Goal: Check status: Check status

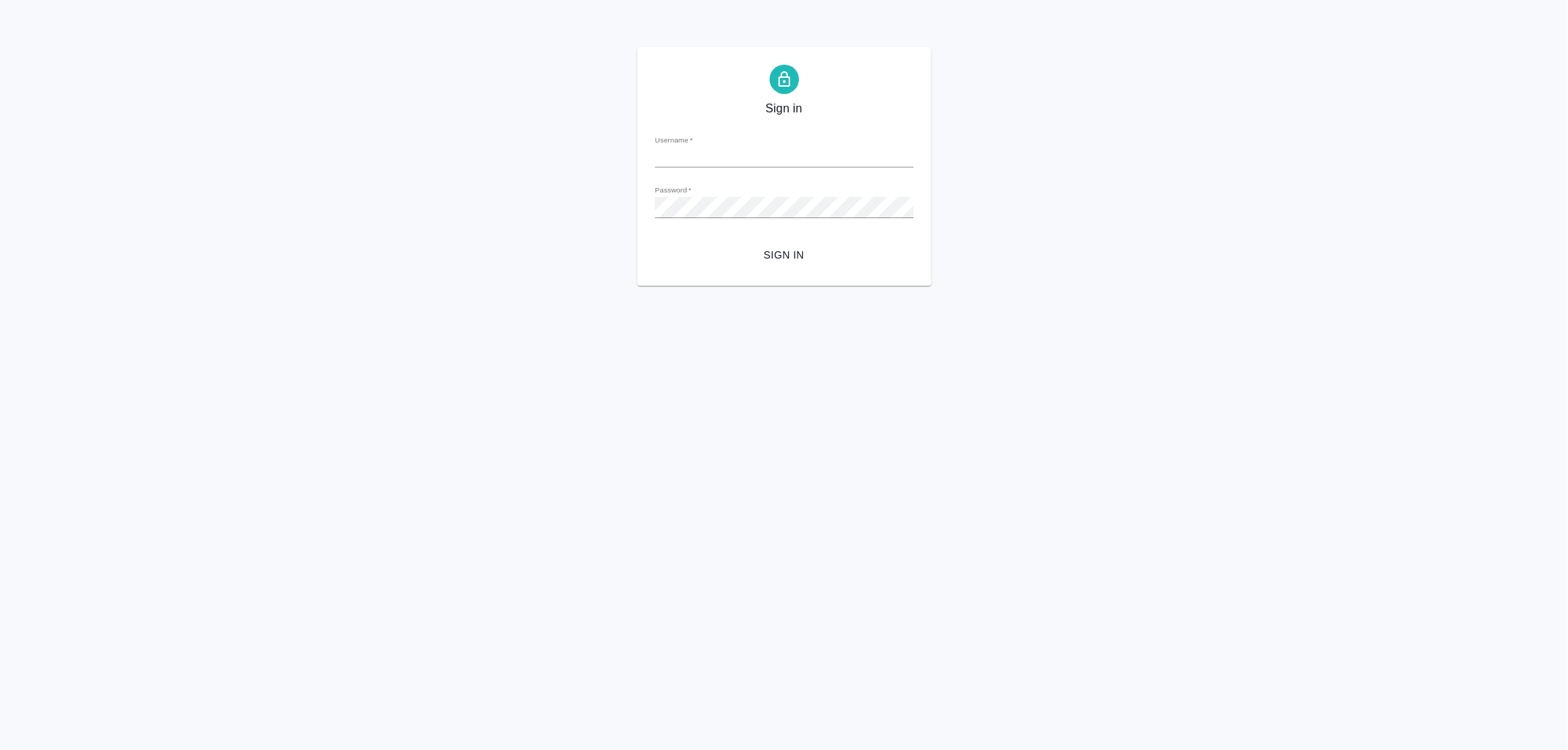
type input "r.romanenko@awatera.com"
click at [778, 262] on span "Sign in" at bounding box center [784, 256] width 235 height 18
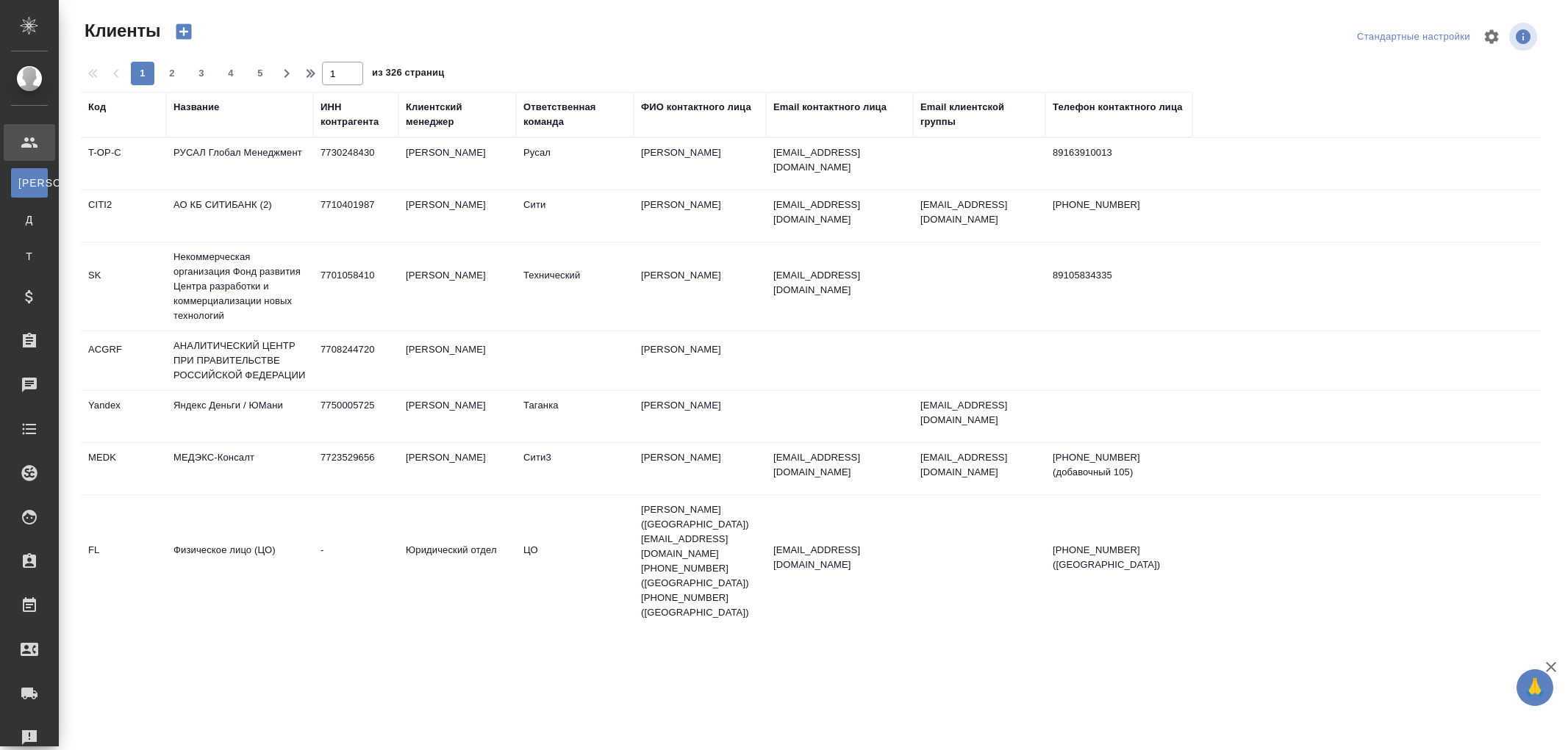
select select "RU"
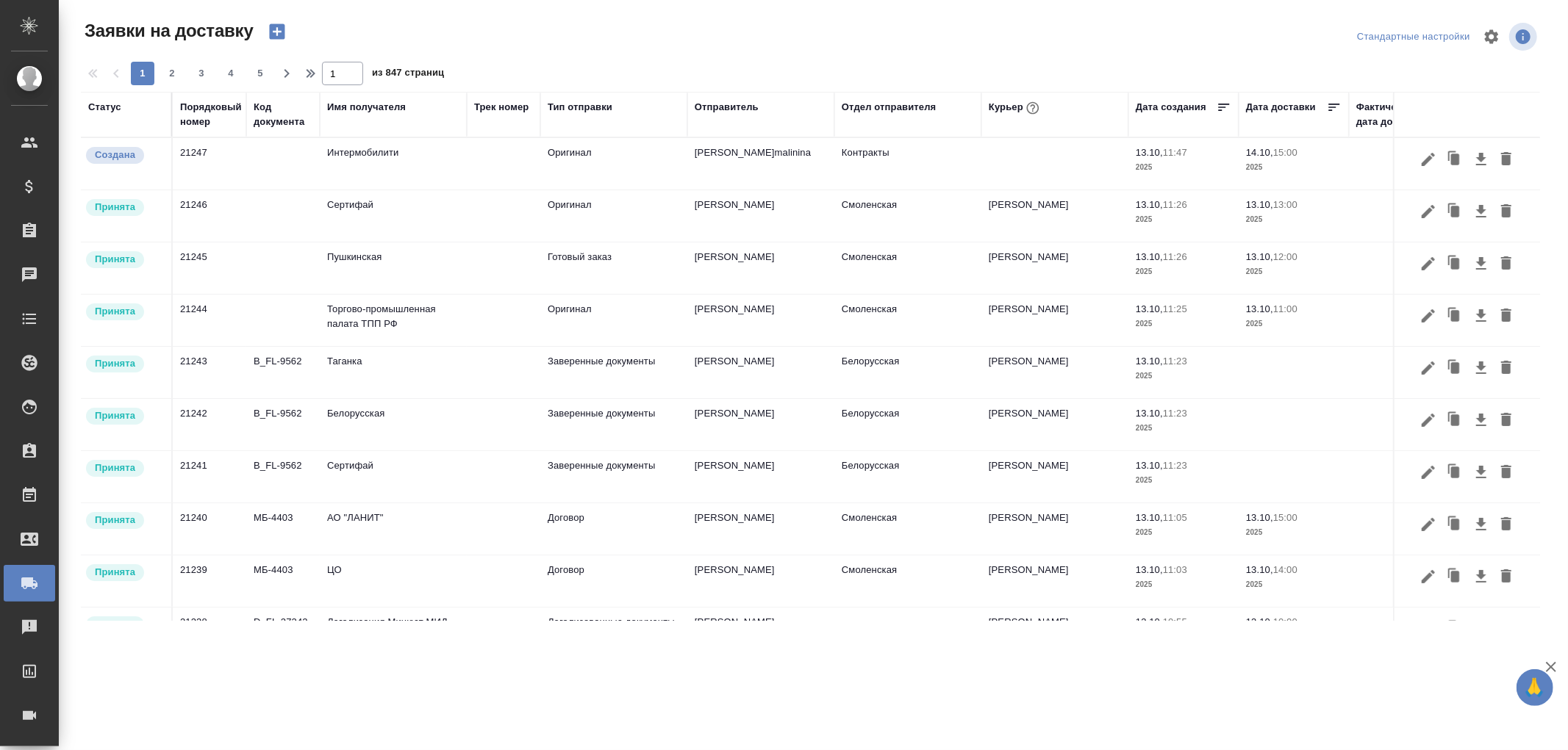
click at [203, 128] on div "Порядковый номер" at bounding box center [210, 115] width 61 height 30
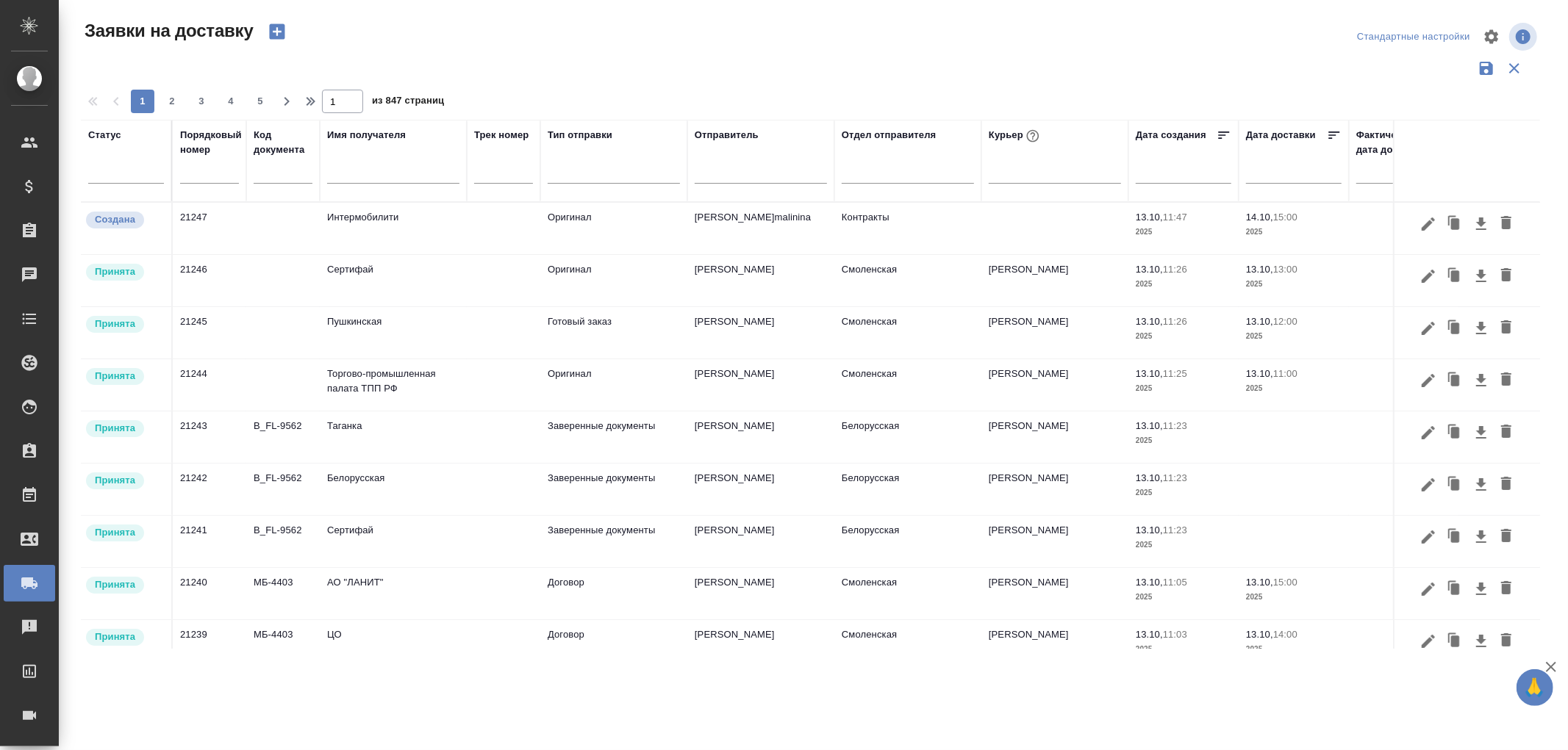
click at [184, 177] on input "text" at bounding box center [209, 172] width 59 height 20
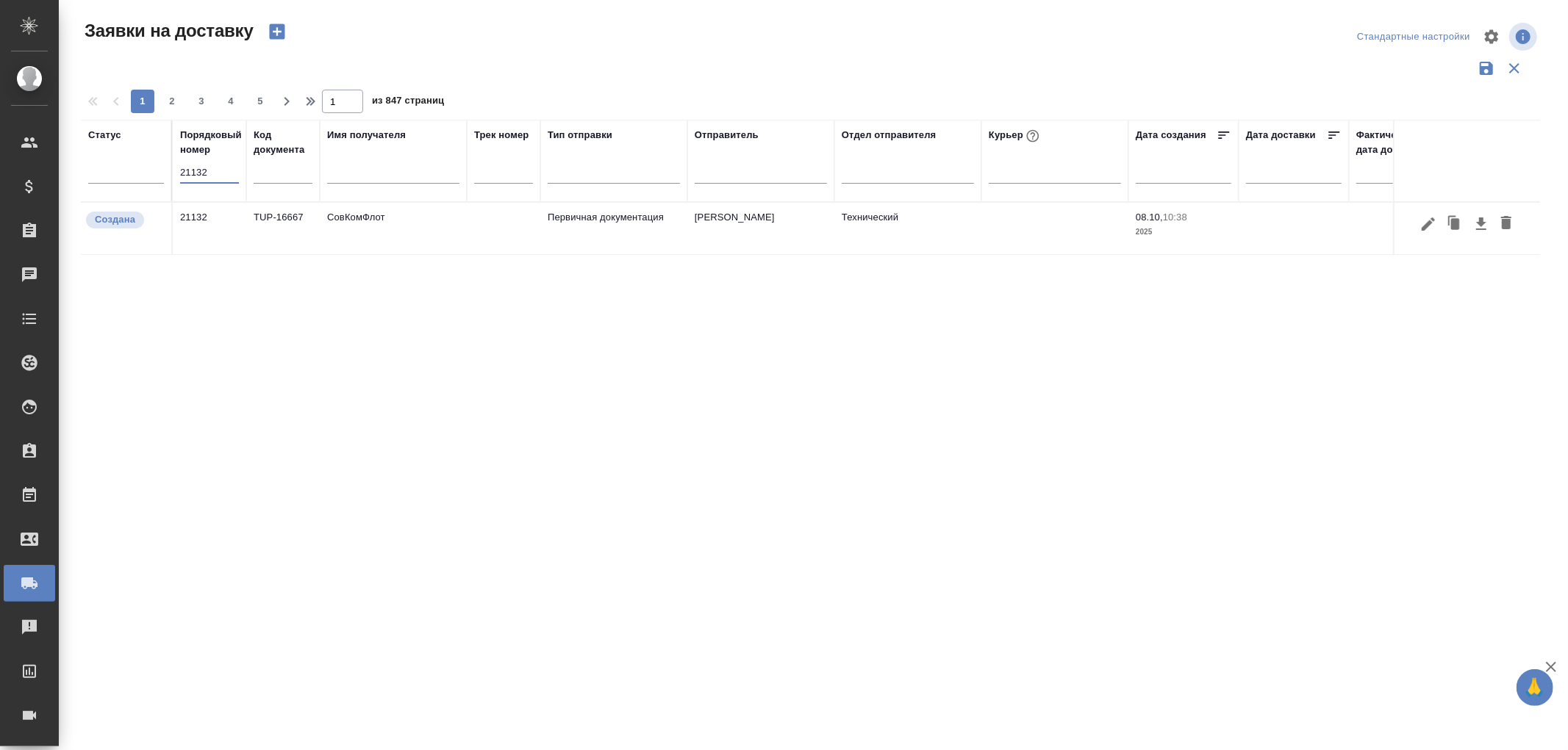
type input "21132"
click at [368, 215] on td "СовКомФлот" at bounding box center [394, 228] width 147 height 52
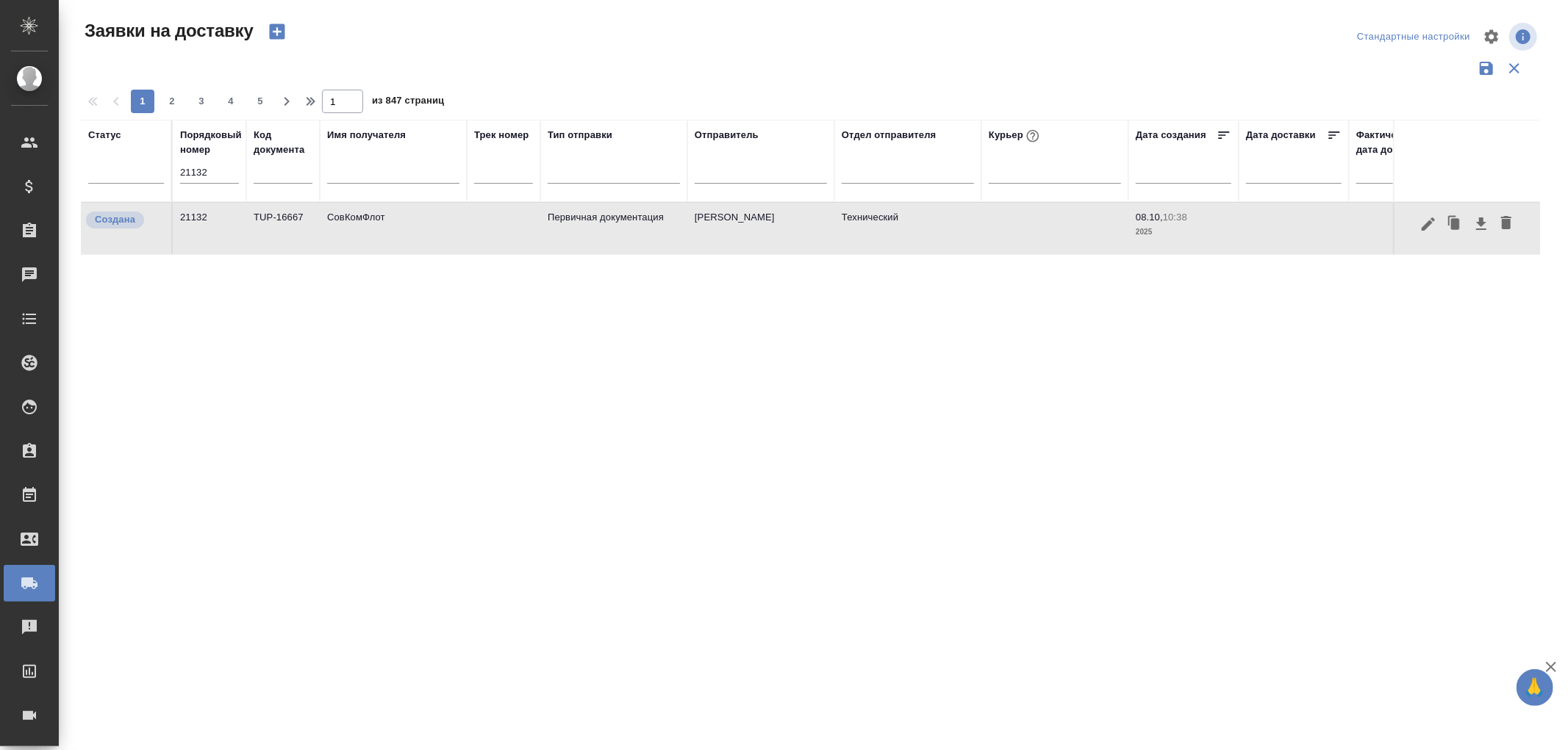
click at [368, 215] on td "СовКомФлот" at bounding box center [394, 228] width 147 height 52
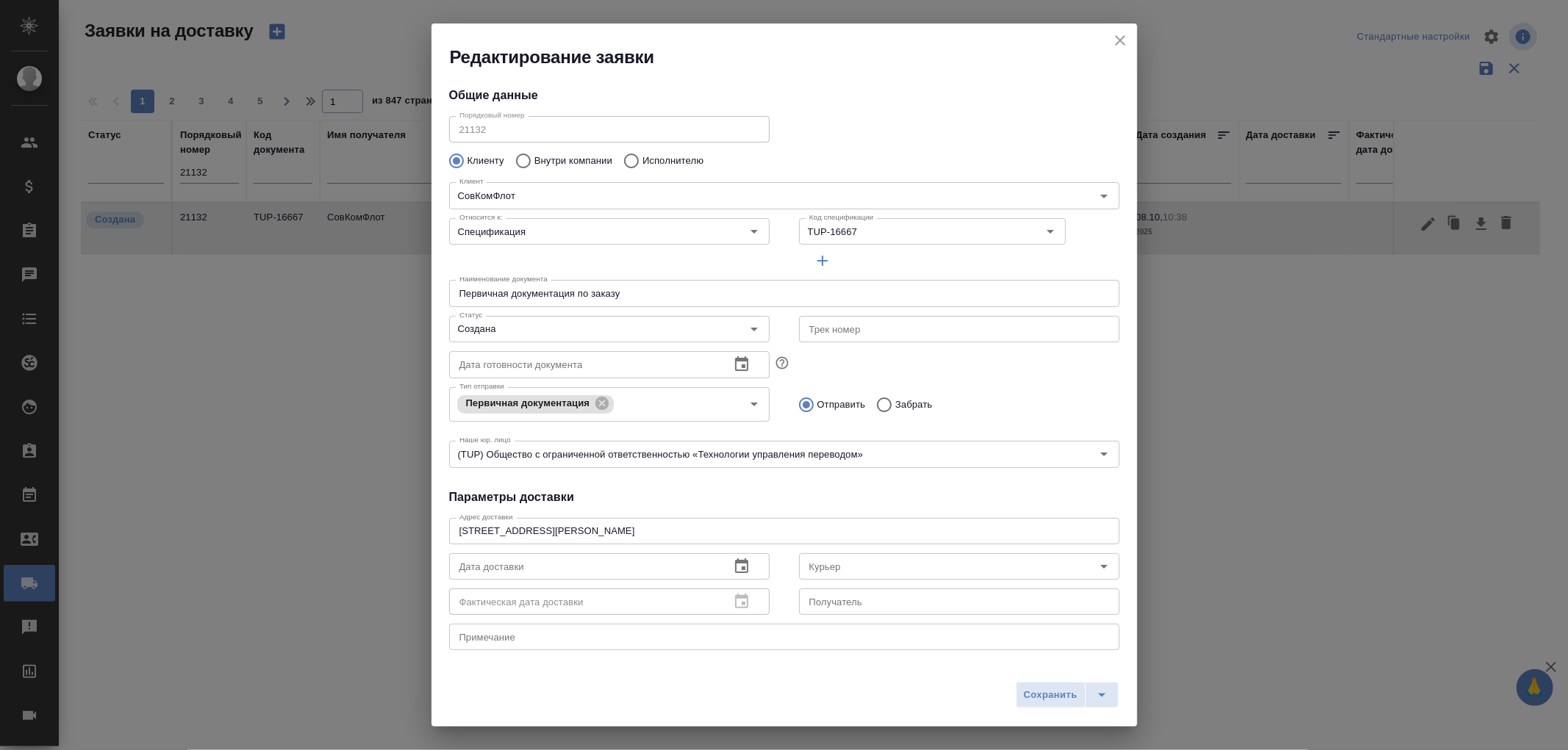
type input "Дубик Анна"
type input "8 985-764-66 47"
click at [1129, 47] on icon "close" at bounding box center [1120, 40] width 17 height 17
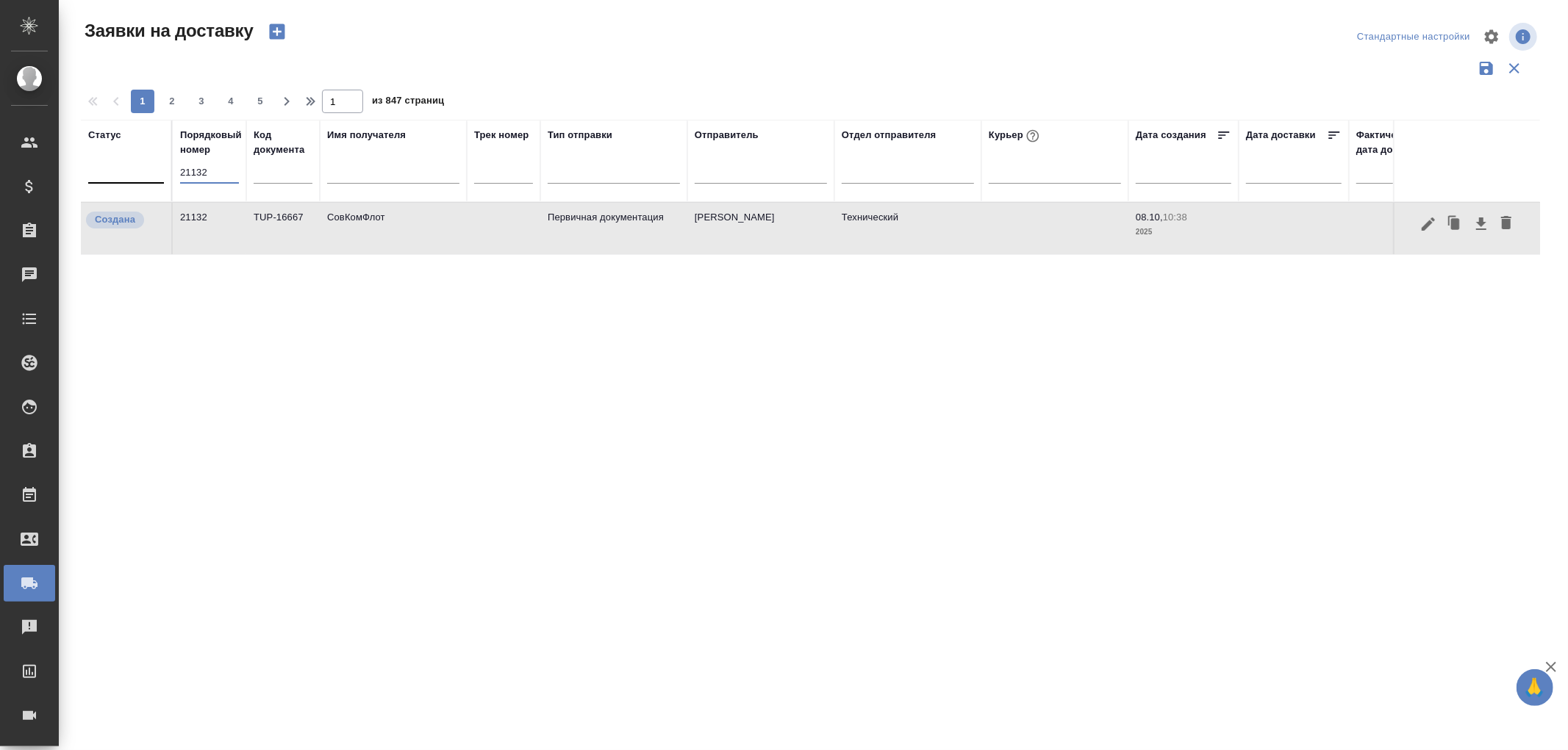
drag, startPoint x: 226, startPoint y: 171, endPoint x: 112, endPoint y: 177, distance: 114.2
click at [112, 177] on tr "Статус Порядковый номер 21132 Код документа Имя получателя Трек номер Тип отпра…" at bounding box center [844, 161] width 1526 height 83
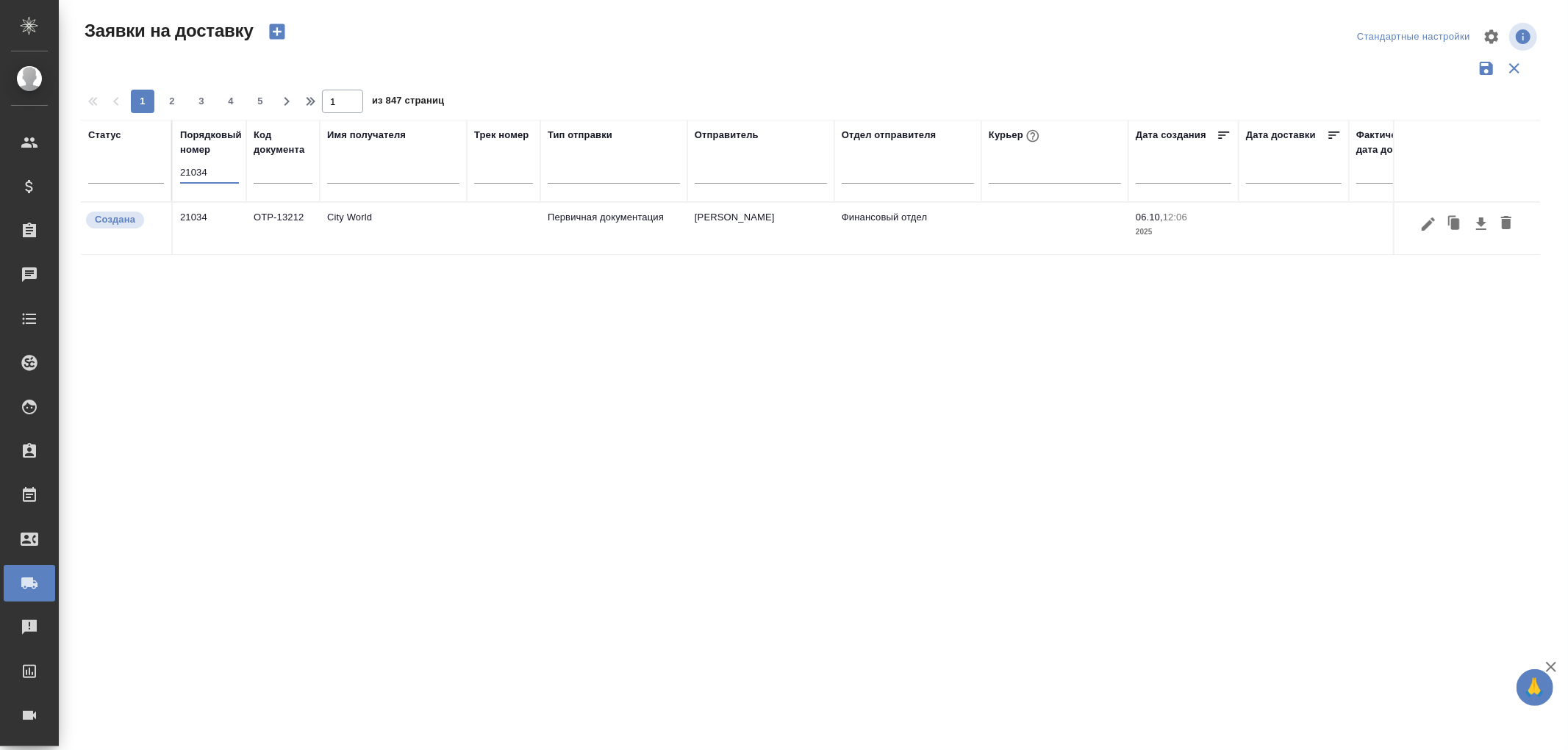
type input "21034"
click at [576, 217] on td "Первичная документация" at bounding box center [614, 228] width 147 height 52
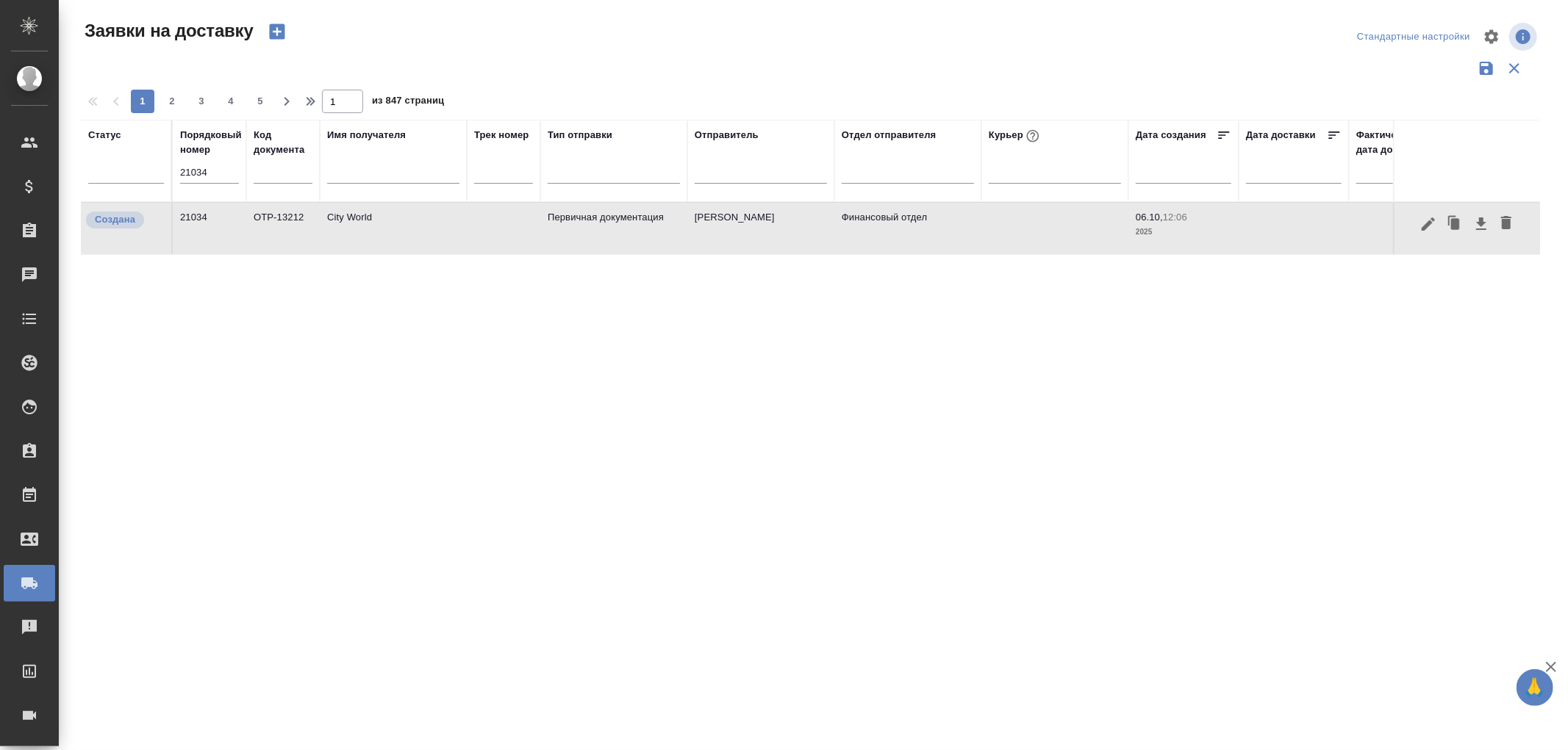
click at [576, 217] on td "Первичная документация" at bounding box center [614, 228] width 147 height 52
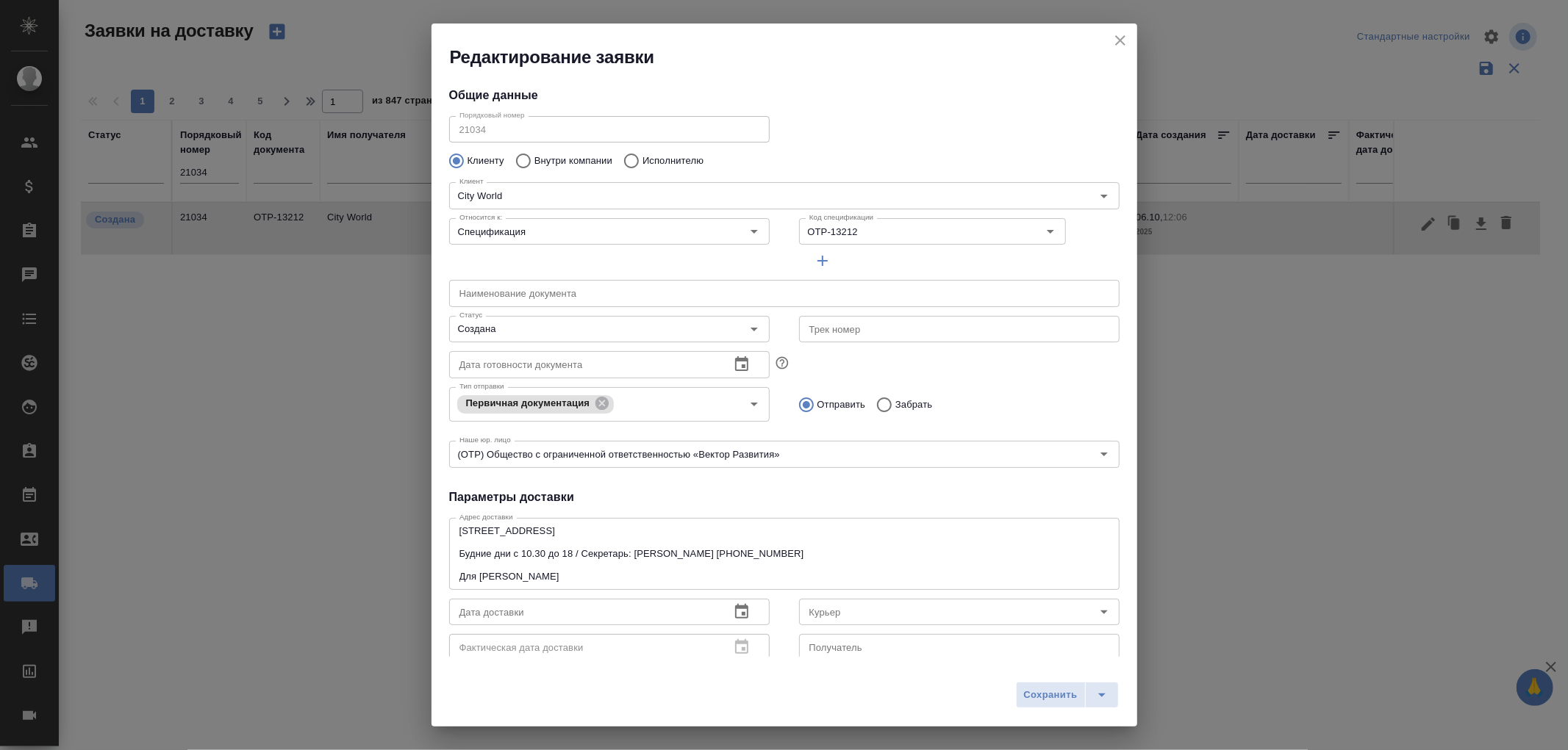
type input "Фролова Инна"
type input "8-926-554-77-51"
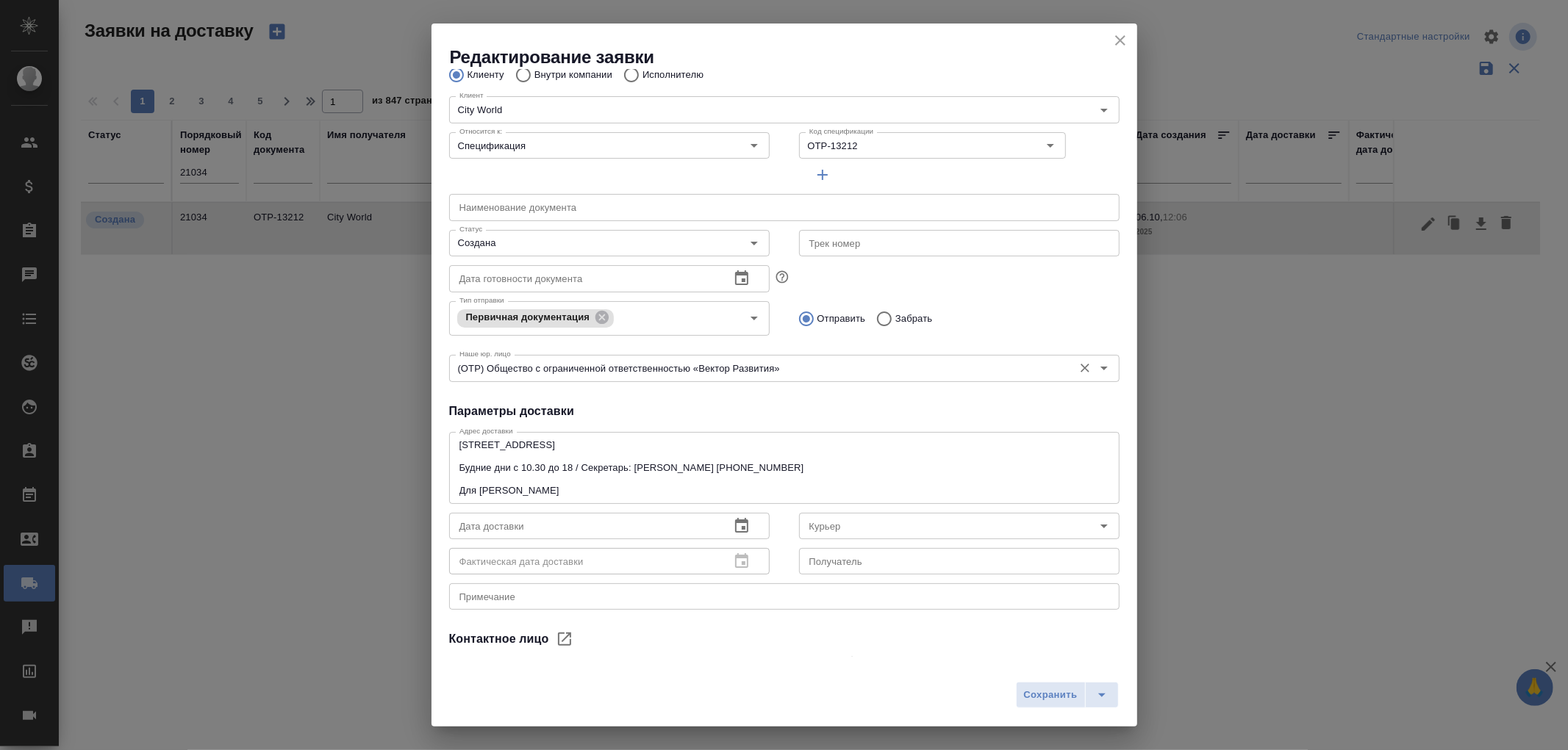
scroll to position [163, 0]
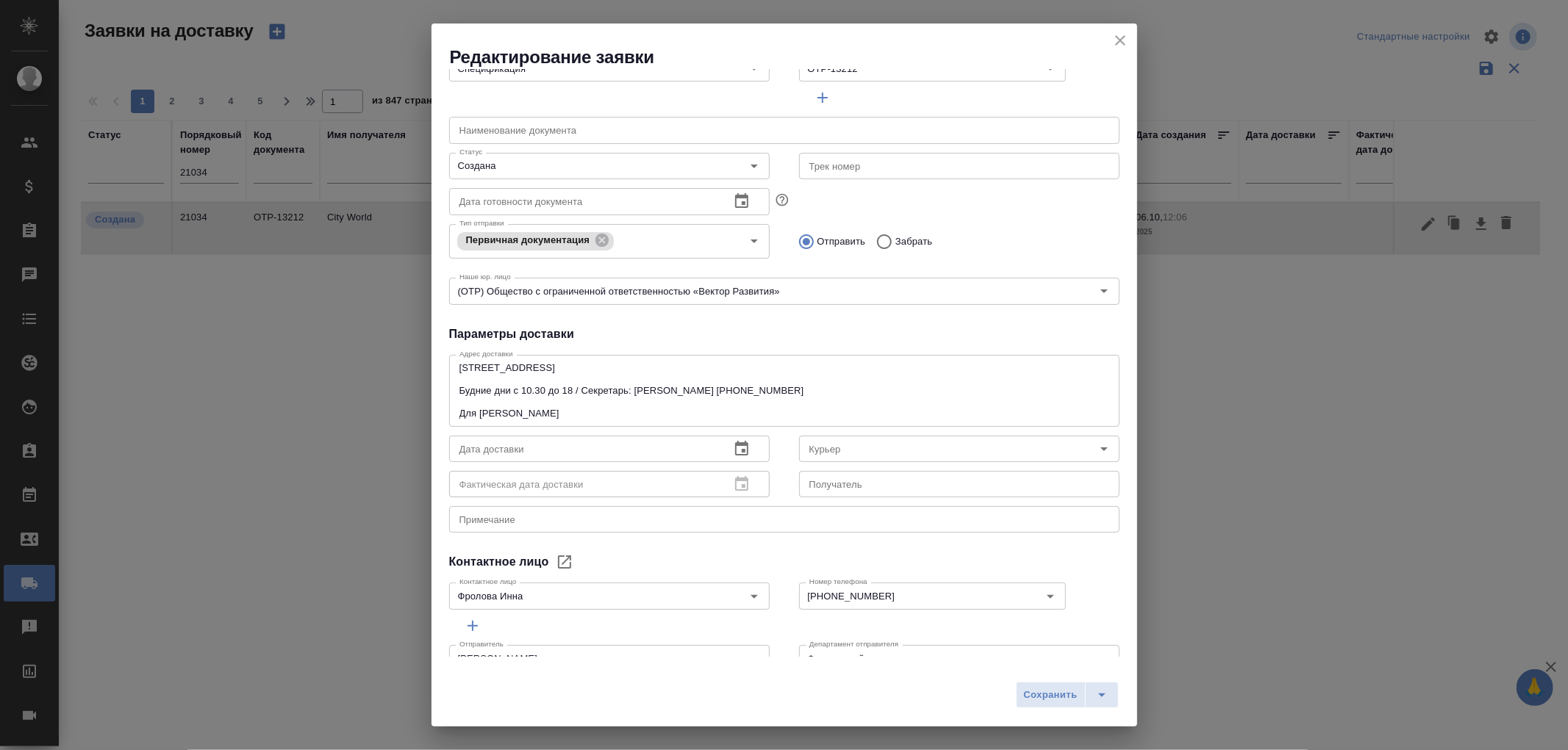
drag, startPoint x: 1115, startPoint y: 38, endPoint x: 1104, endPoint y: 37, distance: 11.0
click at [1115, 38] on icon "close" at bounding box center [1120, 40] width 17 height 17
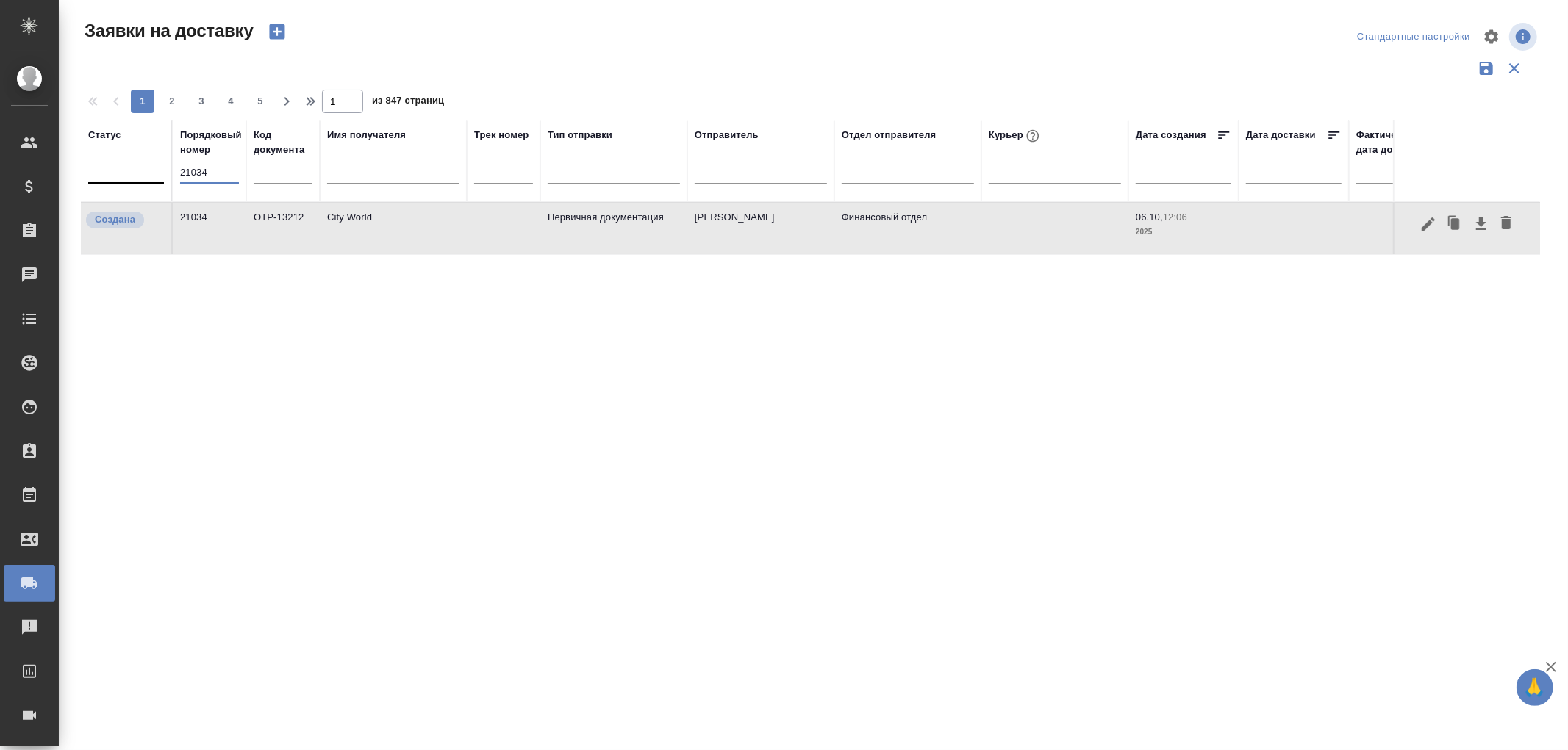
drag, startPoint x: 226, startPoint y: 177, endPoint x: 118, endPoint y: 164, distance: 108.8
click at [118, 164] on tr "Статус Порядковый номер 21034 Код документа Имя получателя Трек номер Тип отпра…" at bounding box center [844, 161] width 1526 height 83
type input "21131"
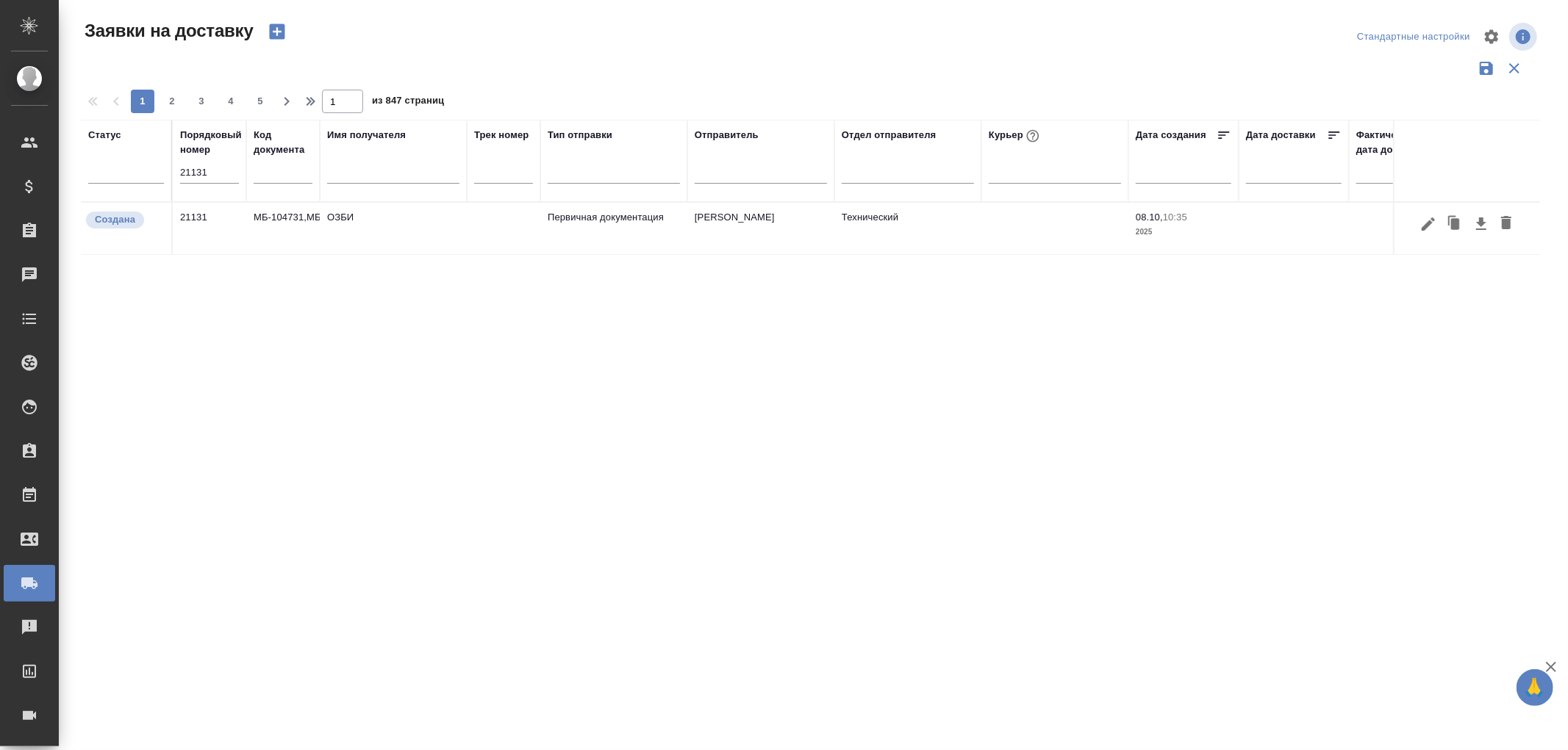
click at [275, 209] on td "МБ-104731,МБ-104887" at bounding box center [283, 228] width 74 height 52
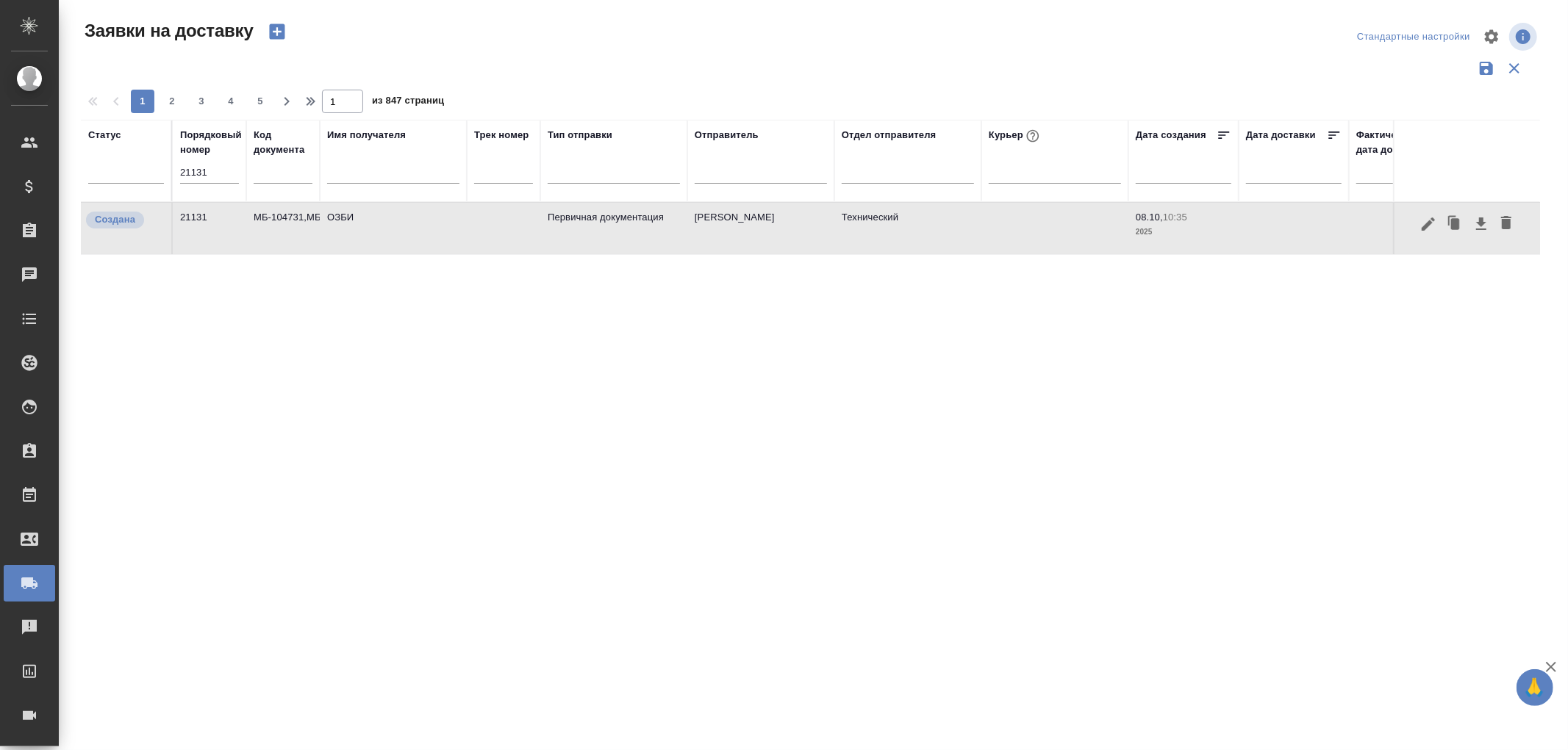
click at [275, 209] on td "МБ-104731,МБ-104887" at bounding box center [283, 228] width 74 height 52
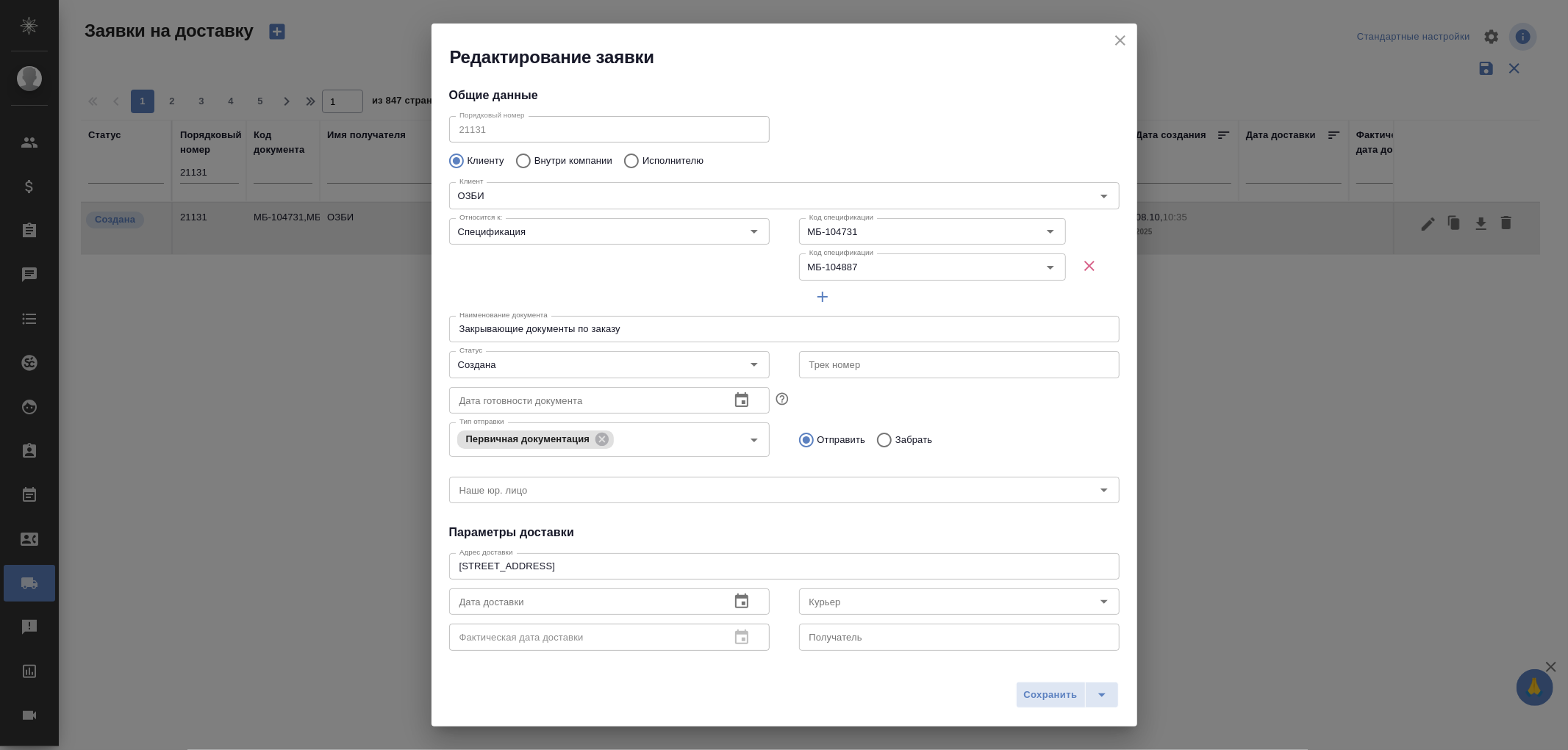
type input "Шадаева Ирина"
type input "+7 (495) 663-91-87 доб. 1282"
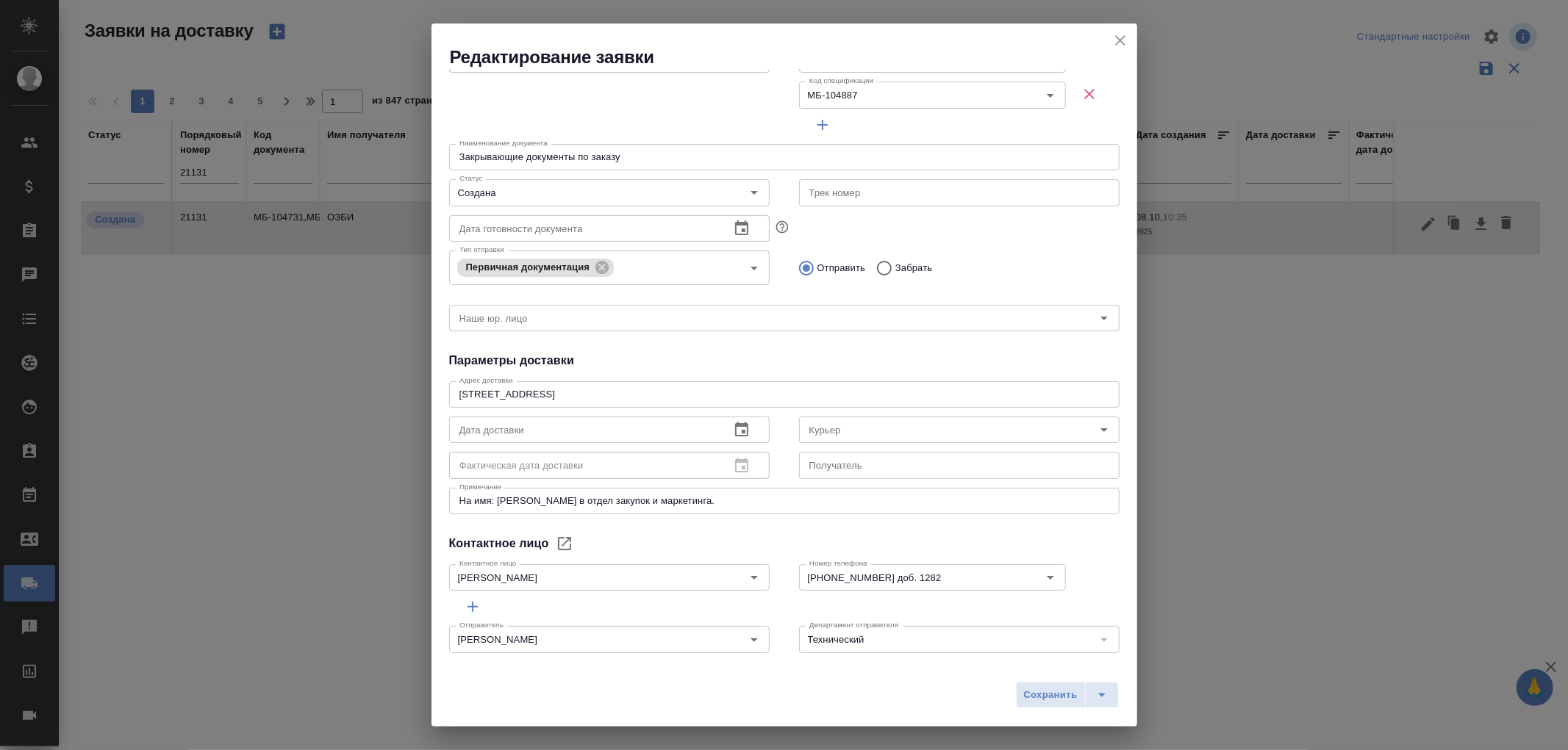
scroll to position [184, 0]
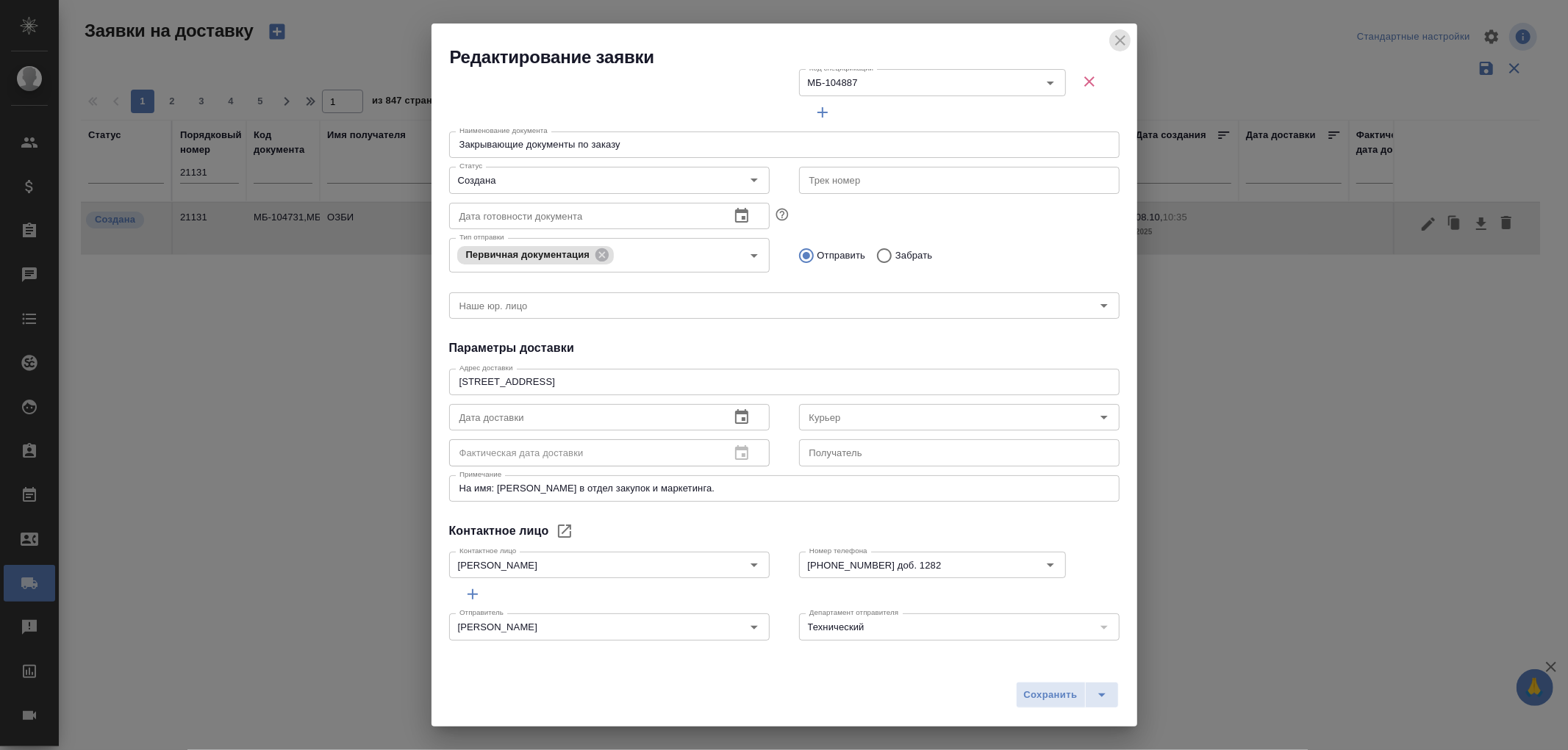
click at [1122, 36] on icon "close" at bounding box center [1120, 40] width 17 height 17
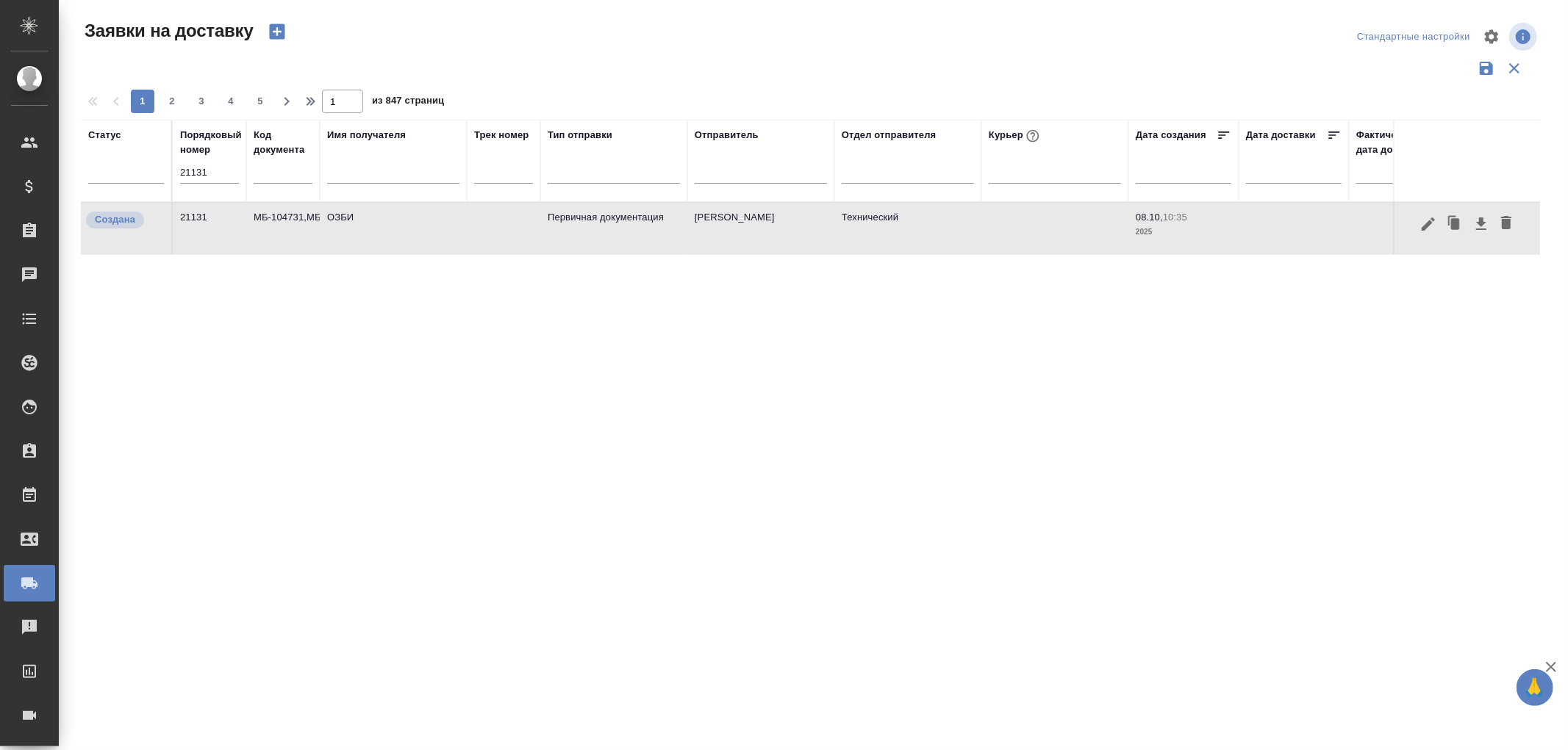
click at [379, 157] on div at bounding box center [393, 174] width 132 height 36
click at [363, 182] on input "text" at bounding box center [393, 174] width 132 height 18
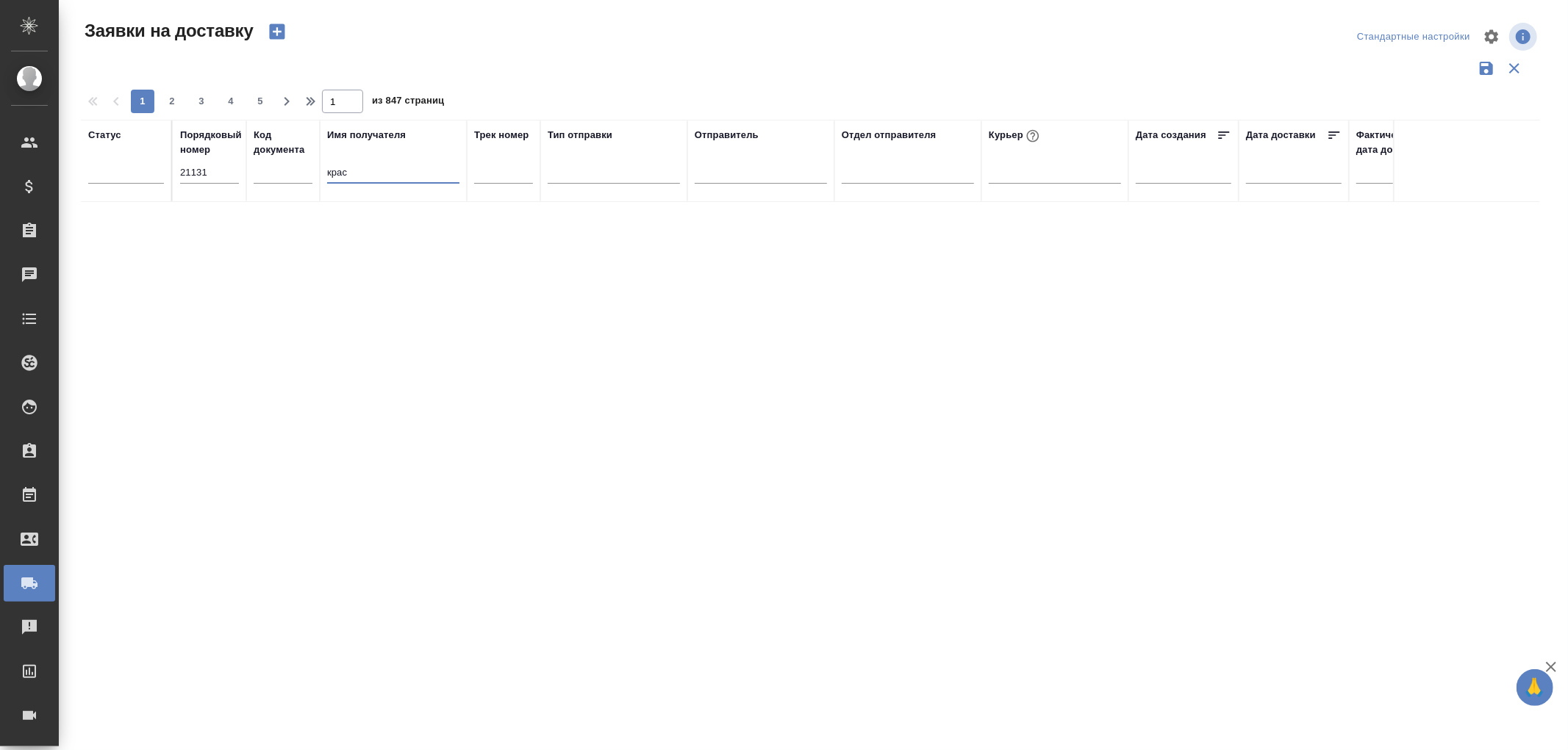
type input "крас"
drag, startPoint x: 215, startPoint y: 175, endPoint x: 149, endPoint y: 173, distance: 66.0
click at [149, 173] on tr "Статус Порядковый номер 21131 Код документа Имя получателя крас Трек номер Тип …" at bounding box center [844, 161] width 1526 height 83
click at [369, 178] on input "крас" at bounding box center [393, 174] width 132 height 18
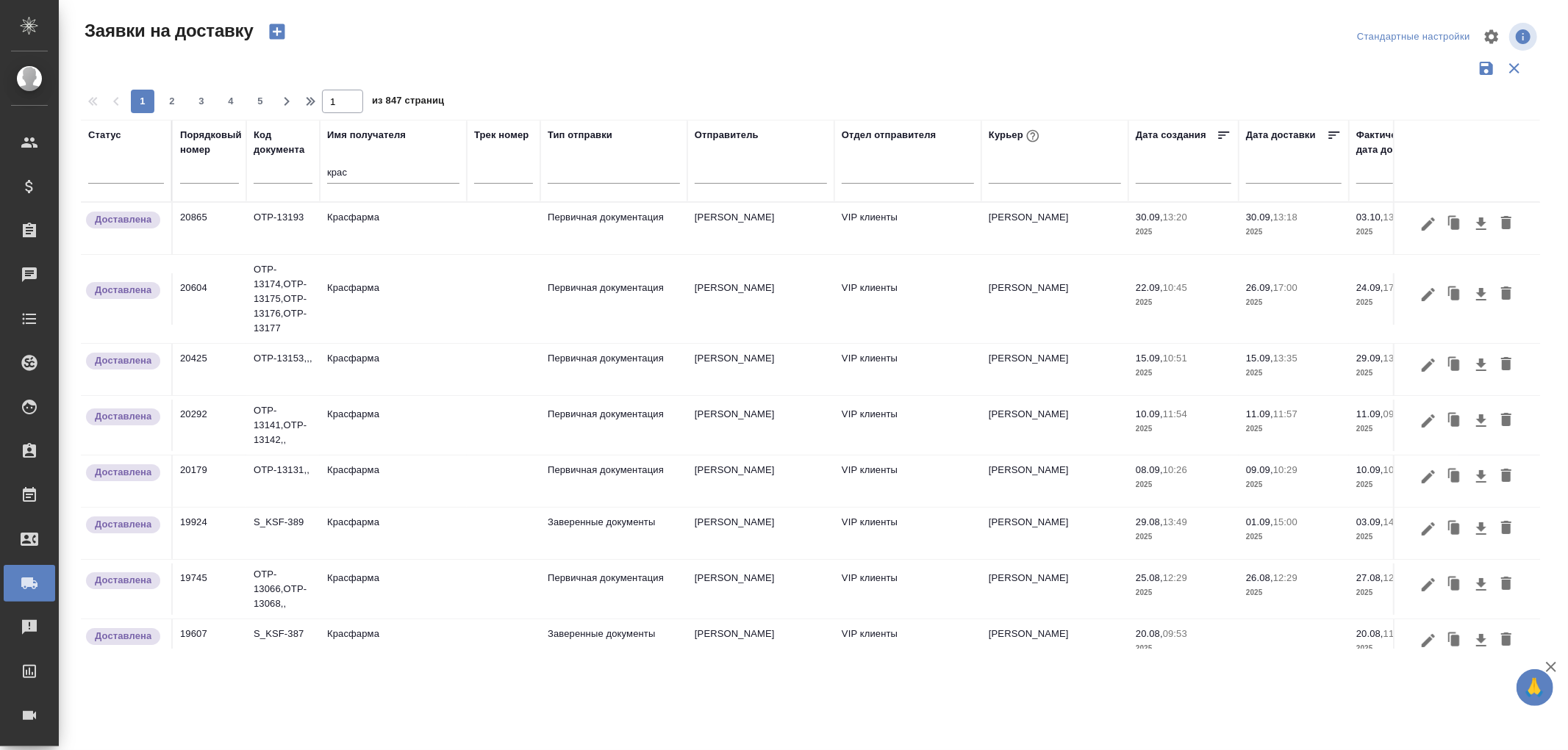
click at [363, 228] on td "Красфарма" at bounding box center [394, 228] width 147 height 52
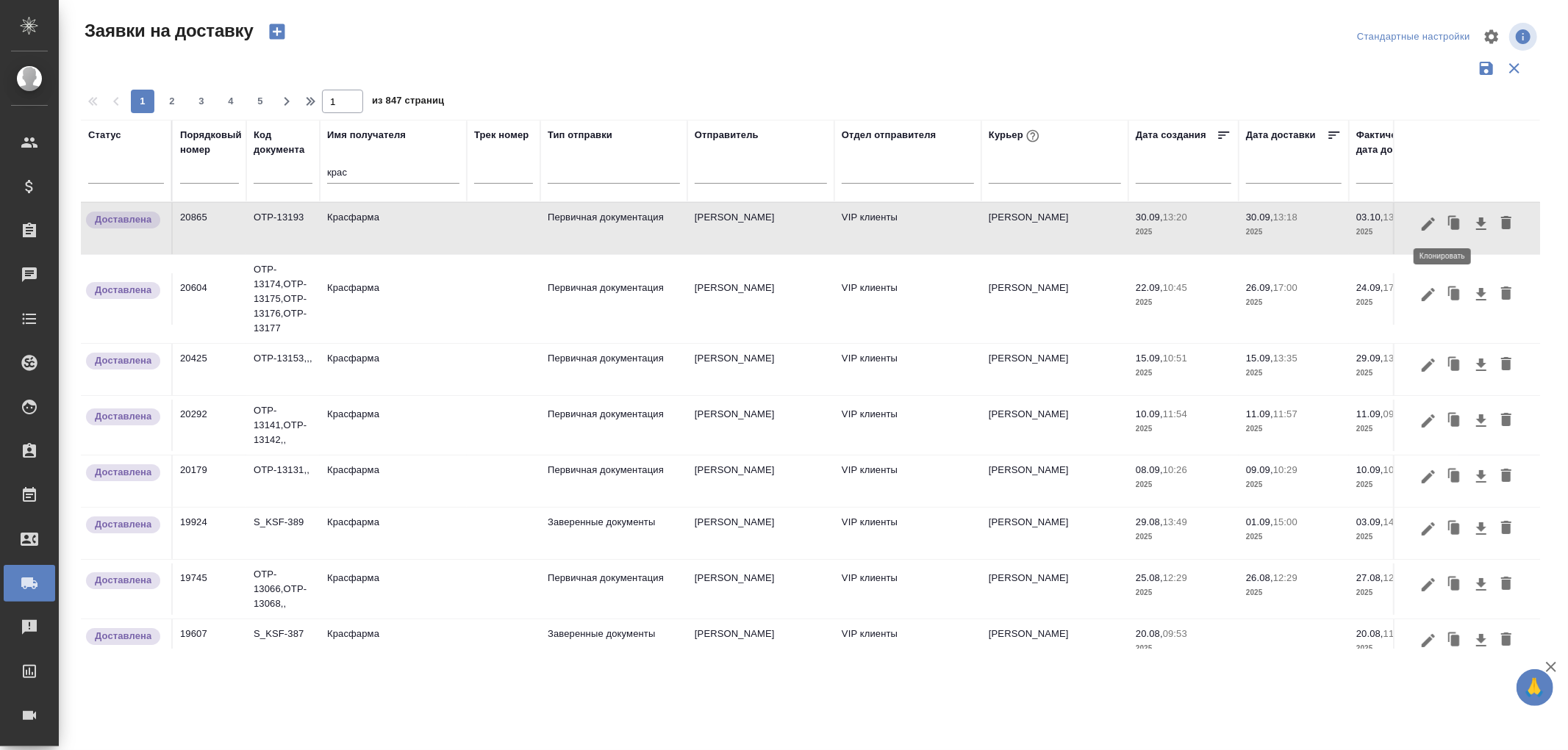
click at [1451, 219] on icon "button" at bounding box center [1456, 224] width 9 height 11
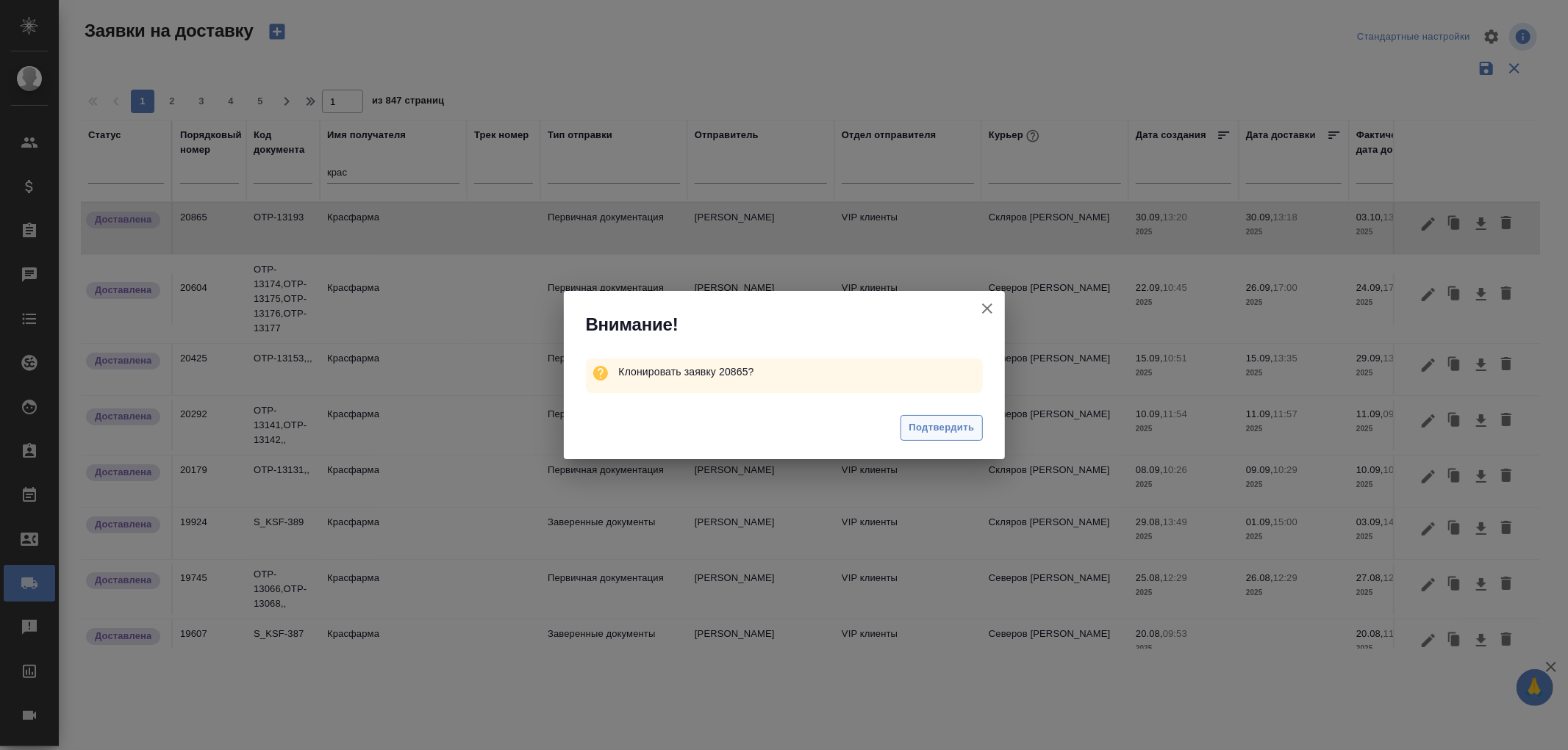
click at [924, 423] on span "Подтвердить" at bounding box center [941, 428] width 65 height 17
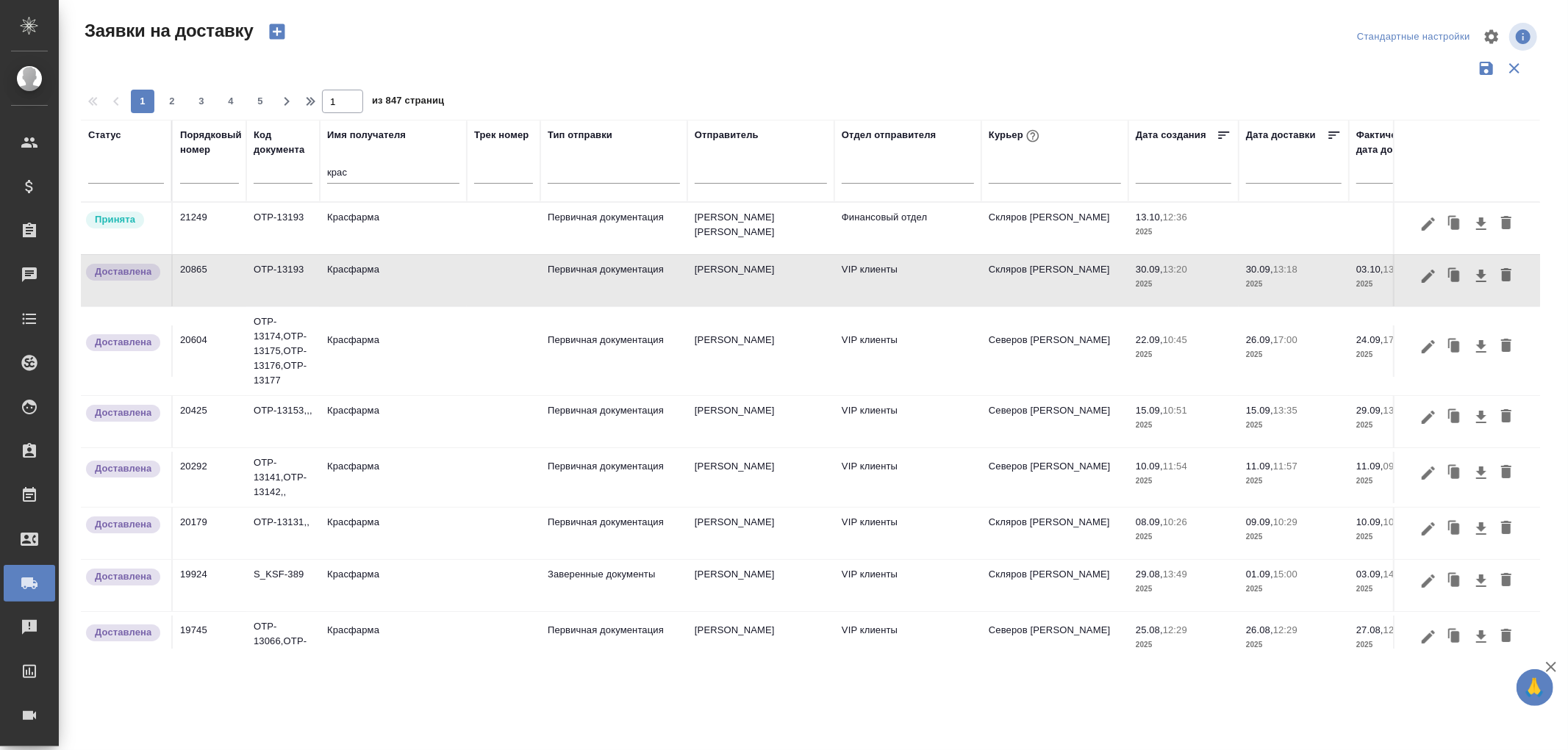
click at [608, 218] on td "Первичная документация" at bounding box center [614, 228] width 147 height 52
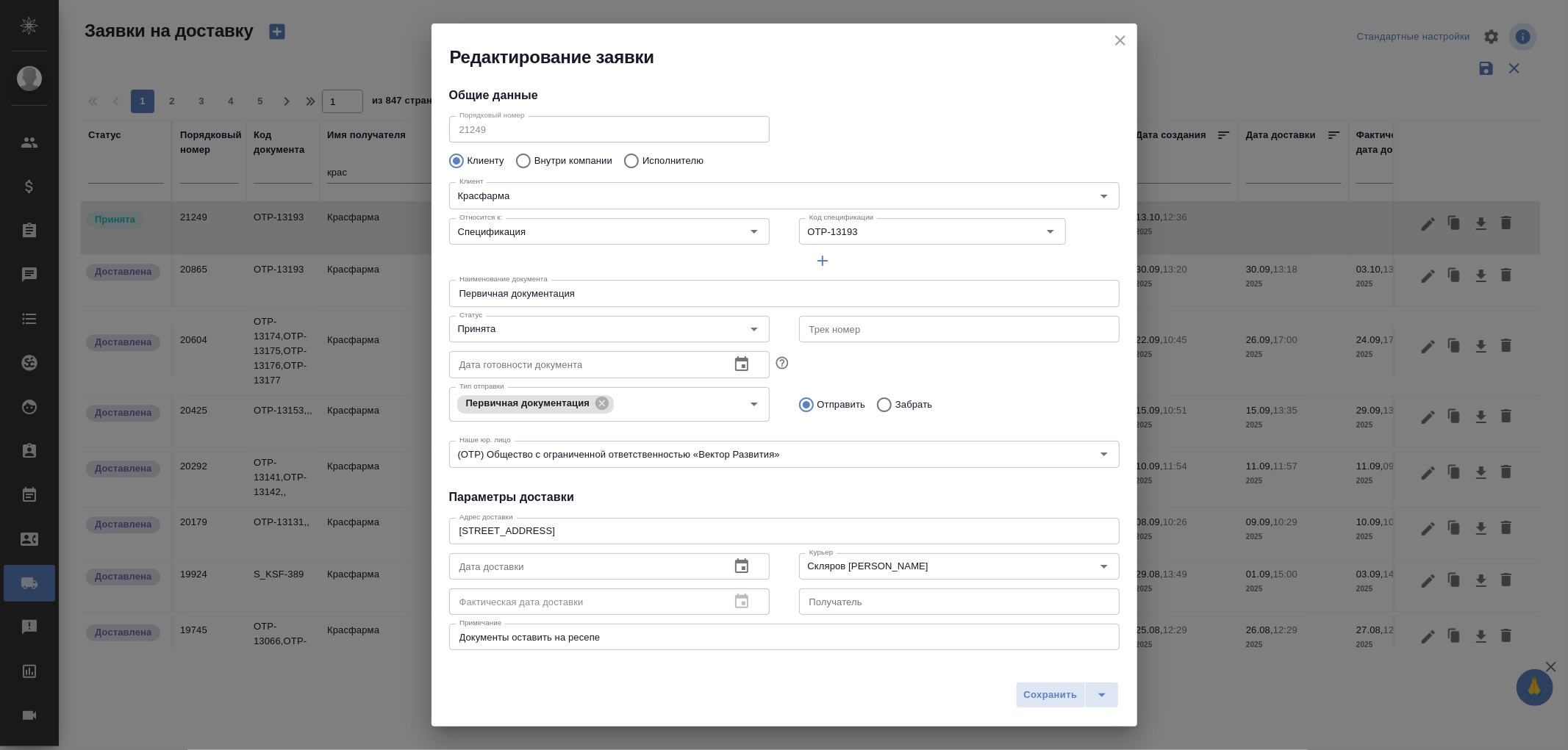
type input "Кузьмина Ксения"
type input "+7 (926) 091 19 79"
click at [1024, 230] on icon "Очистить" at bounding box center [1031, 231] width 14 height 14
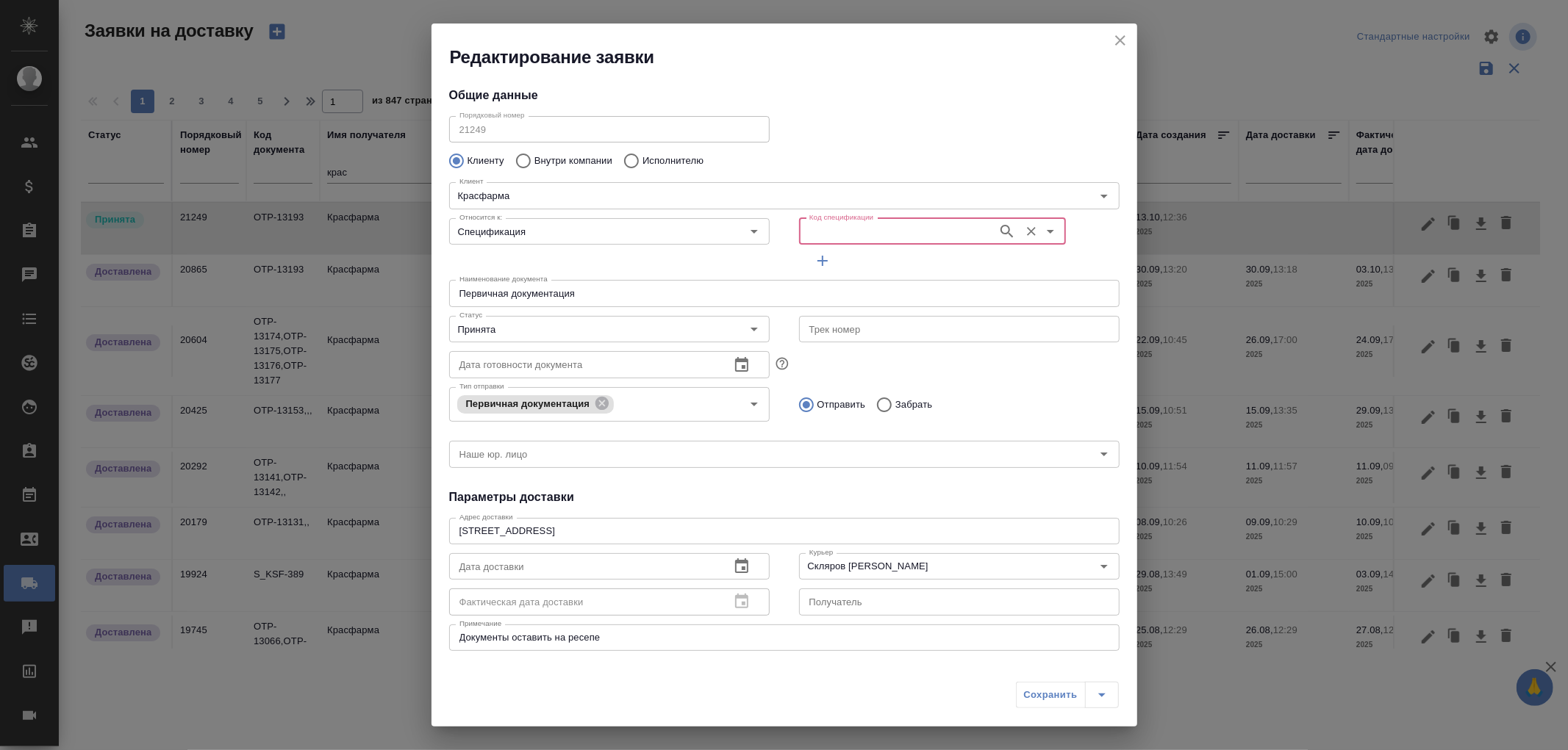
drag, startPoint x: 934, startPoint y: 228, endPoint x: 941, endPoint y: 226, distance: 7.3
click at [932, 228] on input "Код спецификации" at bounding box center [897, 231] width 187 height 17
drag, startPoint x: 860, startPoint y: 241, endPoint x: 942, endPoint y: 213, distance: 86.6
click at [861, 241] on div "Код спецификации" at bounding box center [932, 231] width 267 height 27
click at [821, 228] on input "Код спецификации" at bounding box center [897, 231] width 187 height 17
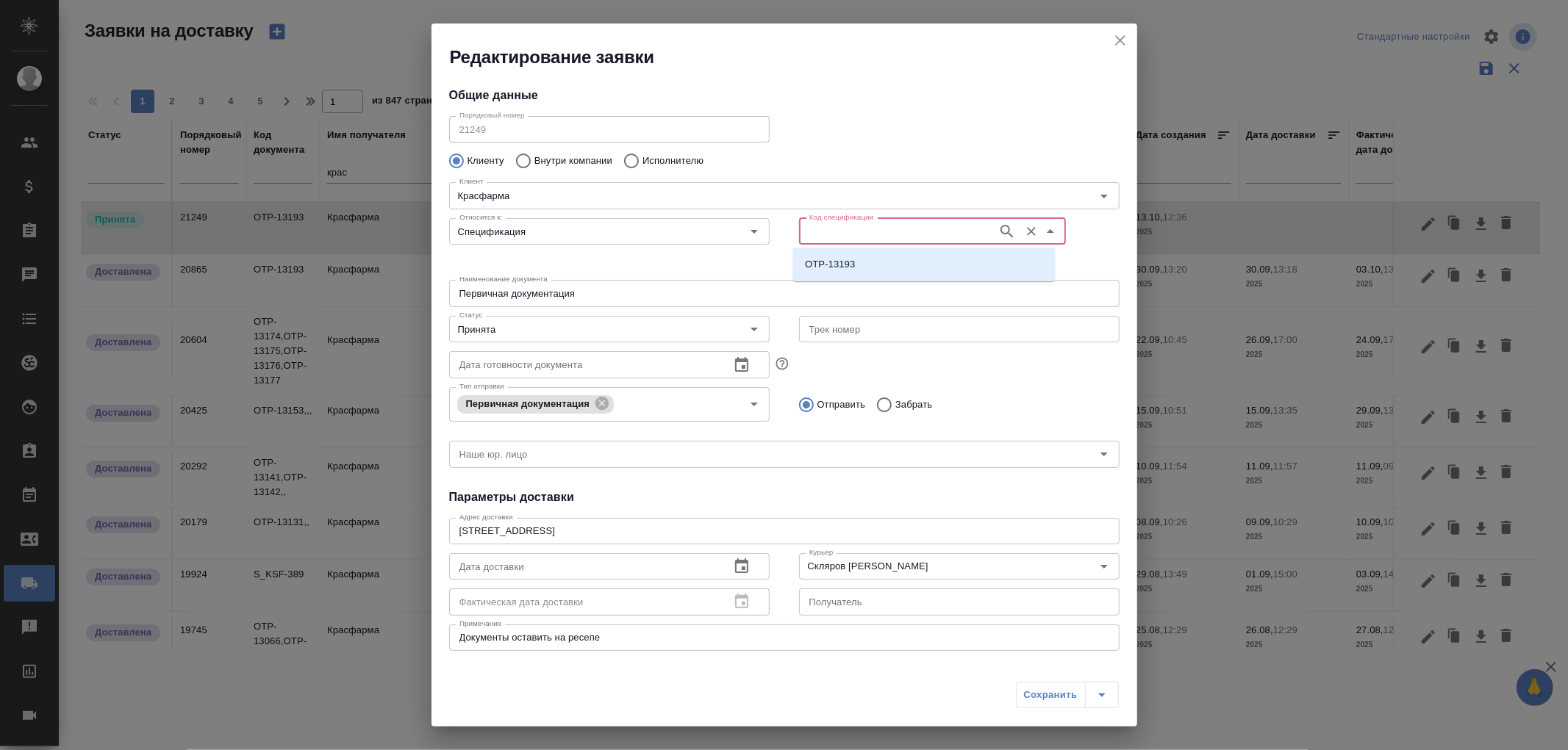
paste input "OTP-13257"
type input "OTP-13257"
click at [1002, 228] on icon "button" at bounding box center [1007, 231] width 17 height 17
click at [869, 268] on li "OTP-13257" at bounding box center [924, 264] width 262 height 27
type input "OTP-13257"
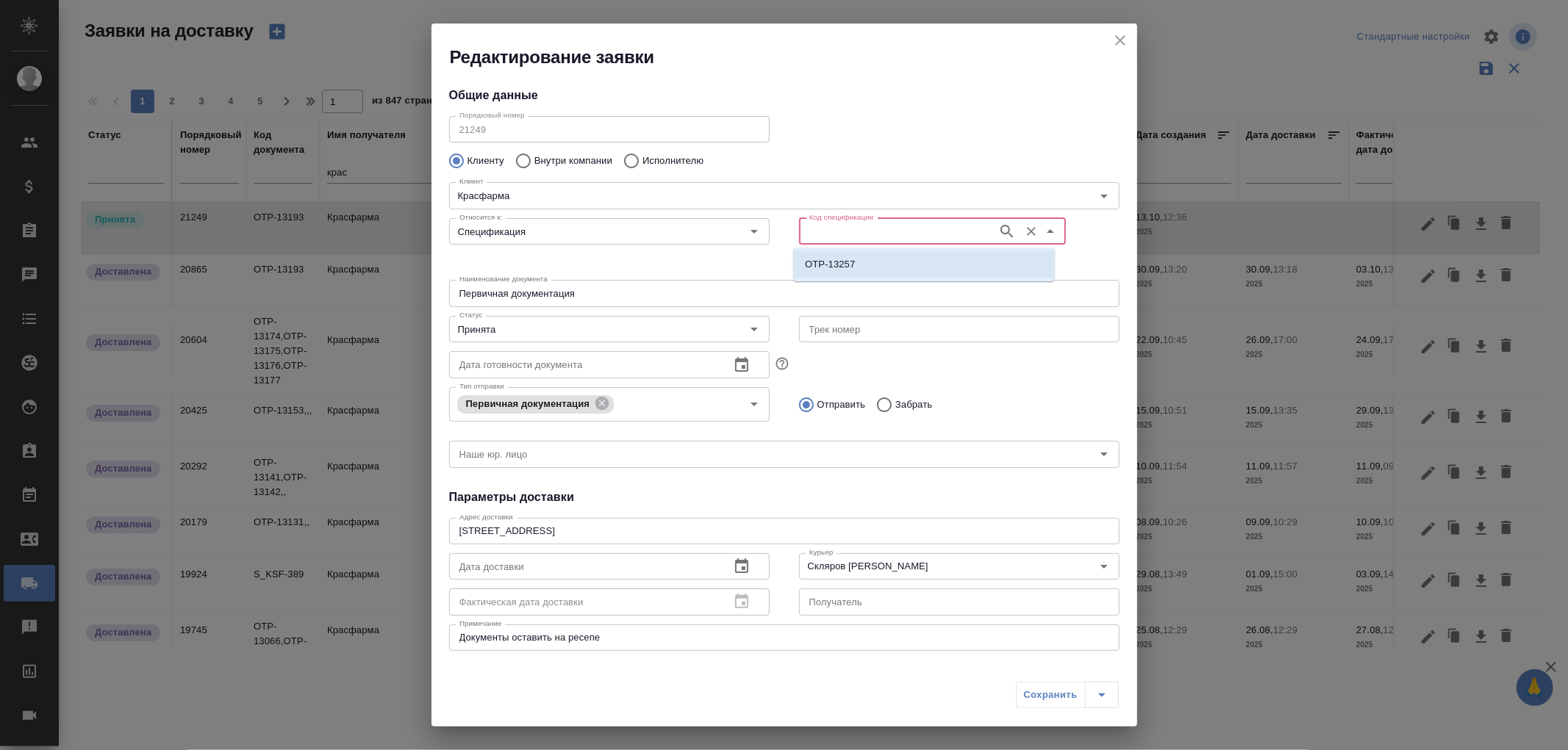
type input "(OTP) Общество с ограниченной ответственностью «Вектор Развития»"
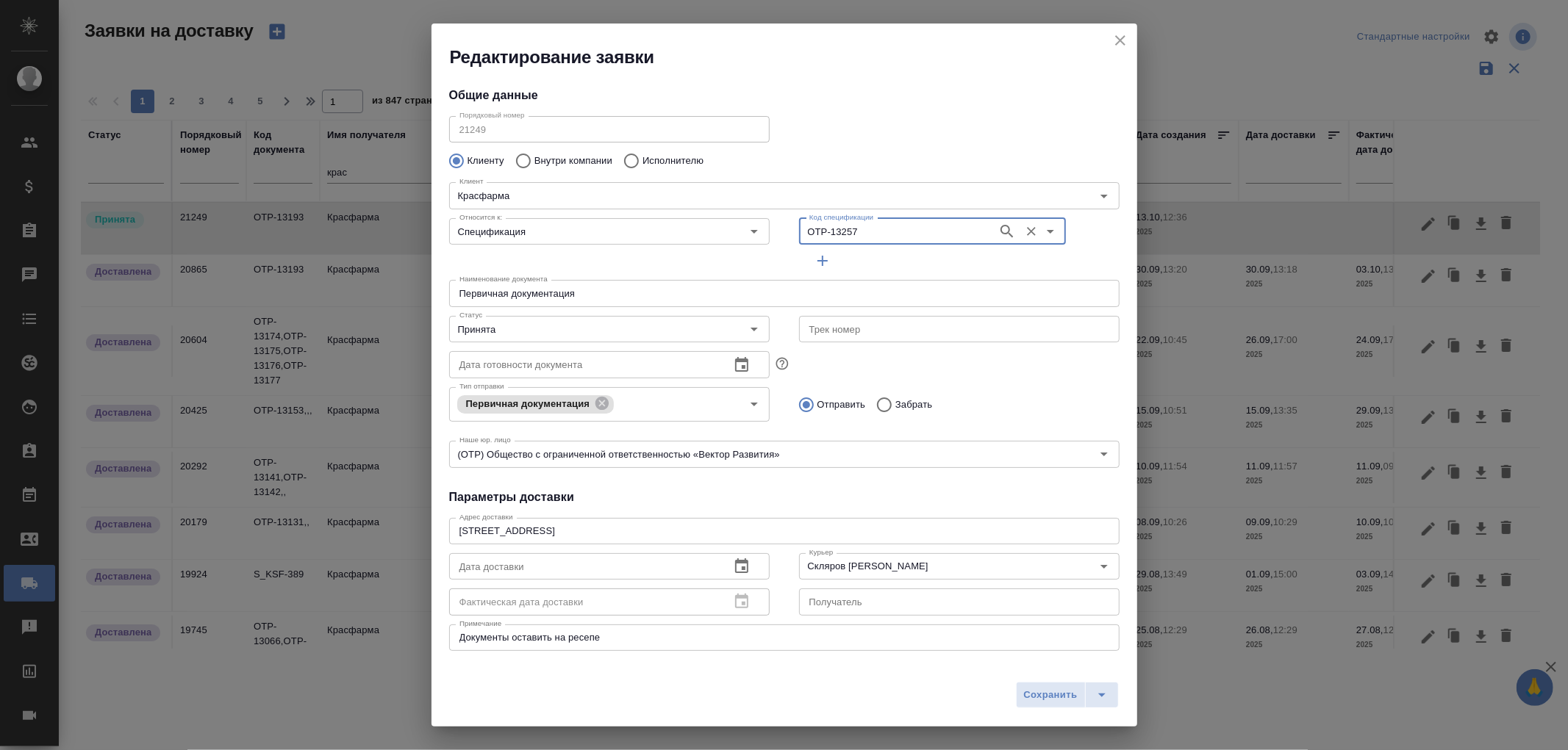
type input "OTP-13257"
click at [818, 262] on icon "button" at bounding box center [822, 260] width 17 height 17
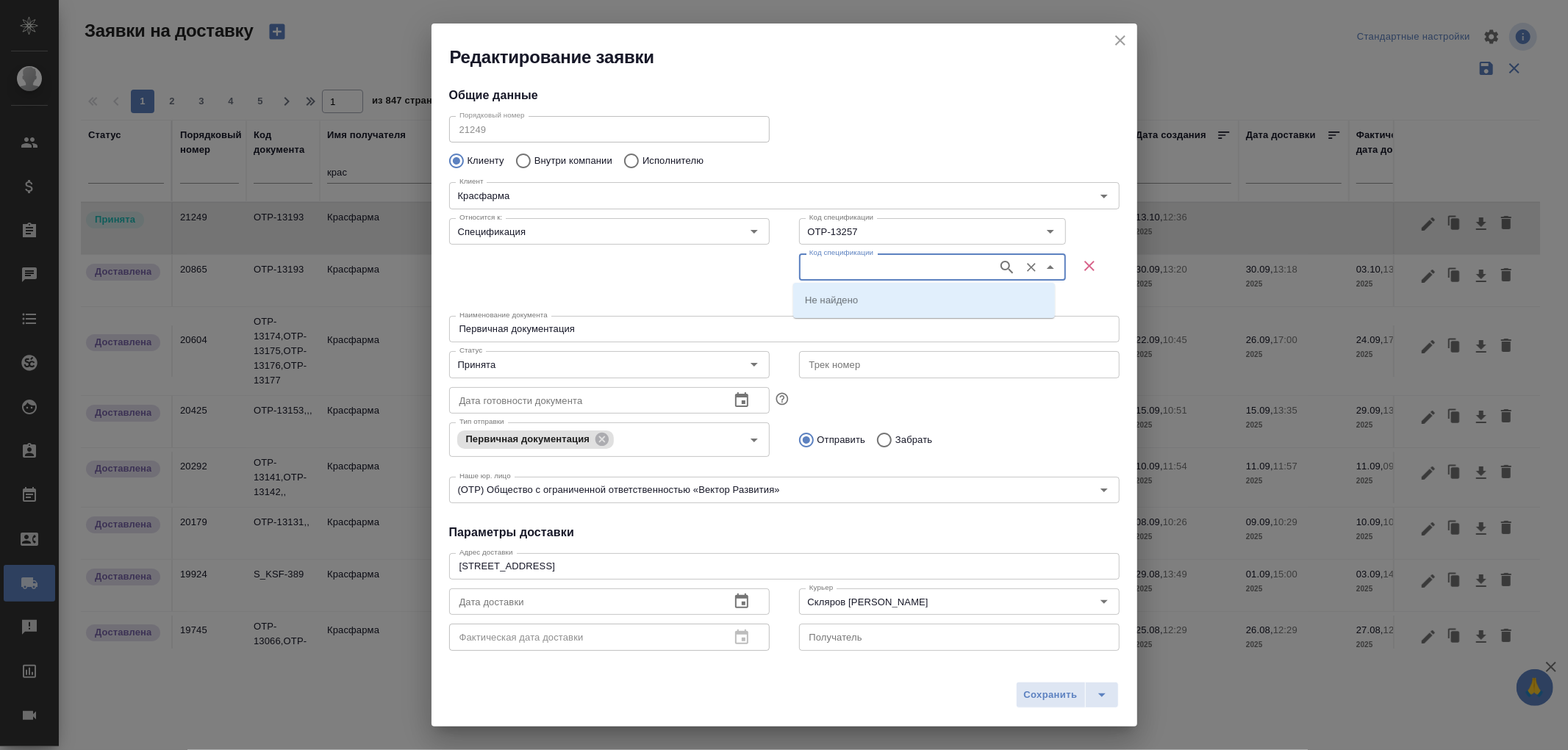
click at [821, 261] on input "Код спецификации" at bounding box center [897, 266] width 187 height 17
click at [892, 262] on input "Код спецификации" at bounding box center [897, 266] width 187 height 17
paste input "OTP-13258"
type input "OTP-13258"
click at [998, 265] on icon "button" at bounding box center [1007, 267] width 17 height 17
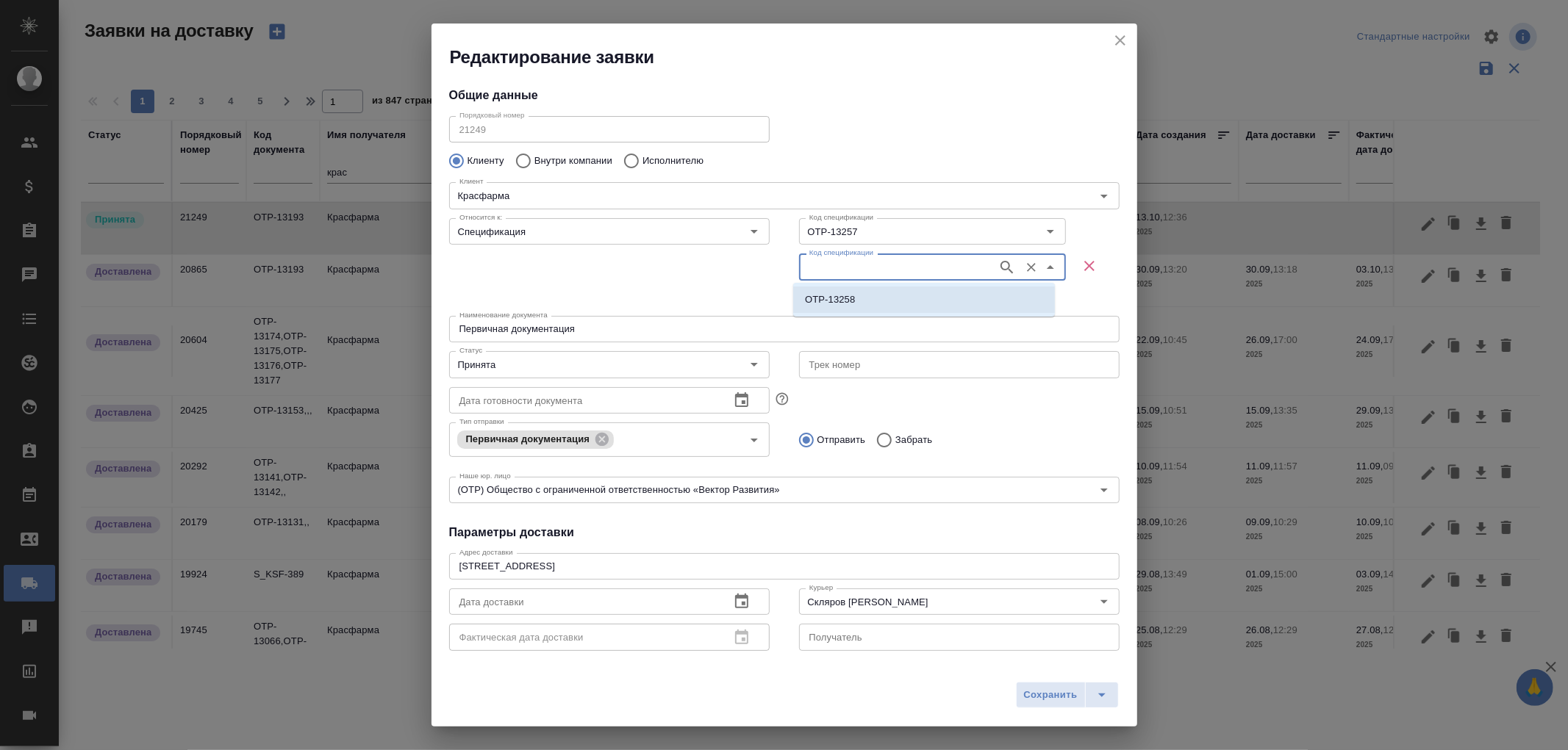
click at [854, 306] on p "OTP-13258" at bounding box center [830, 300] width 50 height 14
type input "OTP-13258"
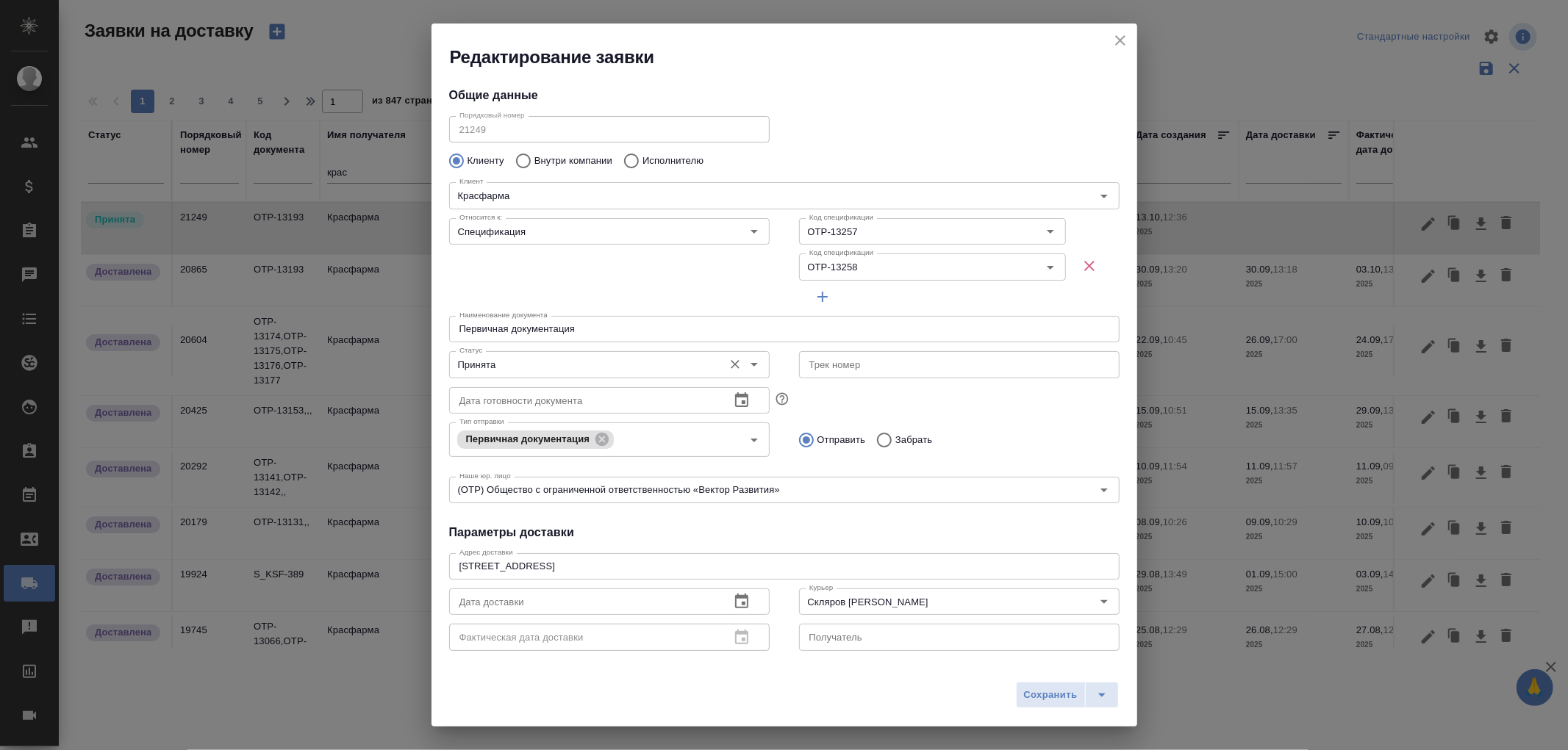
drag, startPoint x: 750, startPoint y: 366, endPoint x: 706, endPoint y: 358, distance: 44.7
click at [750, 366] on icon "Open" at bounding box center [754, 364] width 17 height 17
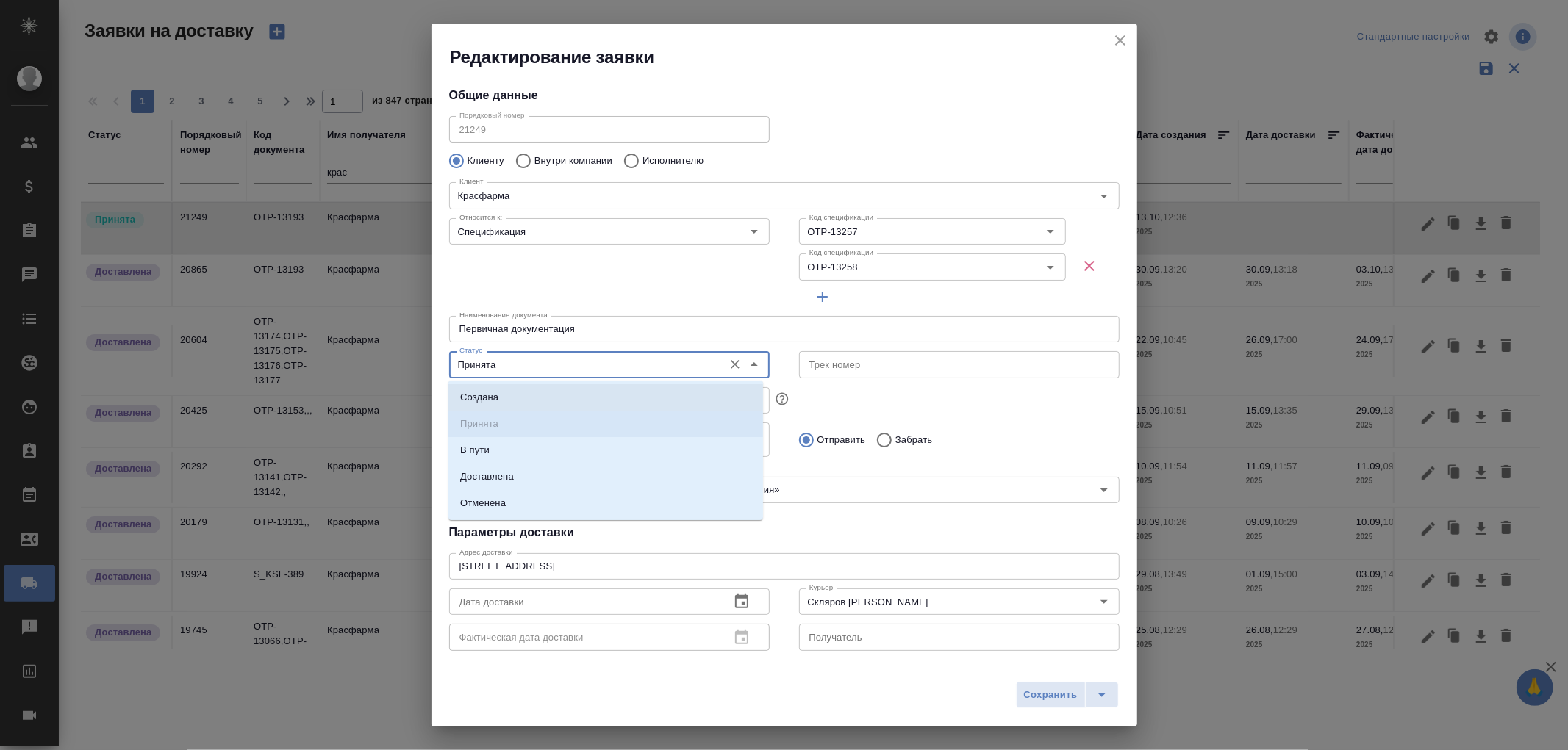
click at [495, 403] on p "Создана" at bounding box center [479, 397] width 38 height 14
type input "Создана"
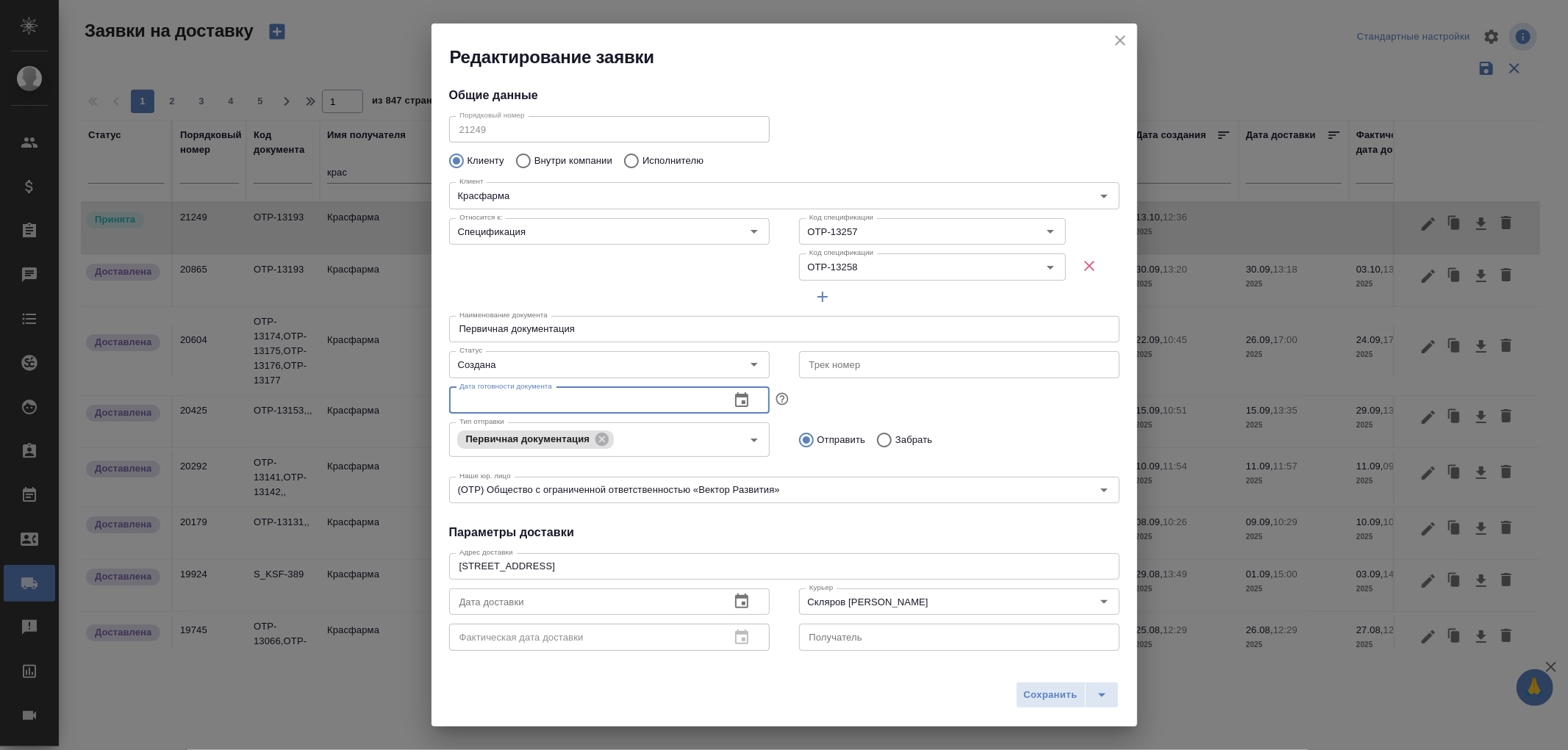
click at [578, 400] on input "text" at bounding box center [583, 400] width 269 height 27
click at [736, 397] on icon "button" at bounding box center [741, 399] width 13 height 14
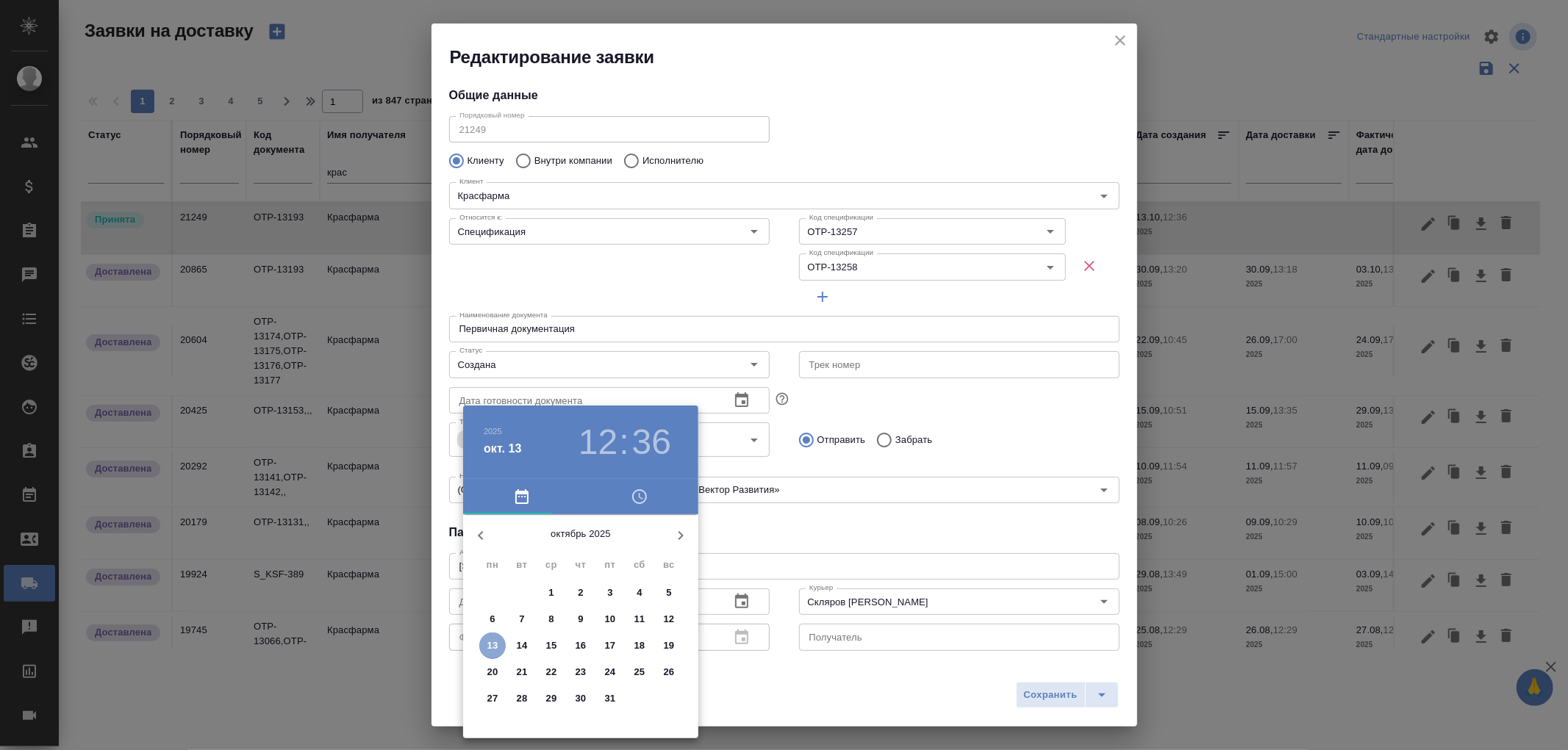
click at [495, 645] on p "13" at bounding box center [493, 645] width 11 height 14
type input "13.10.2025 12:36"
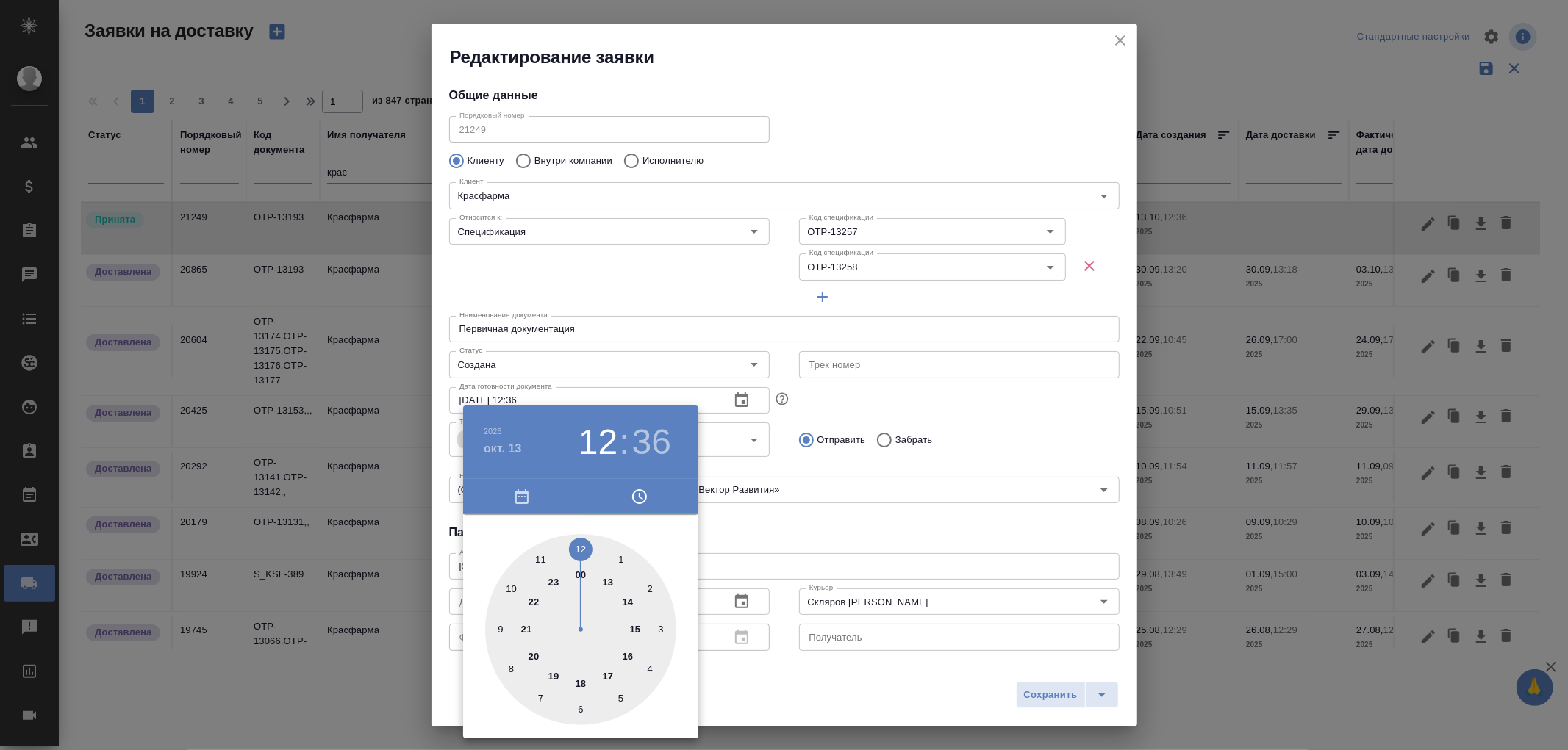
click at [907, 513] on div at bounding box center [784, 375] width 1568 height 750
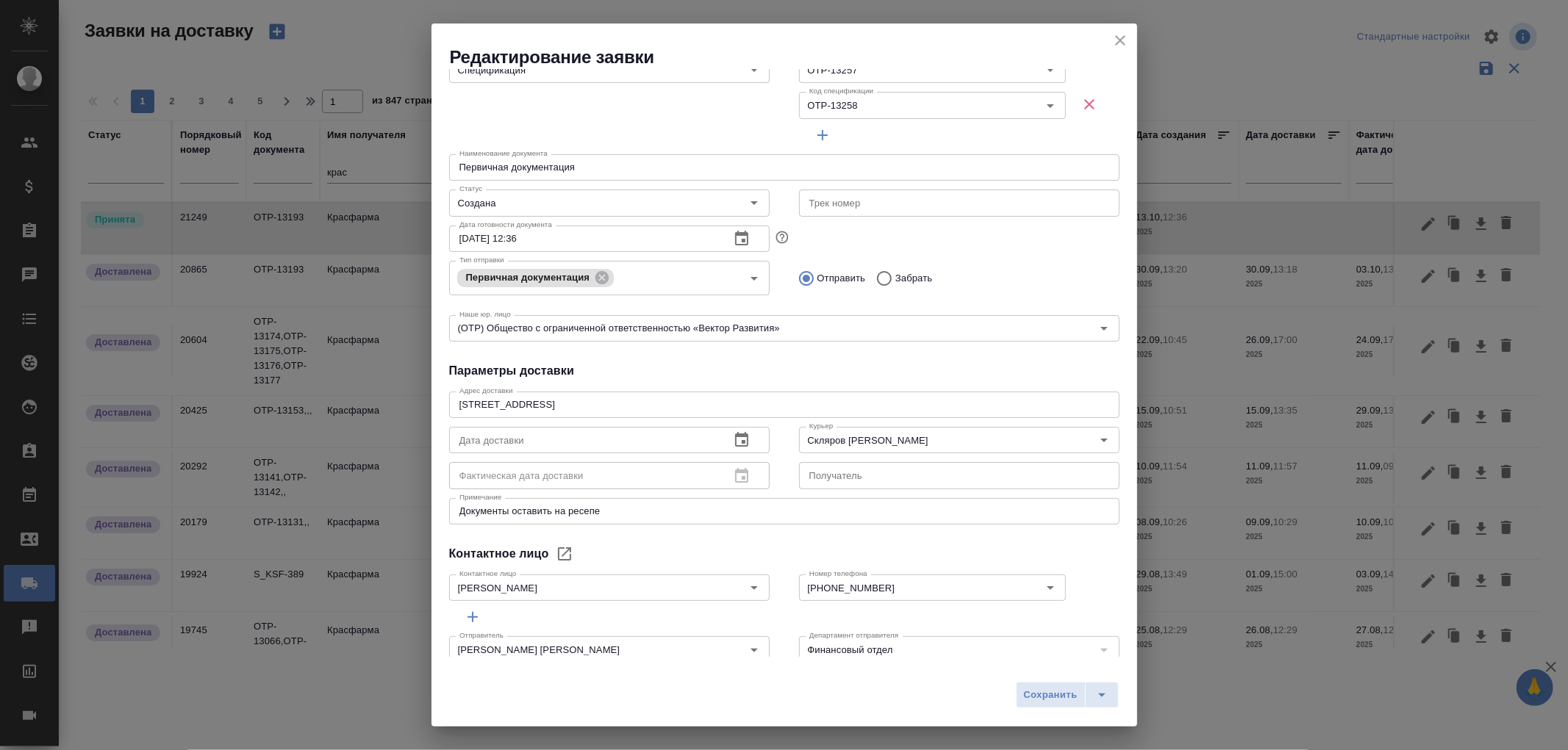
scroll to position [163, 0]
click at [1078, 437] on icon "Очистить" at bounding box center [1085, 438] width 14 height 14
click at [837, 469] on input "text" at bounding box center [959, 474] width 321 height 27
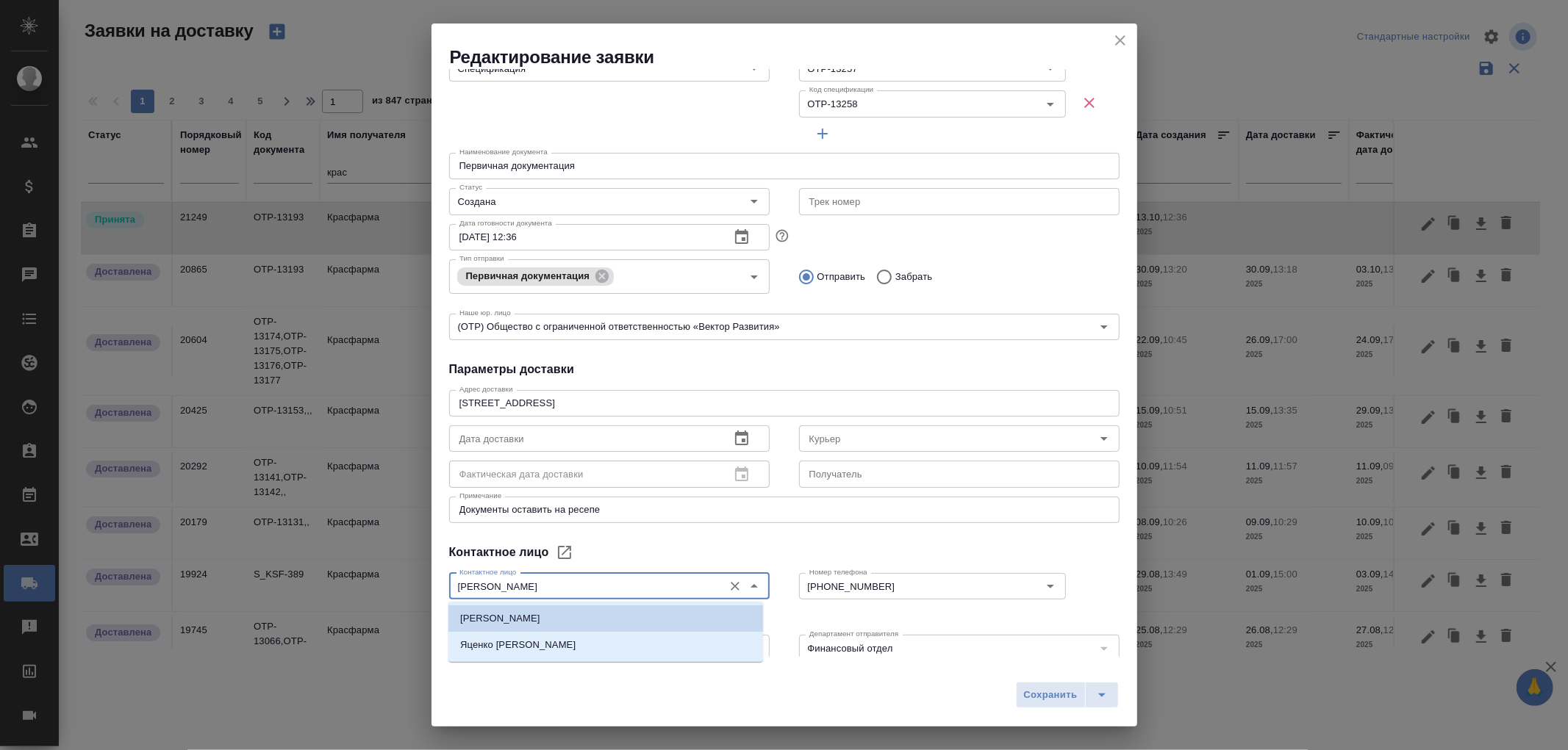
click at [596, 589] on input "Кузьмина Ксения" at bounding box center [585, 586] width 262 height 17
click at [837, 478] on input "text" at bounding box center [959, 474] width 321 height 27
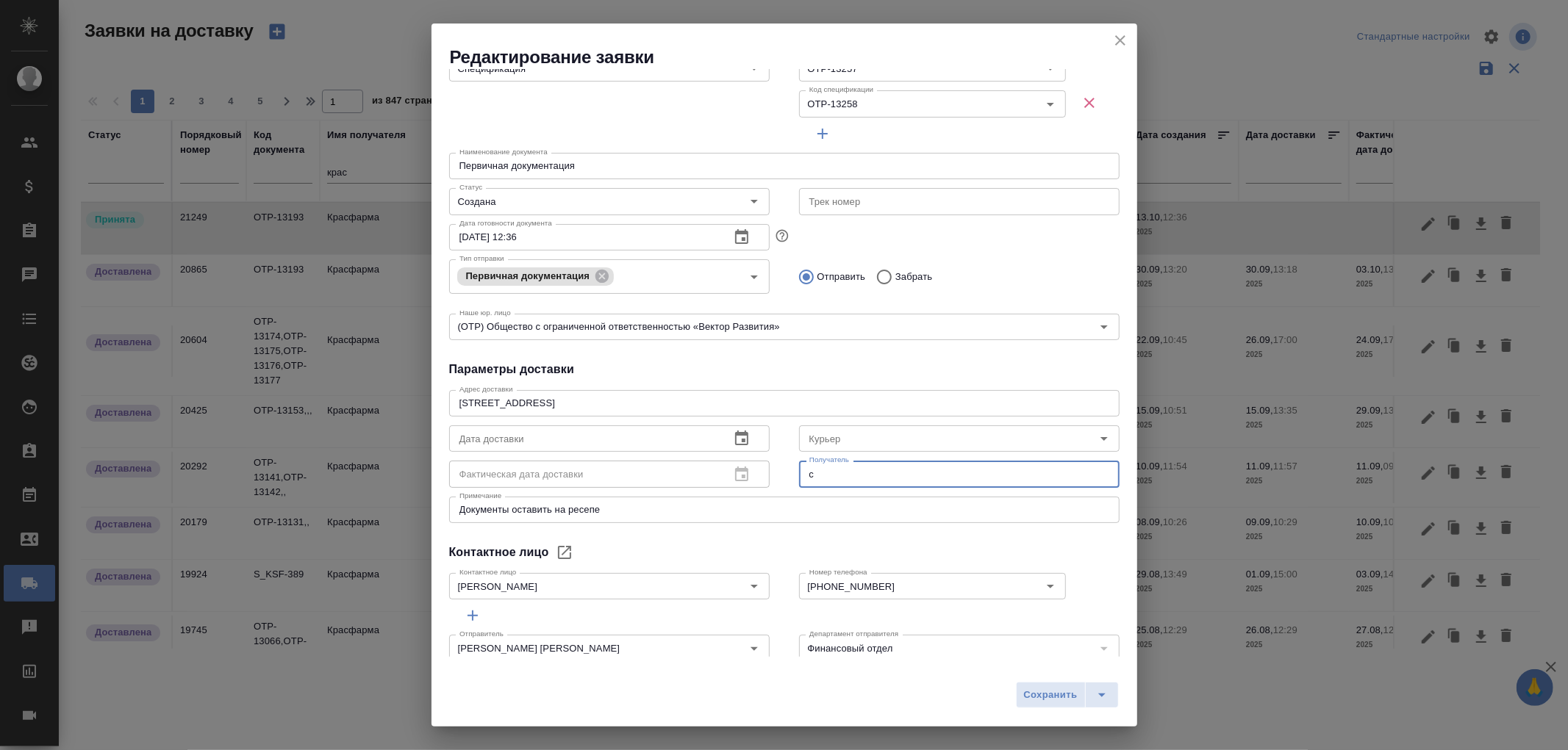
paste input "Кузьмина Ксения"
type input "сКузьмина Ксения"
click at [630, 513] on textarea "Документы оставить на ресепе" at bounding box center [784, 510] width 650 height 11
drag, startPoint x: 645, startPoint y: 508, endPoint x: 382, endPoint y: 509, distance: 263.0
click at [382, 509] on div "Редактирование заявки Общие данные Порядковый номер 21249 Порядковый номер Клие…" at bounding box center [784, 375] width 1568 height 750
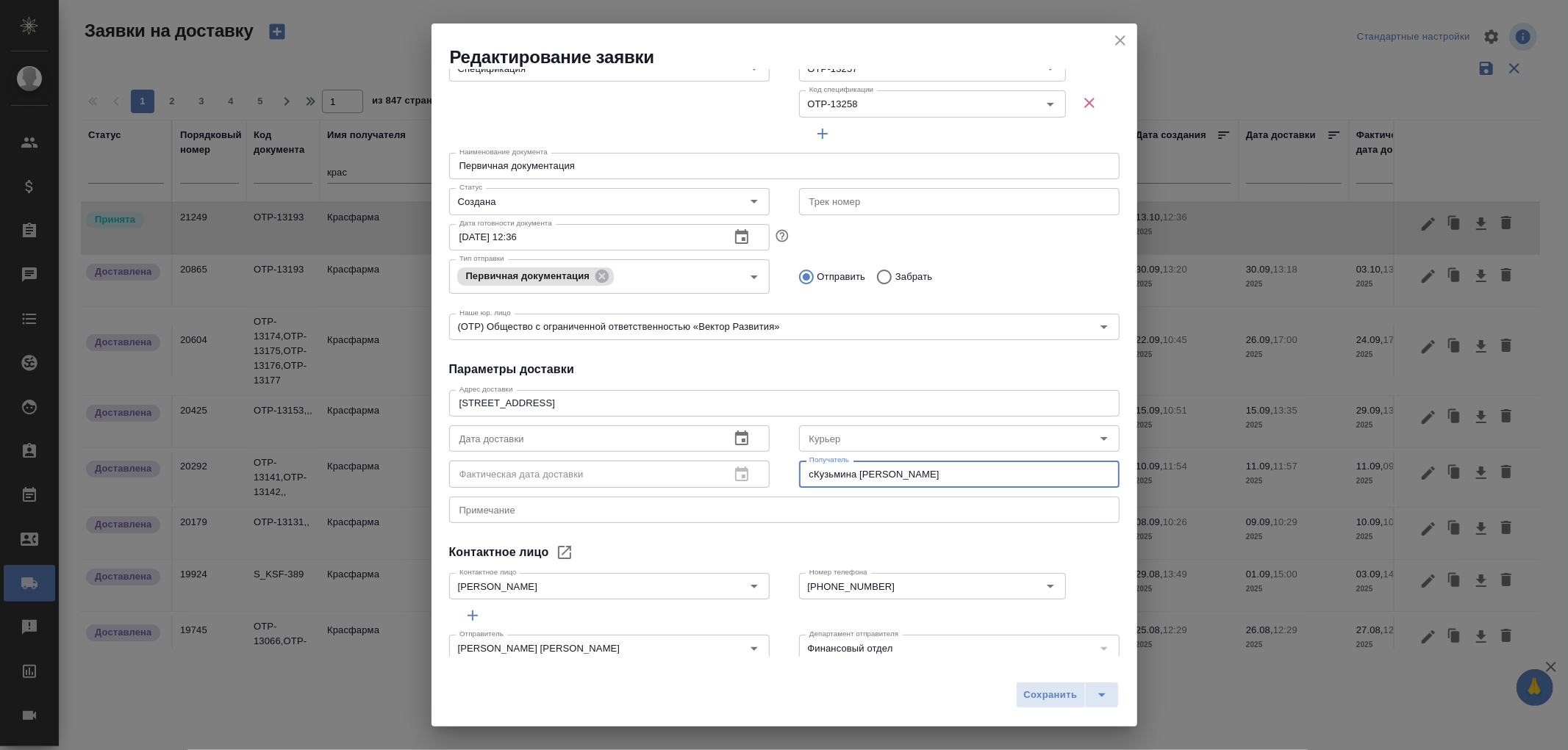
drag, startPoint x: 907, startPoint y: 475, endPoint x: 715, endPoint y: 472, distance: 192.0
click at [715, 472] on div "Дата доставки Дата доставки Фактическая дата доставки Фактическая дата доставки…" at bounding box center [784, 455] width 700 height 101
paste input "text"
type input "Кузьмина Ксения"
click at [616, 509] on textarea at bounding box center [784, 510] width 650 height 11
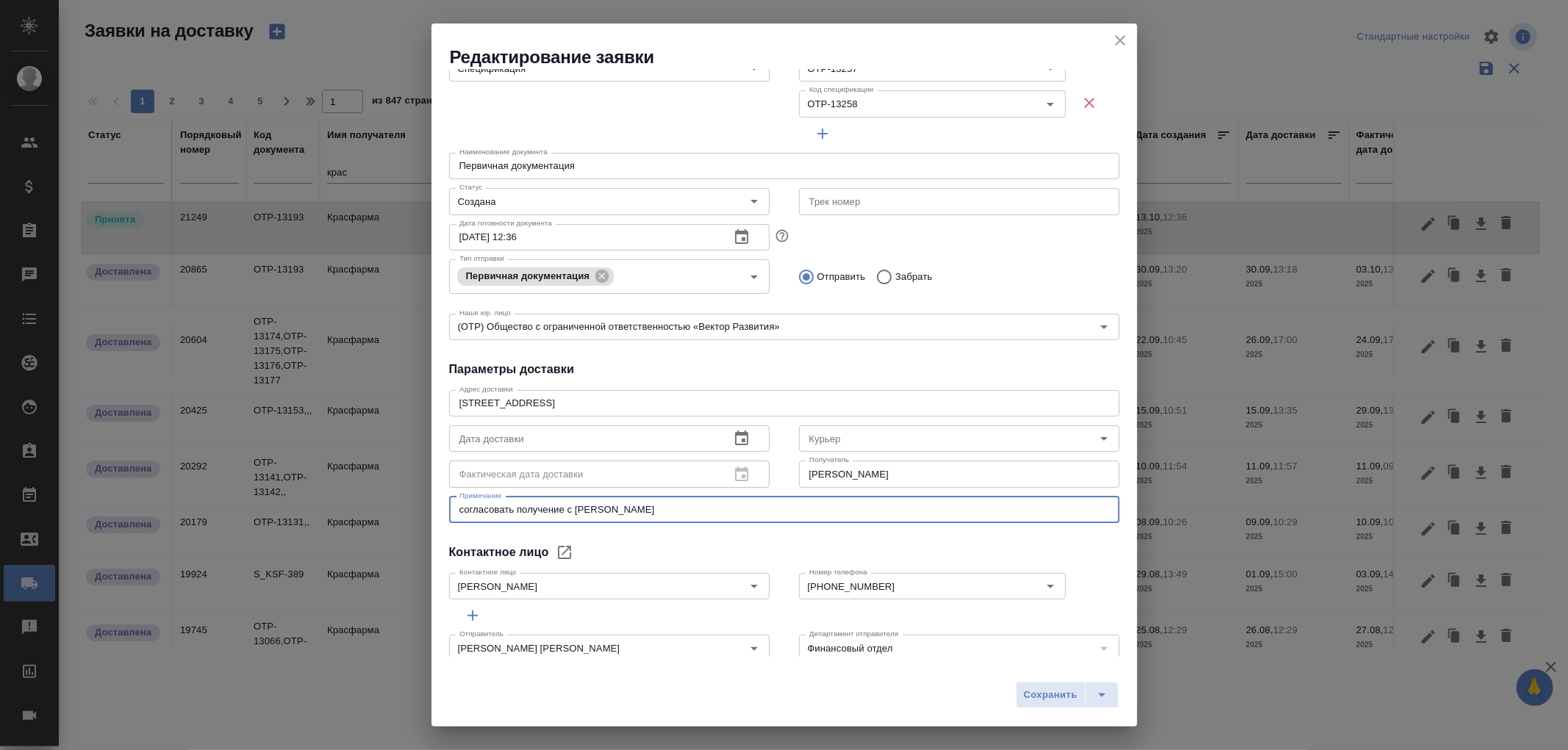
click at [577, 510] on textarea "согласовать получение с кузьминой" at bounding box center [784, 510] width 650 height 11
type textarea "согласовать получение с Кузьминой"
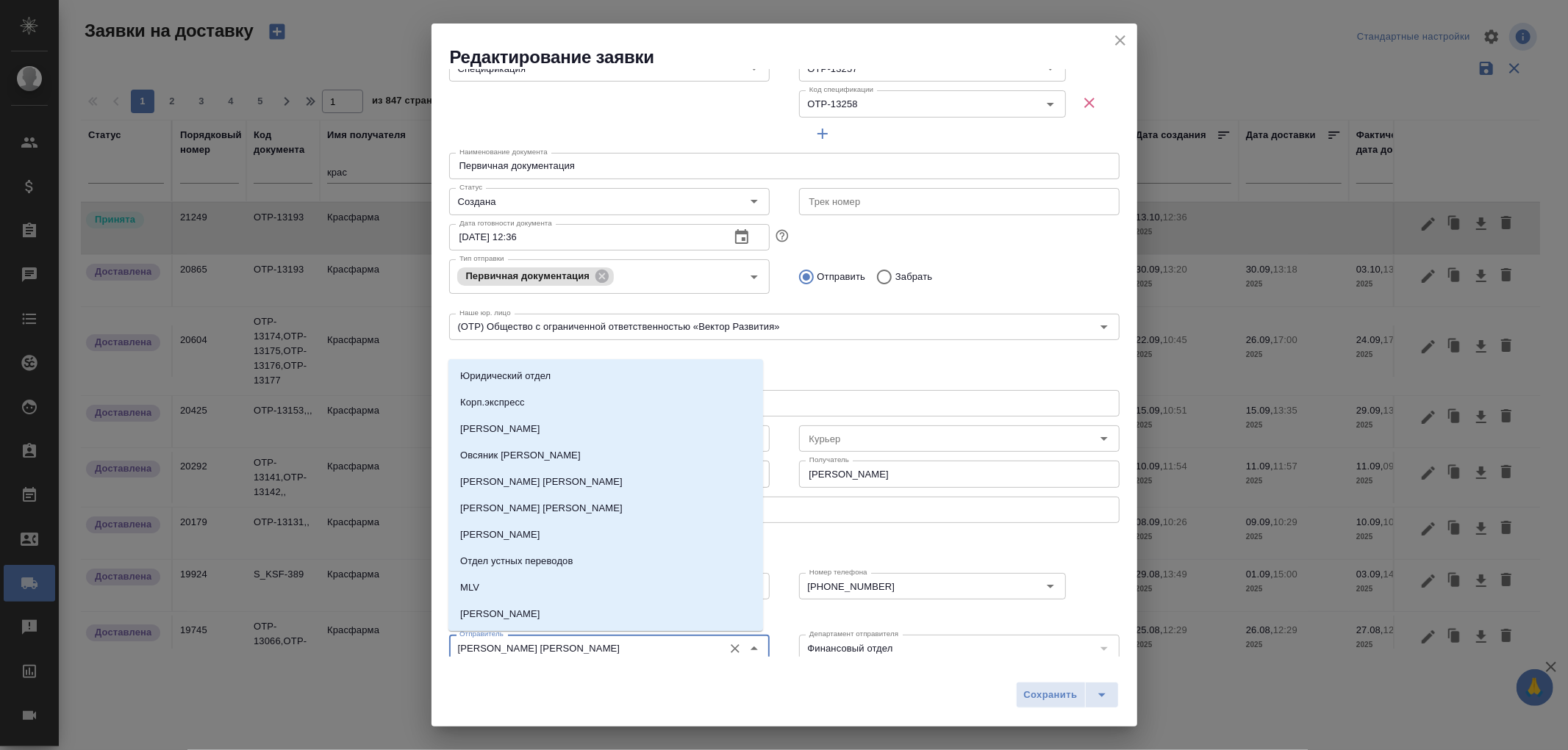
scroll to position [185, 0]
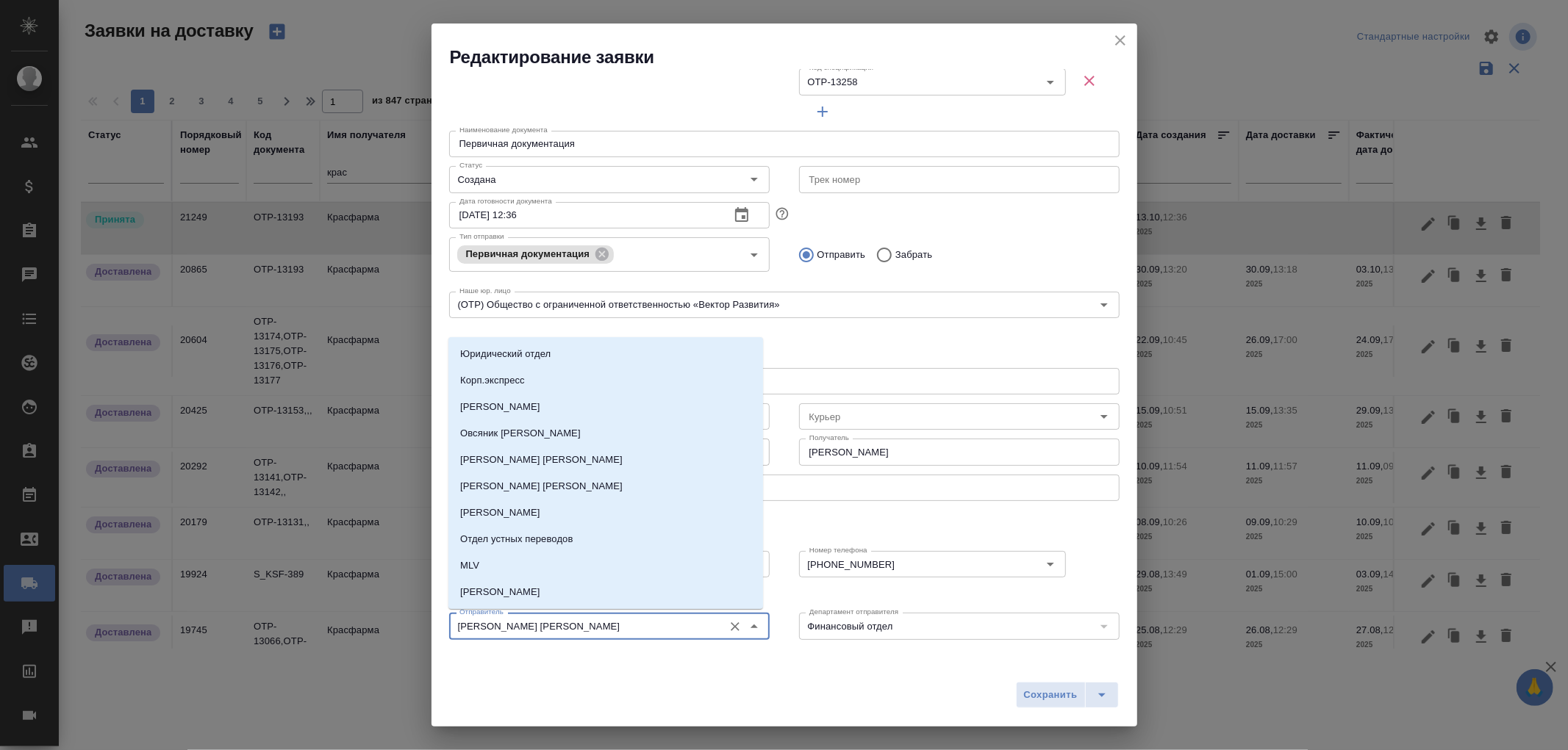
drag, startPoint x: 567, startPoint y: 649, endPoint x: 407, endPoint y: 645, distance: 160.0
click at [407, 645] on div "Редактирование заявки Общие данные Порядковый номер 21249 Порядковый номер Клие…" at bounding box center [784, 375] width 1568 height 750
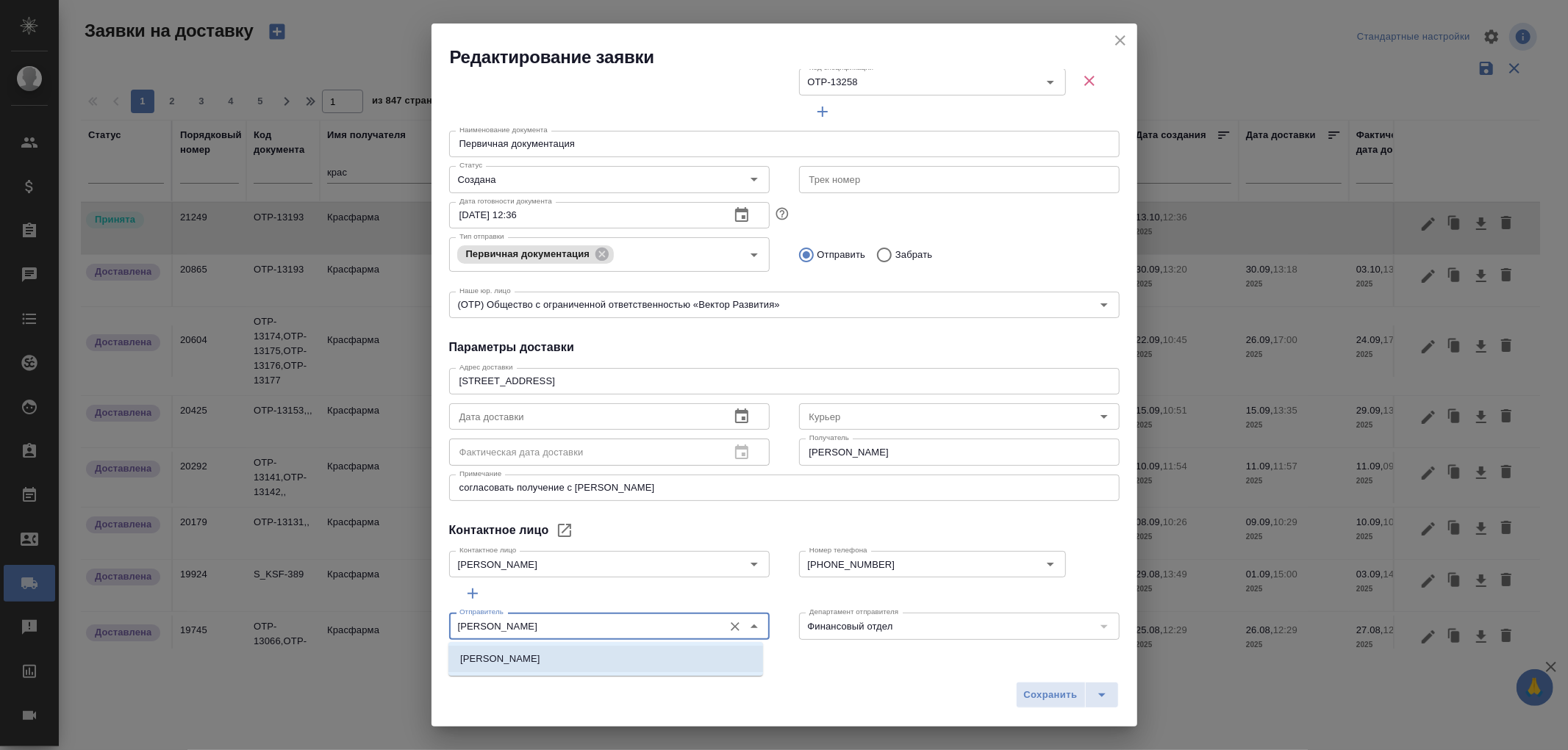
click at [491, 664] on p "Сайдашева Диляра" at bounding box center [501, 659] width 80 height 14
type input "Сайдашева Диляра"
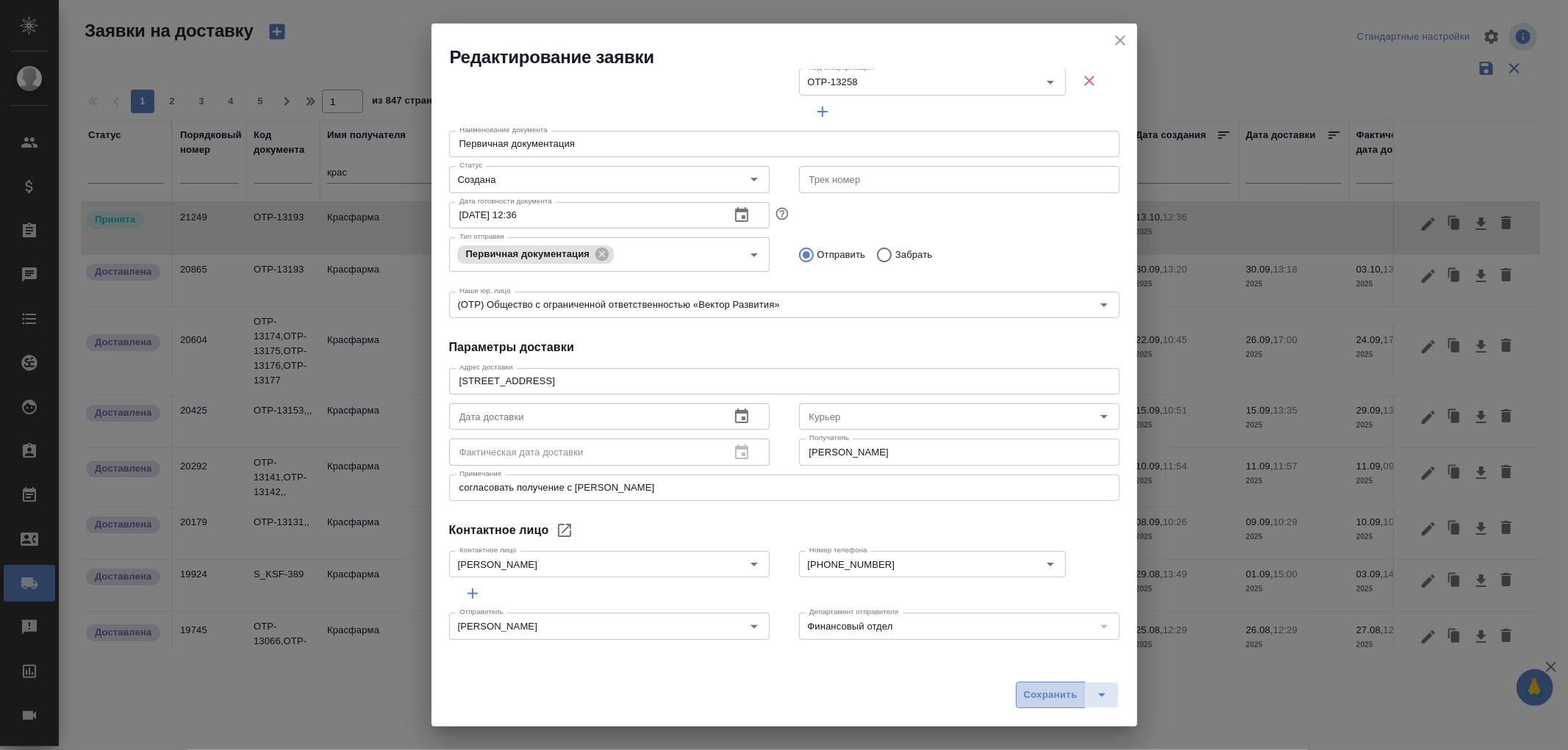
click at [1049, 695] on span "Сохранить" at bounding box center [1051, 695] width 54 height 17
type input "Принята"
type input "Скляров Станислав"
type textarea "Документы оставить на ресепе"
type input "Романенко Руфина"
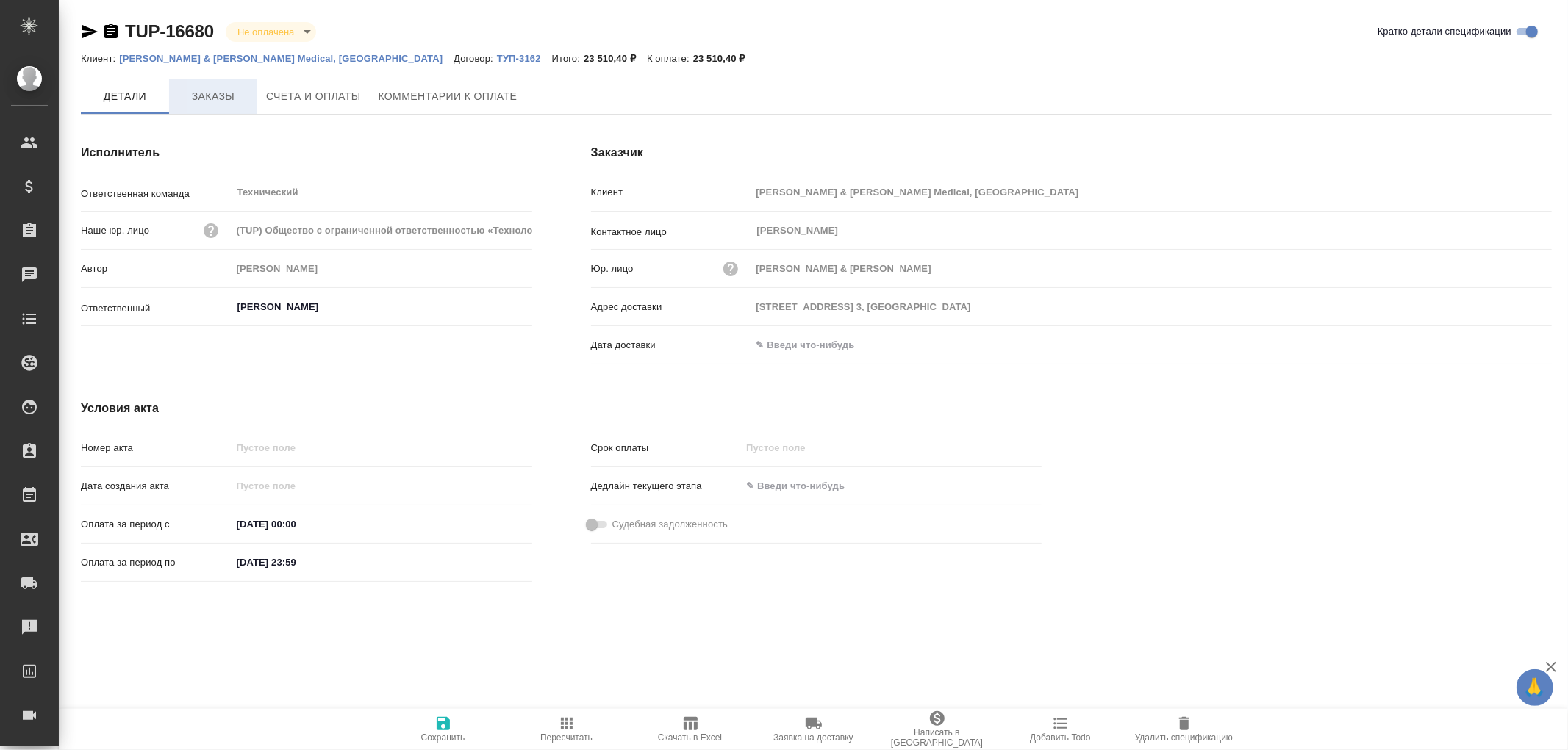
click at [221, 103] on span "Заказы" at bounding box center [213, 96] width 71 height 18
click at [199, 101] on span "Заказы" at bounding box center [213, 97] width 71 height 18
click at [237, 98] on span "Заказы" at bounding box center [213, 96] width 71 height 18
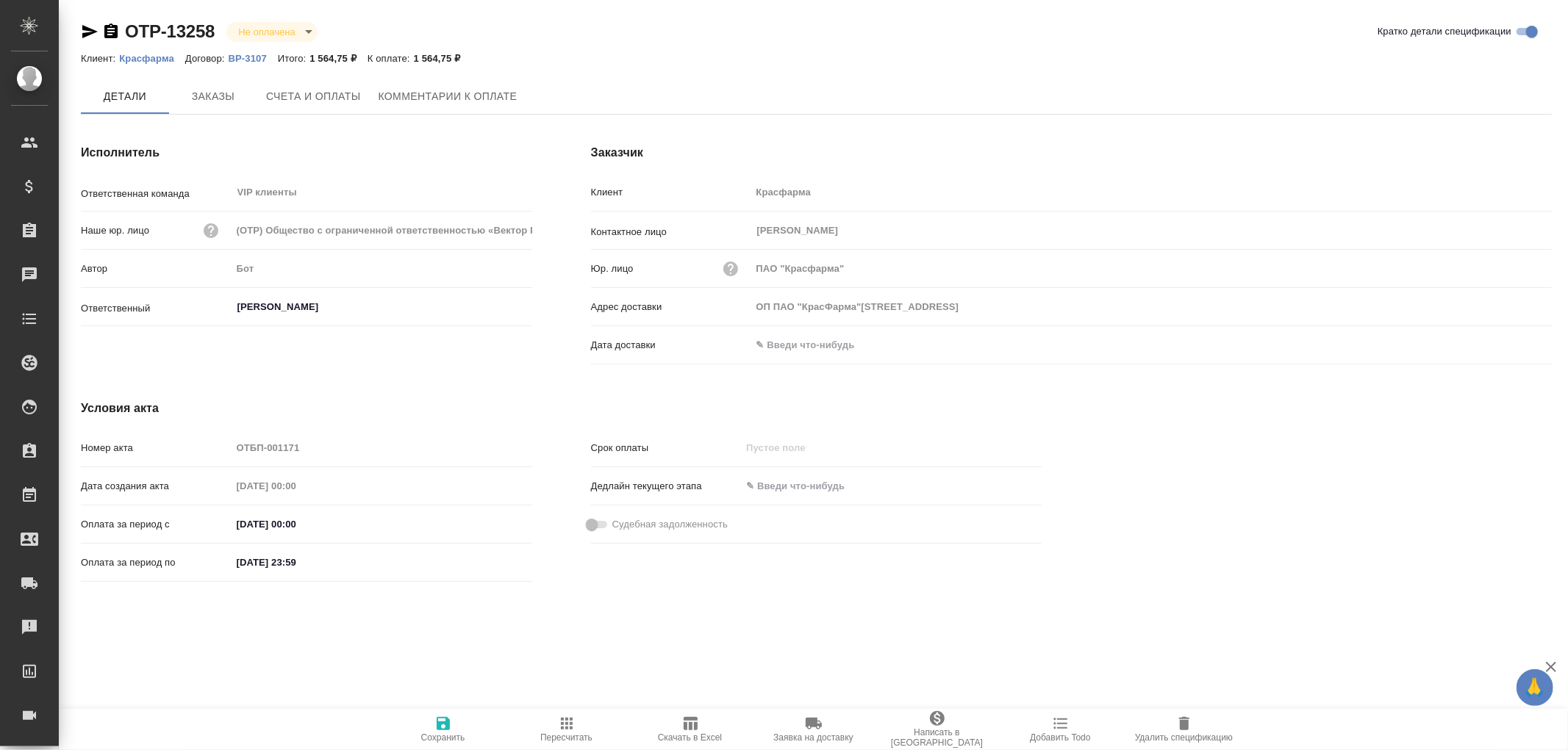
type input "ОП ПАО "КрасФарма"[STREET_ADDRESS]"
click at [219, 96] on span "Заказы" at bounding box center [213, 97] width 71 height 18
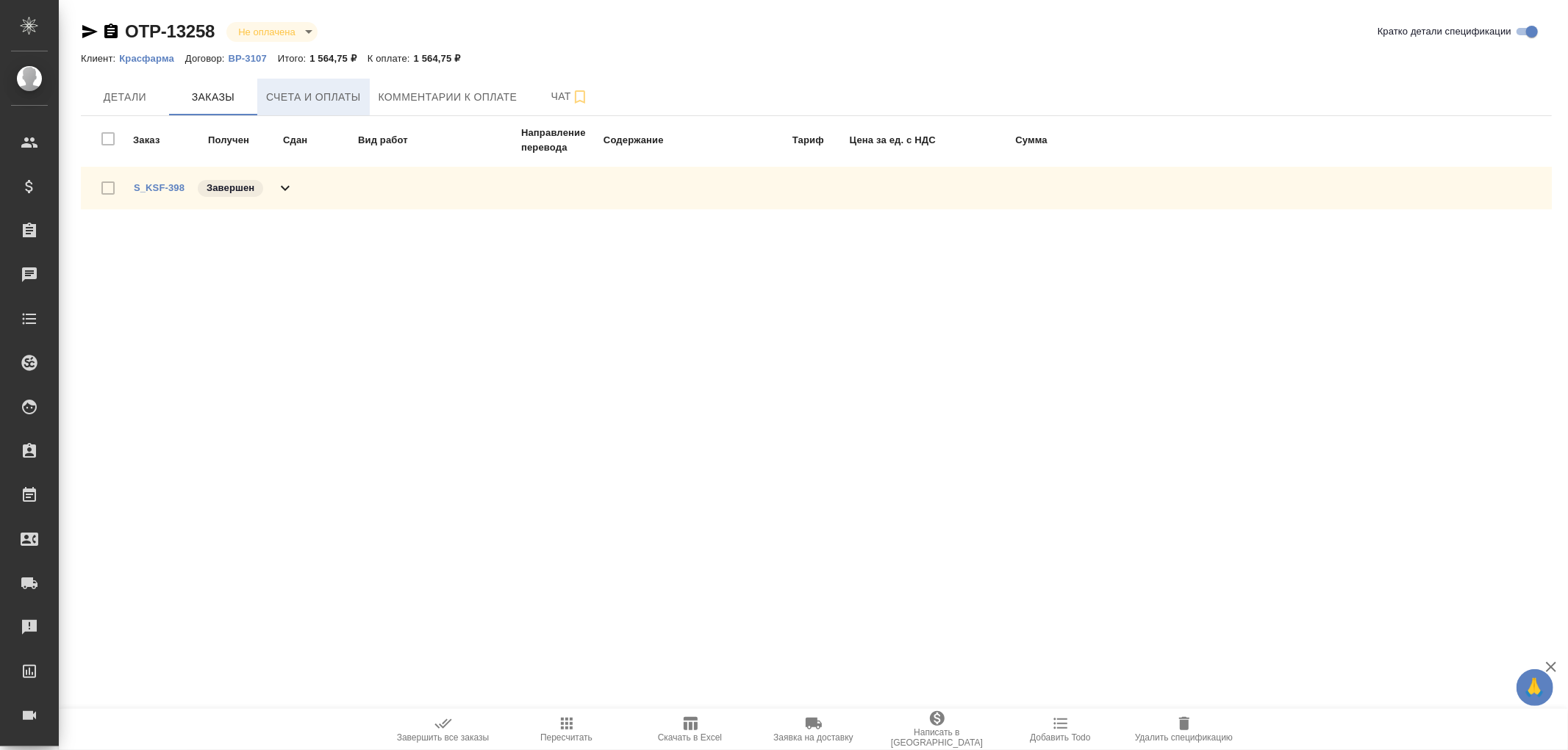
click at [281, 93] on span "Счета и оплаты" at bounding box center [313, 97] width 95 height 18
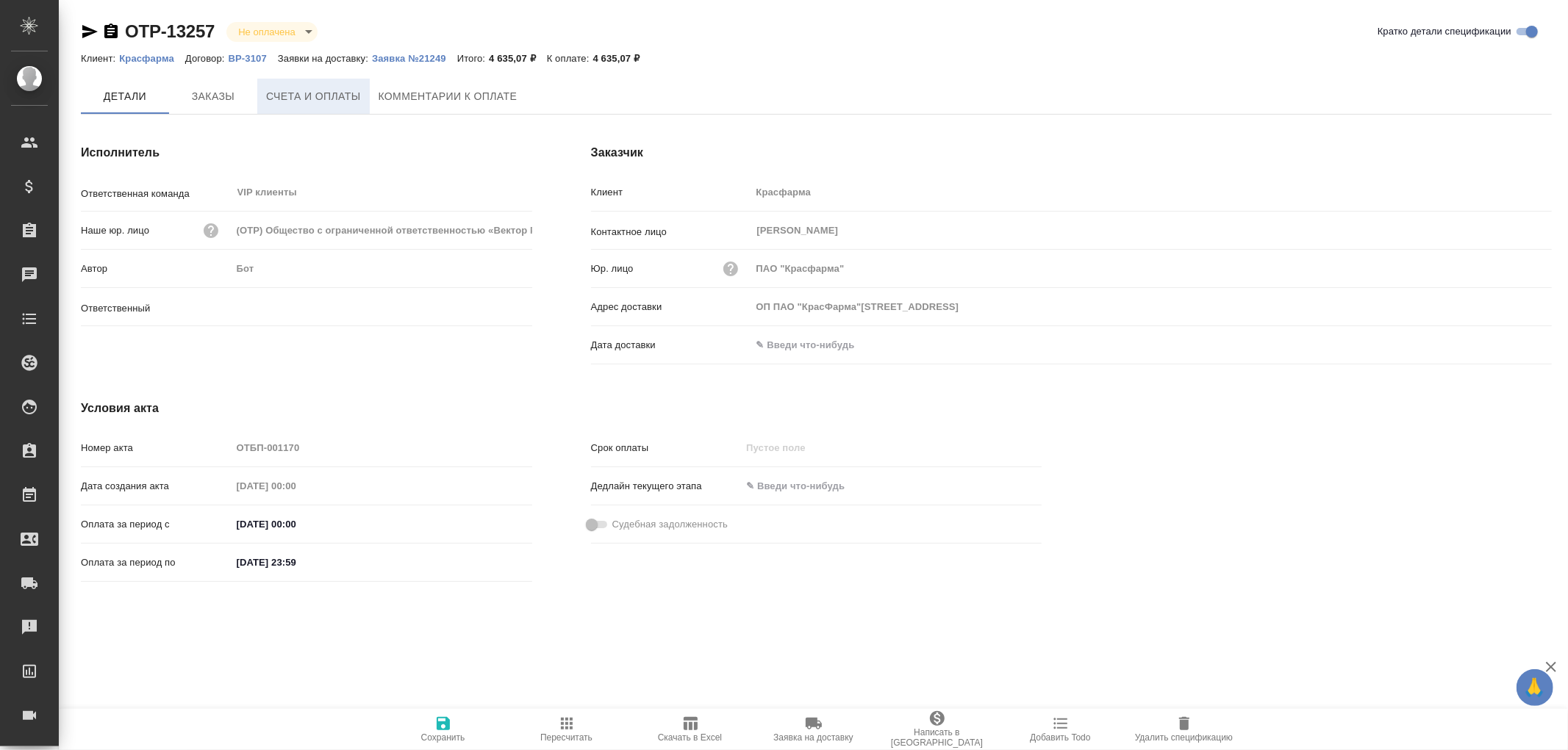
click at [301, 85] on button "Счета и оплаты" at bounding box center [313, 96] width 112 height 36
type input "Кабаргина Анна"
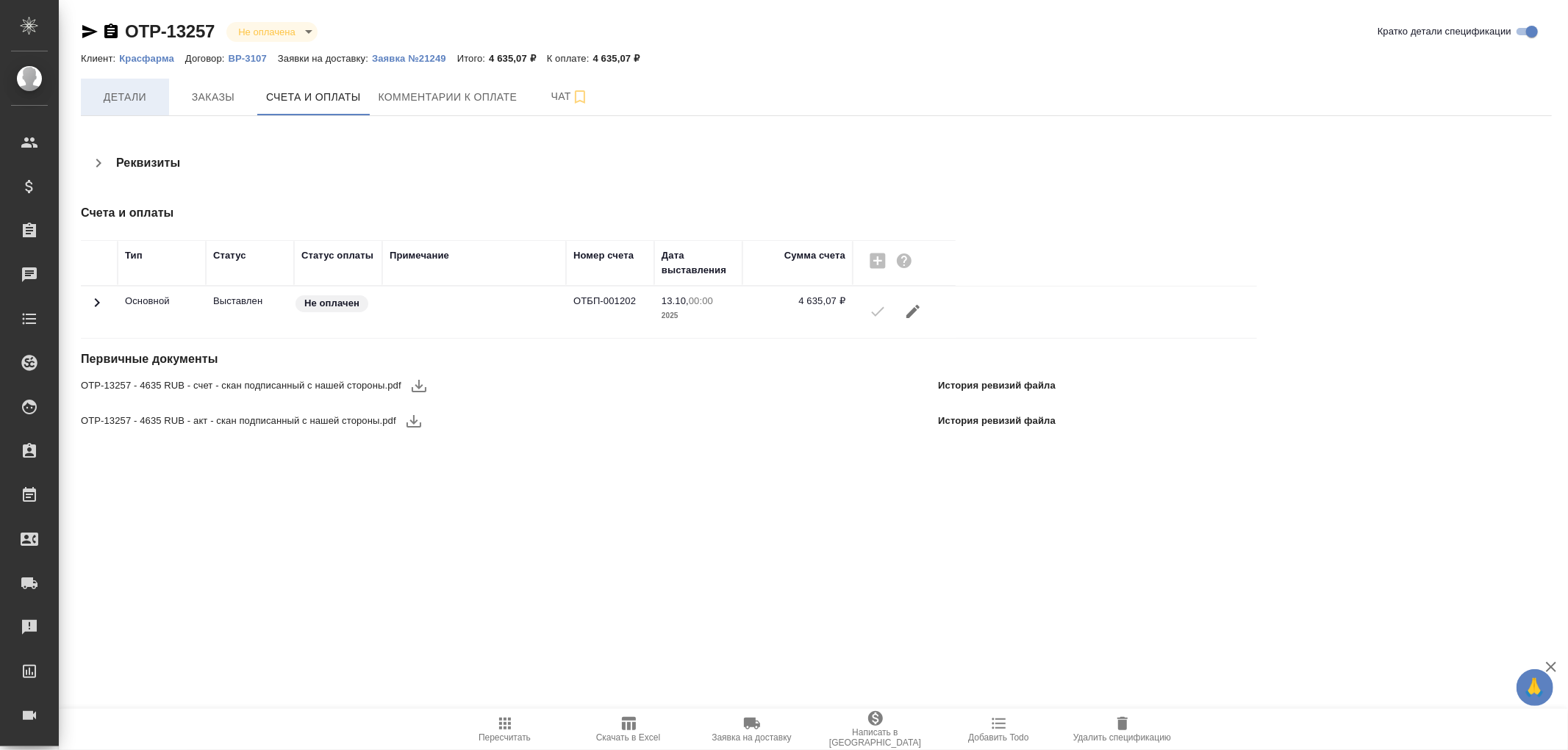
click at [120, 96] on span "Детали" at bounding box center [124, 97] width 71 height 18
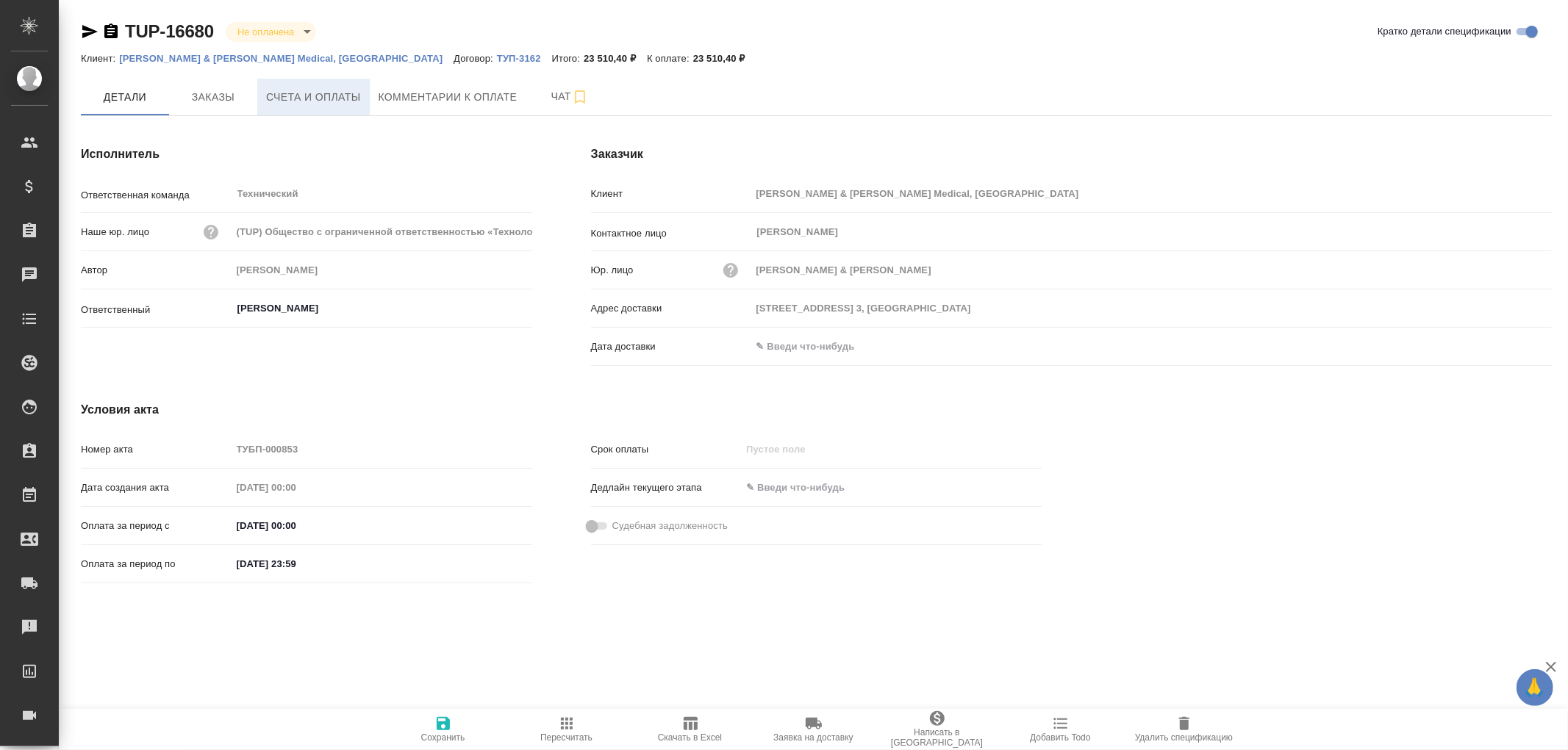
click at [312, 99] on span "Счета и оплаты" at bounding box center [313, 97] width 95 height 18
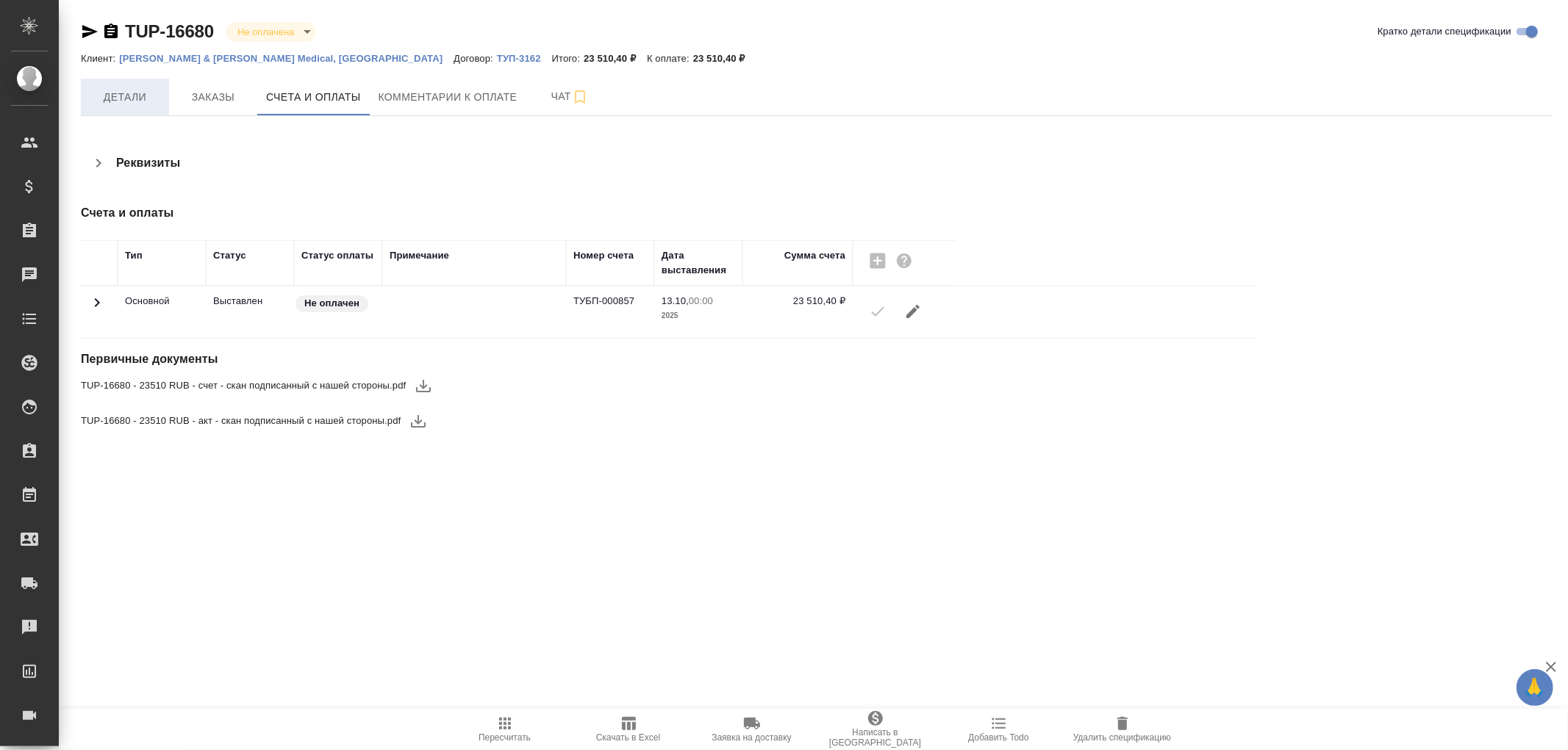
click at [141, 105] on span "Детали" at bounding box center [124, 97] width 71 height 18
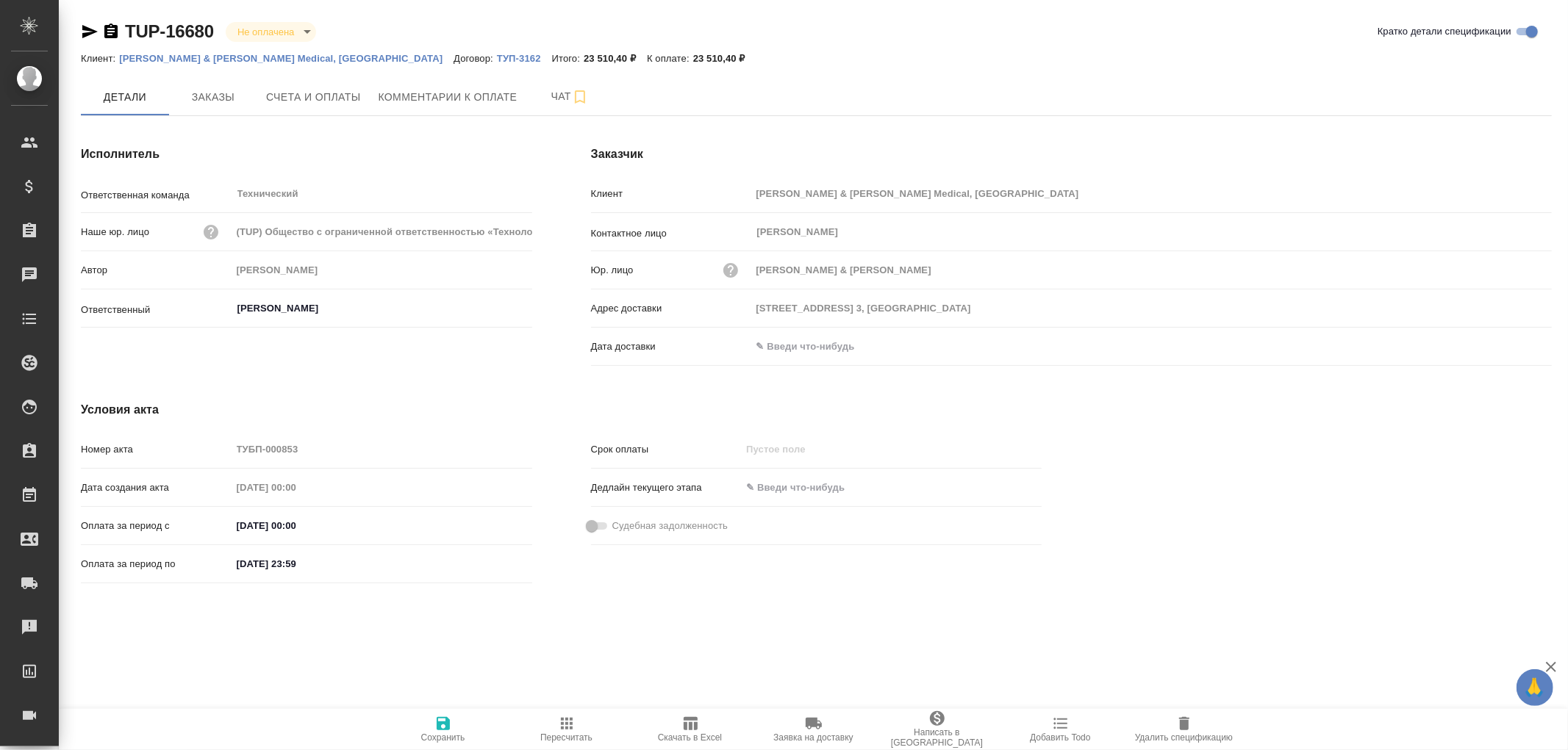
click at [792, 347] on input "text" at bounding box center [815, 347] width 129 height 21
click at [1517, 350] on icon "button" at bounding box center [1509, 346] width 17 height 17
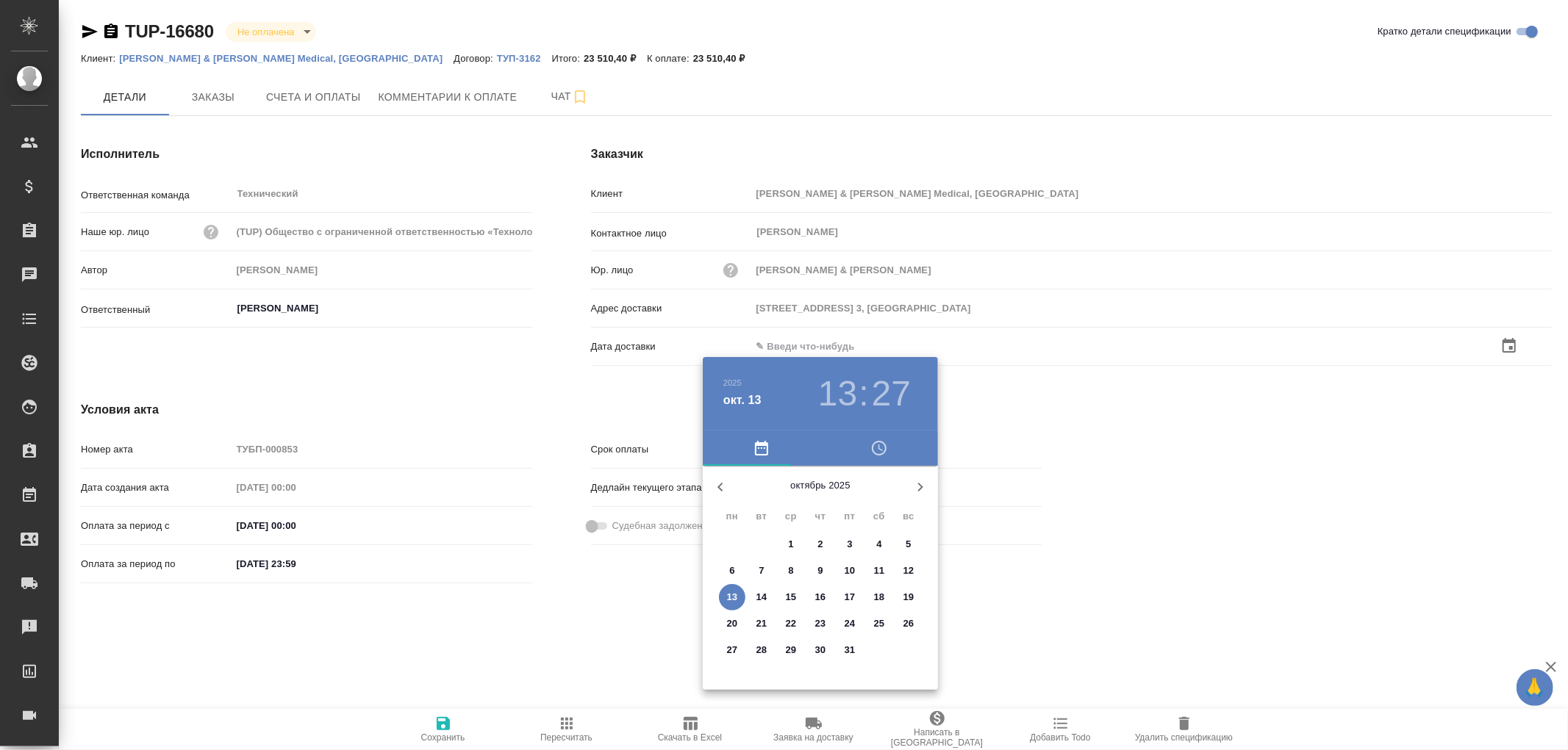
click at [727, 594] on p "13" at bounding box center [732, 597] width 11 height 14
type input "13.10.2025 13:27"
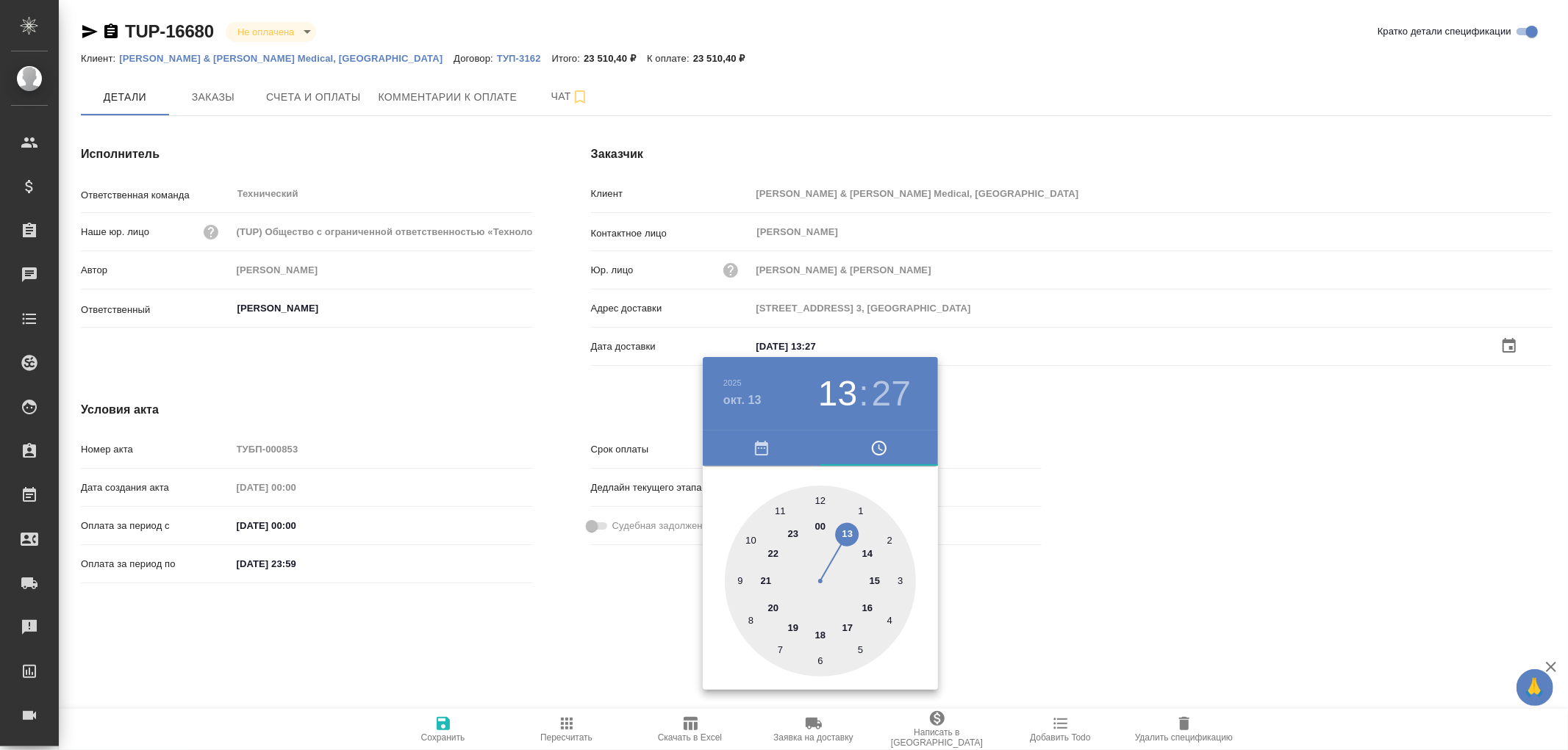
click at [441, 723] on div at bounding box center [784, 375] width 1568 height 750
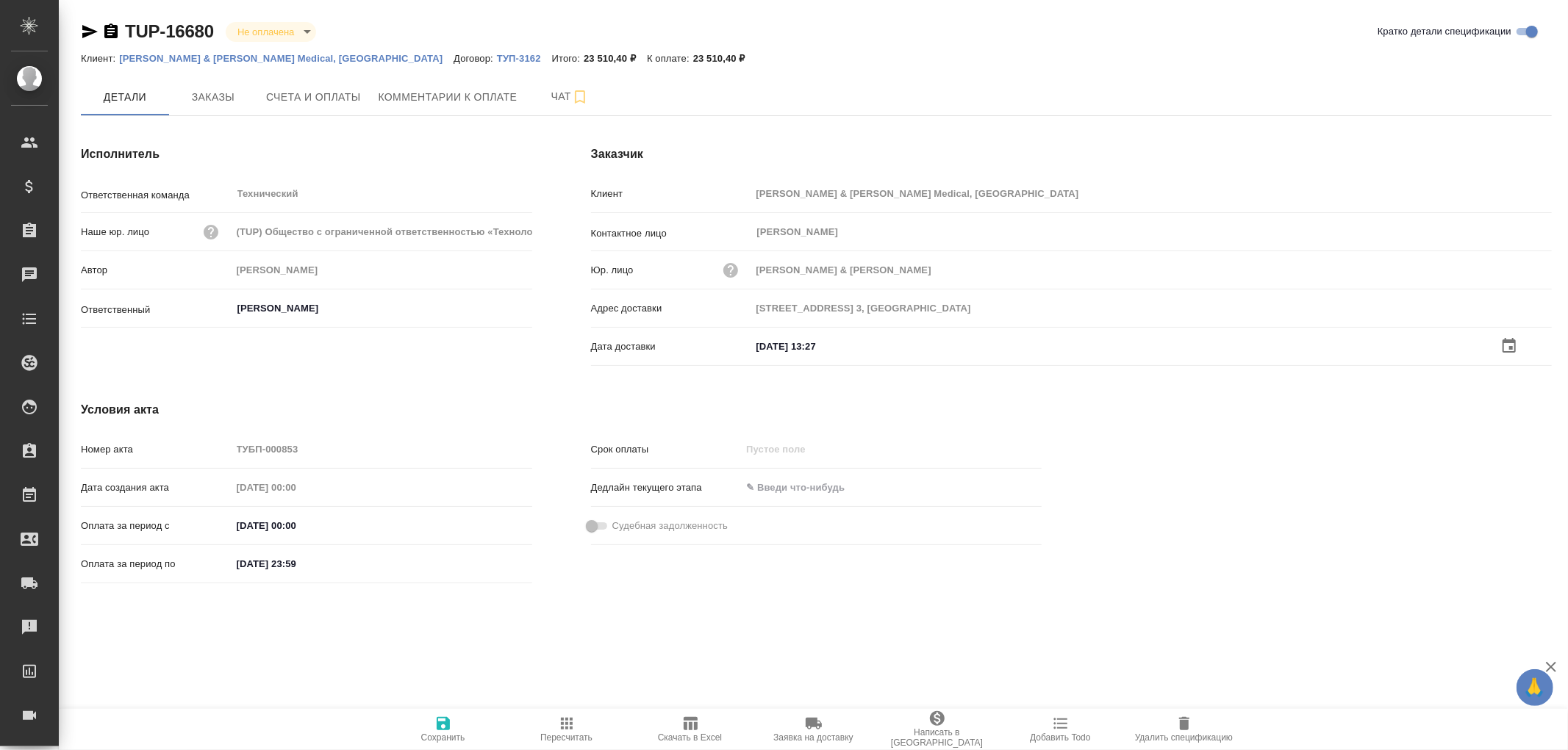
click at [441, 723] on icon "button" at bounding box center [443, 723] width 13 height 13
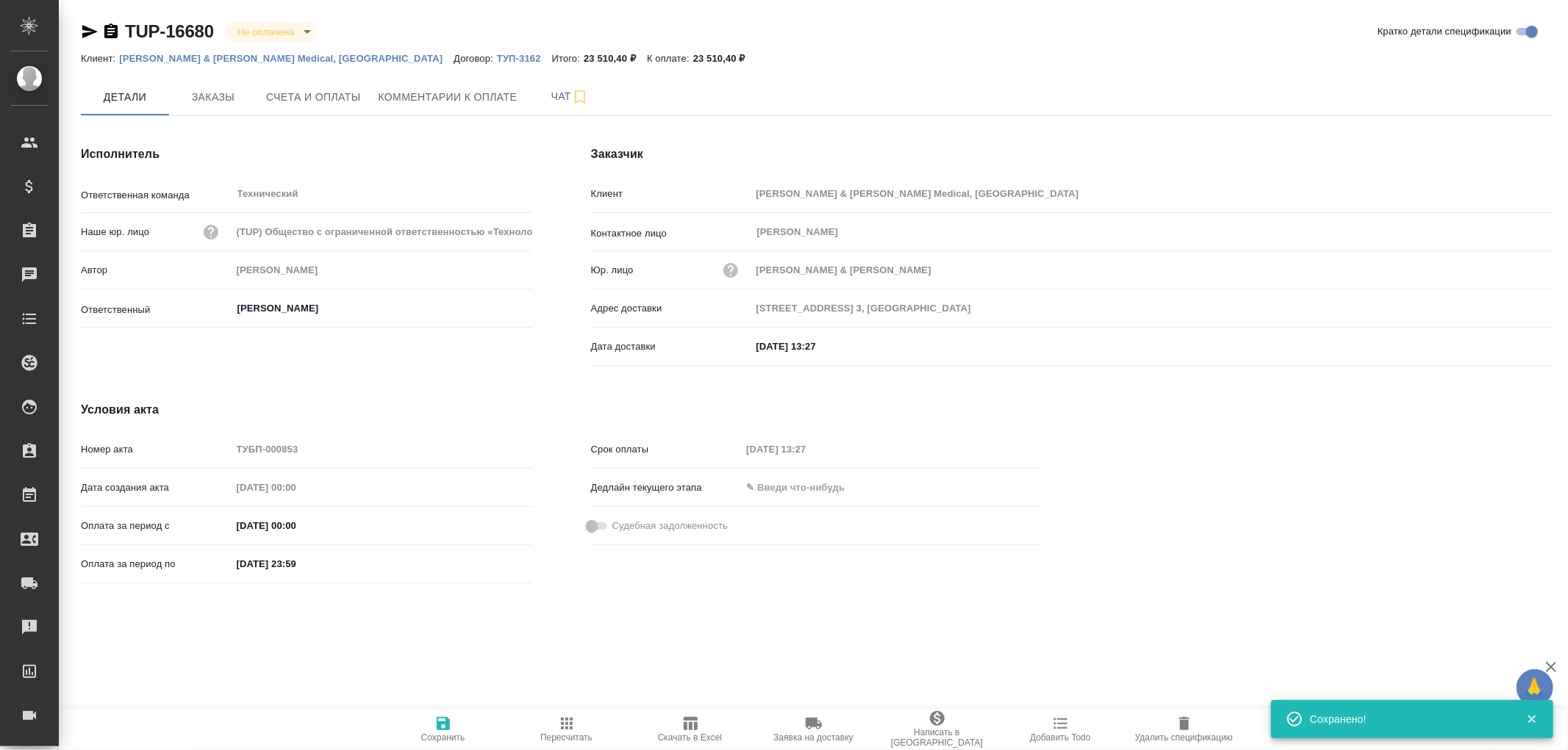
click at [441, 723] on icon "button" at bounding box center [443, 723] width 13 height 13
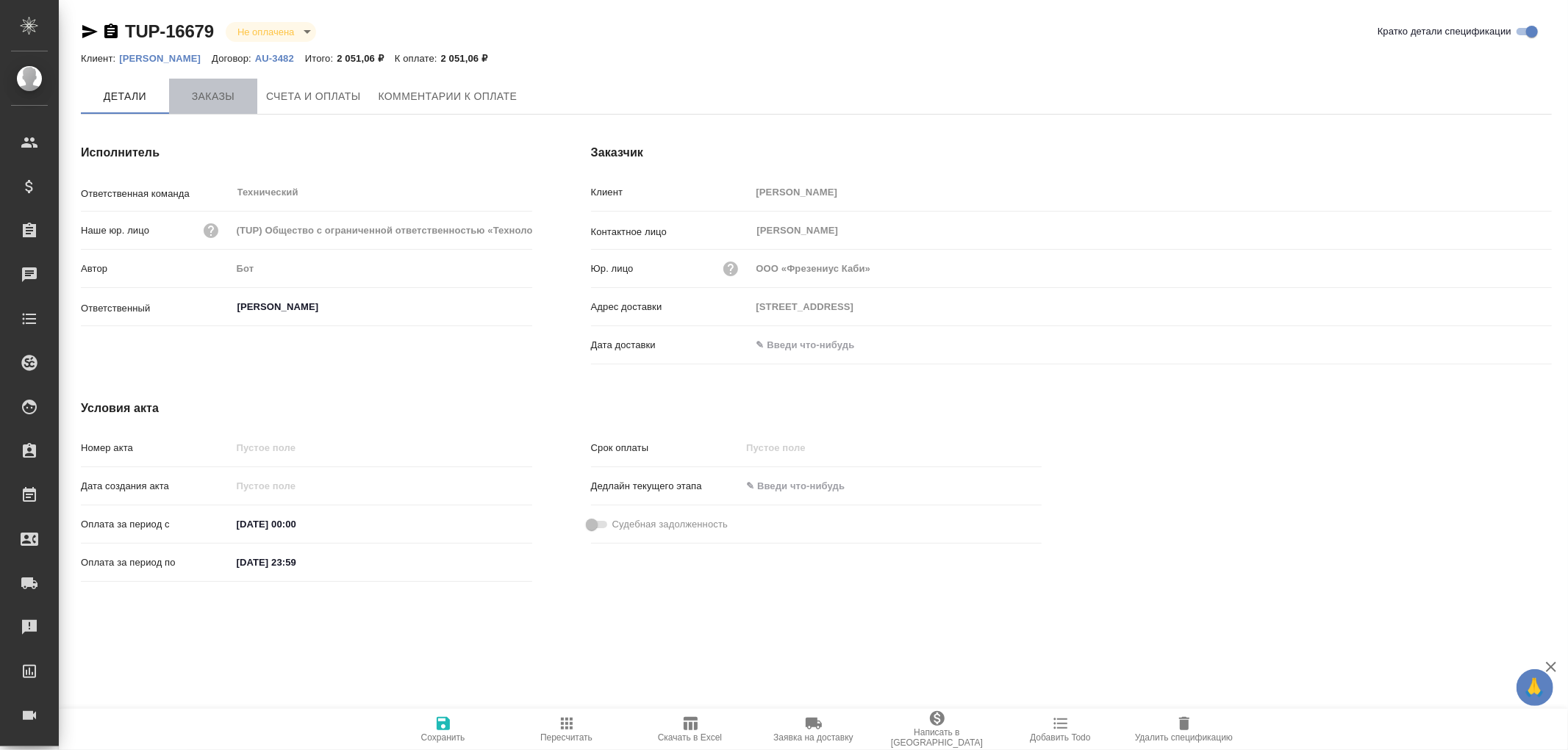
click at [213, 94] on span "Заказы" at bounding box center [213, 96] width 71 height 18
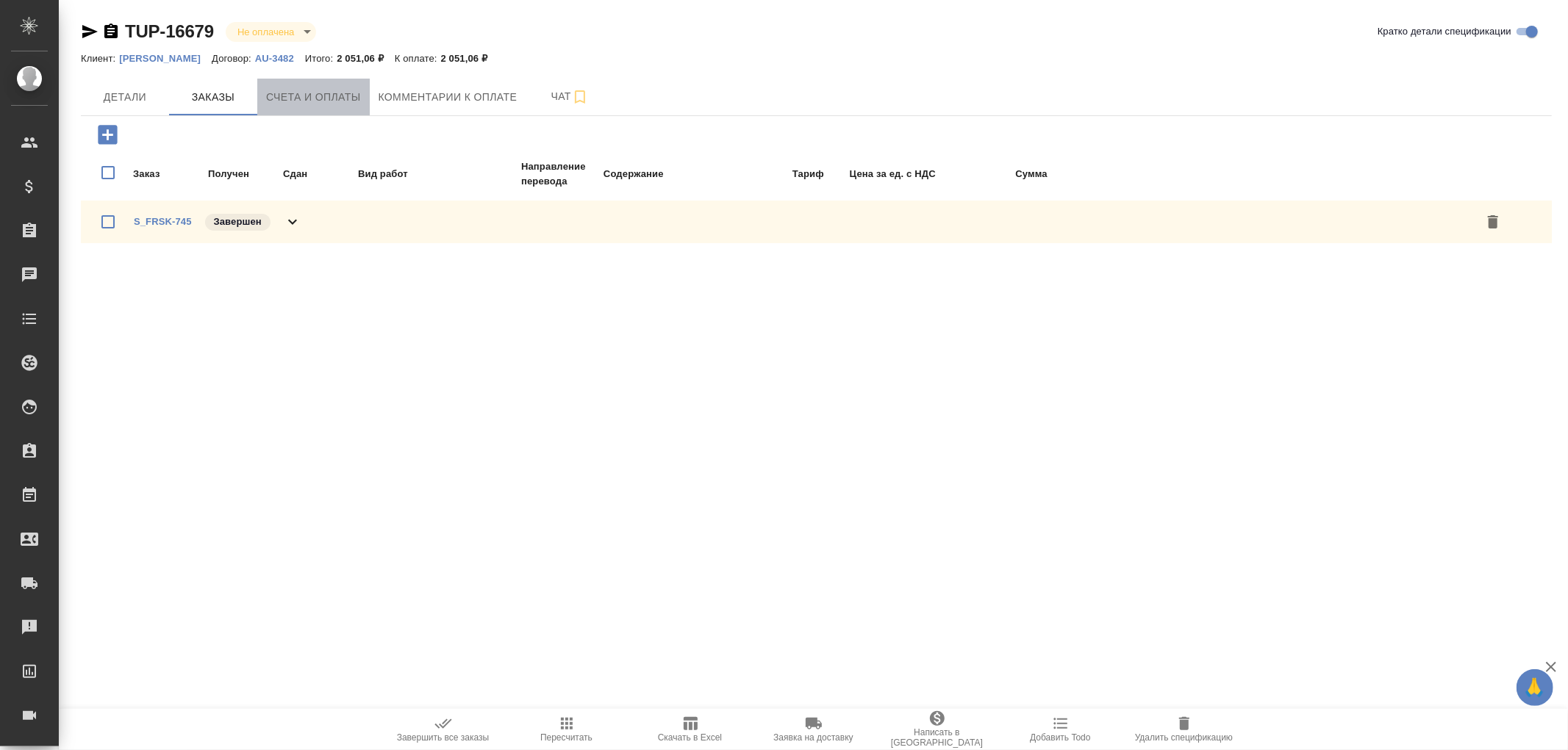
click at [337, 89] on span "Счета и оплаты" at bounding box center [313, 97] width 95 height 18
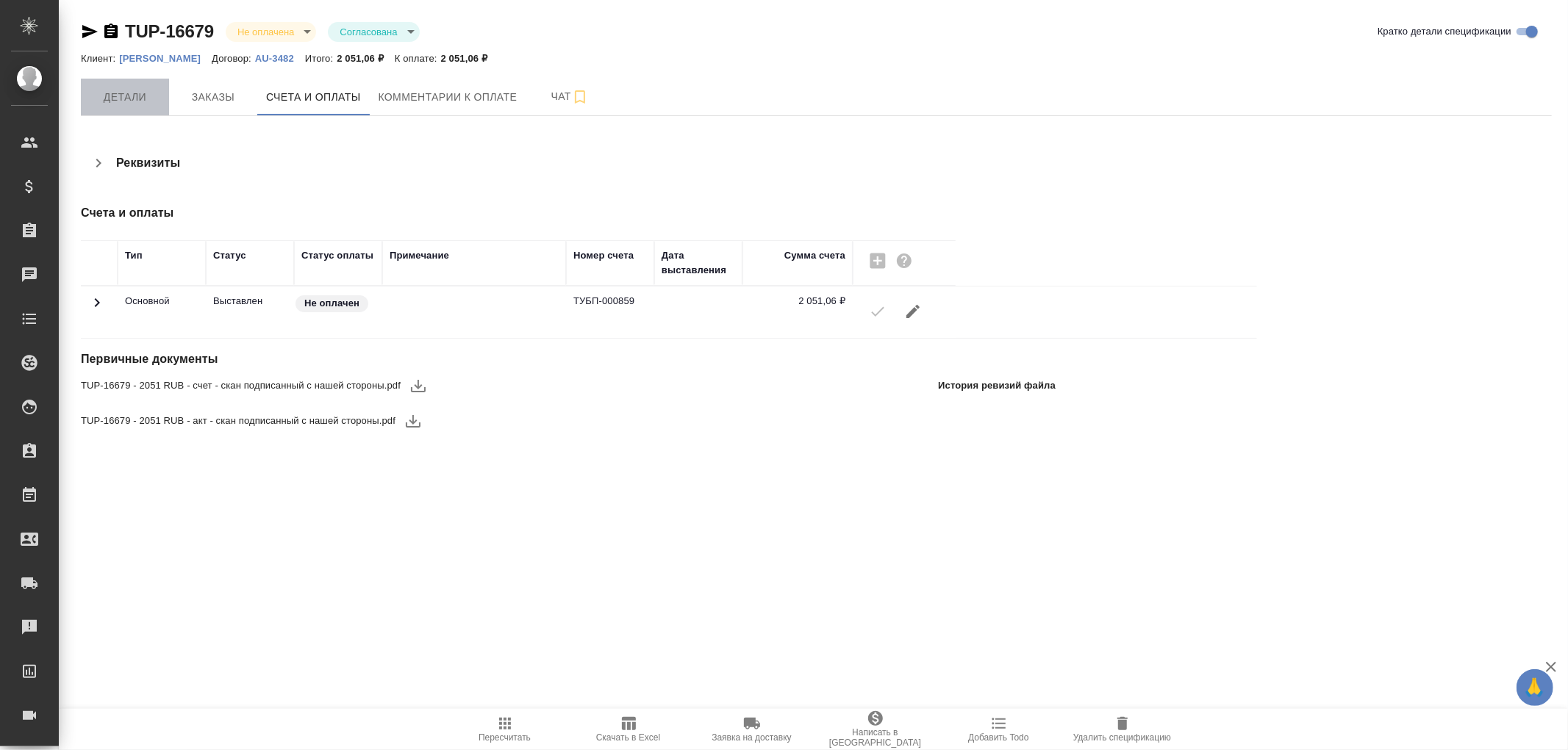
click at [136, 93] on span "Детали" at bounding box center [124, 97] width 71 height 18
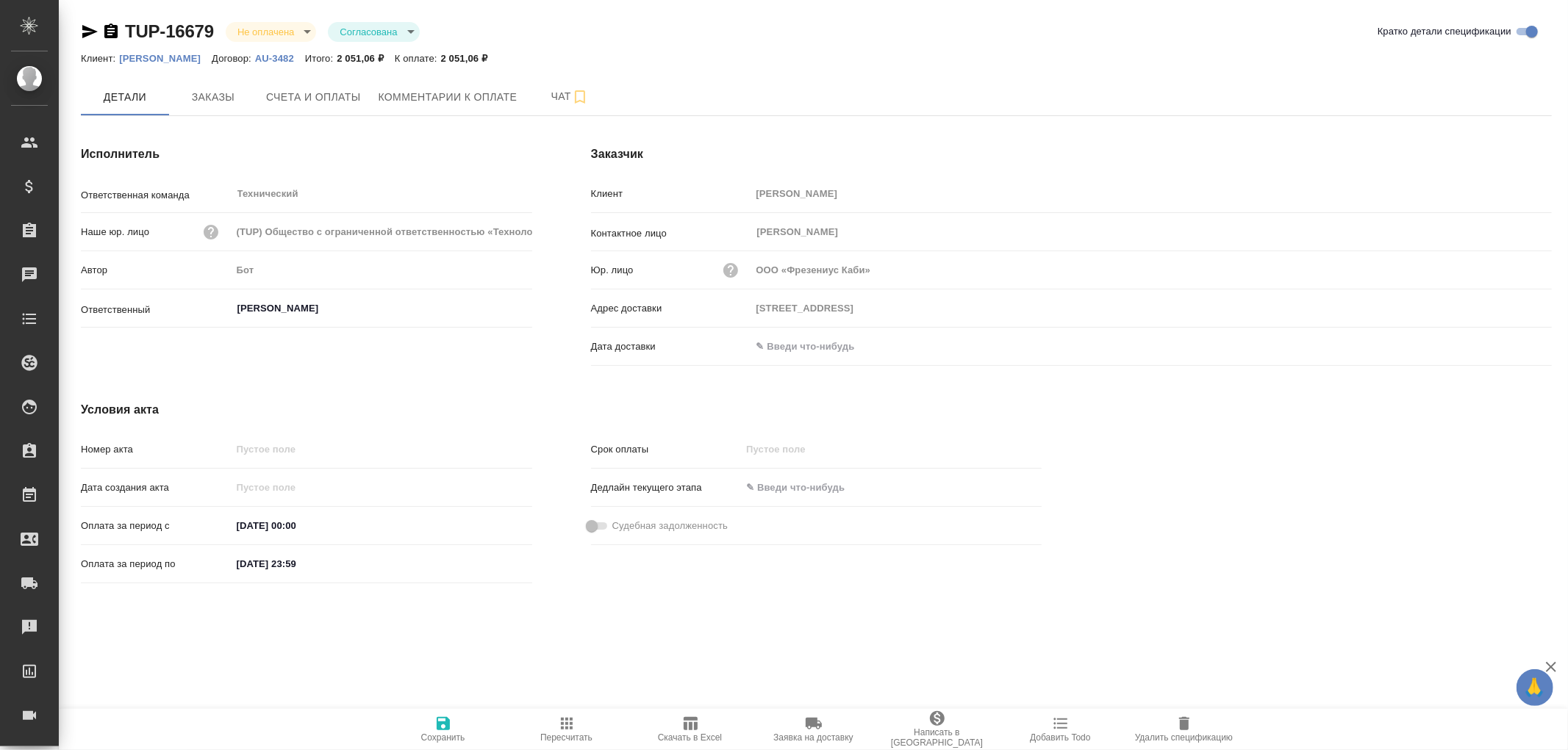
click at [806, 348] on input "text" at bounding box center [815, 347] width 129 height 21
click at [1512, 346] on icon "button" at bounding box center [1509, 344] width 13 height 14
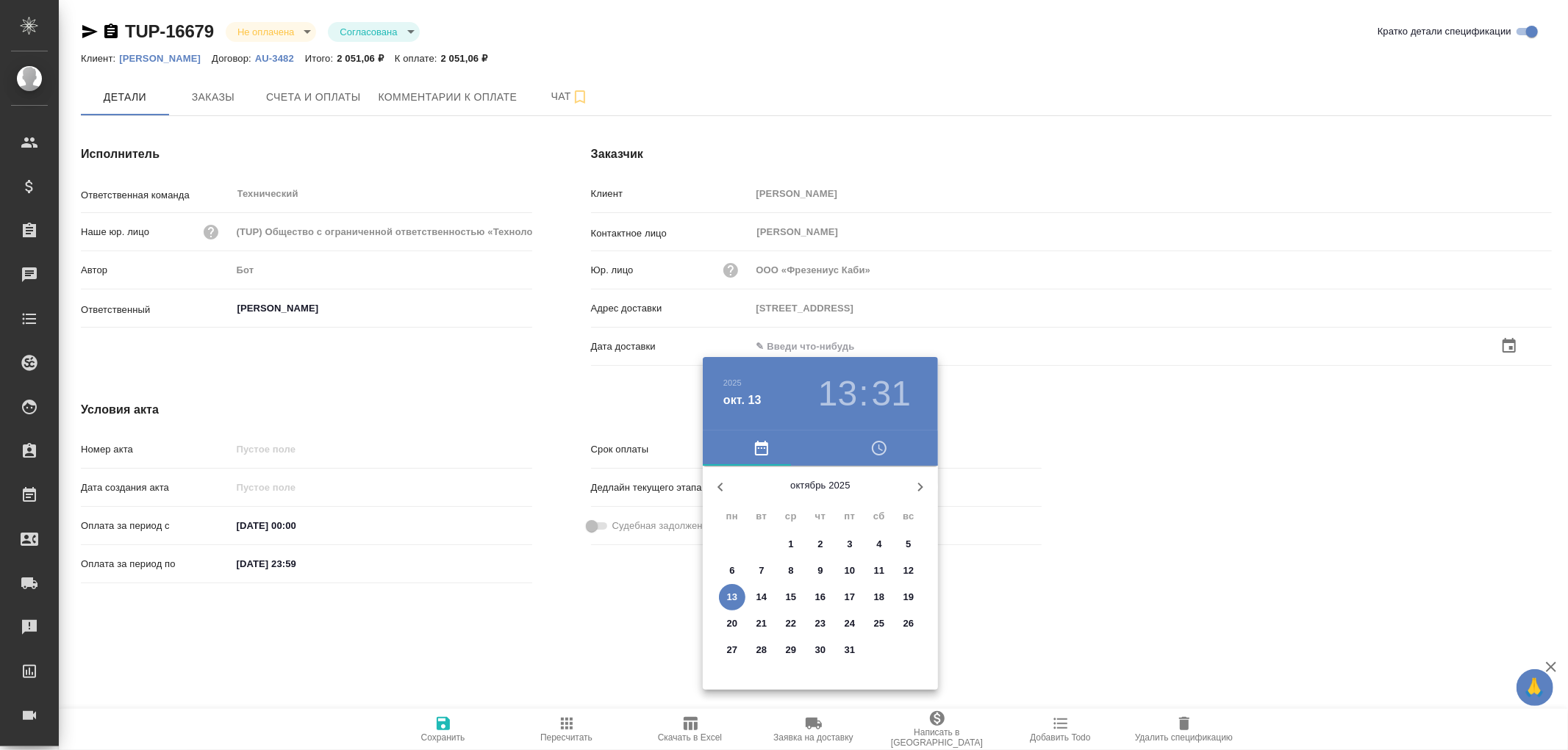
click at [734, 595] on p "13" at bounding box center [732, 597] width 11 height 14
type input "13.10.2025 13:31"
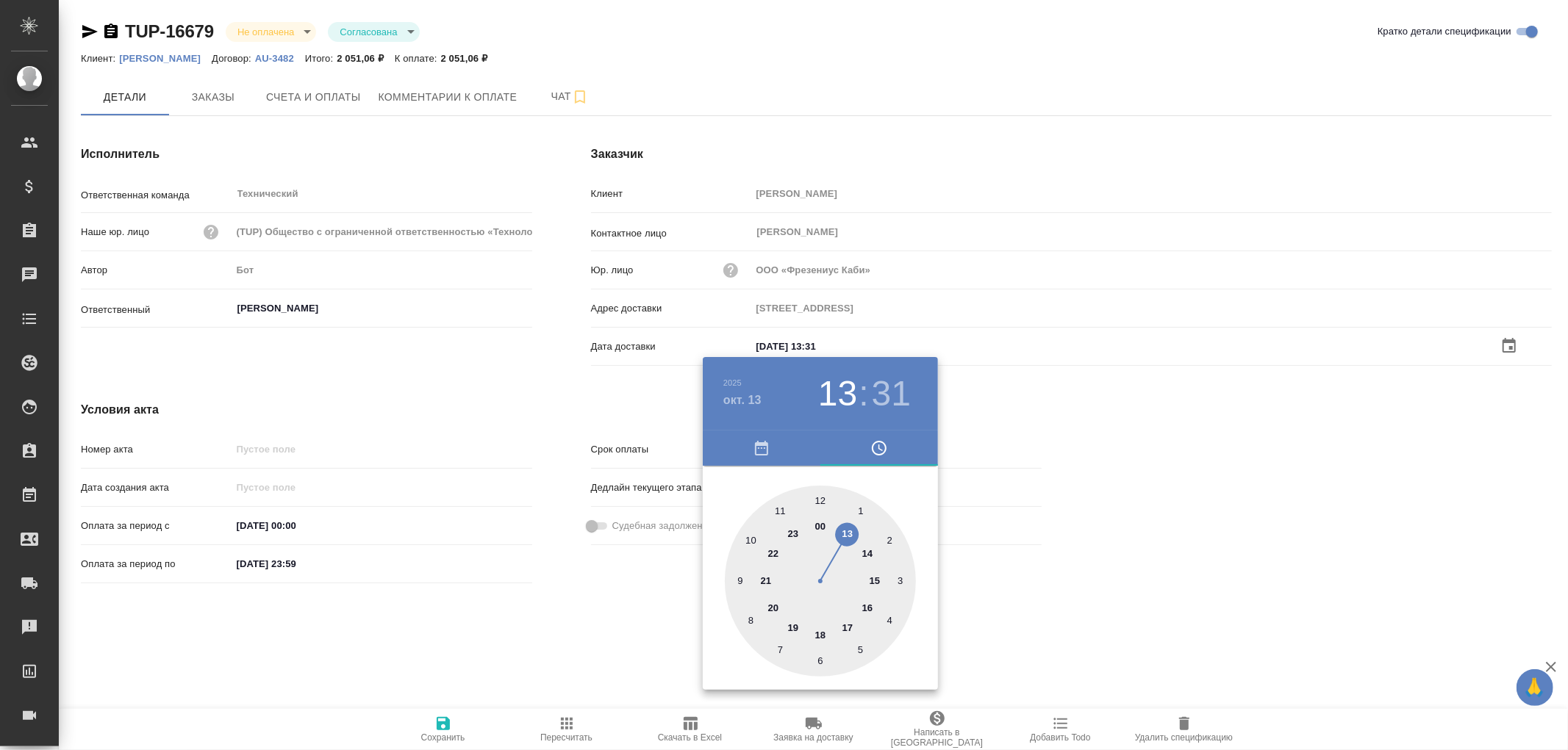
click at [445, 723] on div at bounding box center [784, 375] width 1568 height 750
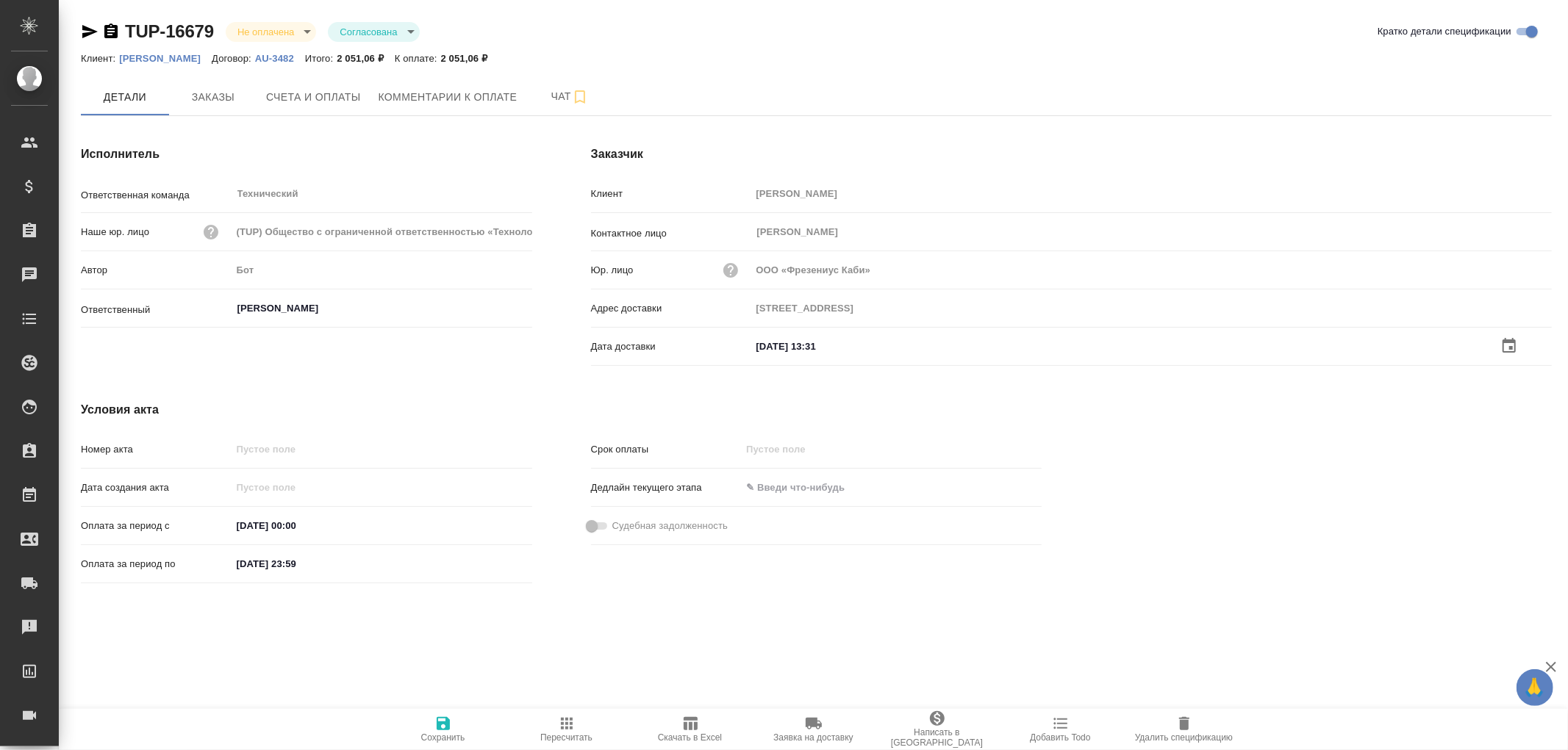
click at [445, 723] on icon "button" at bounding box center [443, 723] width 13 height 13
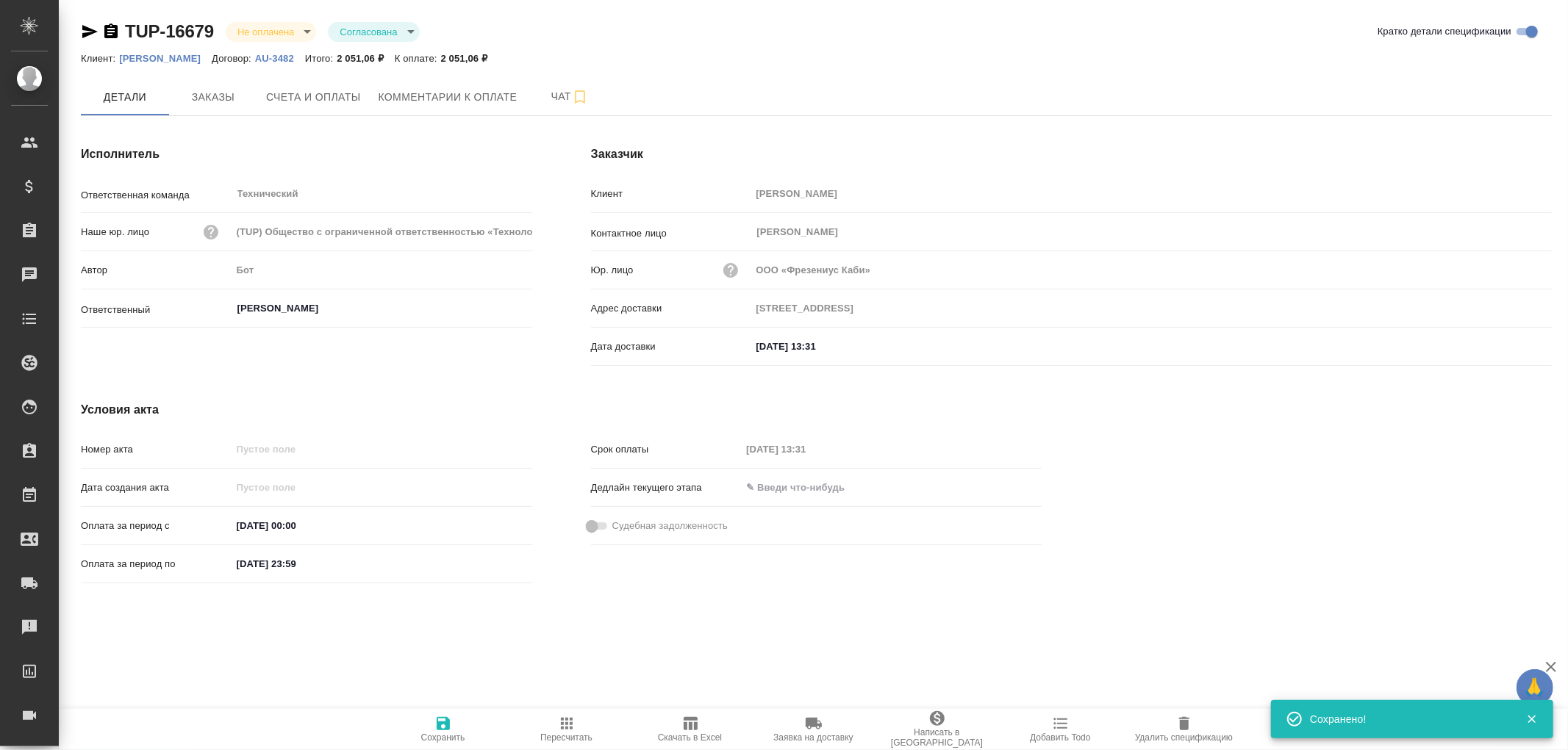
click at [445, 723] on icon "button" at bounding box center [443, 723] width 13 height 13
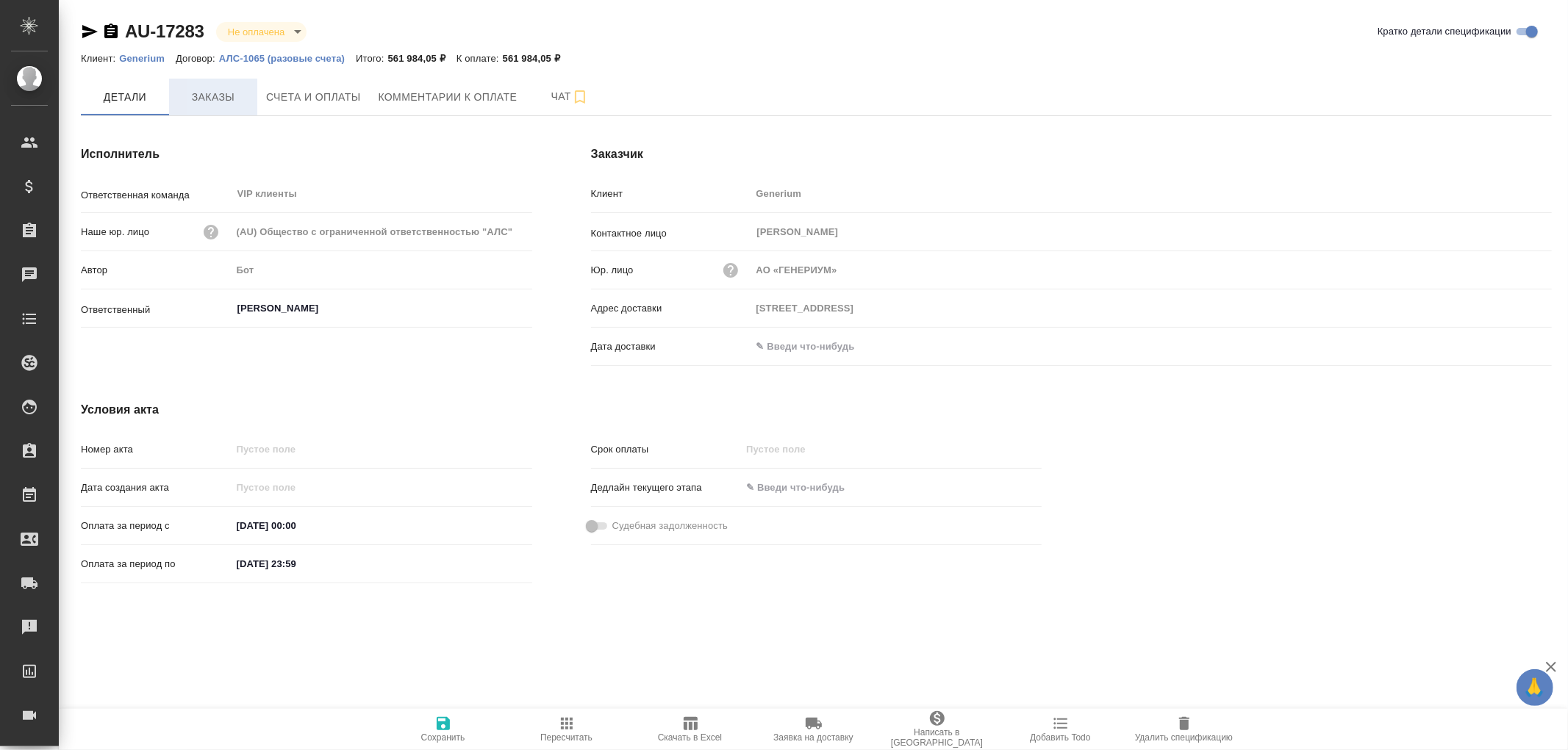
click at [224, 101] on span "Заказы" at bounding box center [213, 97] width 71 height 18
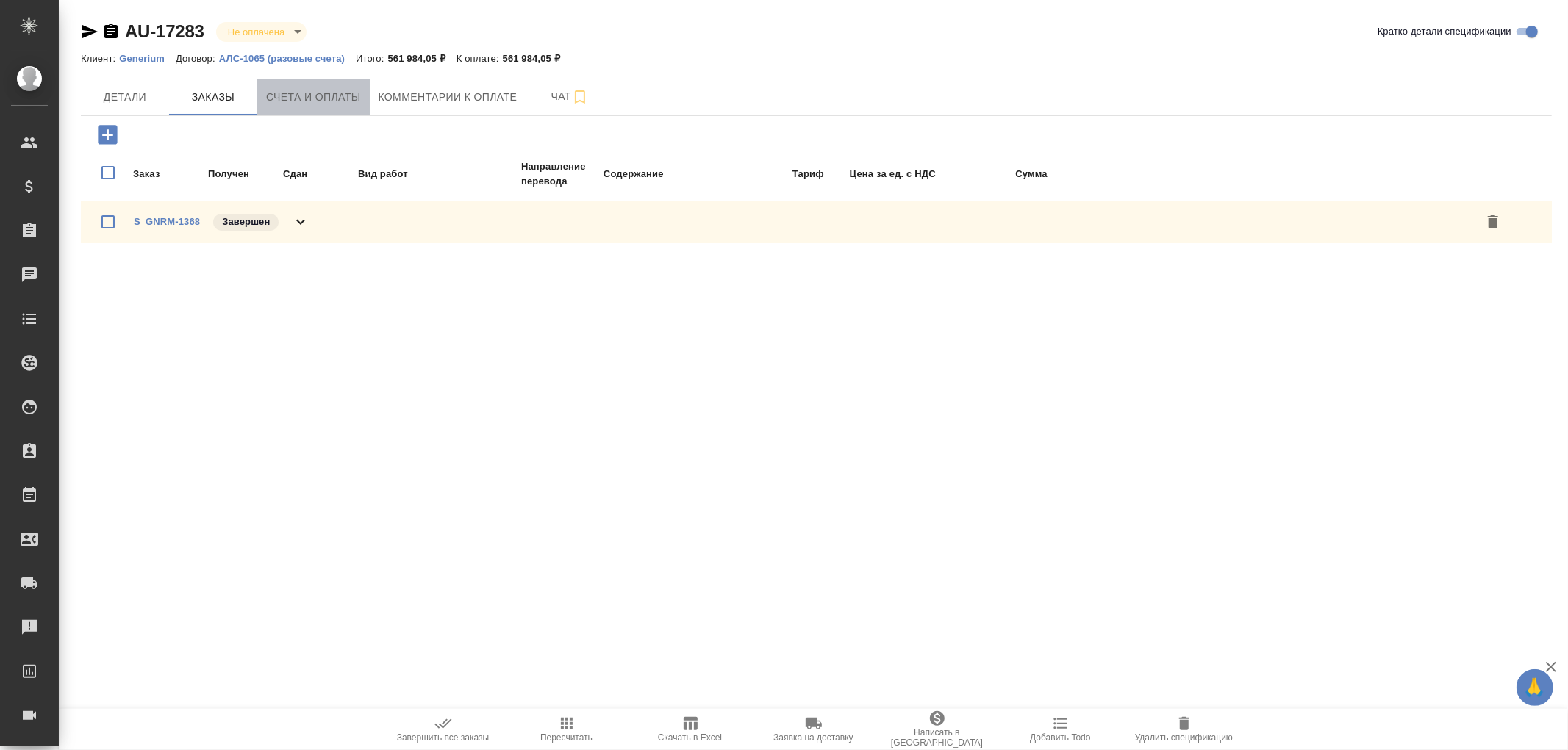
click at [321, 101] on span "Счета и оплаты" at bounding box center [313, 97] width 95 height 18
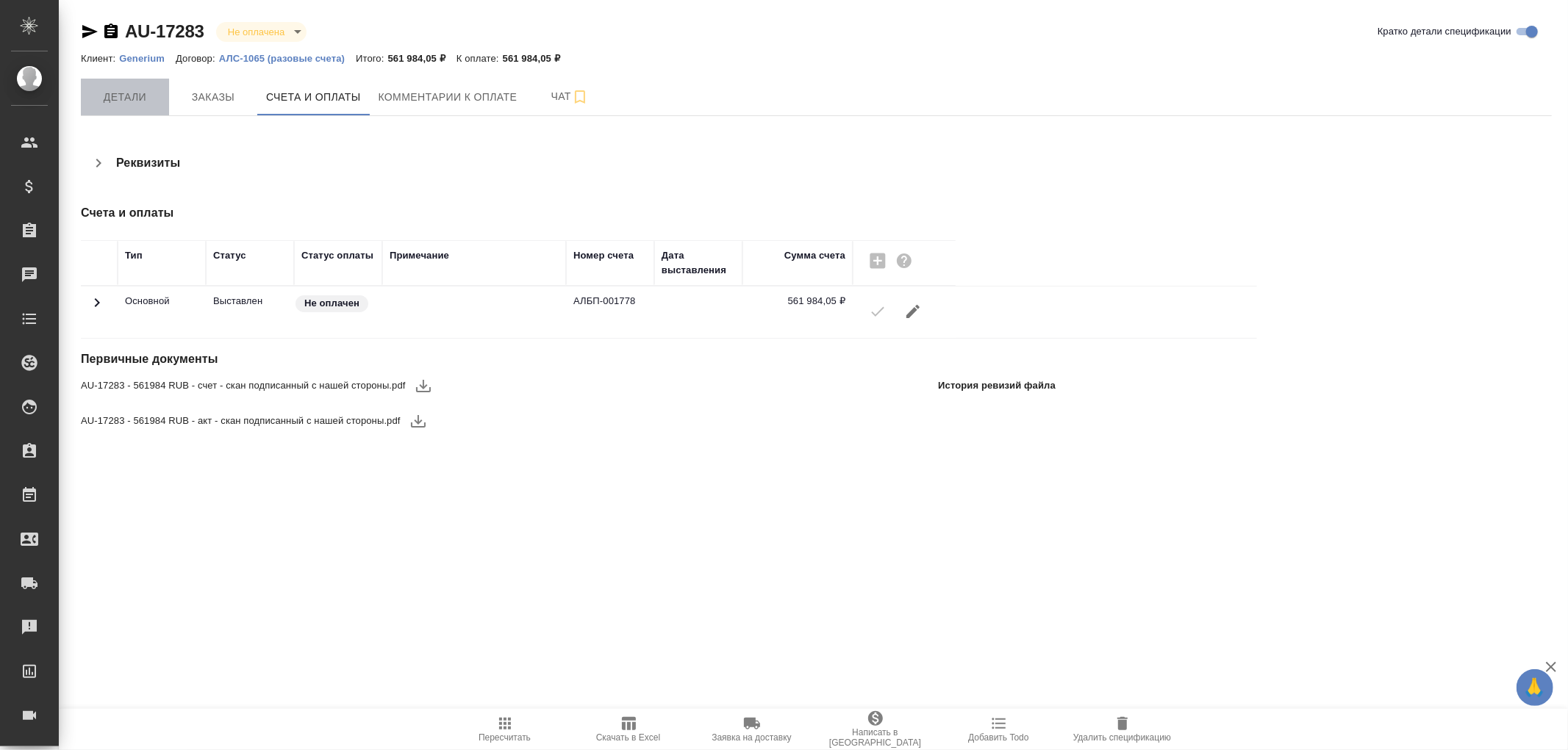
click at [124, 92] on span "Детали" at bounding box center [124, 97] width 71 height 18
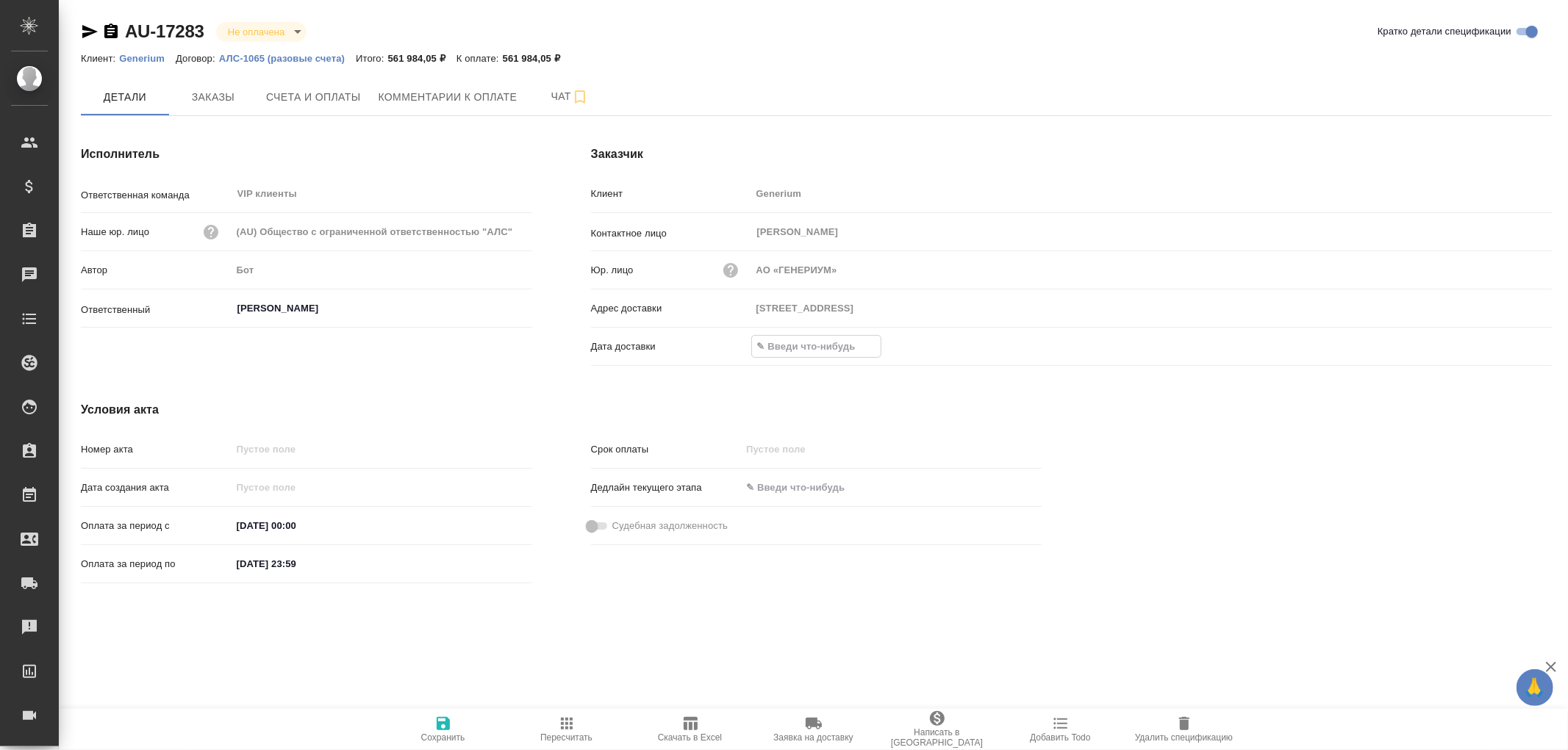
click at [803, 343] on input "text" at bounding box center [816, 347] width 129 height 21
click at [1510, 347] on icon "button" at bounding box center [1509, 345] width 13 height 14
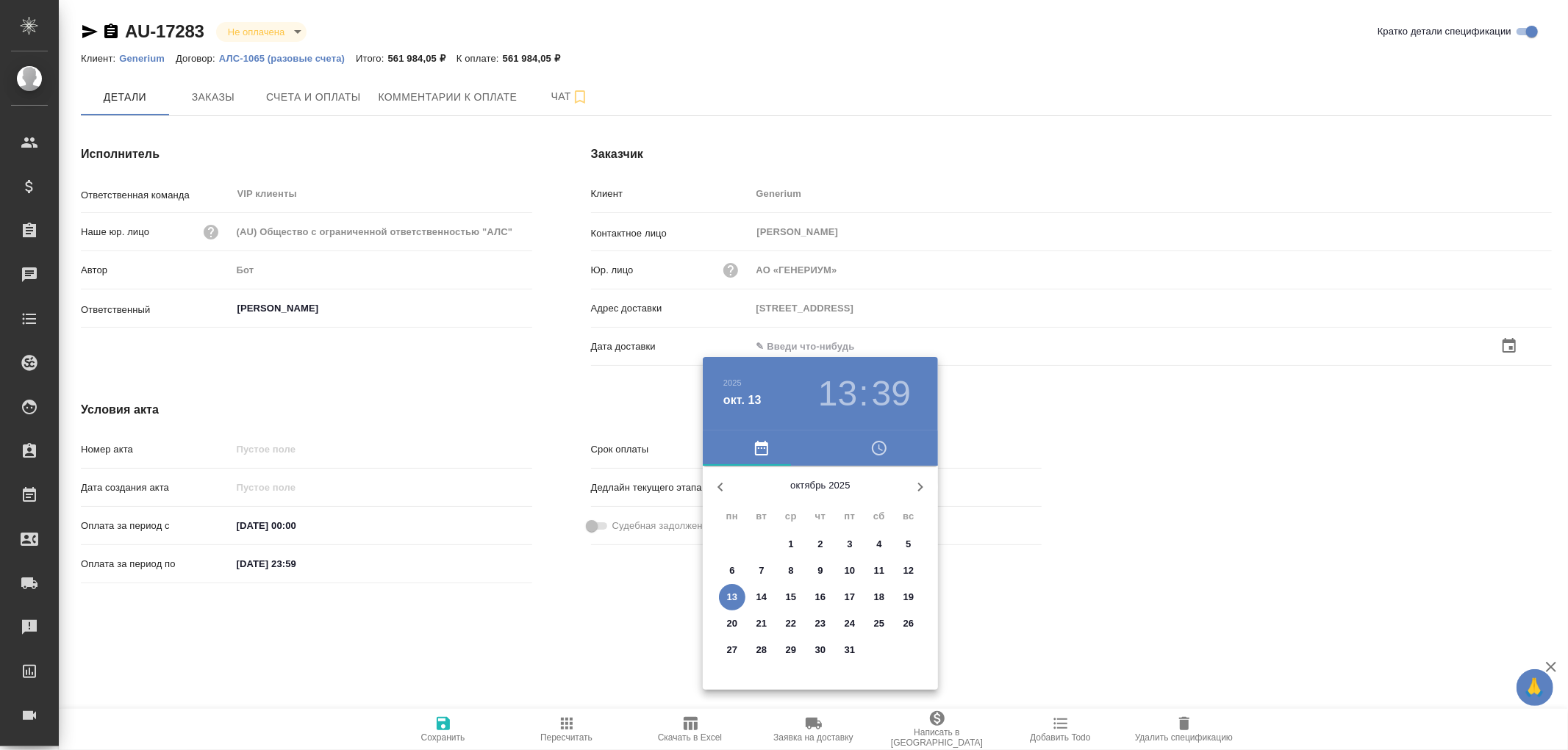
click at [741, 604] on span "13" at bounding box center [732, 597] width 27 height 14
type input "13.10.2025 13:39"
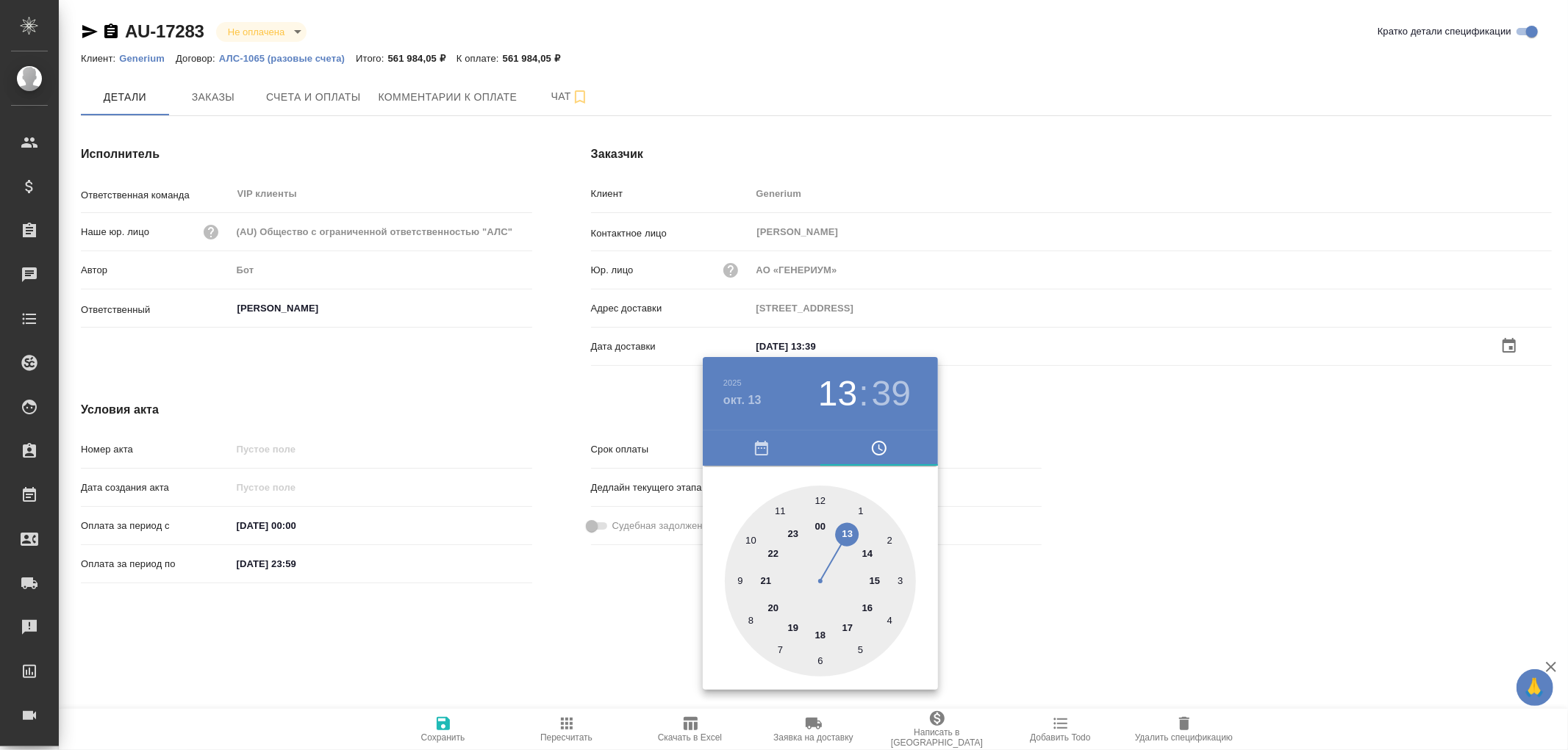
click at [441, 723] on div at bounding box center [784, 375] width 1568 height 750
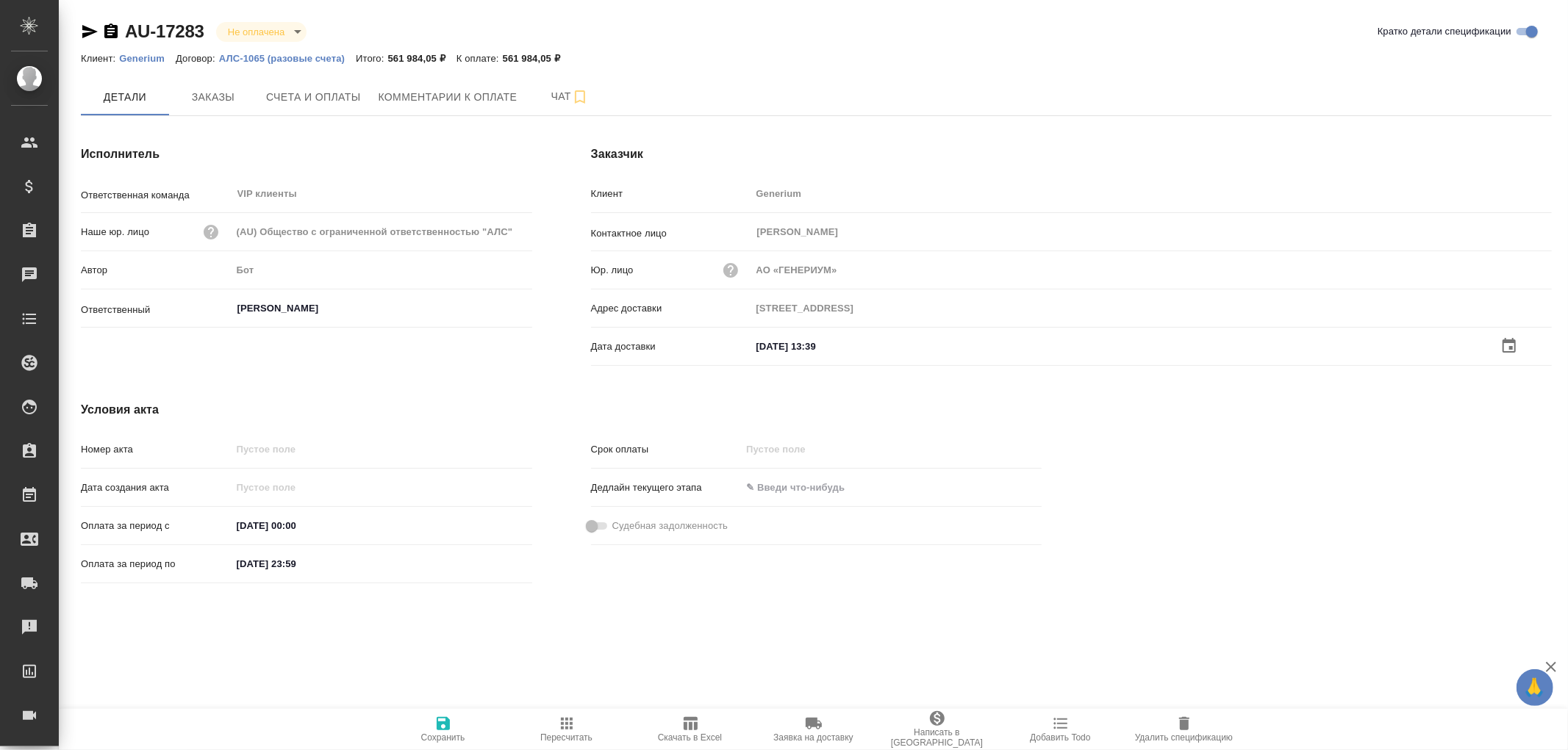
click at [441, 723] on icon "button" at bounding box center [443, 723] width 13 height 13
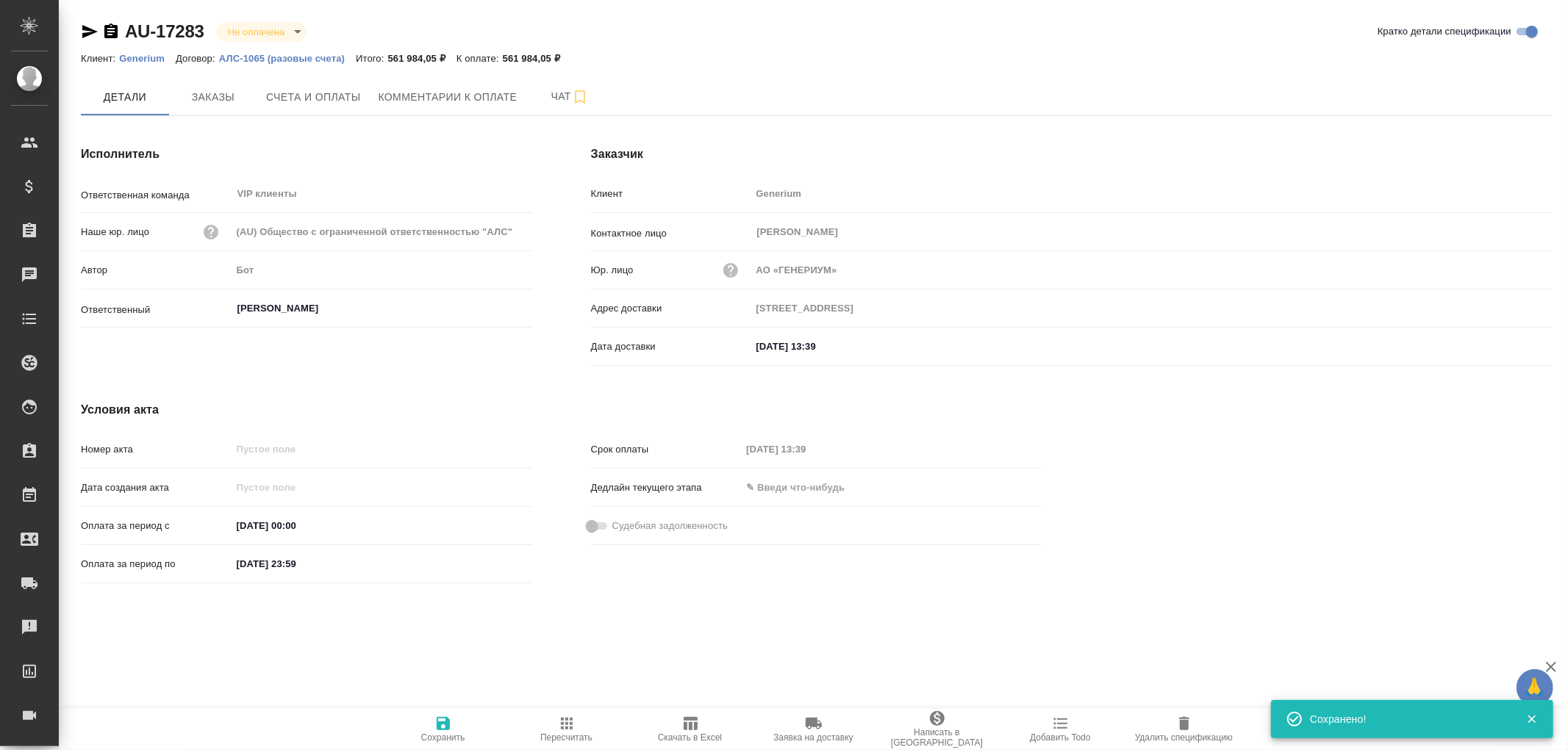
click at [441, 723] on icon "button" at bounding box center [443, 723] width 13 height 13
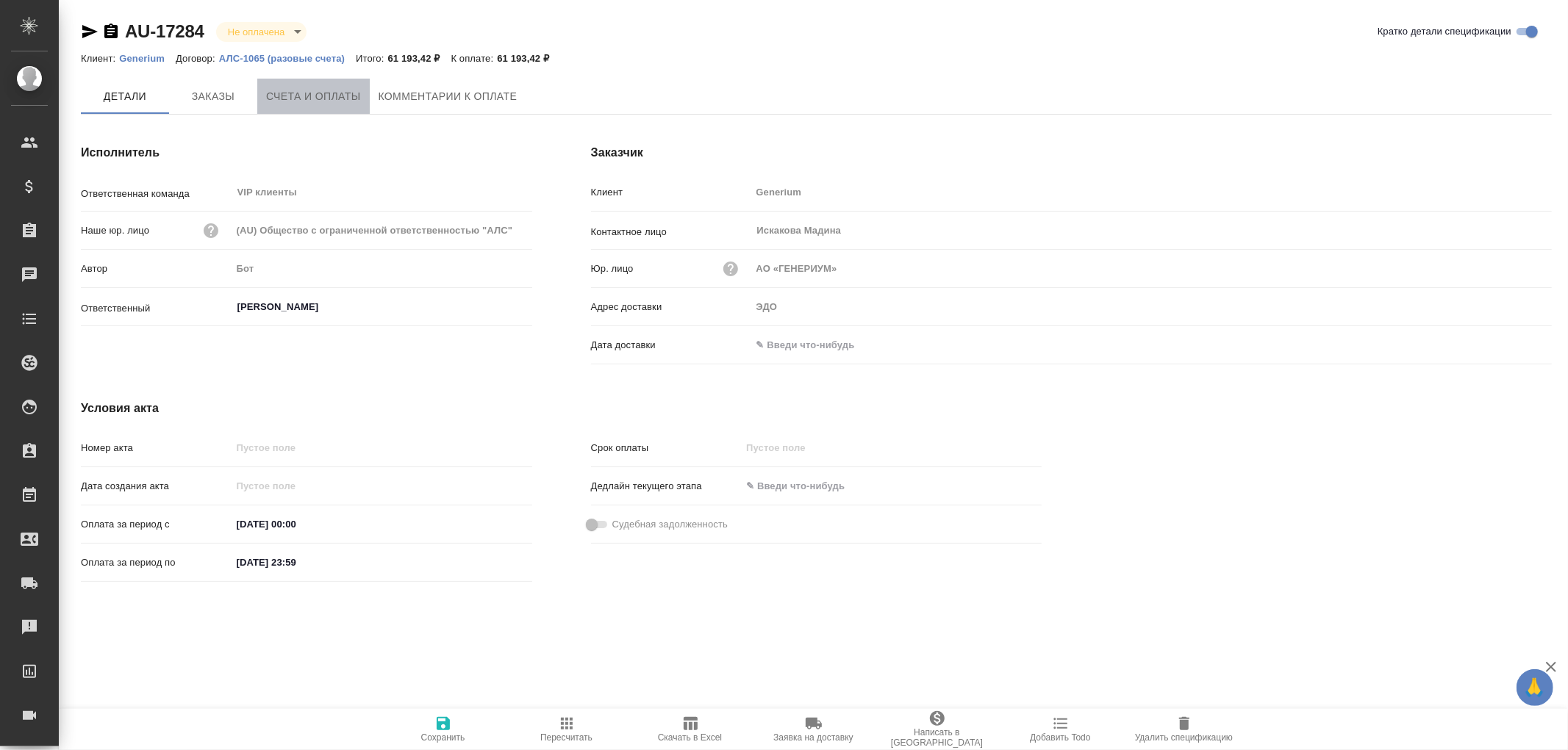
click at [319, 90] on span "Счета и оплаты" at bounding box center [313, 96] width 95 height 18
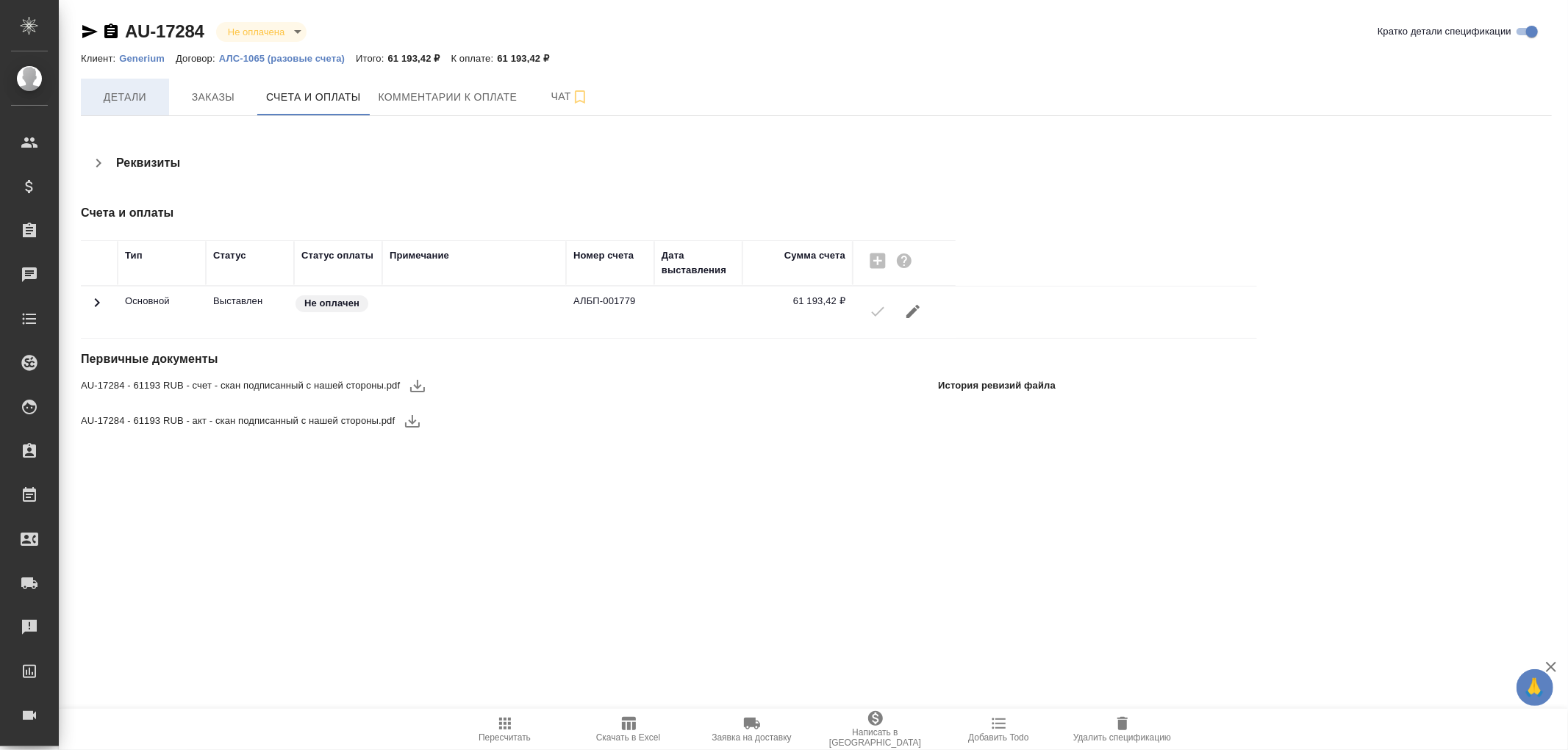
click at [121, 96] on span "Детали" at bounding box center [124, 97] width 71 height 18
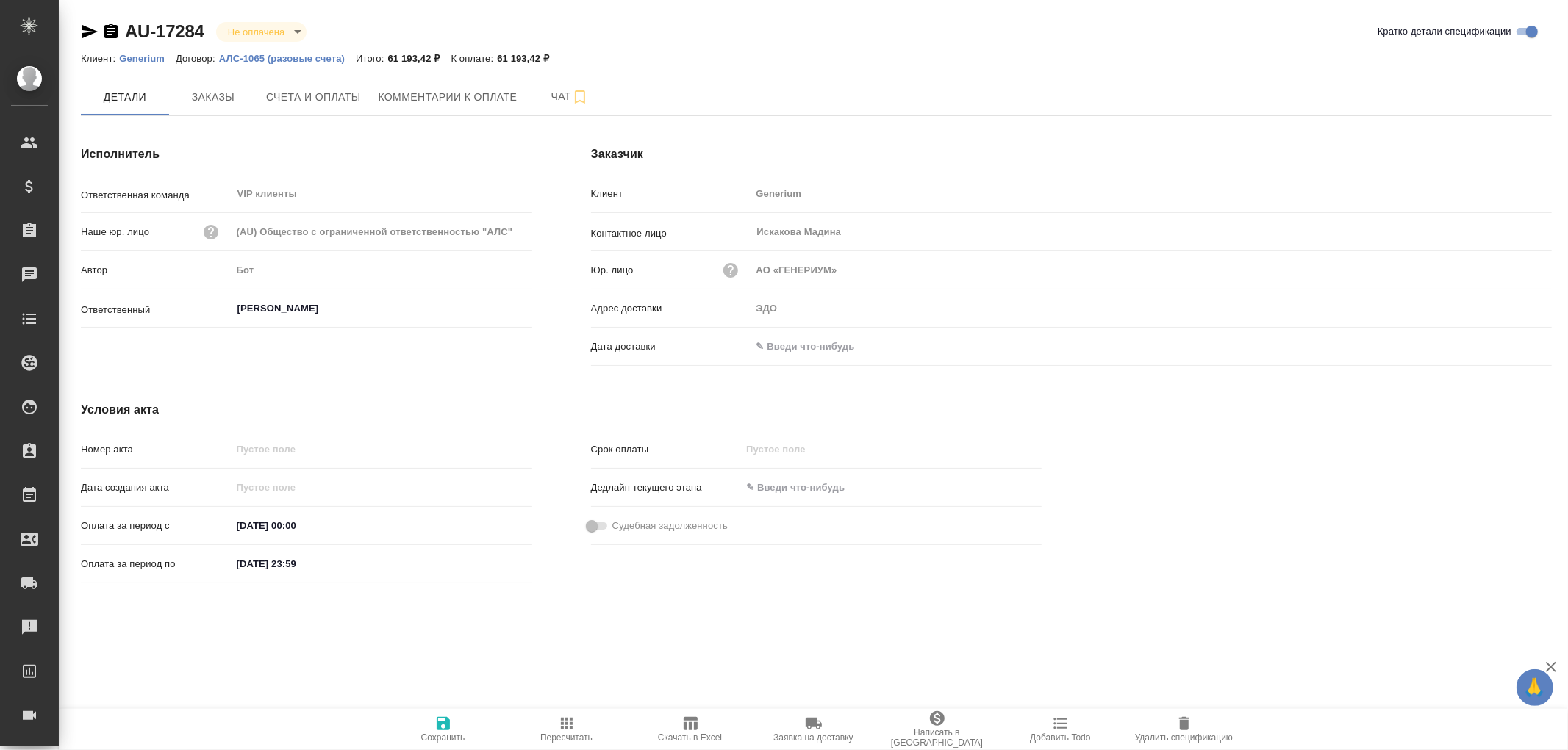
click at [798, 344] on input "text" at bounding box center [815, 347] width 129 height 21
click at [1508, 344] on icon "button" at bounding box center [1509, 346] width 17 height 17
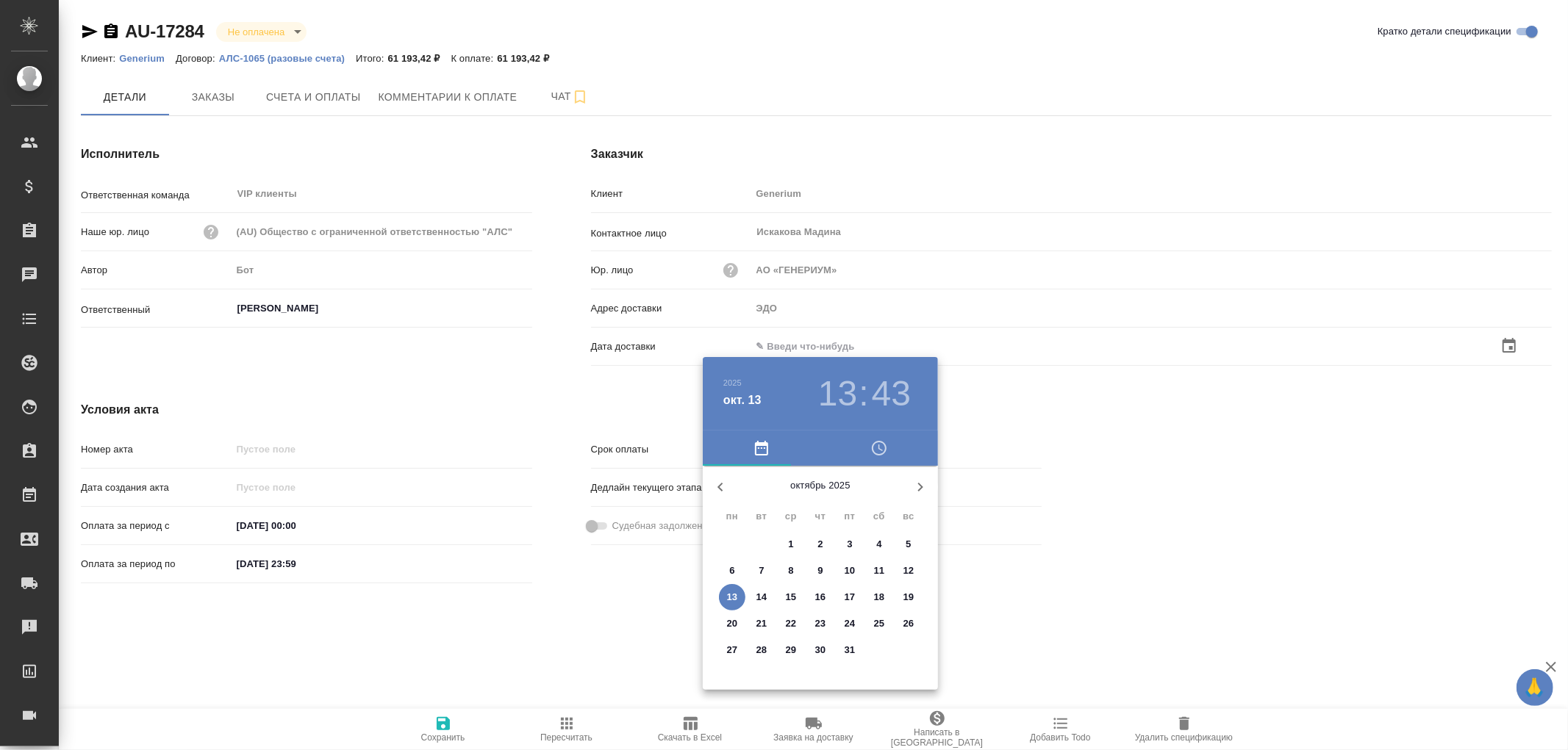
click at [731, 604] on p "13" at bounding box center [732, 597] width 11 height 14
type input "[DATE] 13:43"
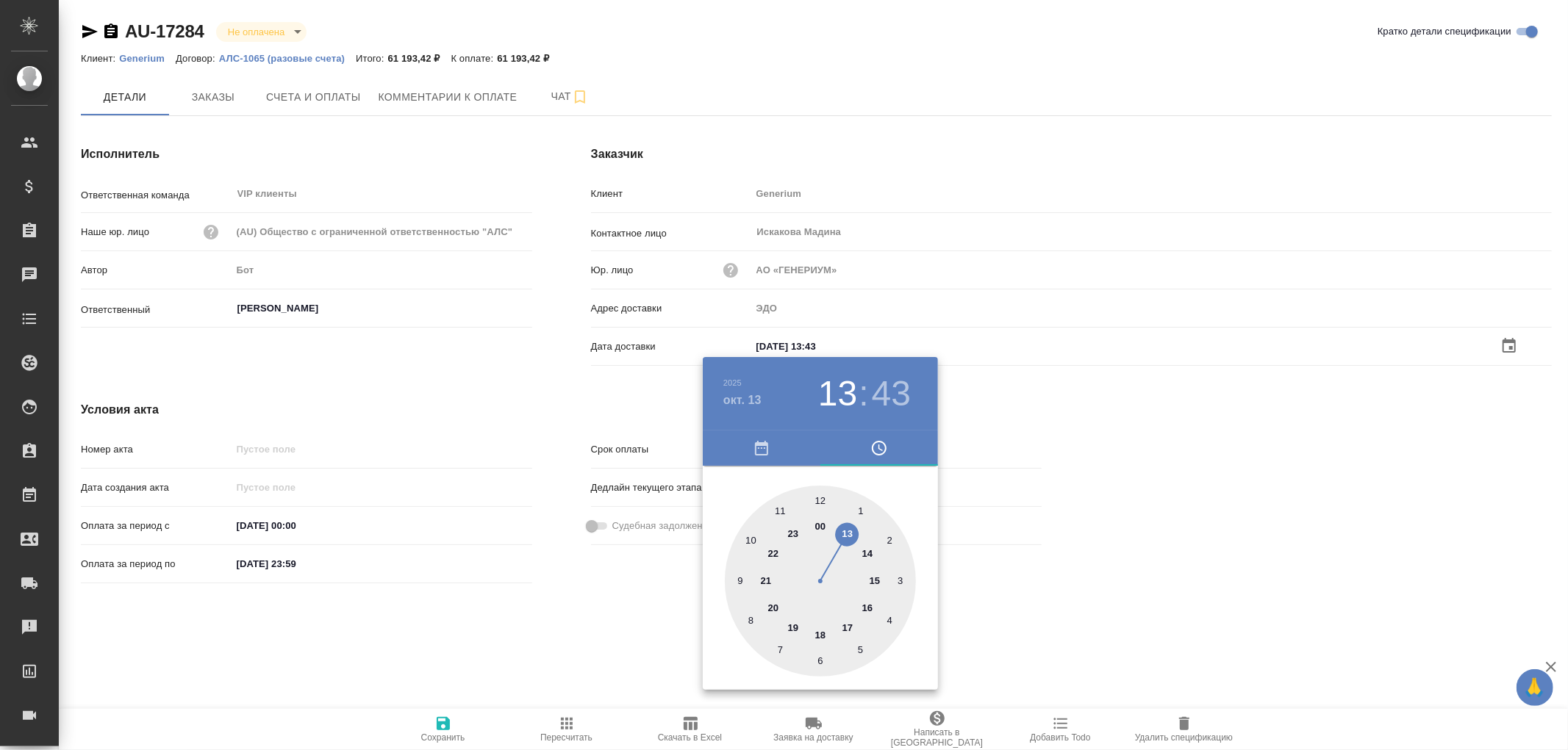
click at [445, 722] on div at bounding box center [784, 375] width 1568 height 750
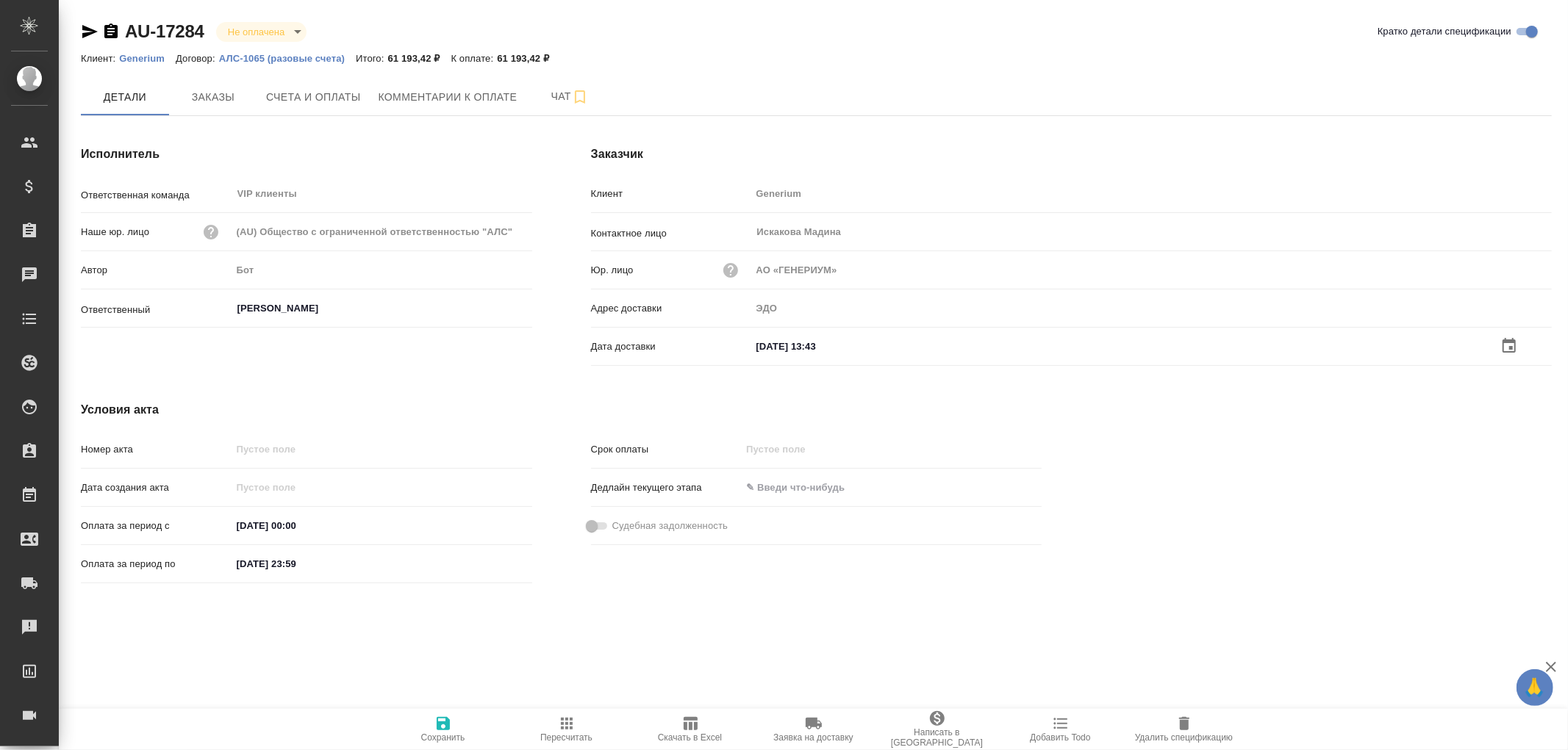
click at [444, 723] on icon "button" at bounding box center [443, 723] width 13 height 13
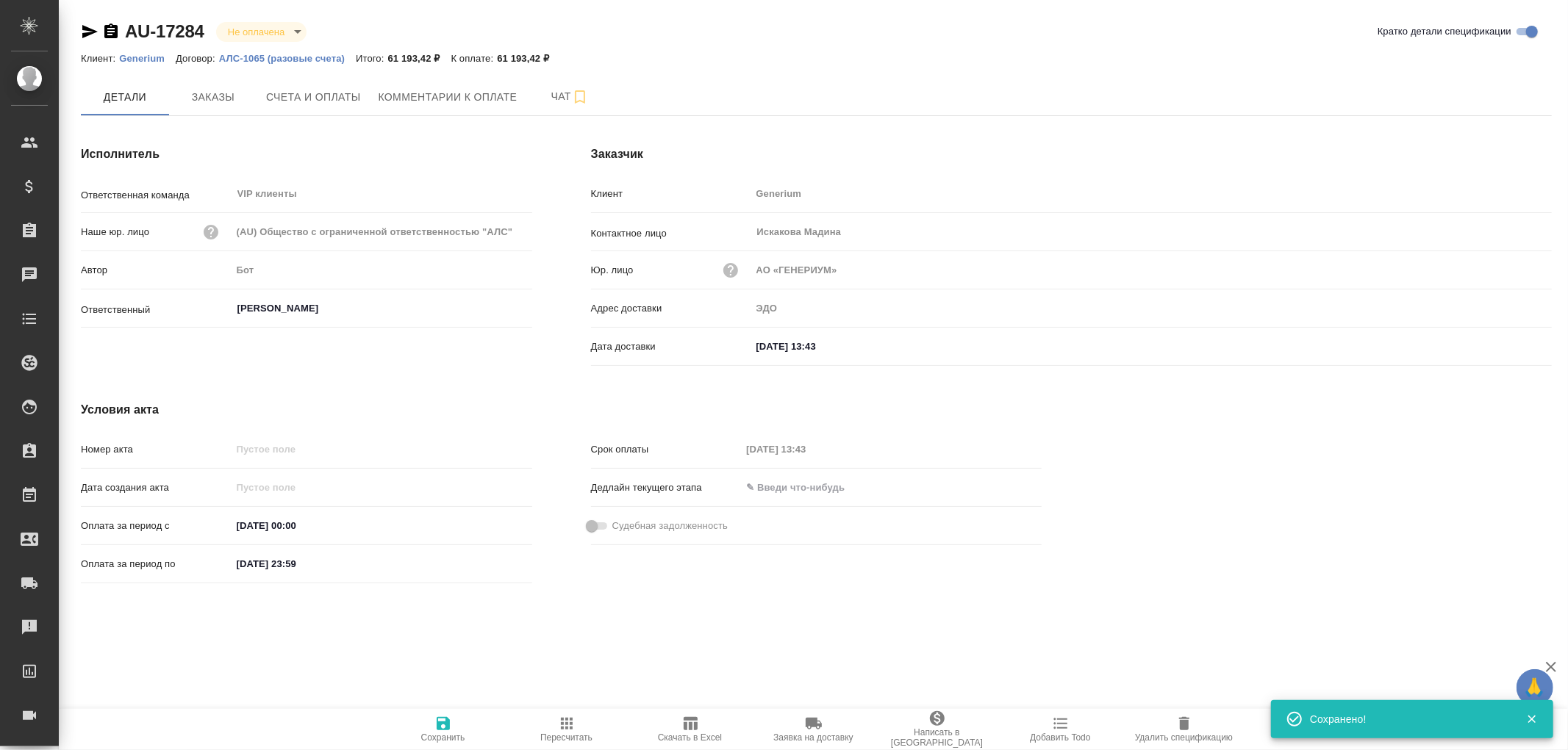
click at [444, 723] on icon "button" at bounding box center [443, 723] width 13 height 13
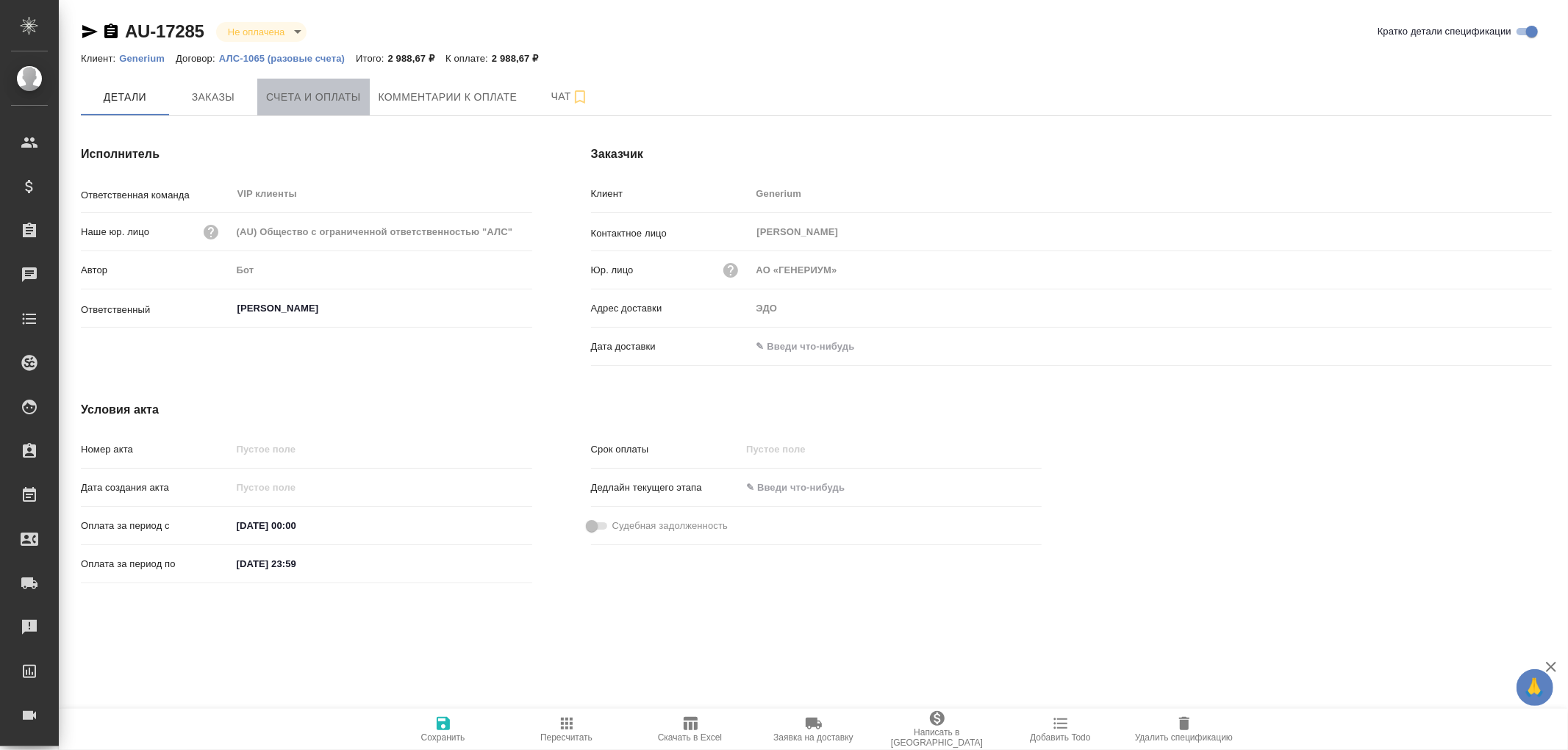
click at [332, 99] on span "Счета и оплаты" at bounding box center [313, 97] width 95 height 18
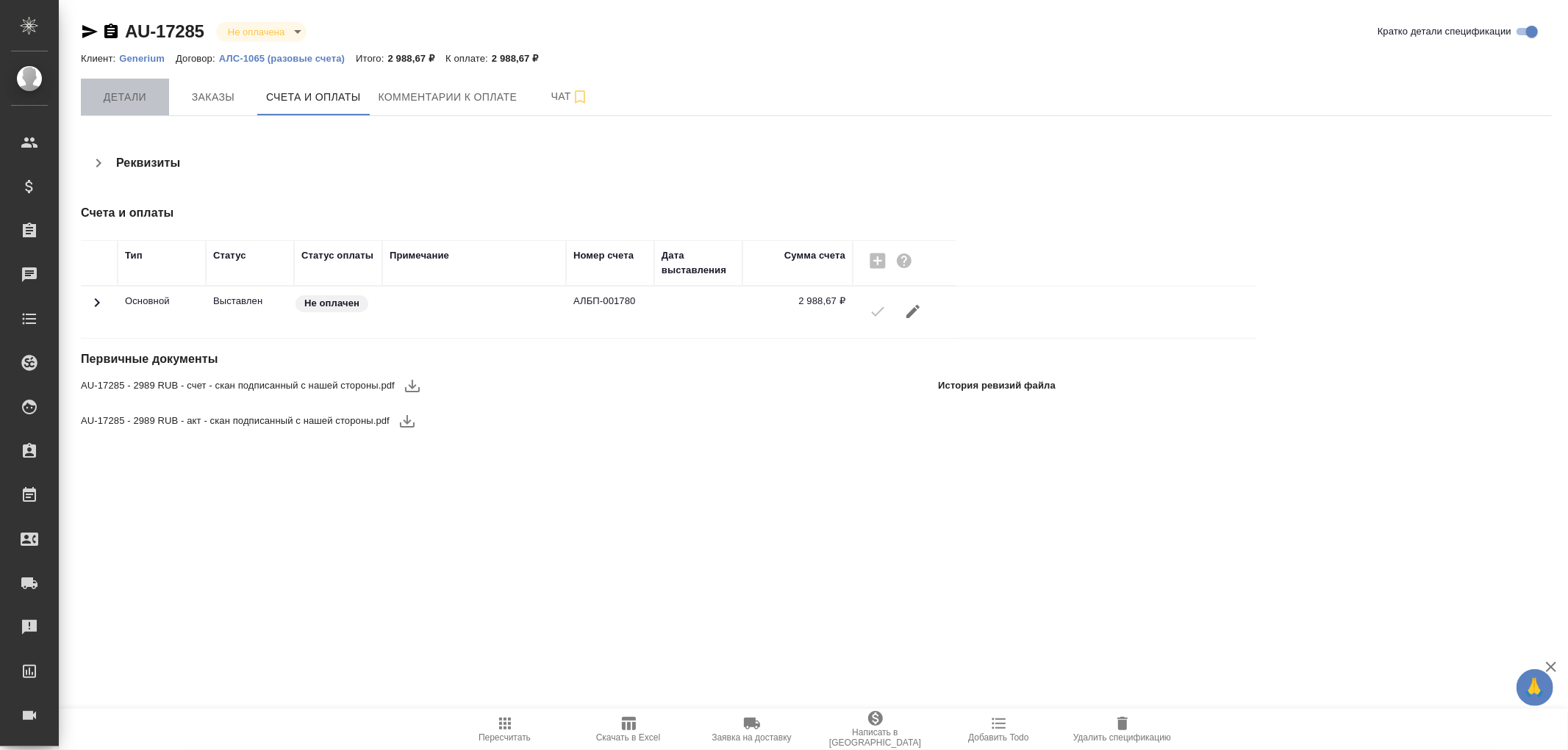
click at [129, 106] on button "Детали" at bounding box center [125, 97] width 88 height 36
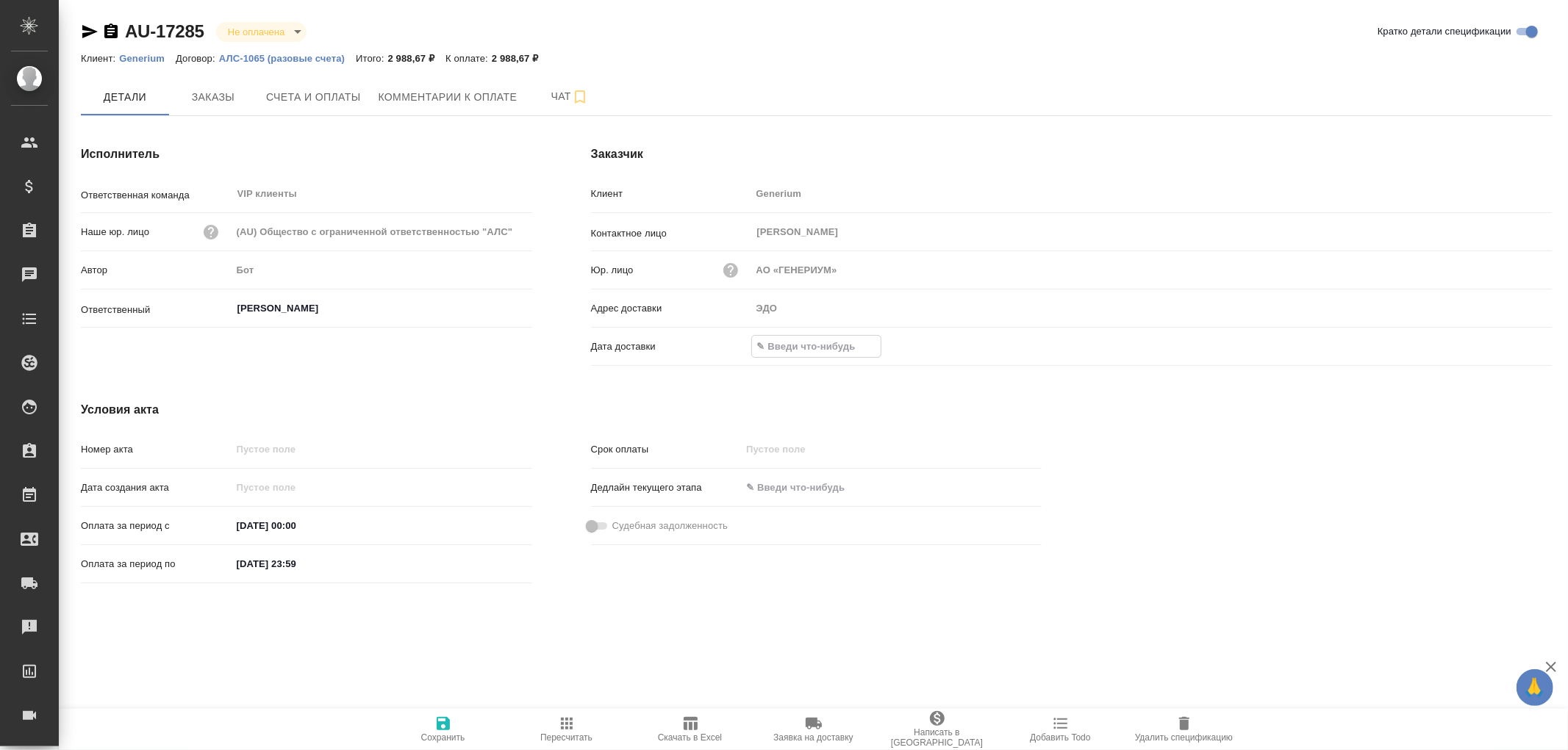
drag, startPoint x: 821, startPoint y: 347, endPoint x: 831, endPoint y: 347, distance: 10.0
click at [822, 347] on input "text" at bounding box center [816, 347] width 129 height 21
click at [1512, 349] on icon "button" at bounding box center [1509, 346] width 17 height 17
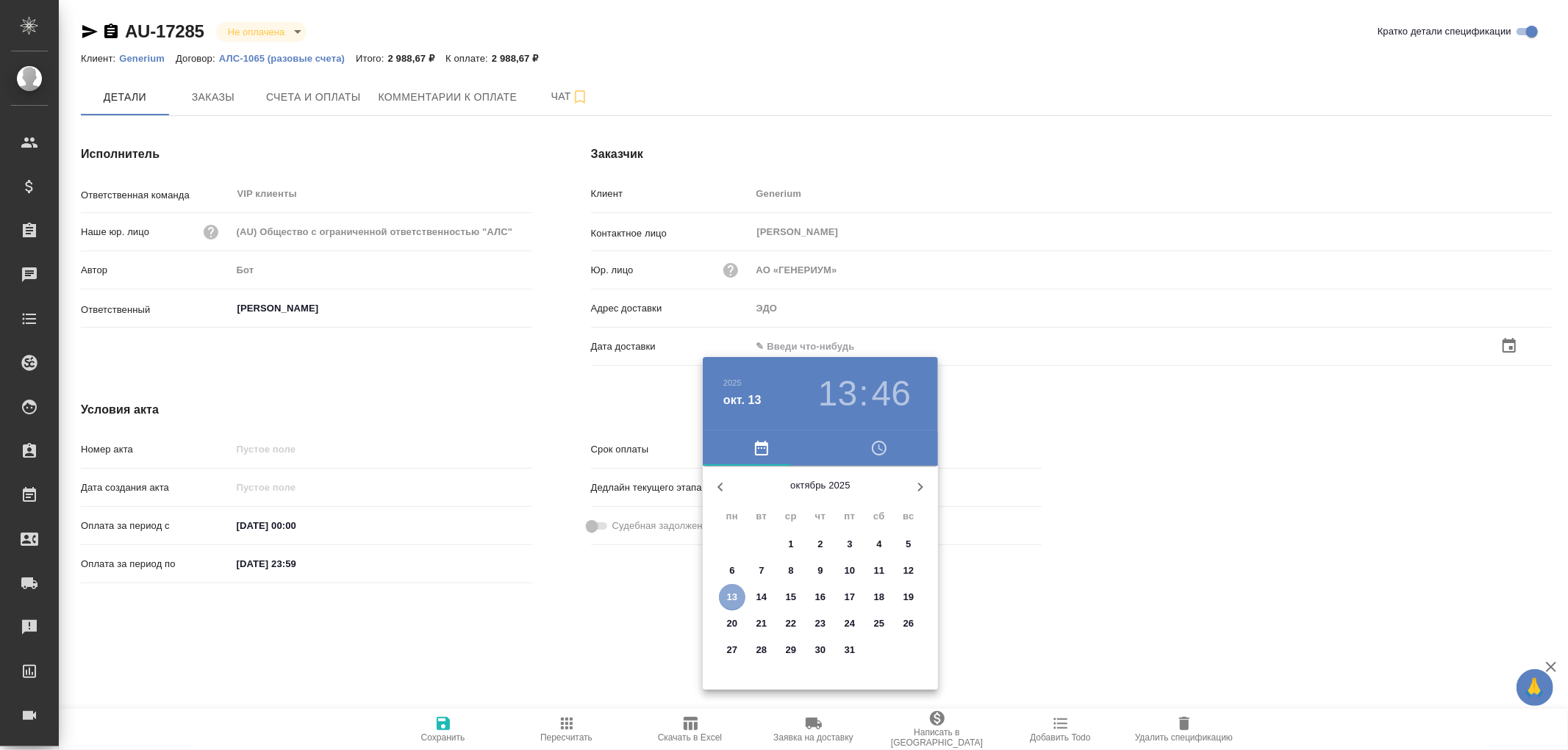
click at [738, 601] on span "13" at bounding box center [732, 597] width 27 height 14
type input "13.10.2025 13:46"
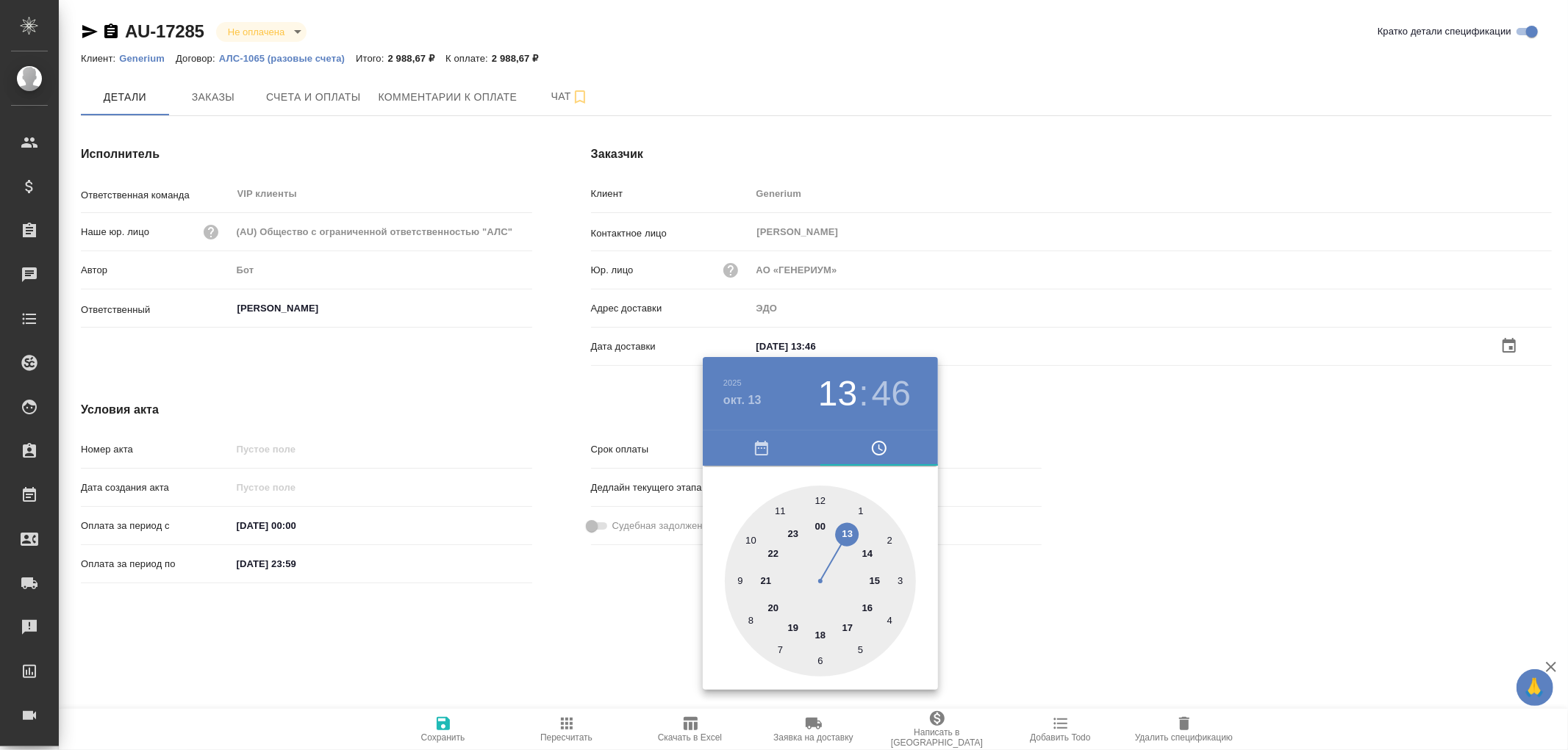
click at [446, 722] on div at bounding box center [784, 375] width 1568 height 750
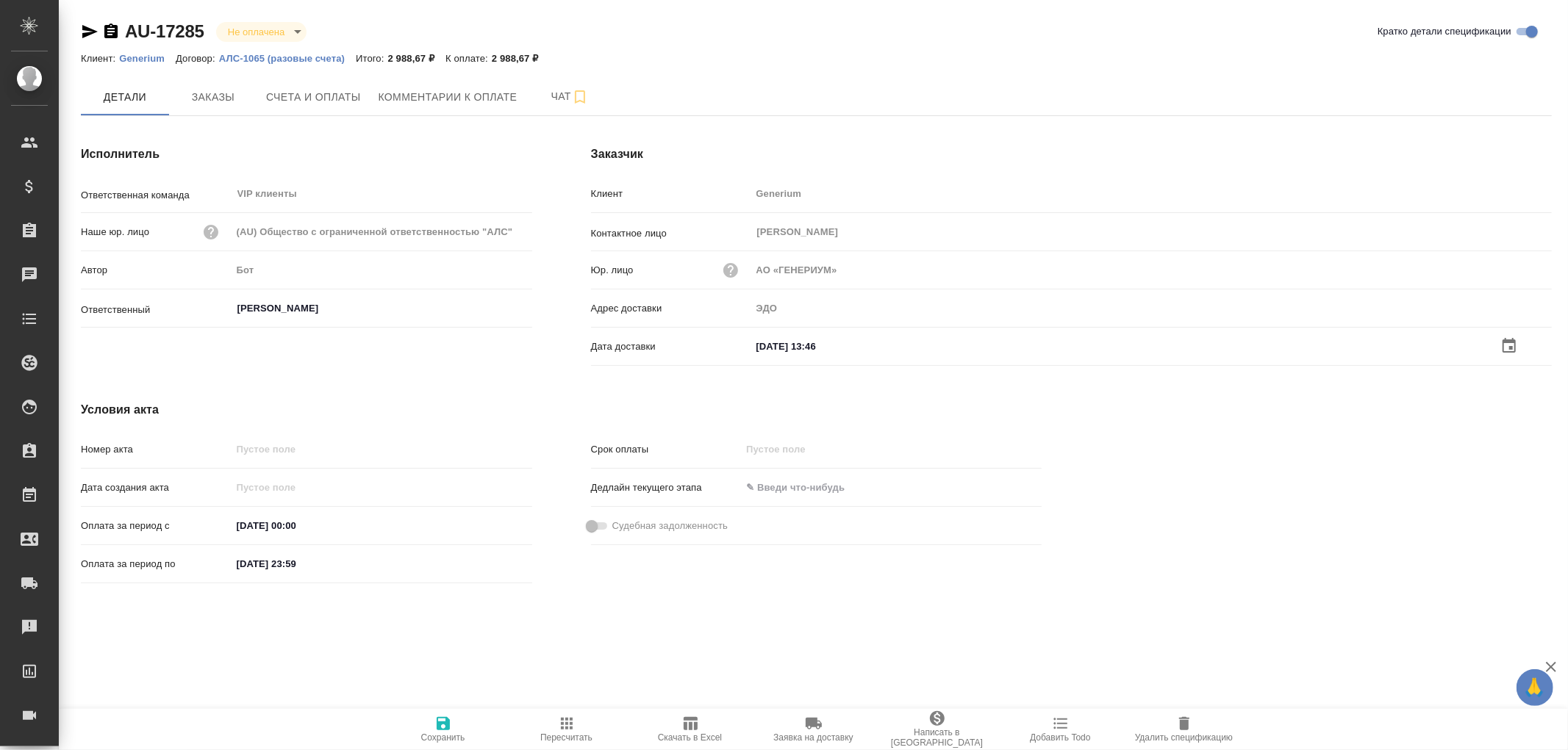
click at [440, 730] on icon "button" at bounding box center [443, 723] width 13 height 13
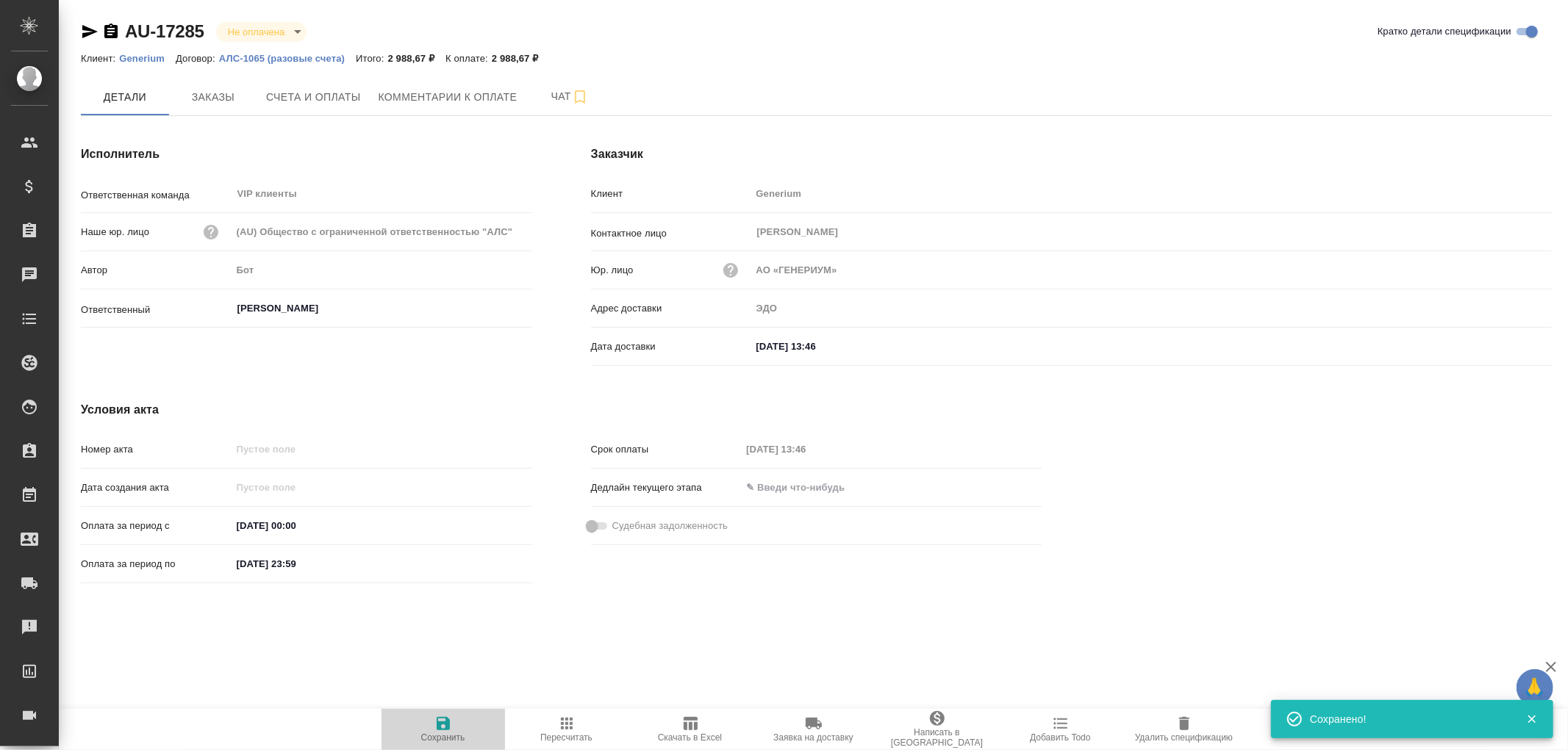
click at [445, 726] on icon "button" at bounding box center [443, 723] width 13 height 13
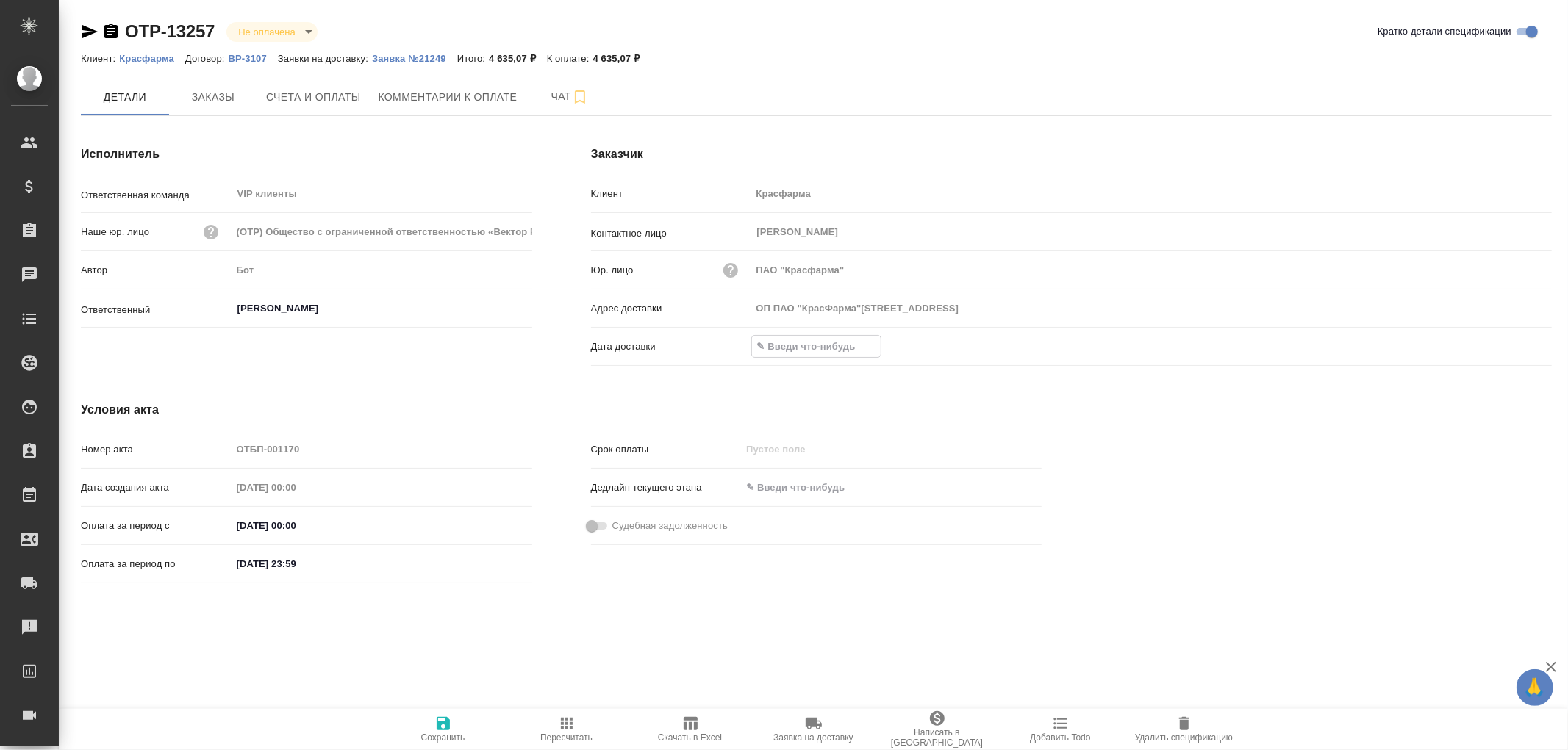
click at [783, 349] on input "text" at bounding box center [816, 347] width 129 height 21
click at [1511, 348] on icon "button" at bounding box center [1509, 346] width 17 height 17
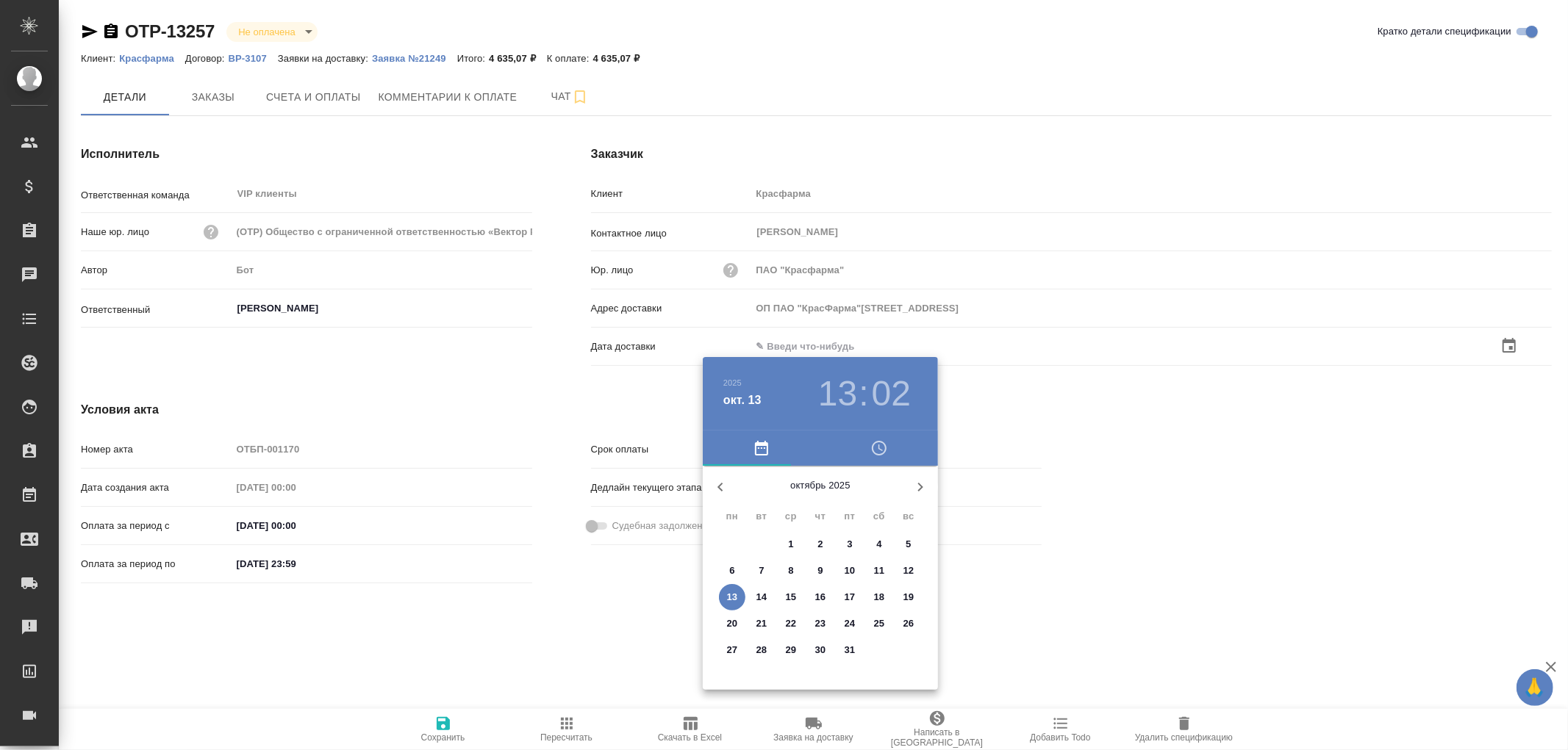
click at [761, 597] on p "14" at bounding box center [762, 597] width 11 height 14
type input "ОП ПАО "КрасФарма"109044, Москва, РоссияВоронцовская ул., д.20"
type input "14.10.2025 13:02"
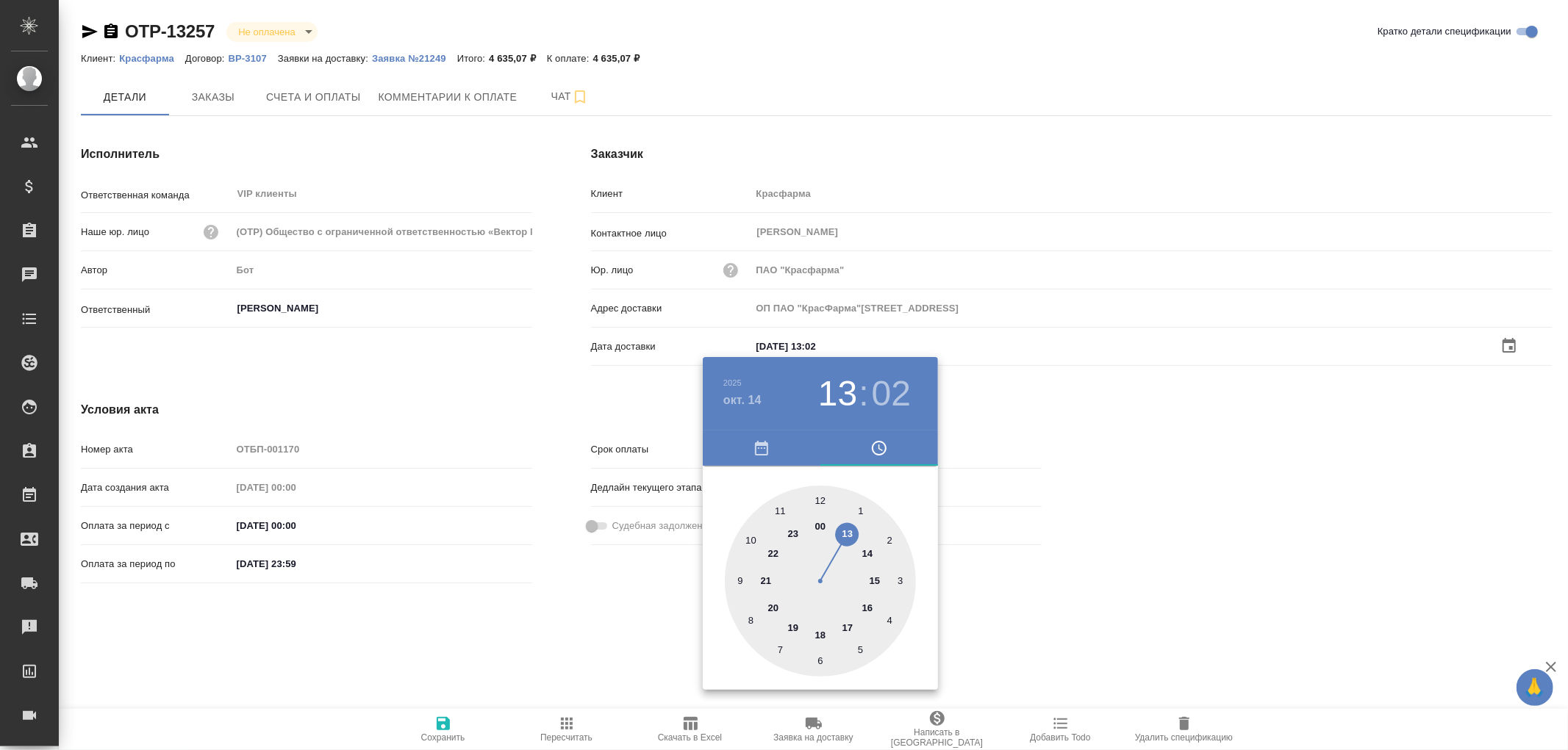
click at [441, 720] on div at bounding box center [784, 375] width 1568 height 750
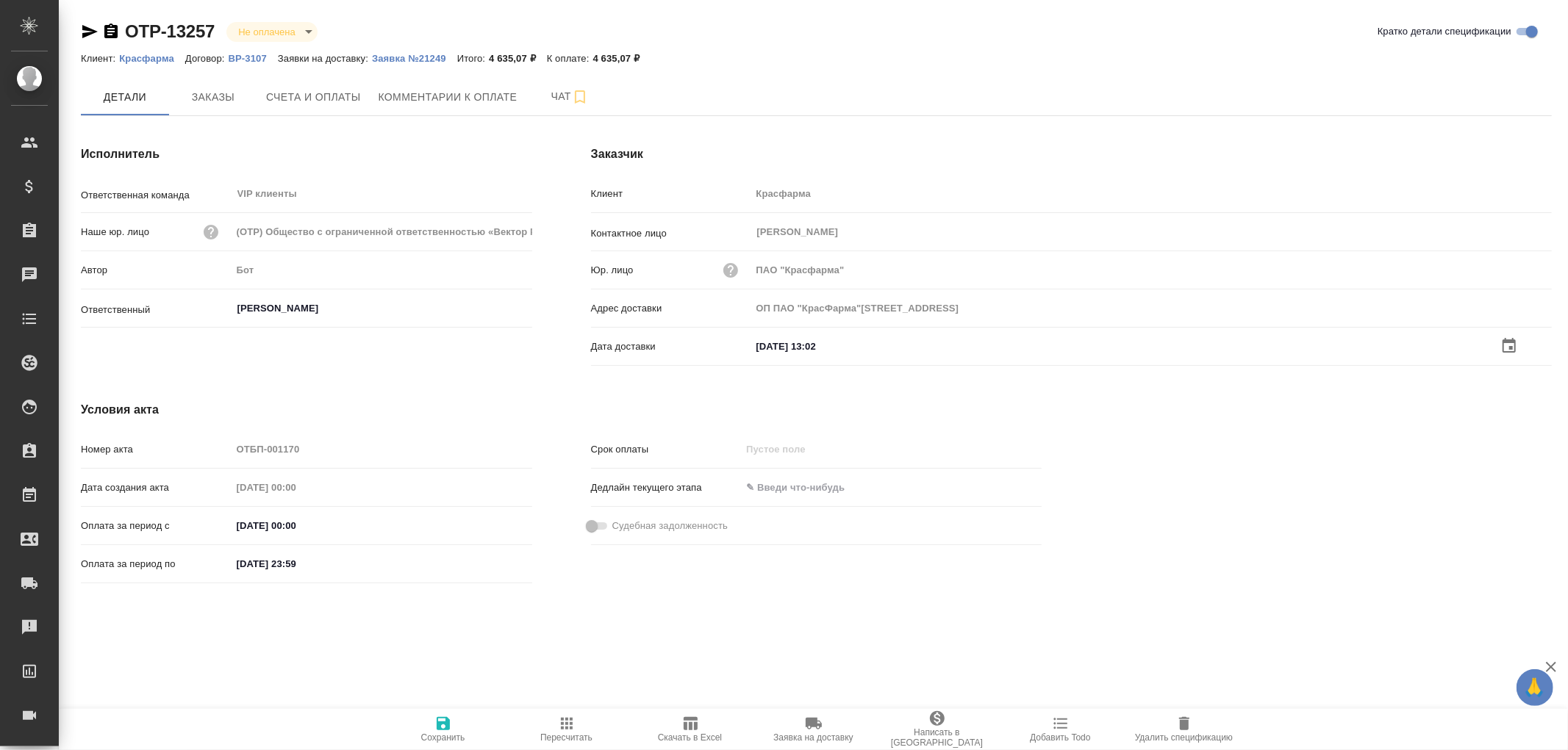
click at [441, 720] on icon "button" at bounding box center [443, 723] width 17 height 17
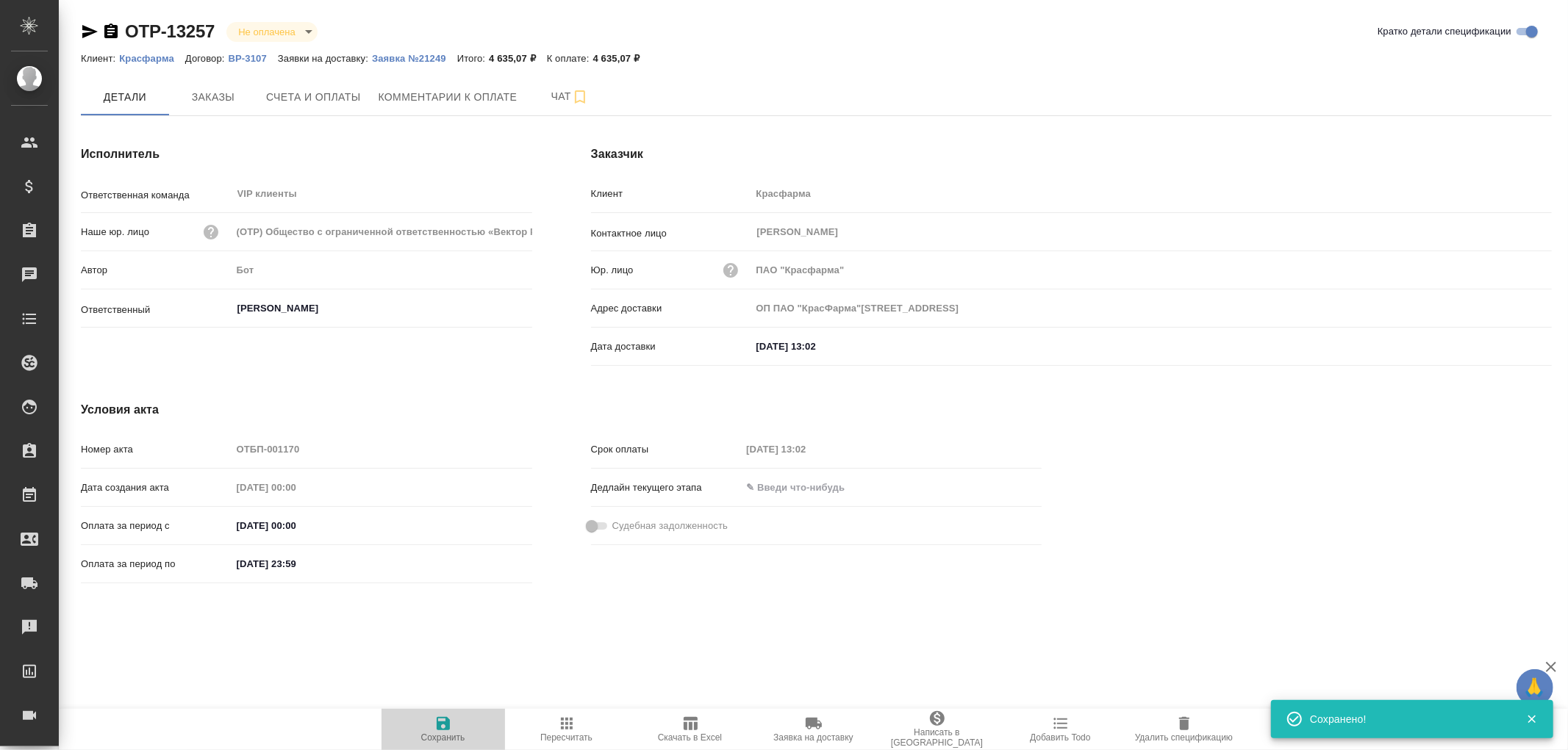
click at [441, 720] on icon "button" at bounding box center [443, 723] width 17 height 17
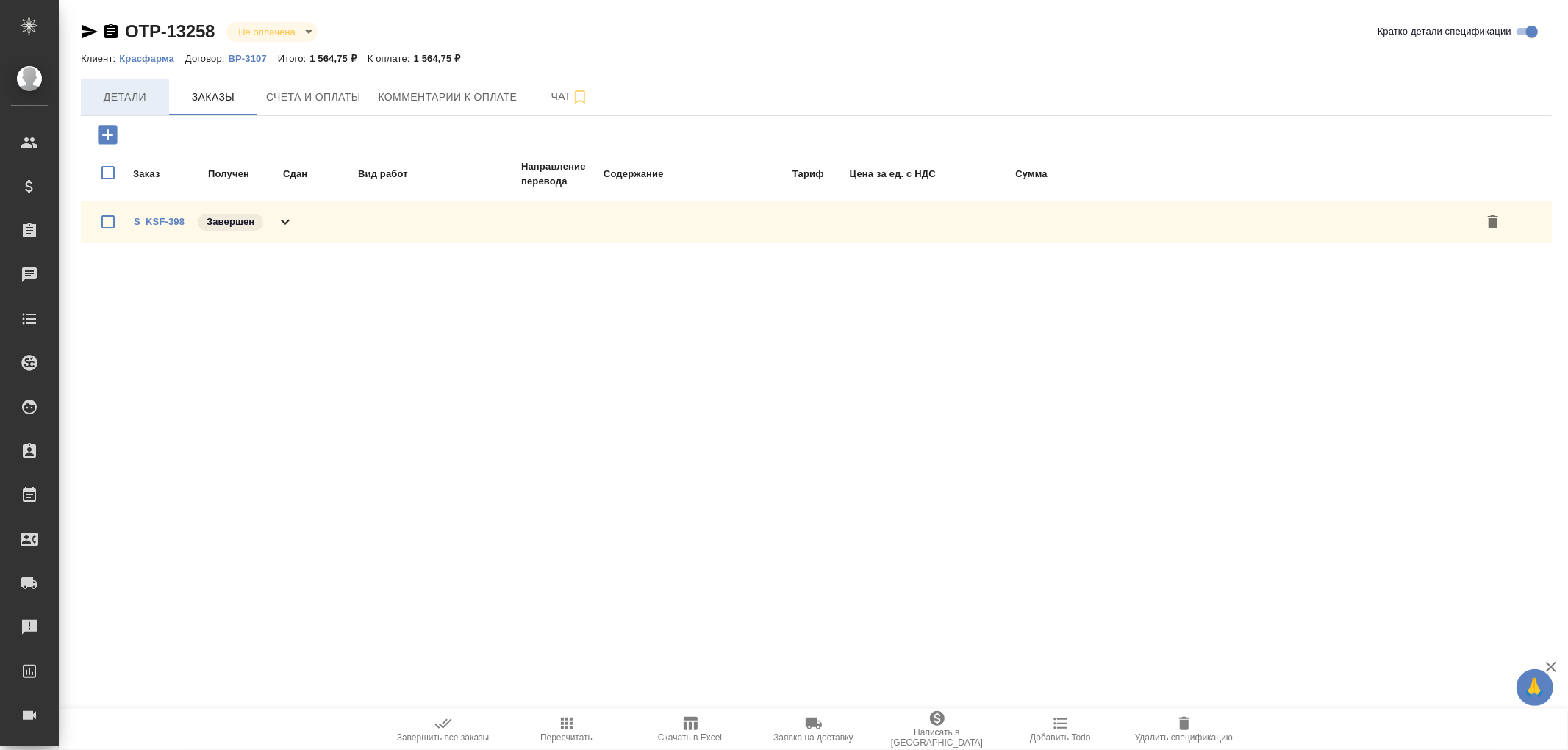
click at [104, 99] on span "Детали" at bounding box center [124, 97] width 71 height 18
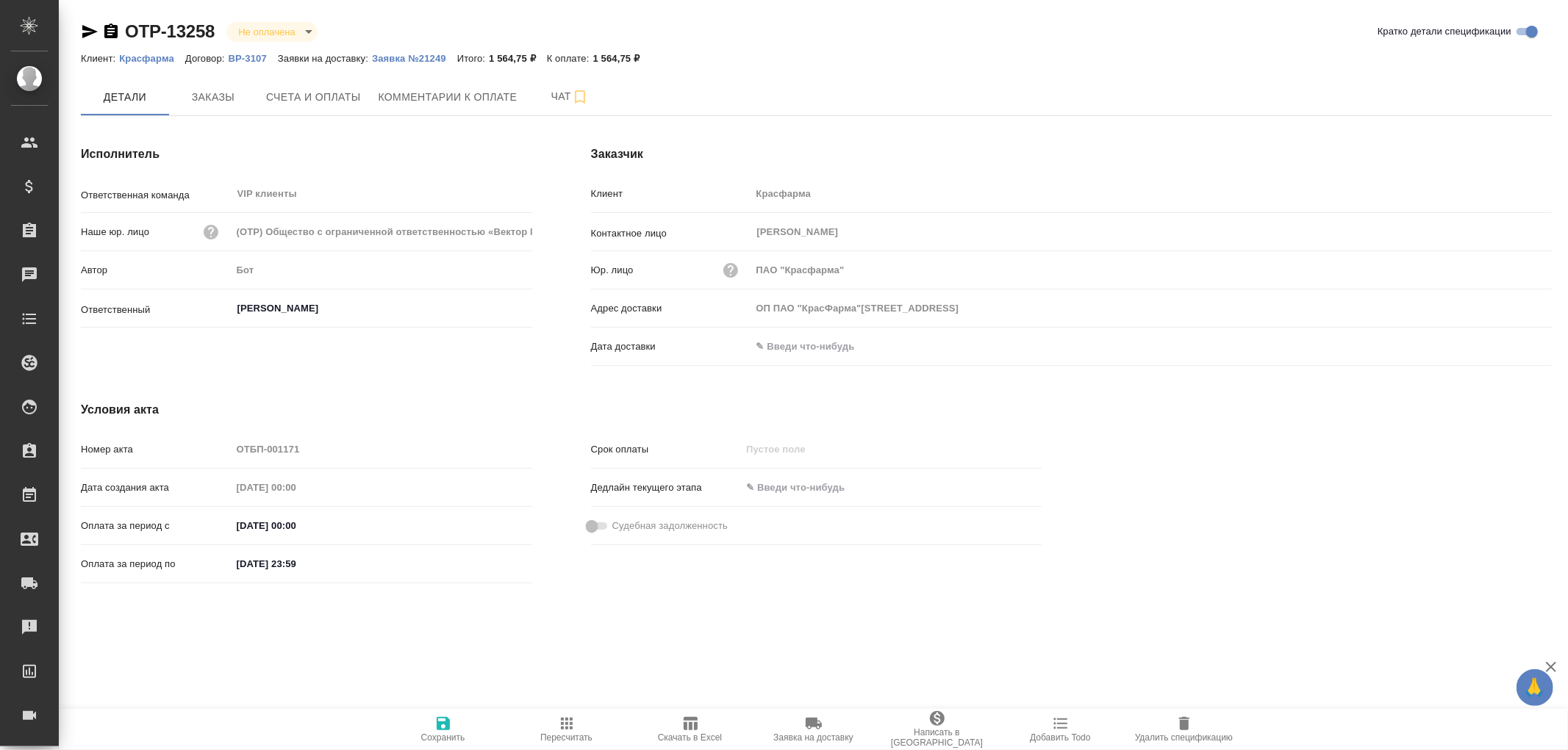
click at [773, 341] on input "text" at bounding box center [815, 347] width 129 height 21
click at [1508, 349] on icon "button" at bounding box center [1509, 346] width 17 height 17
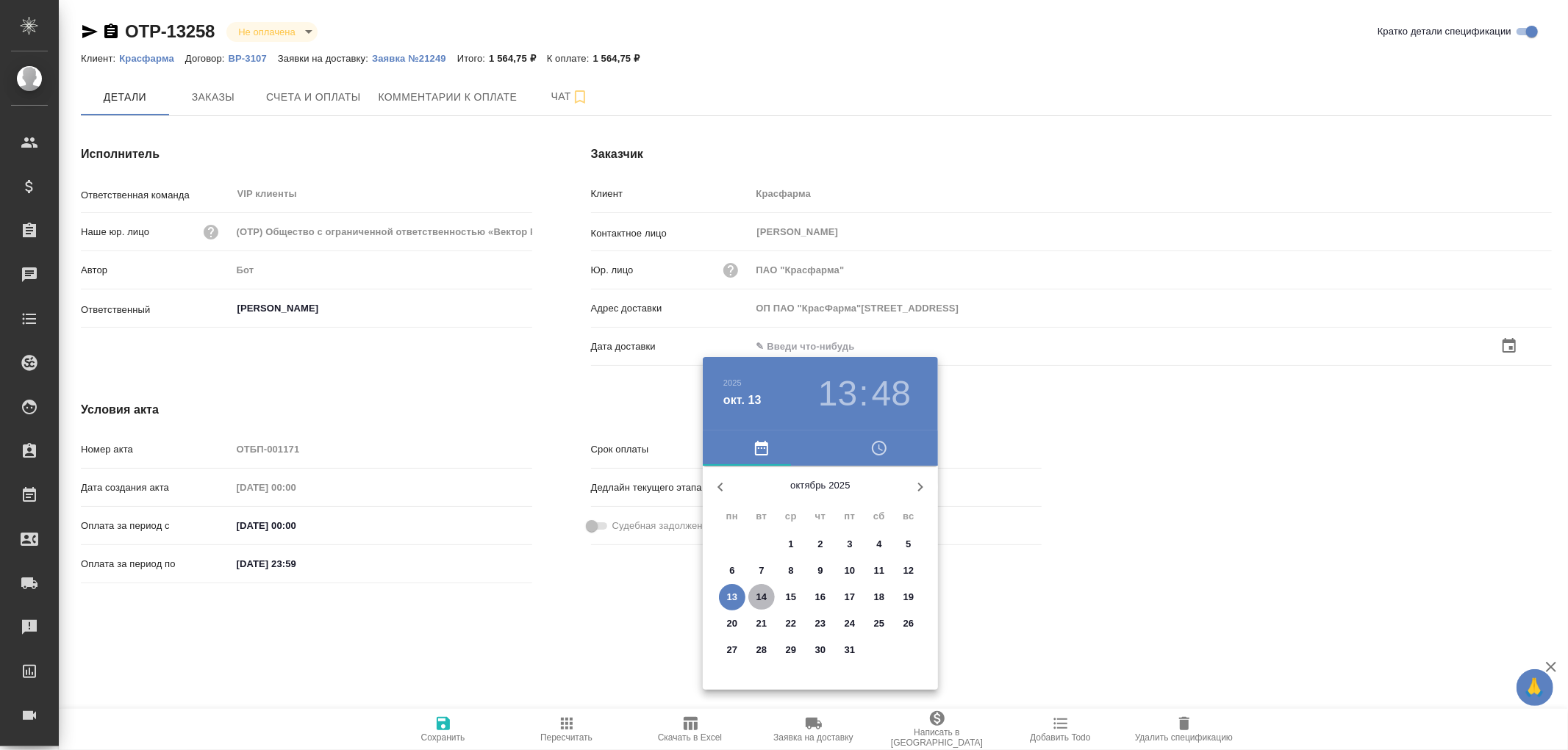
click at [759, 593] on p "14" at bounding box center [762, 597] width 11 height 14
type input "ОП ПАО "КрасФарма"[STREET_ADDRESS]"
type input "14.10.2025 13:48"
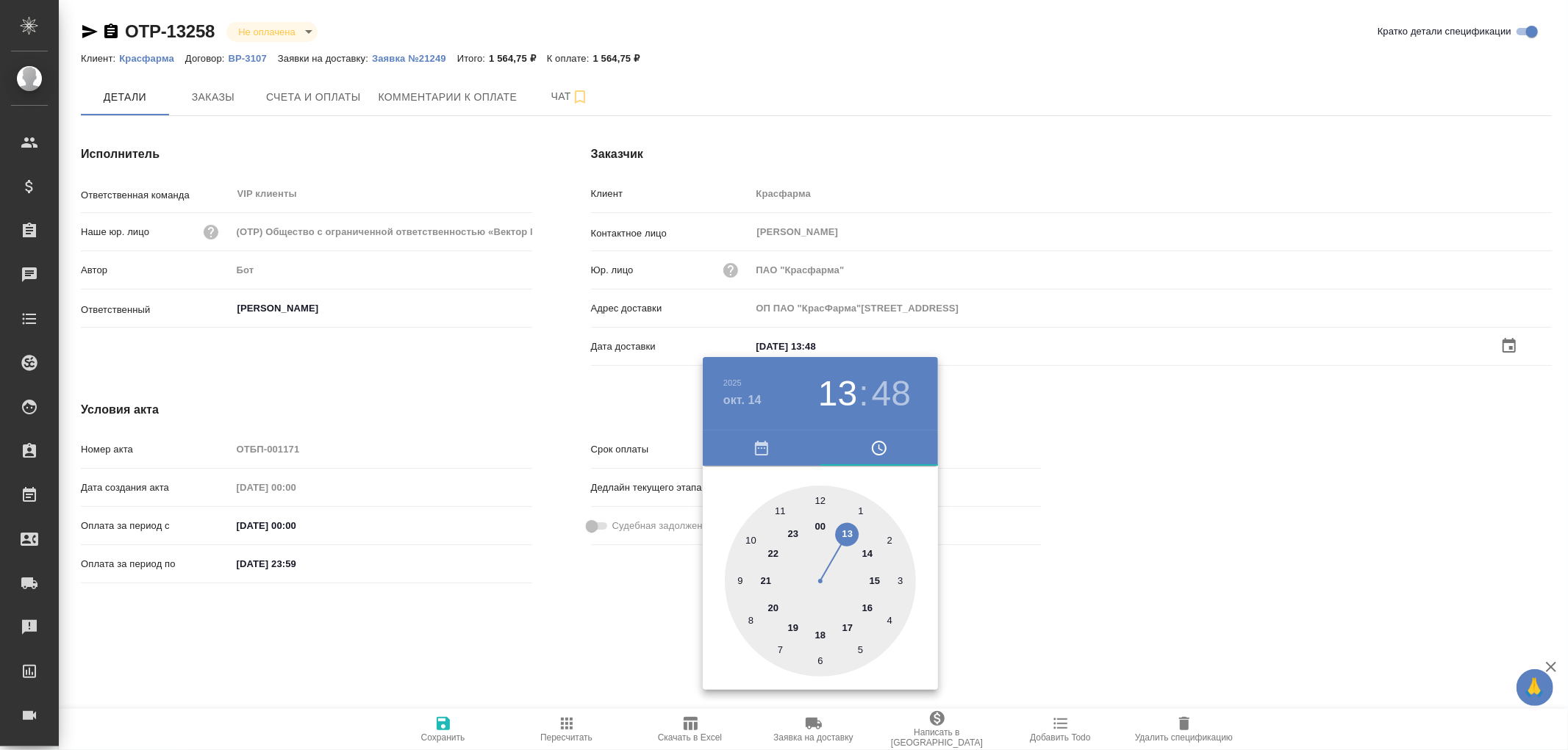
click at [445, 726] on div at bounding box center [784, 375] width 1568 height 750
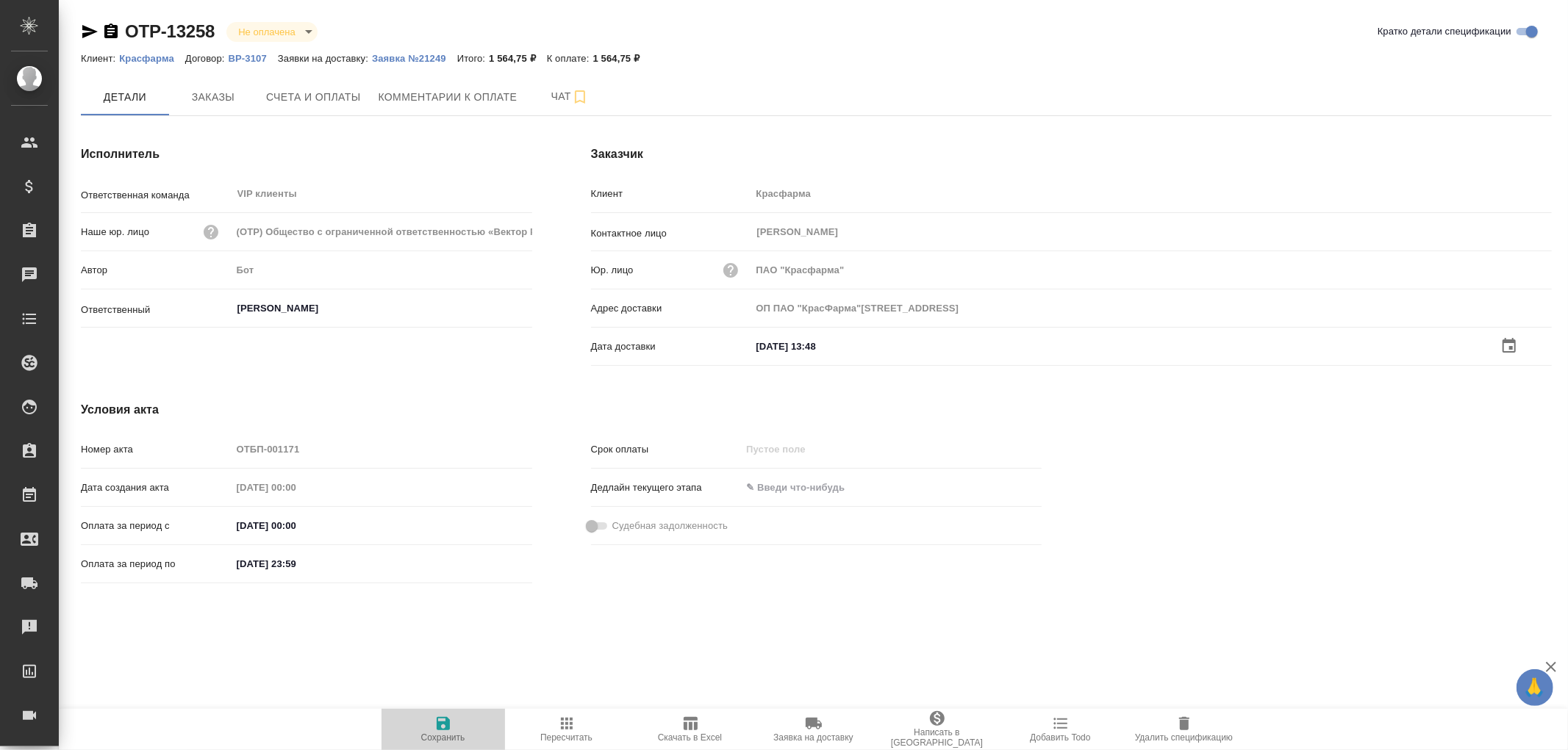
click at [441, 723] on icon "button" at bounding box center [443, 723] width 13 height 13
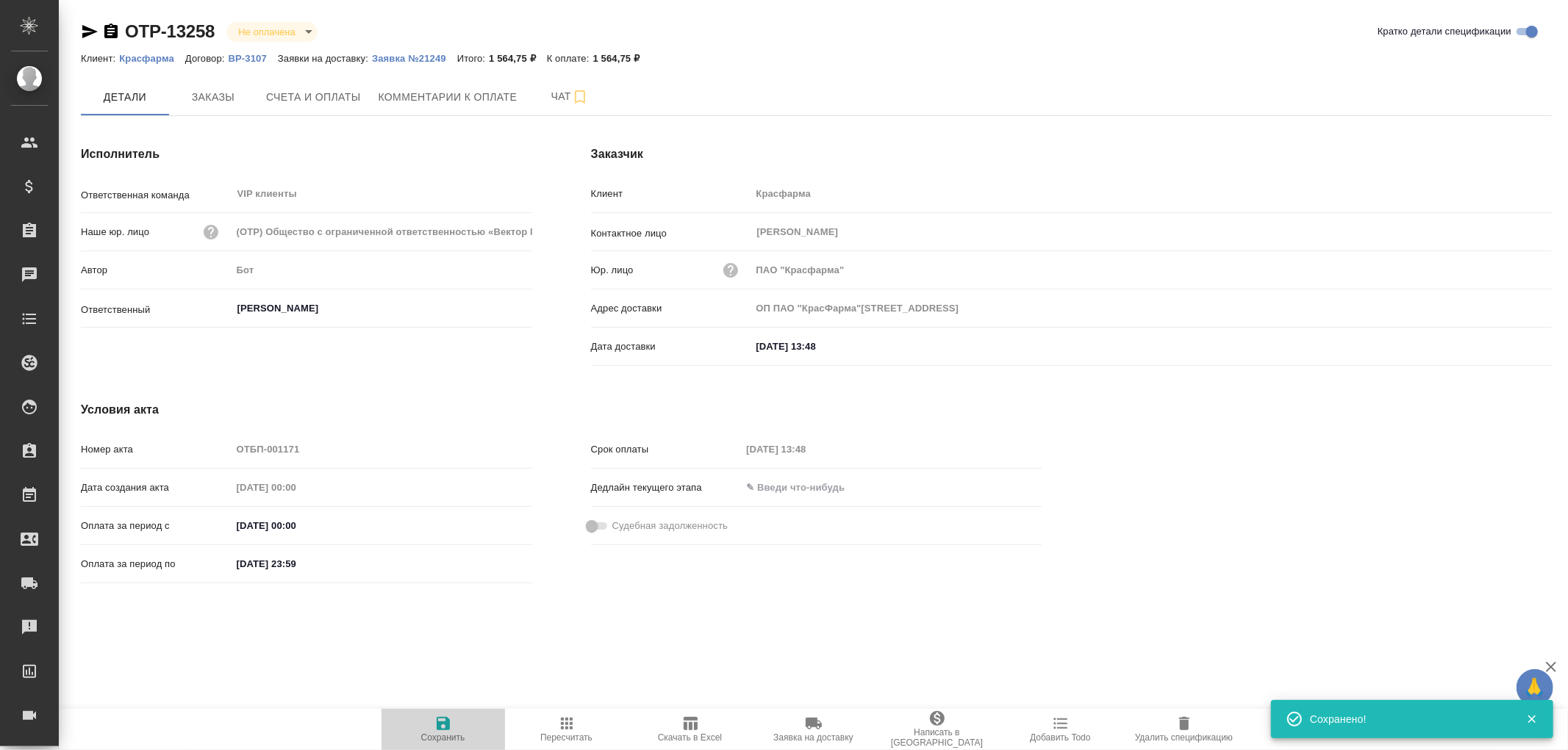
click at [442, 723] on icon "button" at bounding box center [443, 723] width 13 height 13
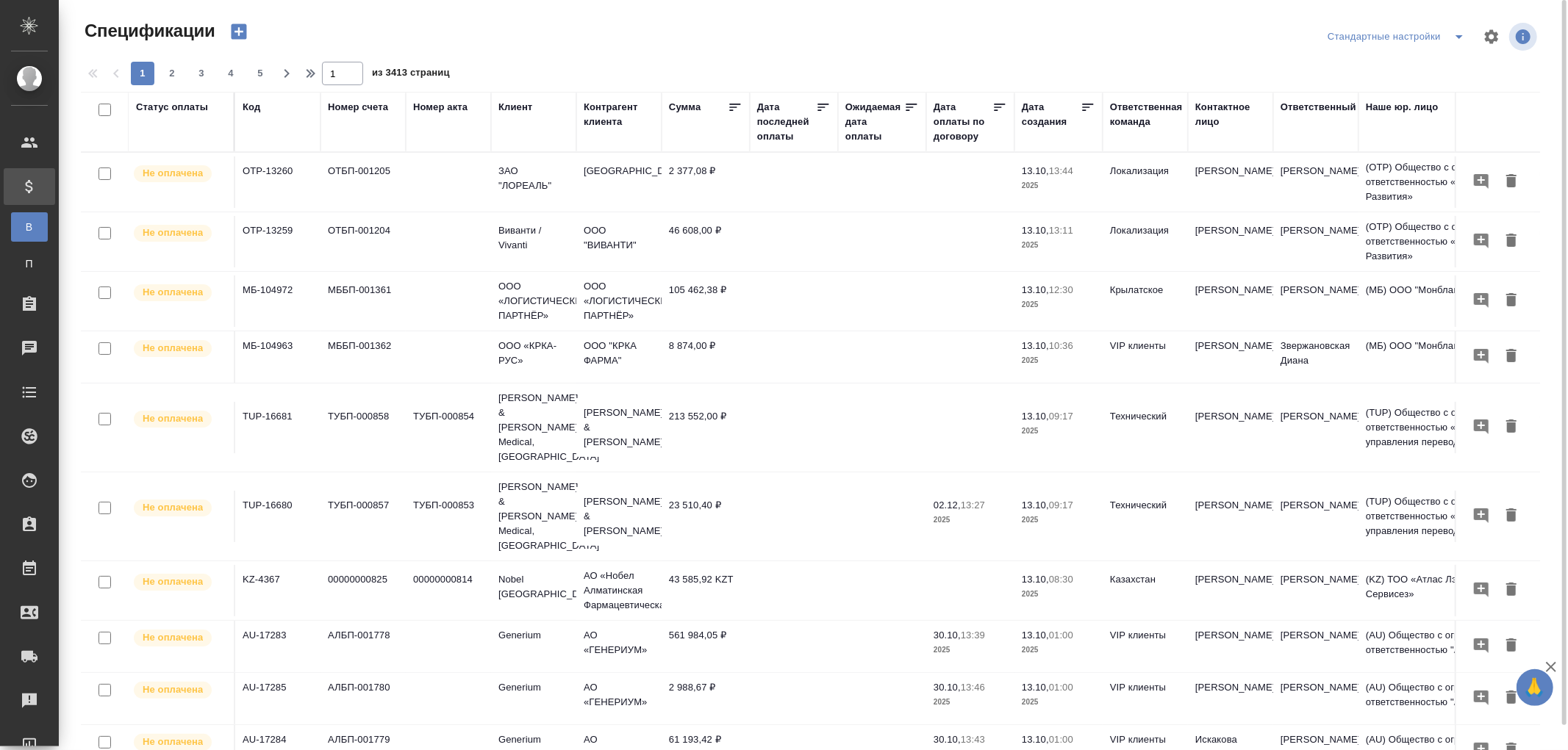
click at [254, 111] on div "Код" at bounding box center [251, 107] width 17 height 14
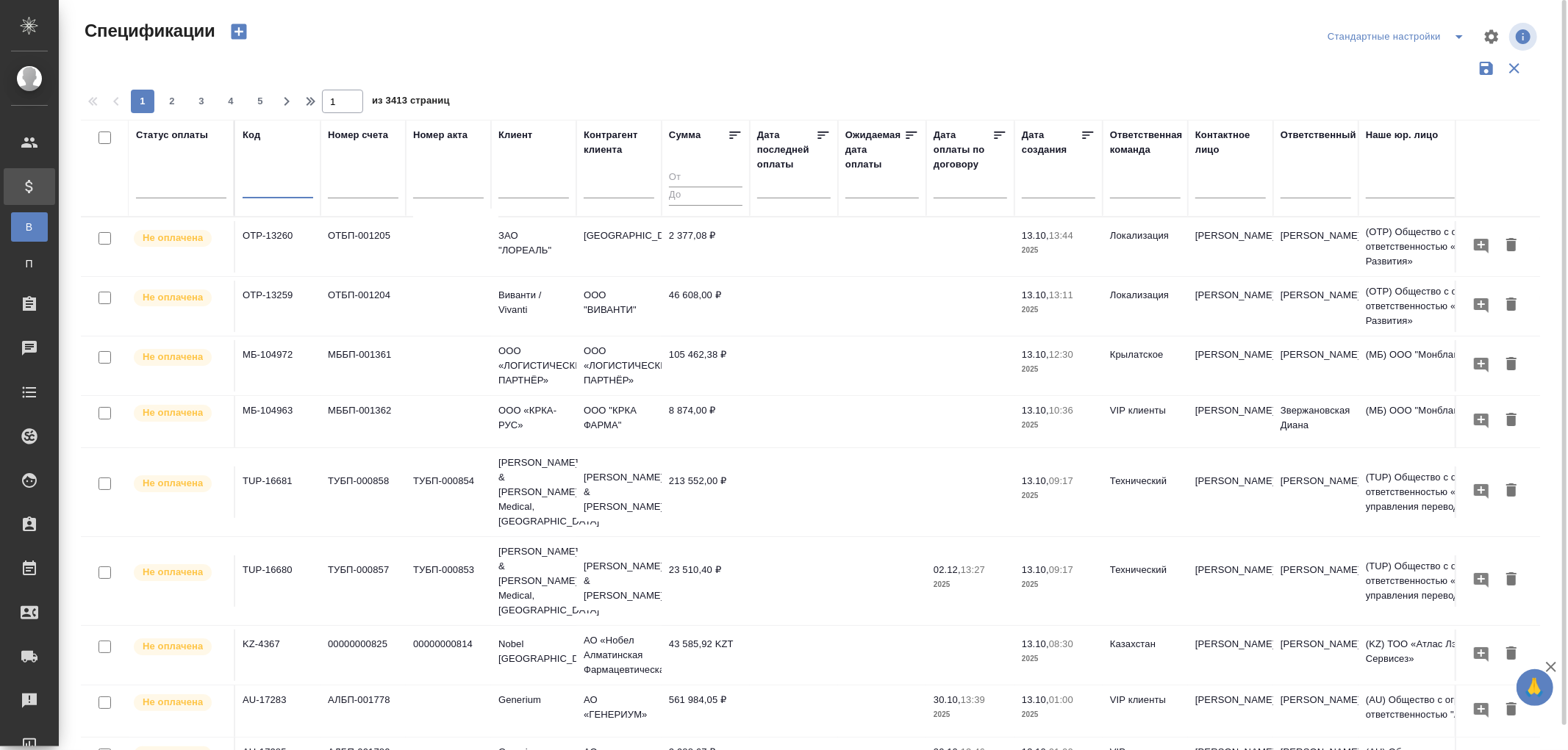
click at [269, 186] on input "text" at bounding box center [278, 188] width 71 height 18
paste input "МБ-104833"
type input "МБ-104833"
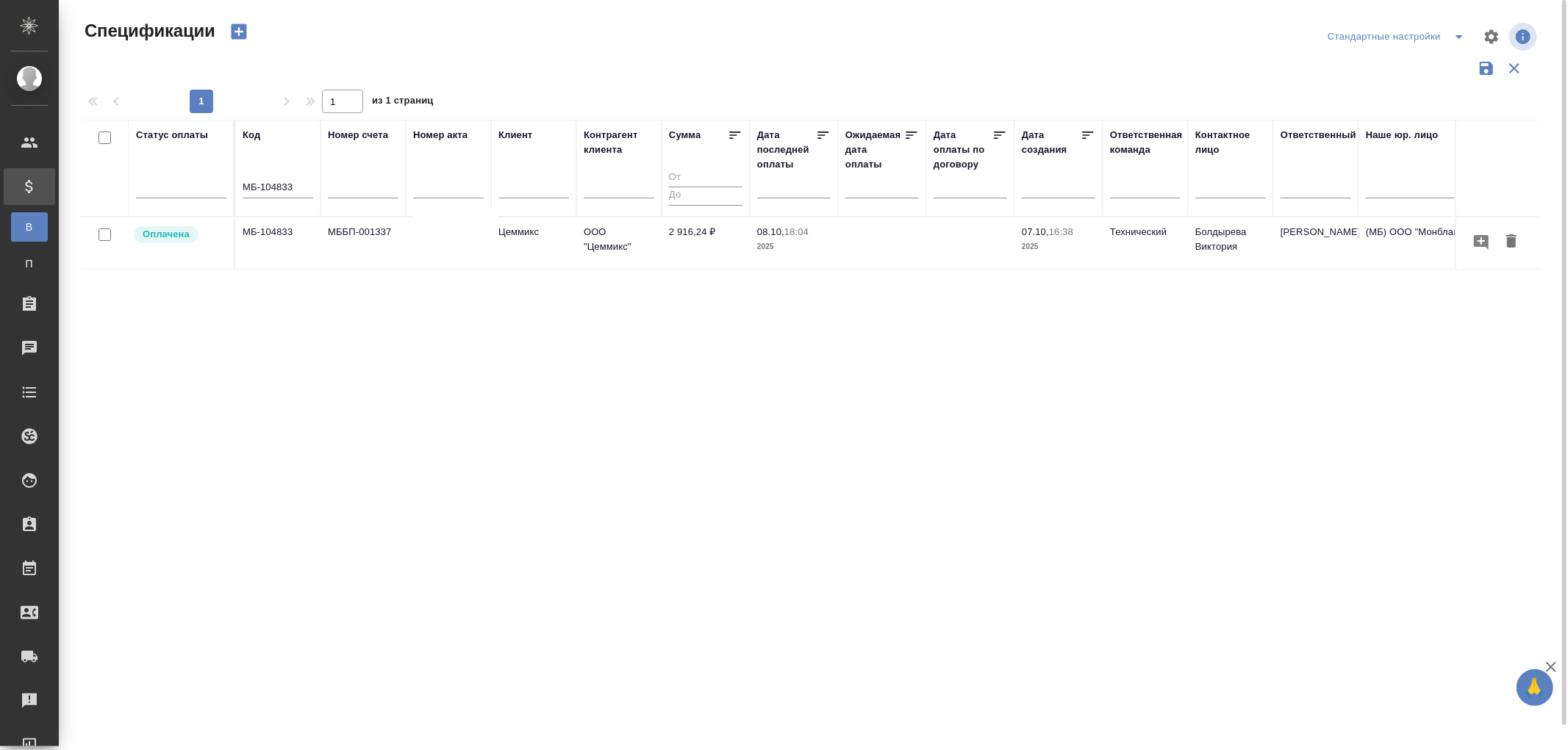
click at [274, 230] on td "МБ-104833" at bounding box center [278, 243] width 85 height 52
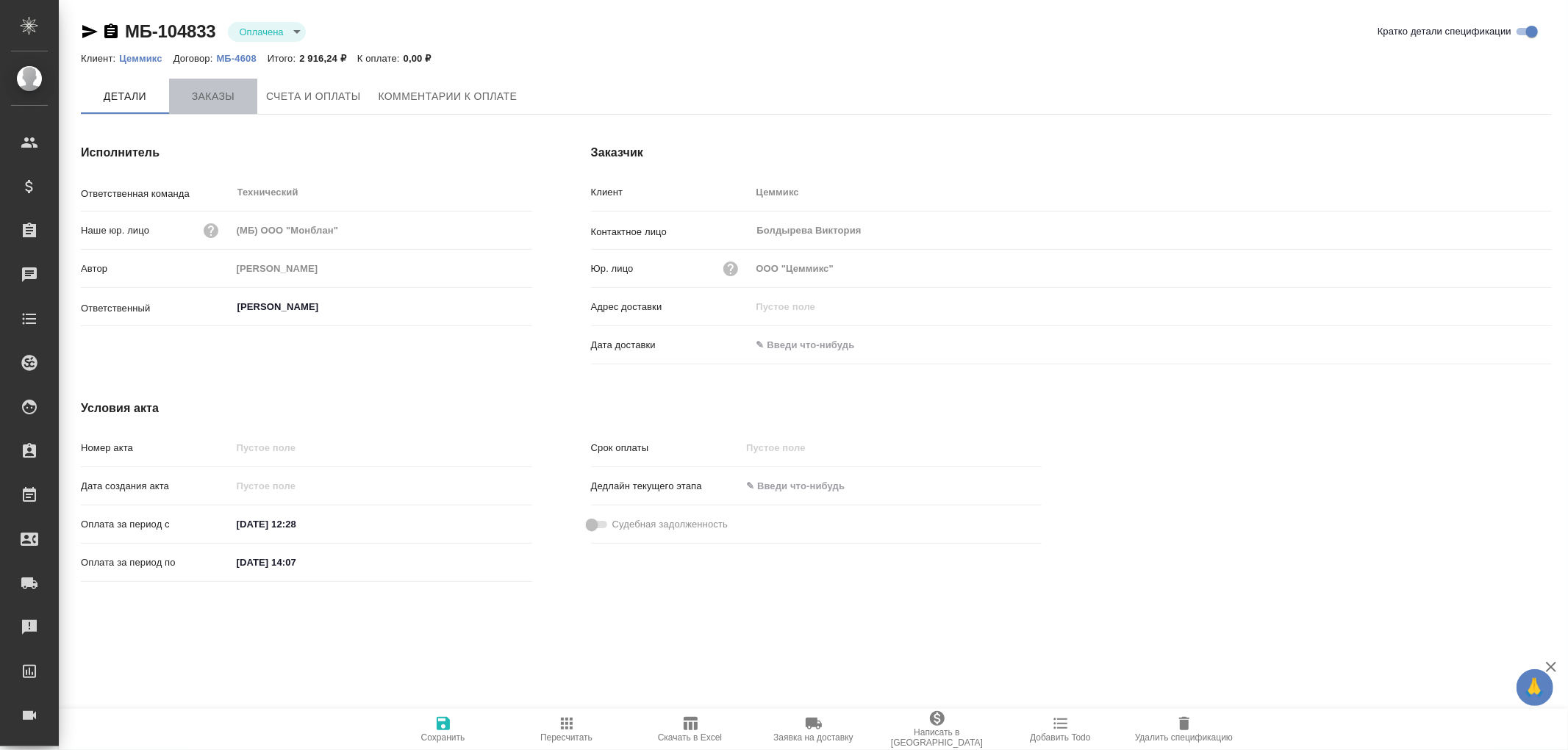
click at [201, 92] on span "Заказы" at bounding box center [213, 96] width 71 height 18
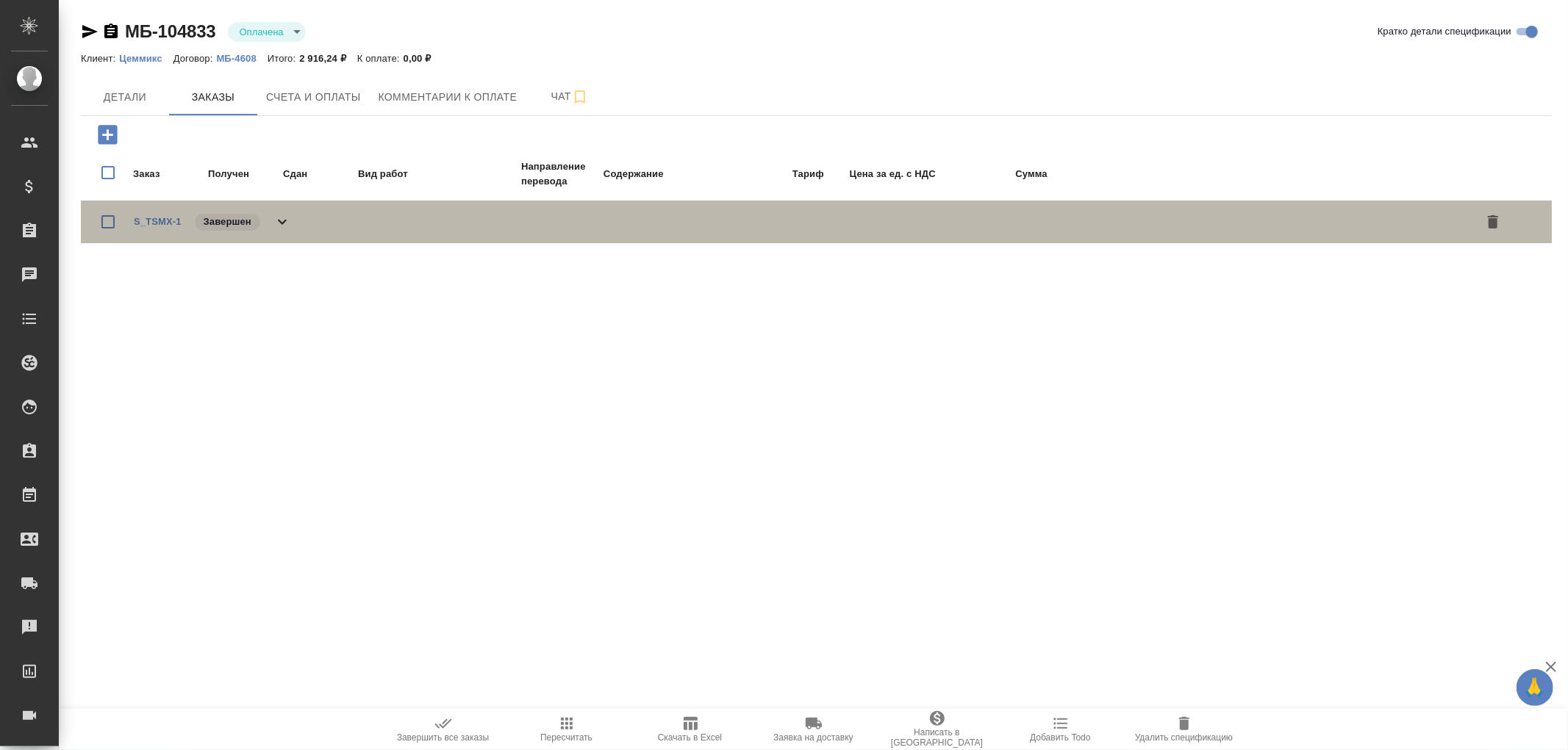
click at [288, 223] on icon at bounding box center [282, 221] width 17 height 17
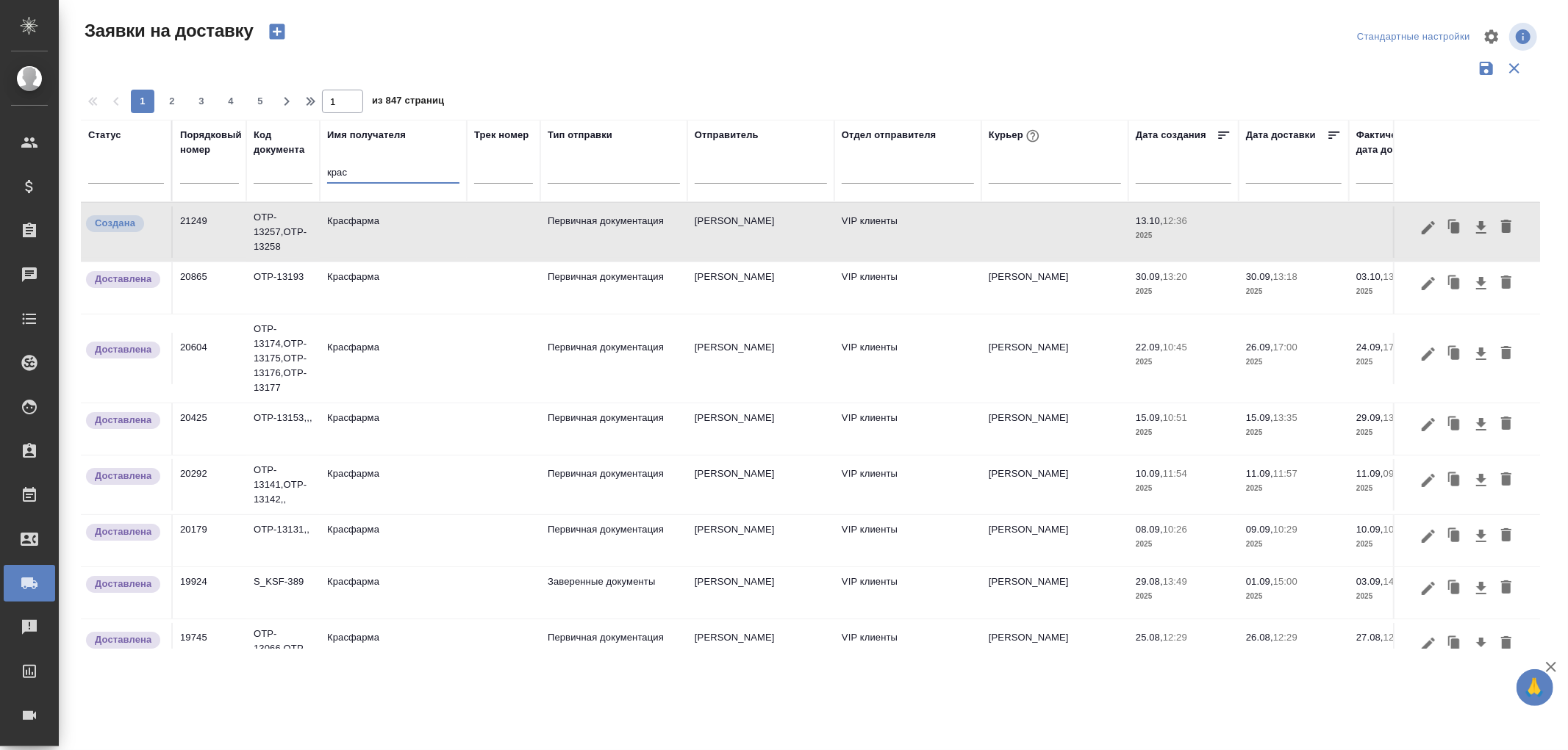
drag, startPoint x: 368, startPoint y: 171, endPoint x: 273, endPoint y: 165, distance: 95.2
click at [273, 165] on tr "Статус Порядковый номер Код документа Имя получателя крас Трек номер Тип отправ…" at bounding box center [844, 161] width 1526 height 83
click at [218, 180] on input "text" at bounding box center [209, 172] width 59 height 20
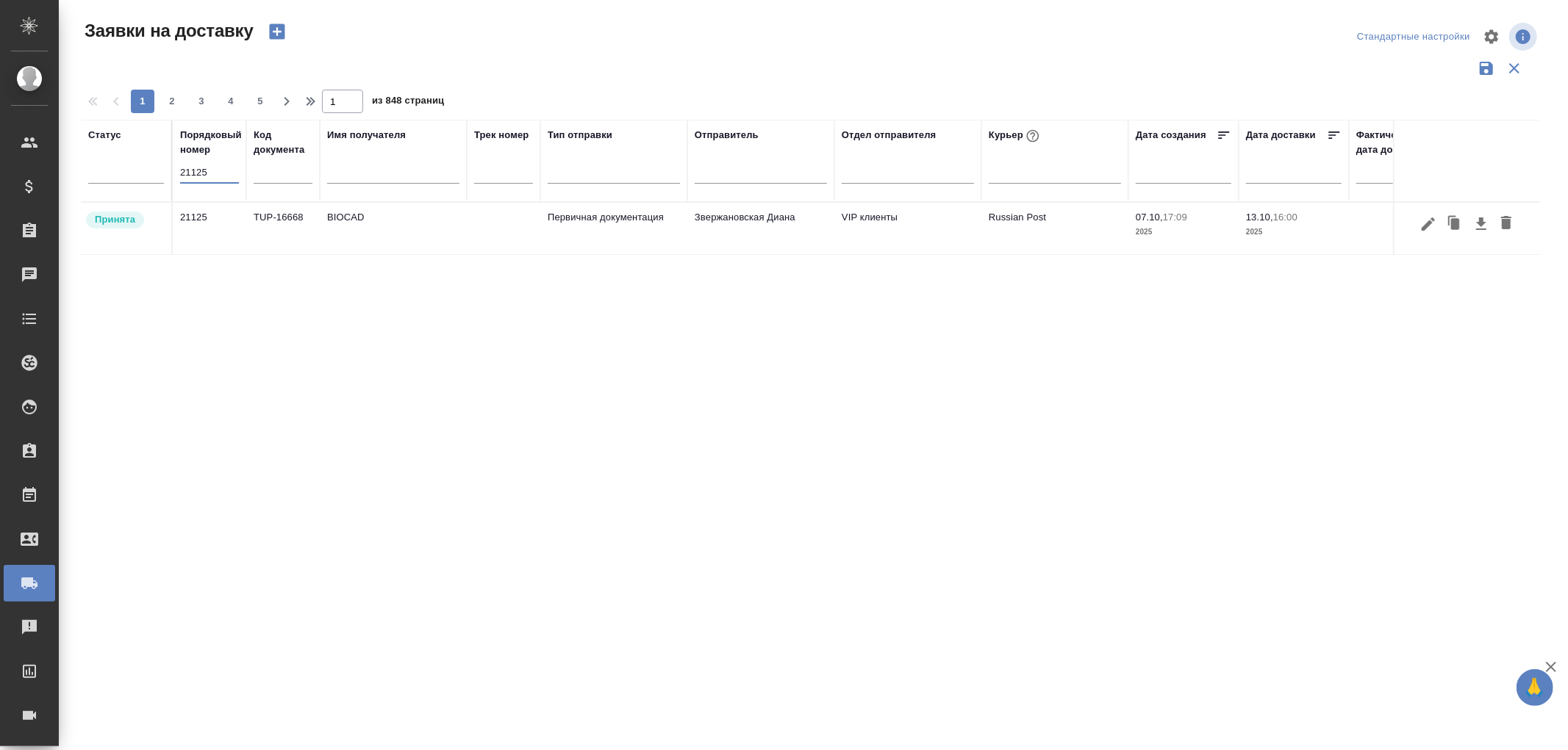
type input "21125"
click at [350, 216] on td "BIOCAD" at bounding box center [394, 228] width 147 height 52
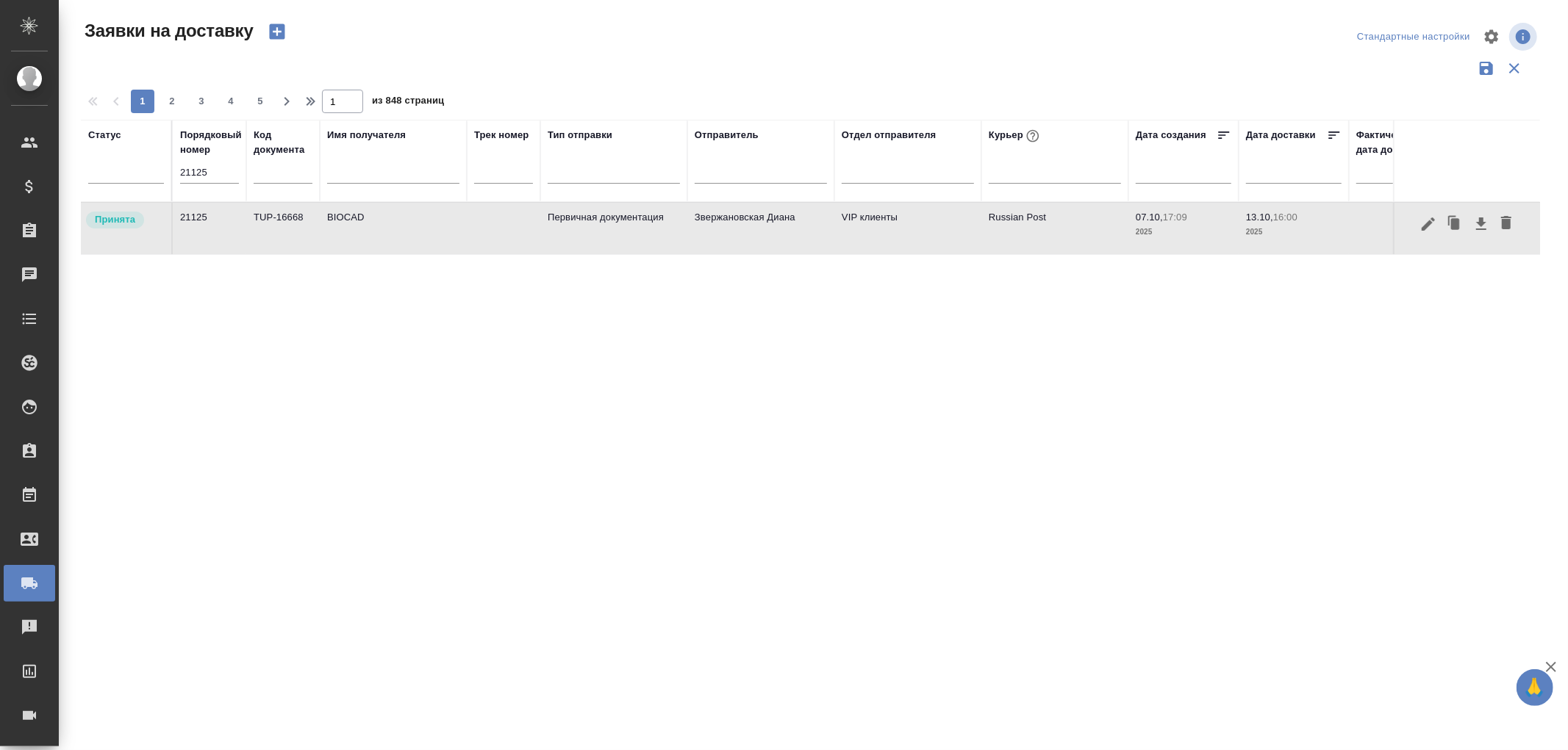
click at [350, 216] on td "BIOCAD" at bounding box center [394, 228] width 147 height 52
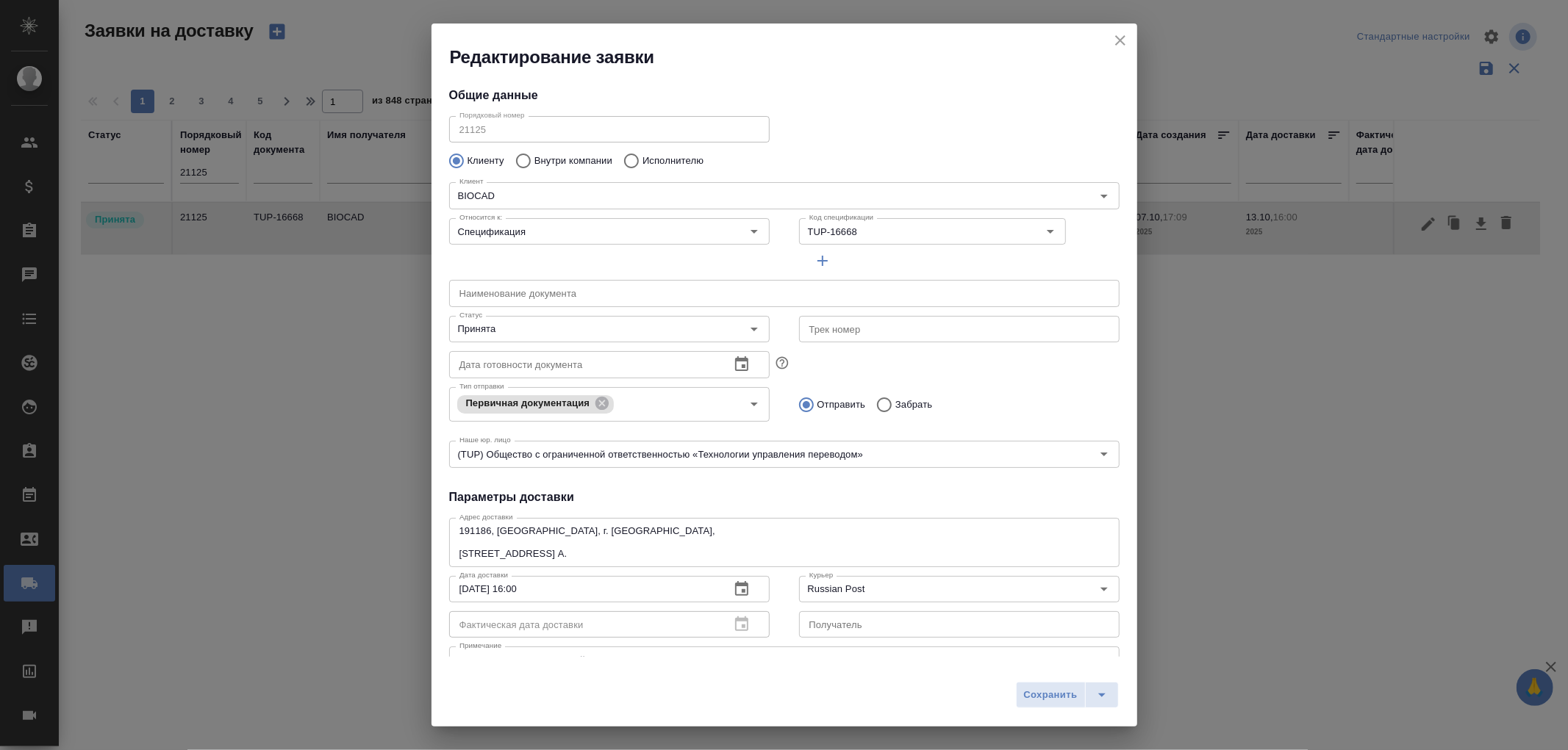
type input "Землеглядова [PERSON_NAME]"
type input "[PHONE_NUMBER]"
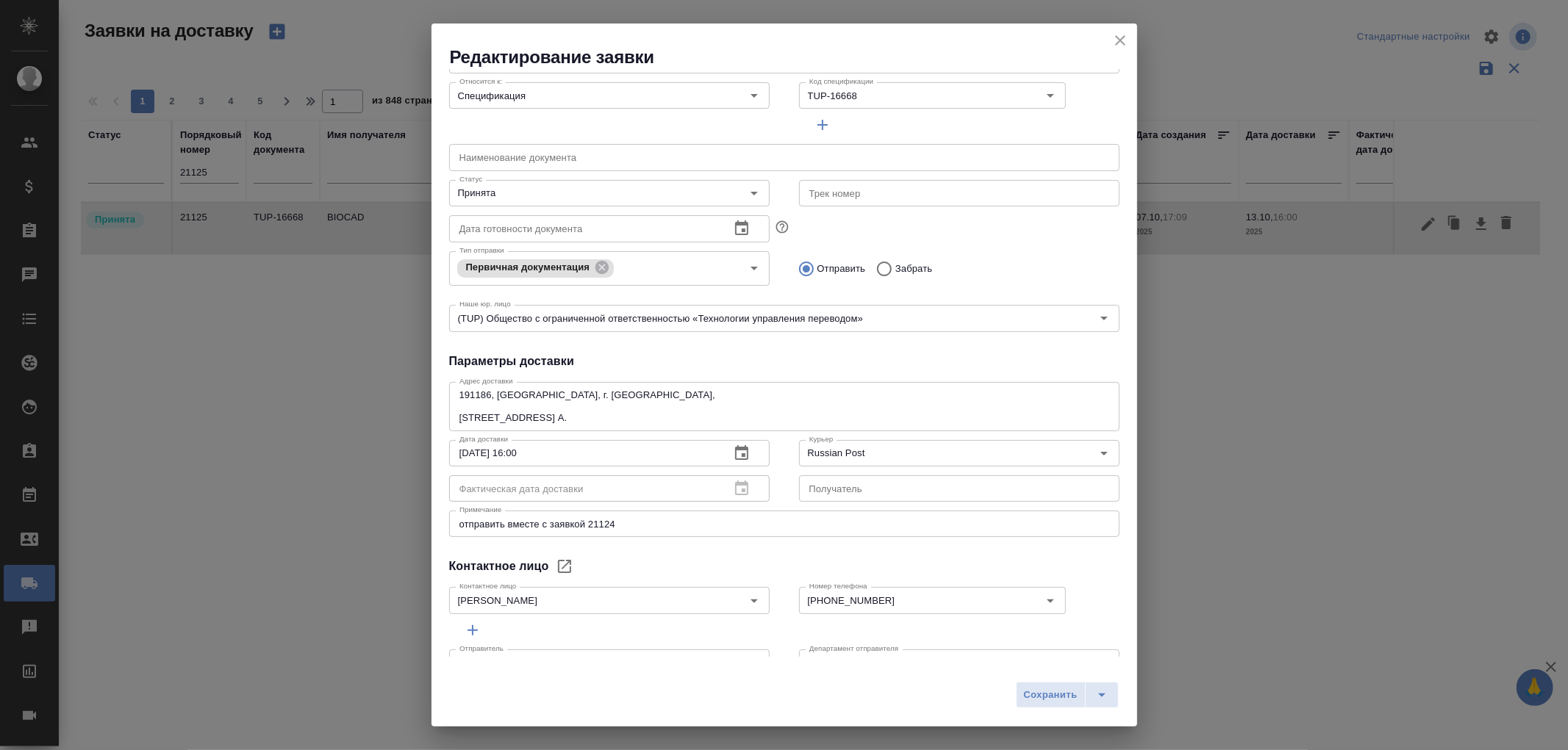
scroll to position [163, 0]
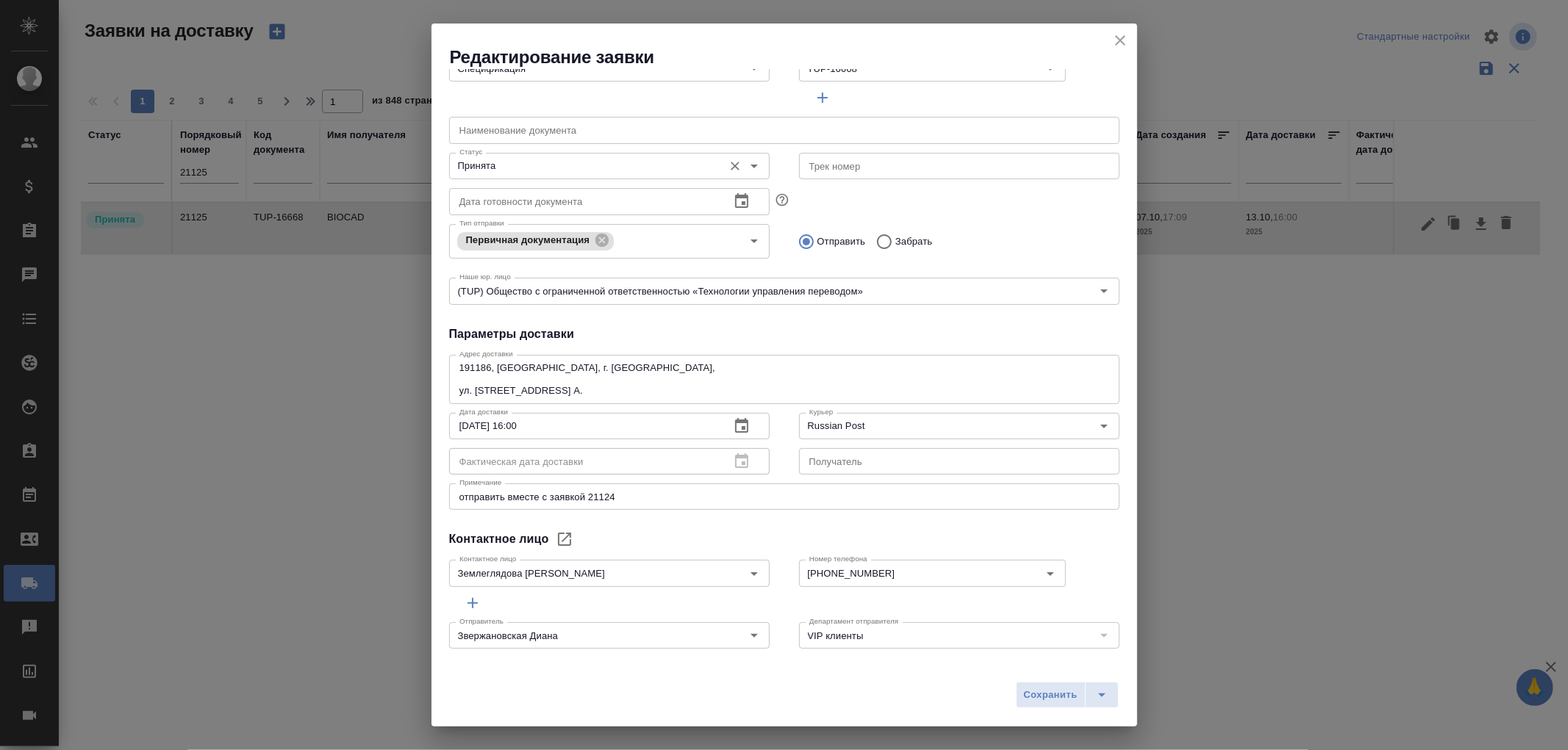
click at [750, 166] on icon "Open" at bounding box center [754, 166] width 8 height 4
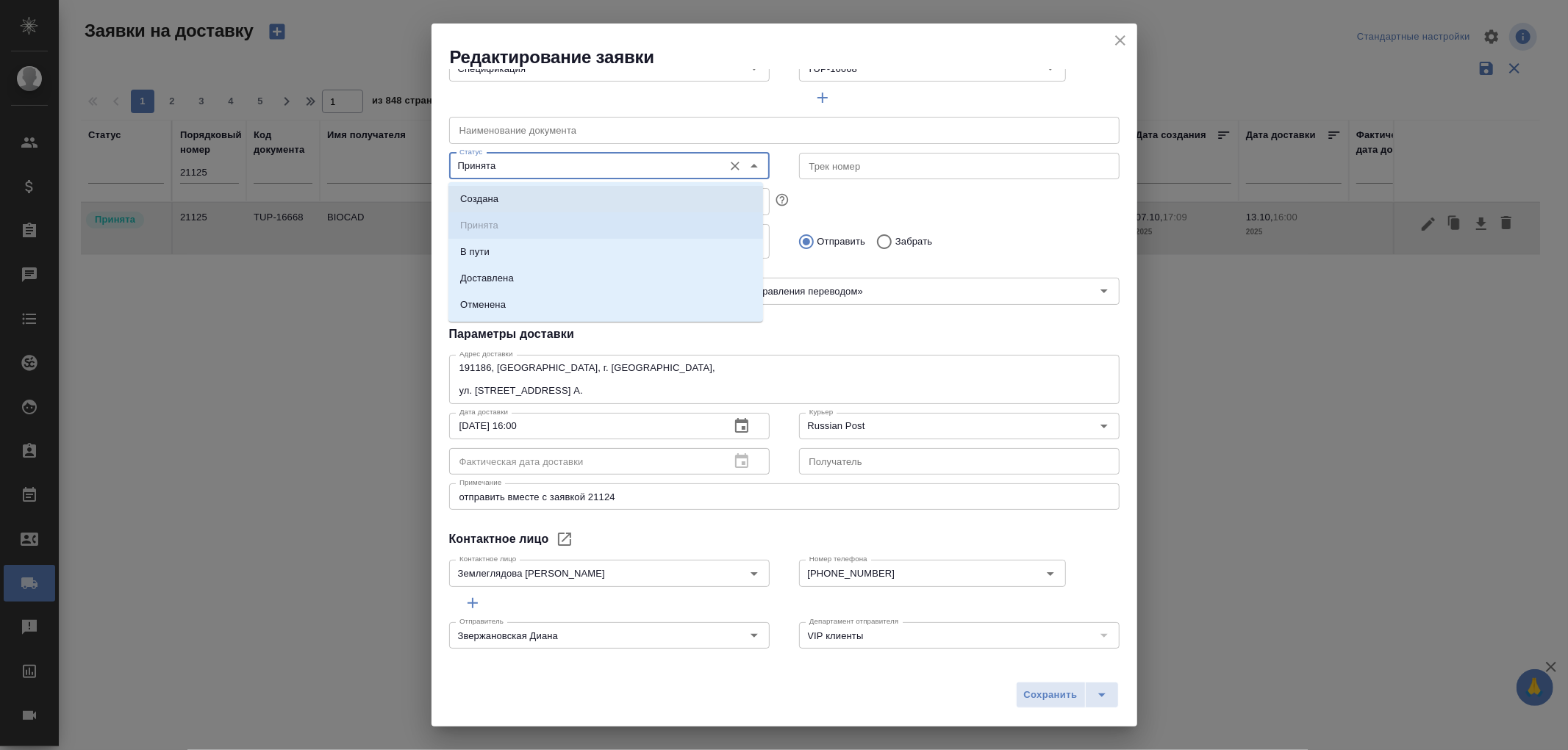
click at [487, 202] on p "Создана" at bounding box center [479, 199] width 38 height 14
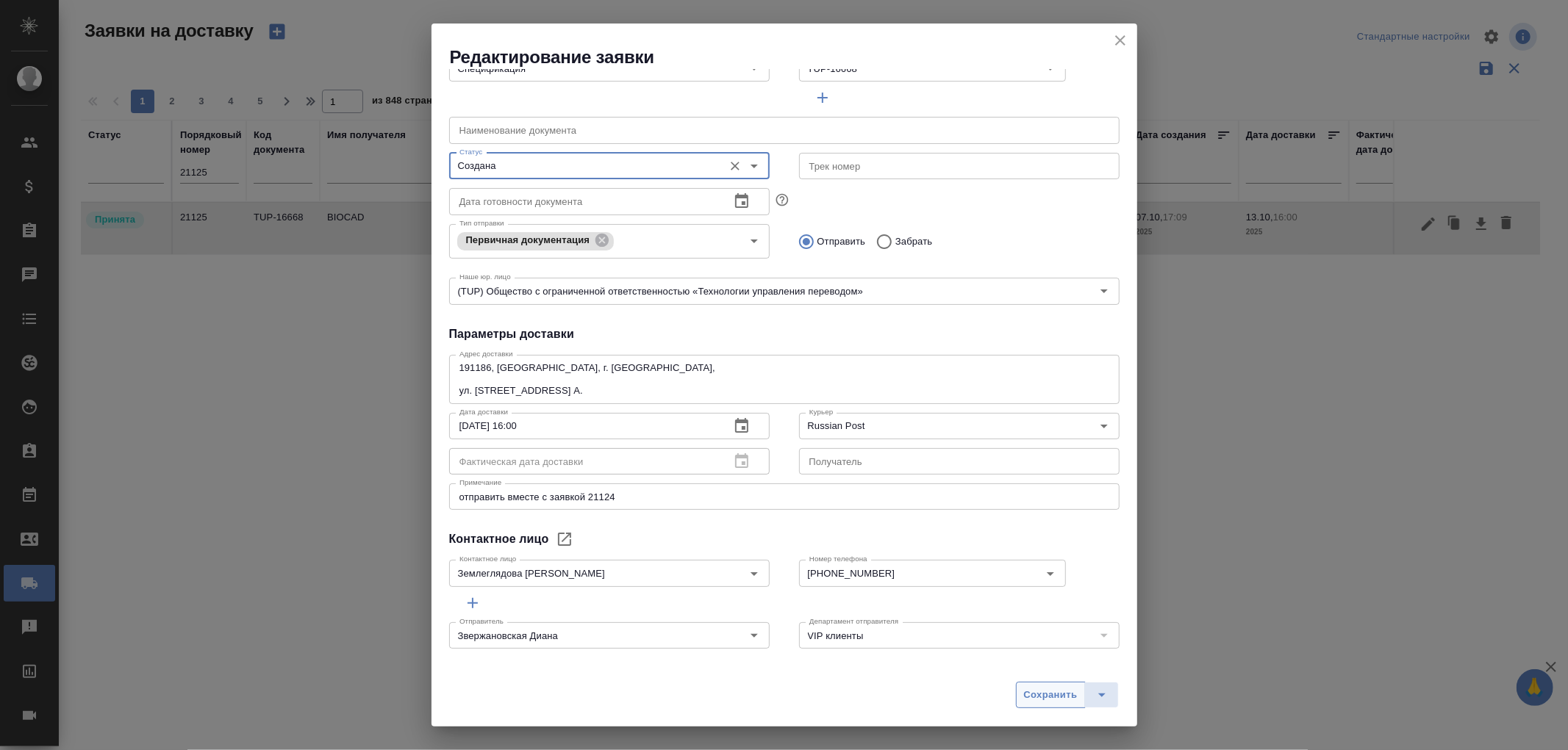
click at [1054, 688] on span "Сохранить" at bounding box center [1051, 695] width 54 height 17
type input "Принята"
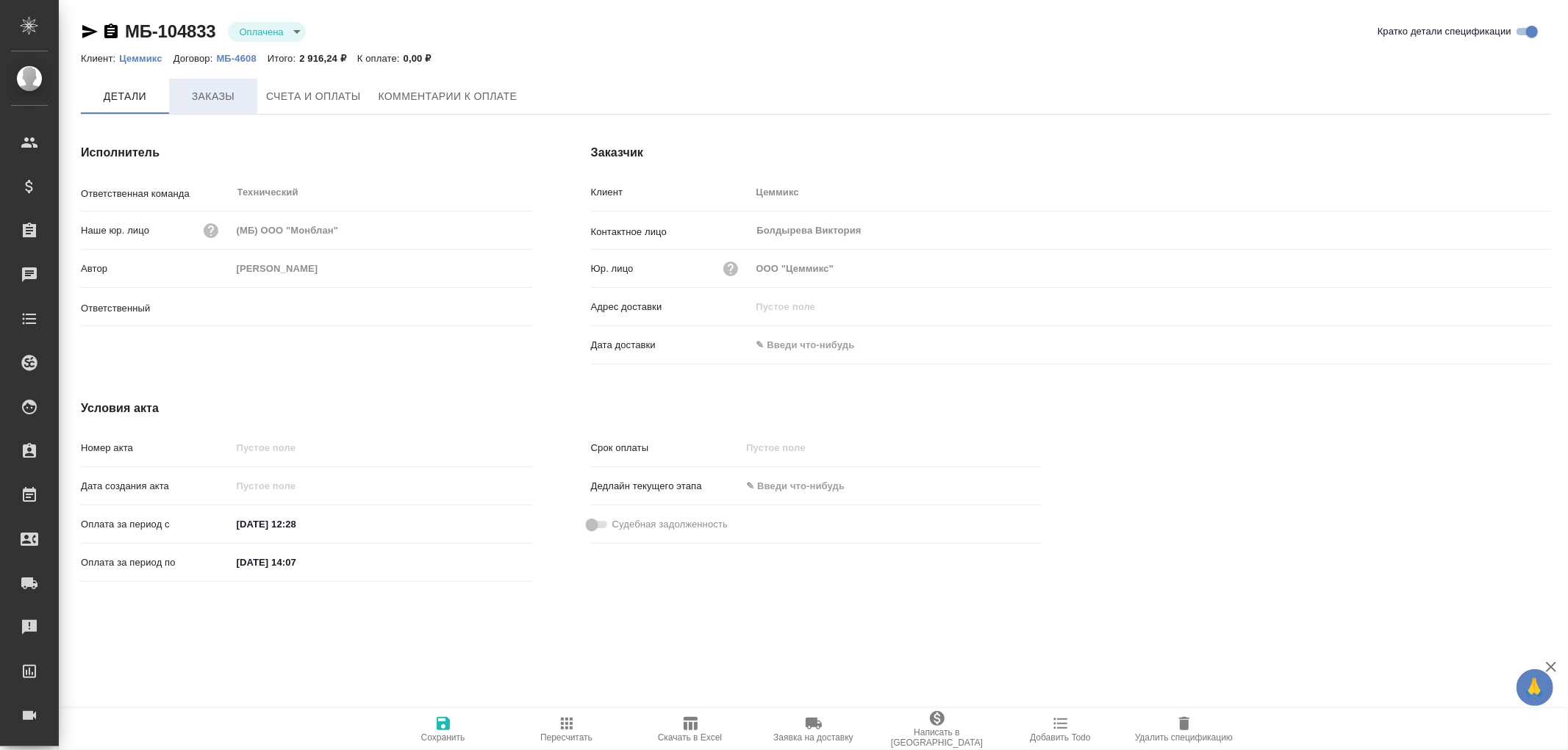
type input "[PERSON_NAME]"
click at [209, 93] on span "Заказы" at bounding box center [213, 96] width 71 height 18
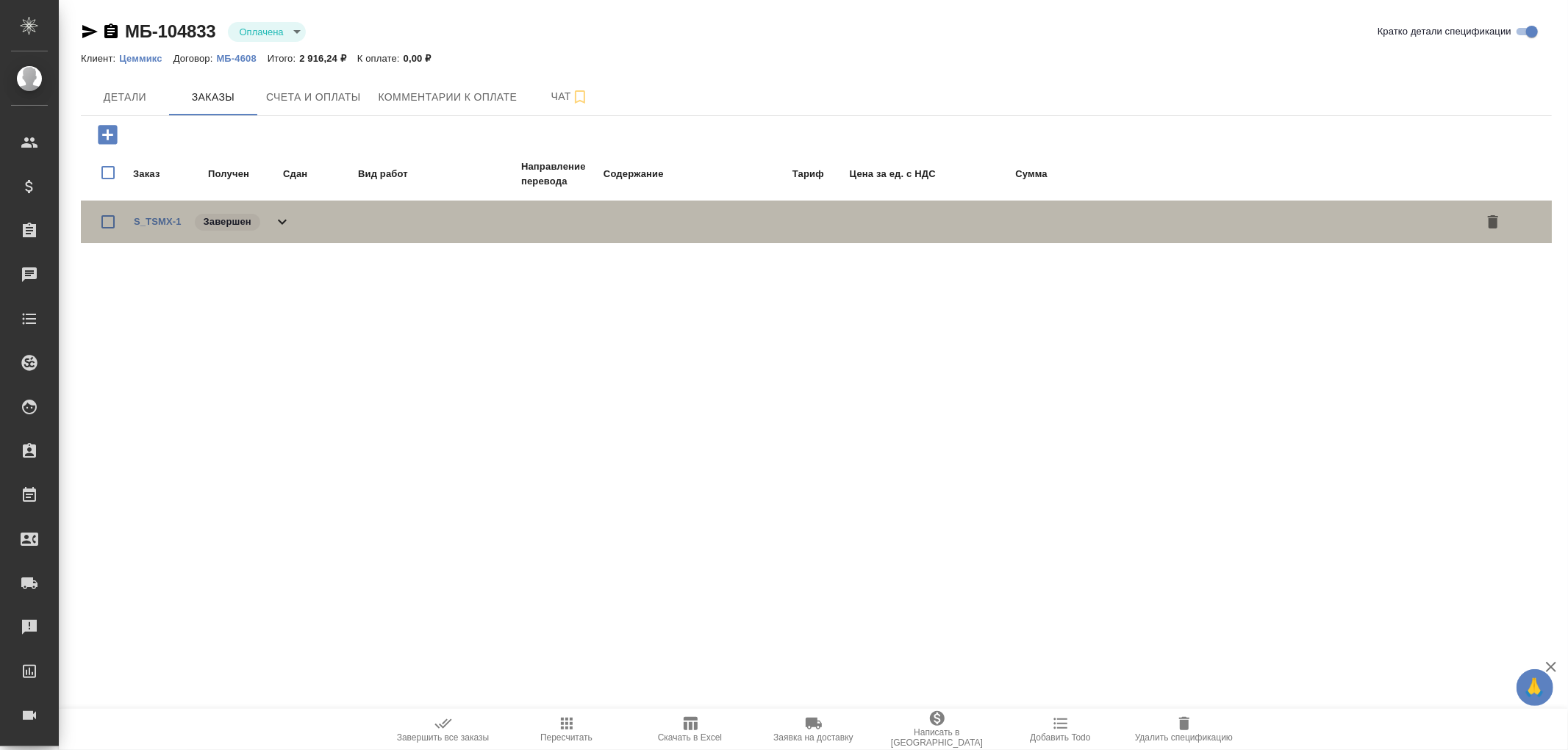
click at [275, 221] on icon at bounding box center [282, 221] width 17 height 17
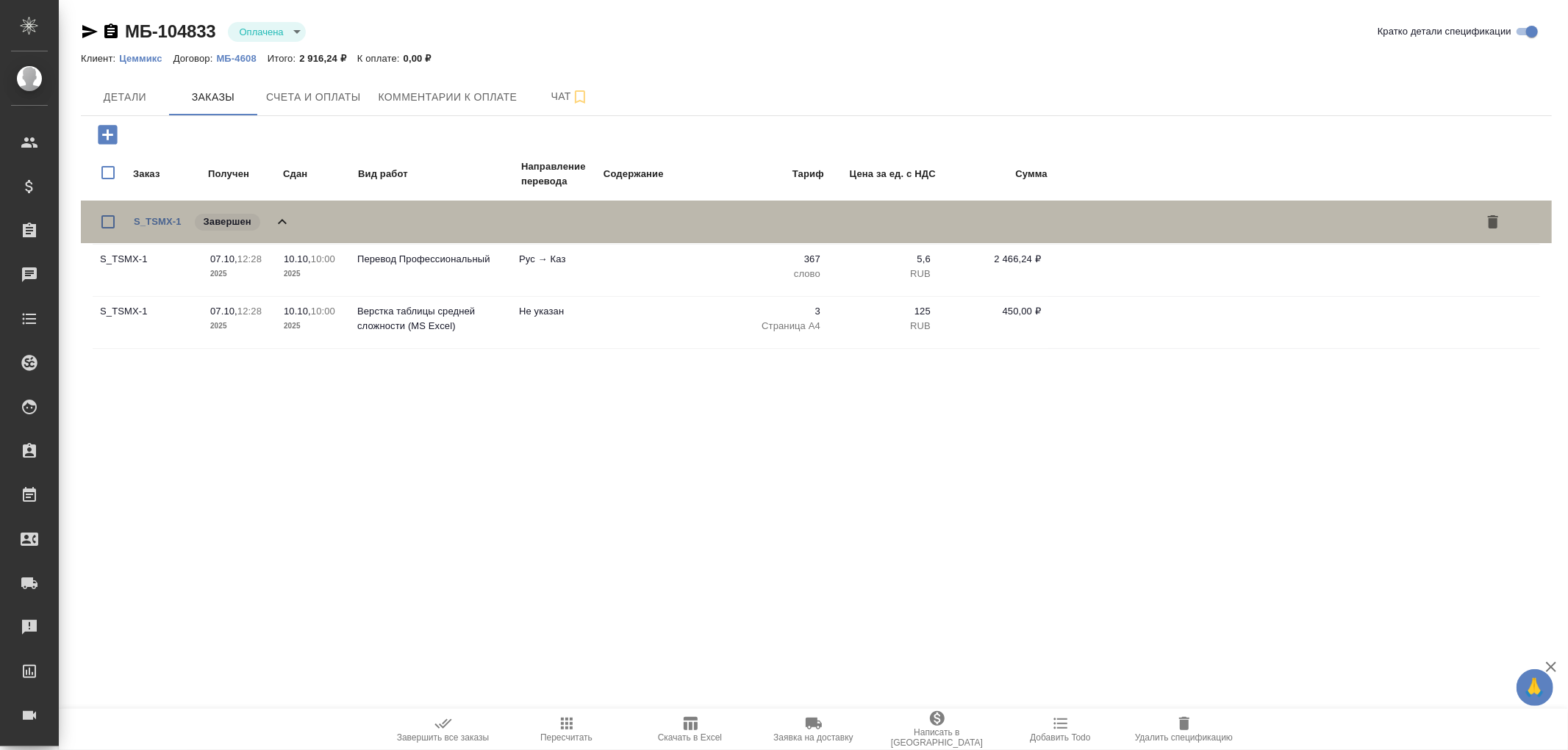
click at [279, 221] on icon at bounding box center [282, 221] width 9 height 5
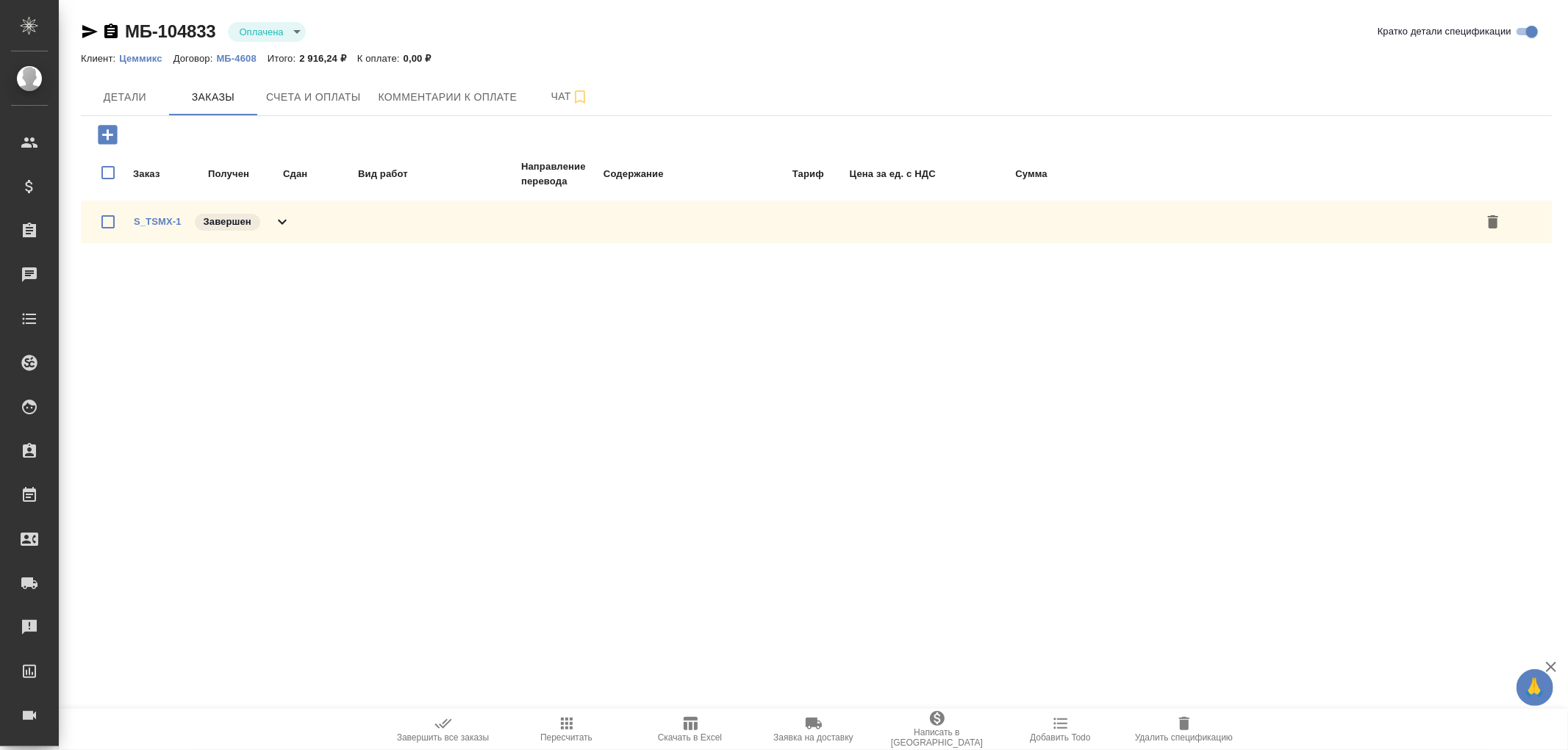
click at [112, 32] on icon "button" at bounding box center [111, 31] width 17 height 17
click at [321, 96] on span "Счета и оплаты" at bounding box center [313, 97] width 95 height 18
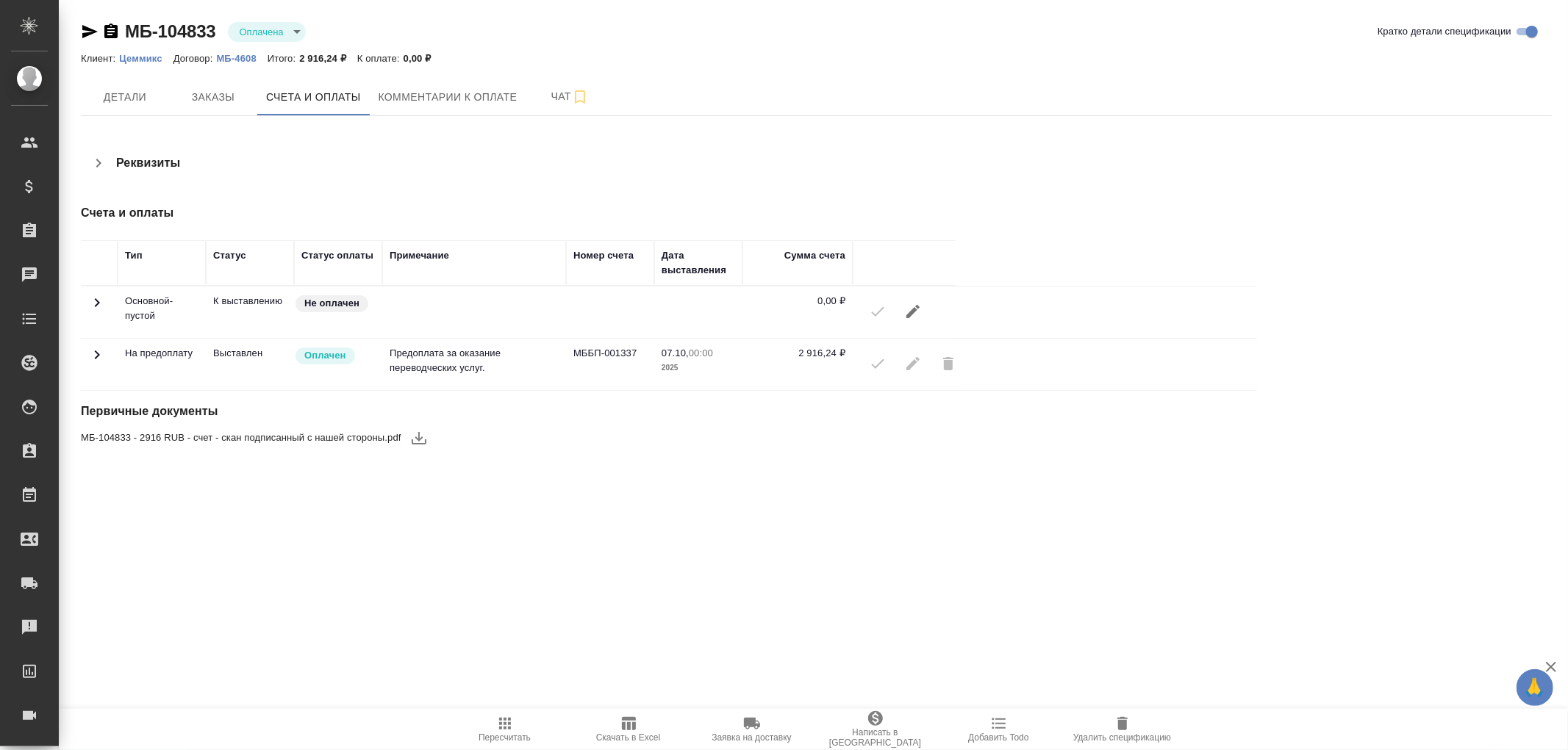
click at [983, 551] on div ".cls-1 fill:#fff; AWATERA [PERSON_NAME]romanenko Клиенты Спецификации Заказы 0 …" at bounding box center [784, 375] width 1568 height 750
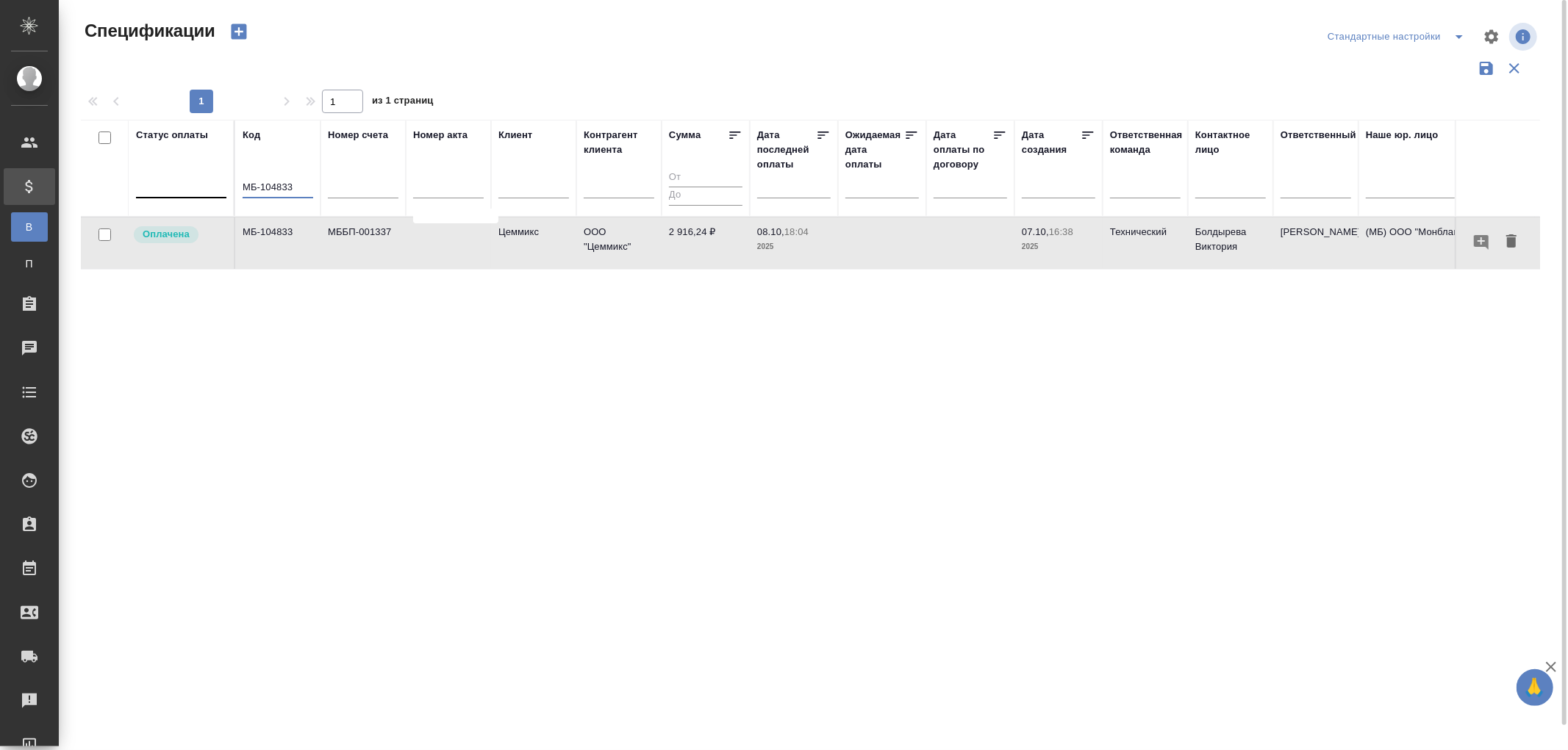
drag, startPoint x: 304, startPoint y: 186, endPoint x: 200, endPoint y: 178, distance: 104.3
click at [200, 178] on tr "Статус оплаты Код МБ-104833 Номер счета Номер акта Клиент Контрагент клиента Су…" at bounding box center [1035, 168] width 1909 height 97
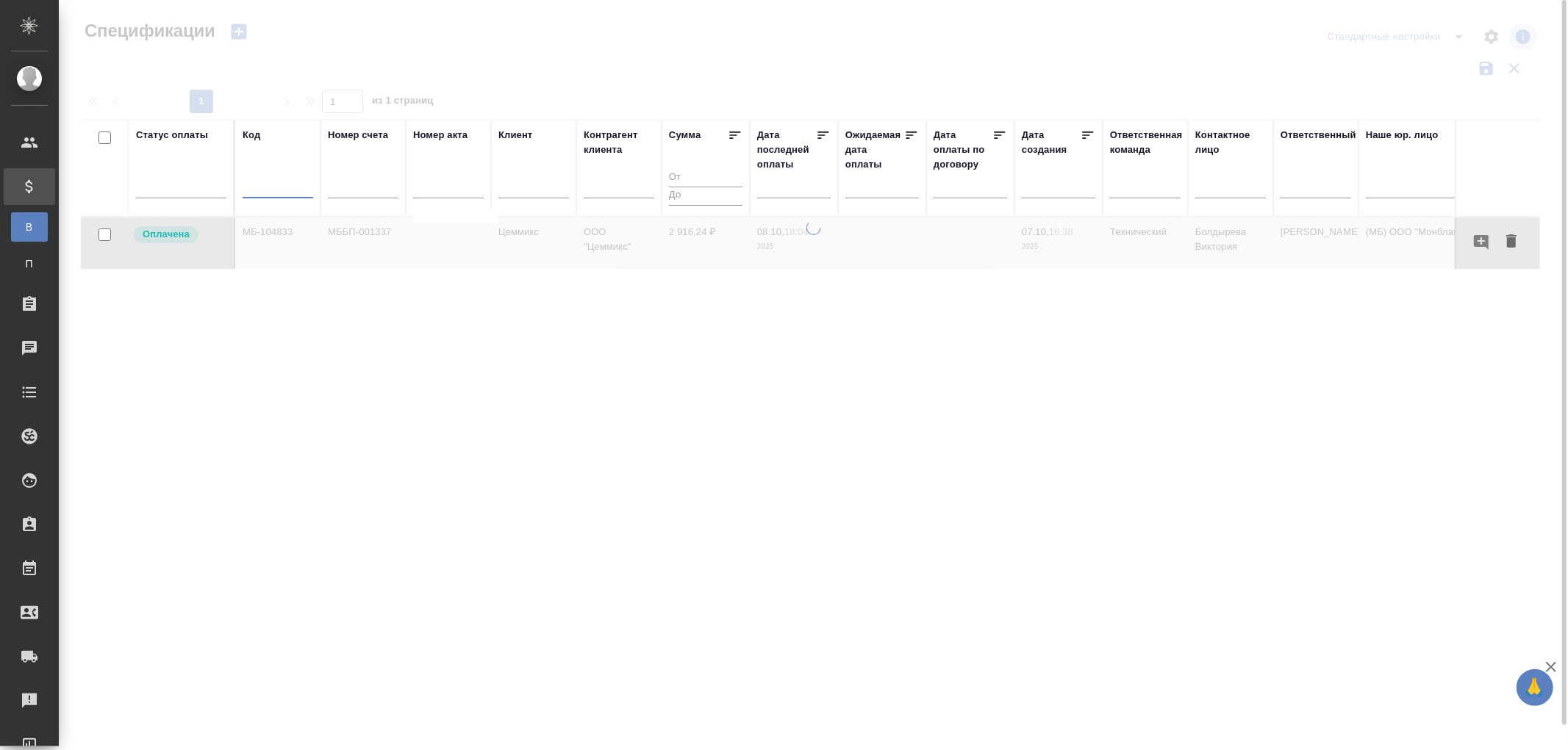
click at [795, 196] on div at bounding box center [793, 187] width 74 height 24
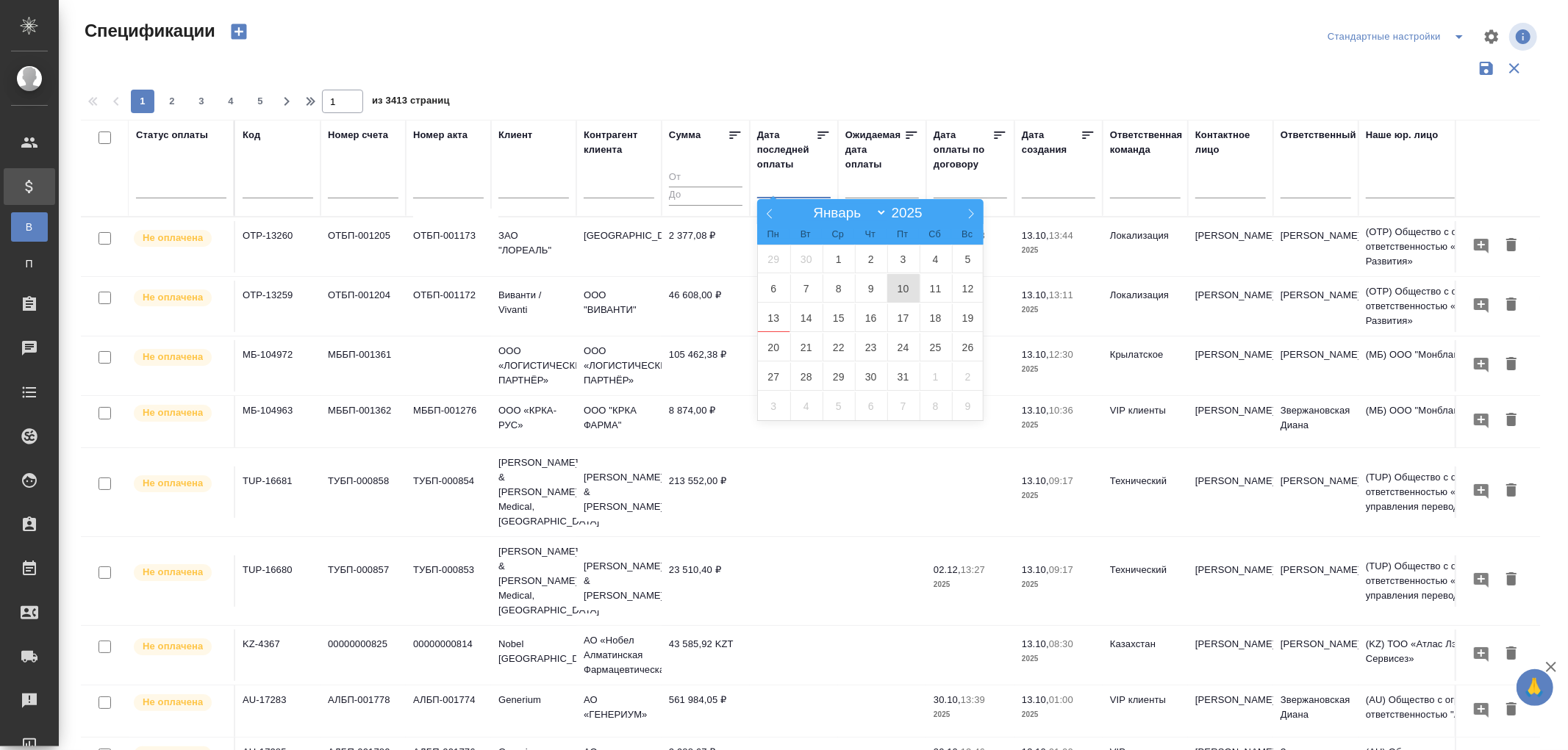
click at [906, 291] on span "10" at bounding box center [903, 288] width 33 height 29
type div "2025-10-09T21:00:00.000Z"
click at [965, 289] on span "12" at bounding box center [968, 288] width 33 height 29
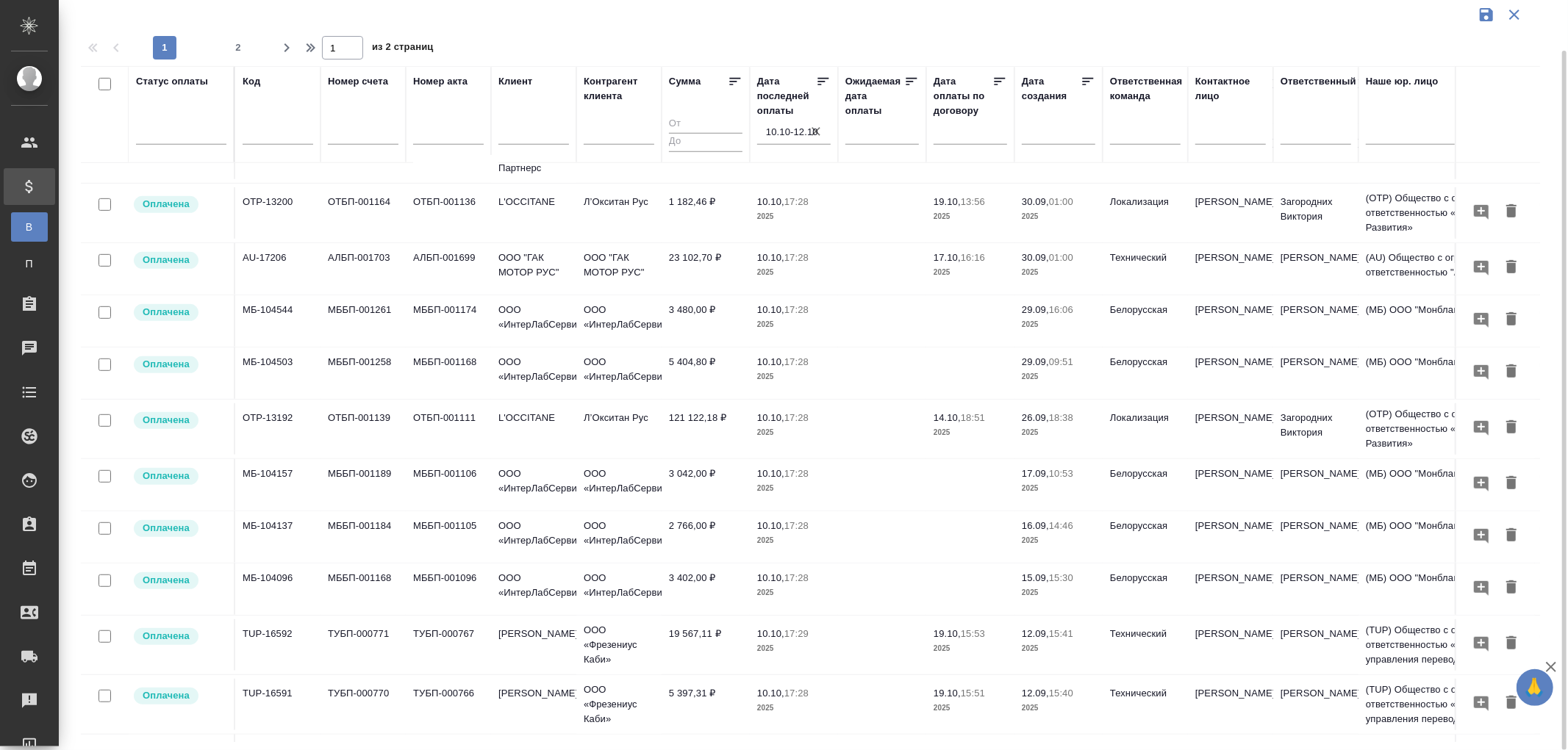
scroll to position [653, 0]
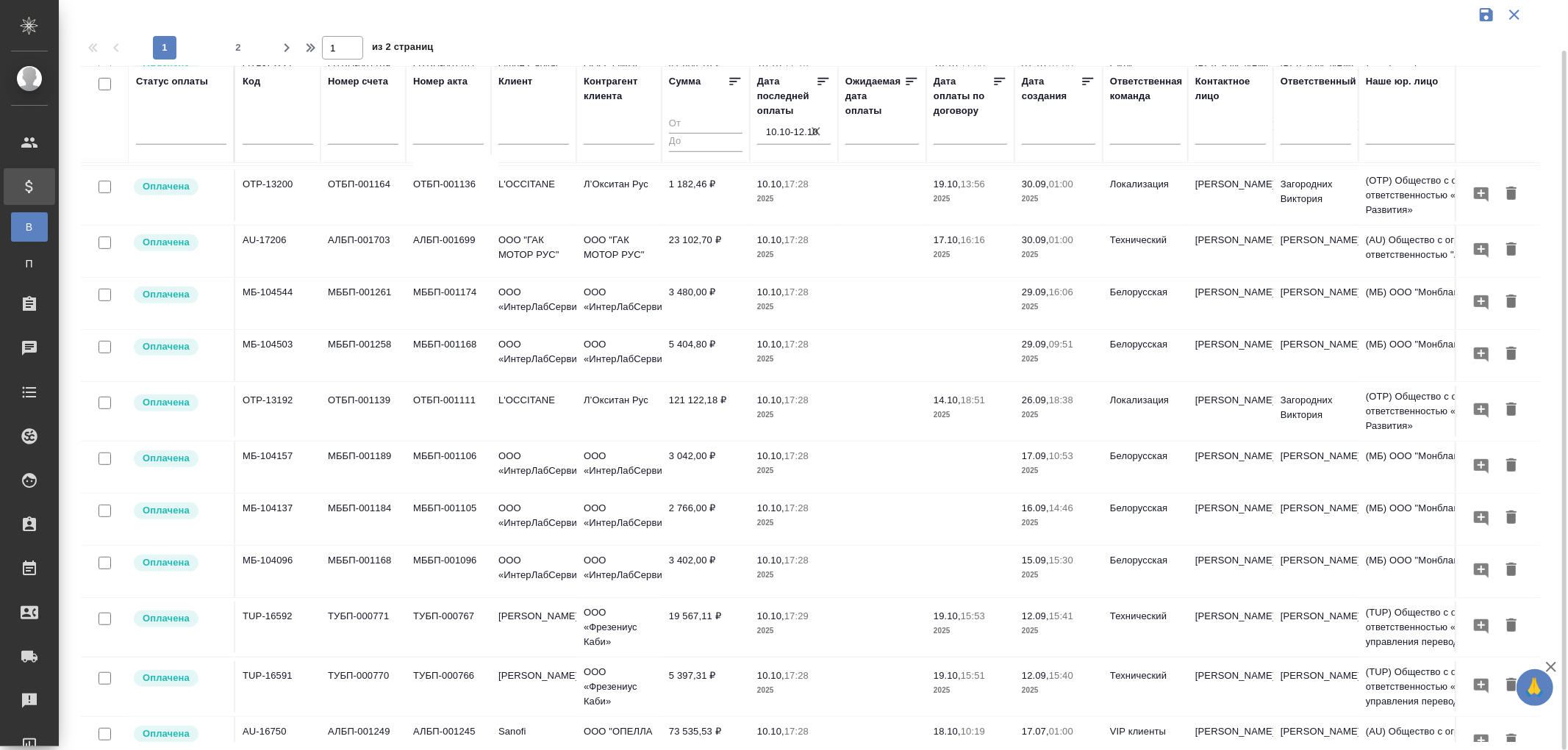
click at [757, 404] on p "10.10," at bounding box center [771, 400] width 27 height 11
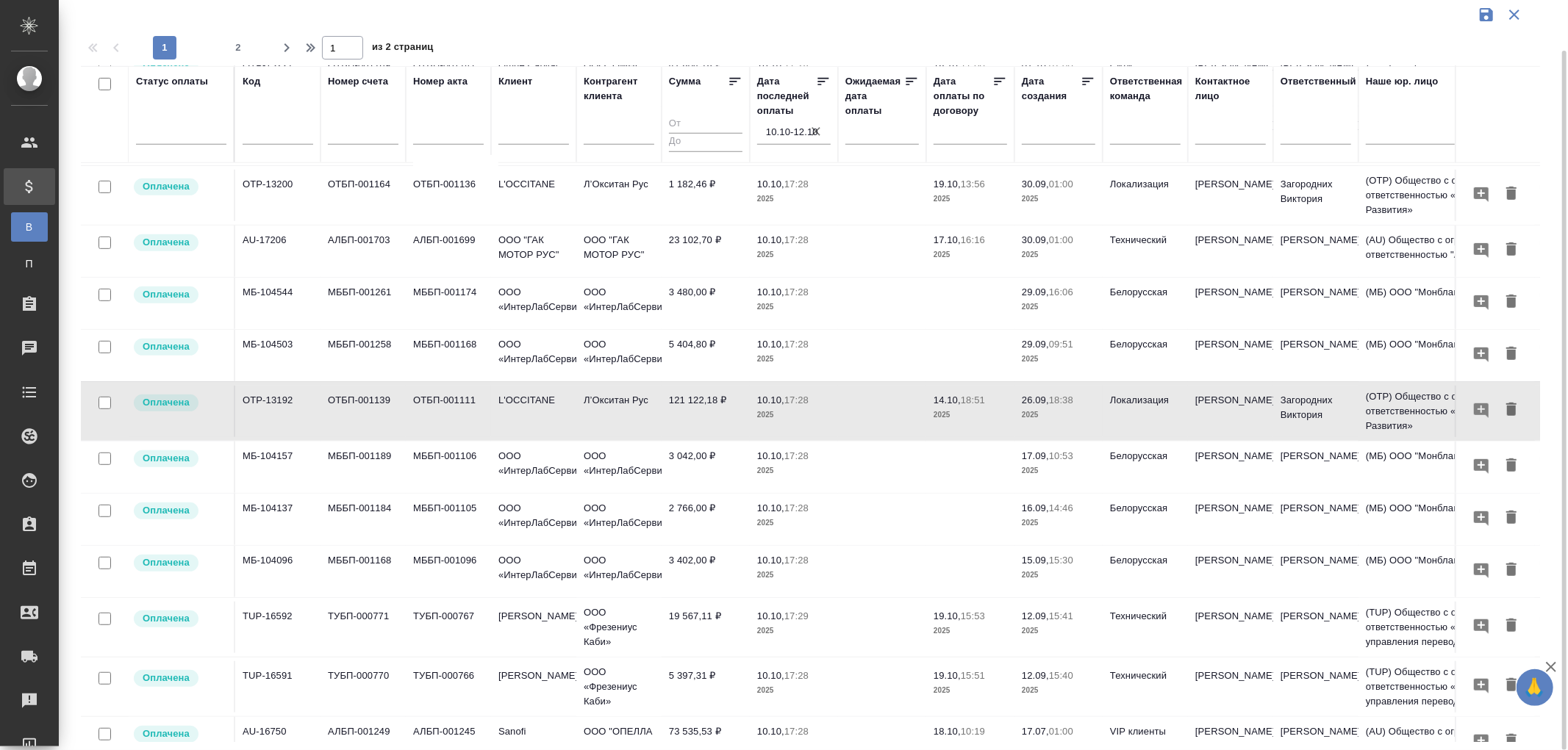
click at [797, 404] on p "17:28" at bounding box center [797, 400] width 24 height 11
click at [964, 406] on span "14.10, 18:51" at bounding box center [970, 400] width 74 height 14
click at [702, 630] on td "19 567,11 ₽" at bounding box center [705, 628] width 88 height 52
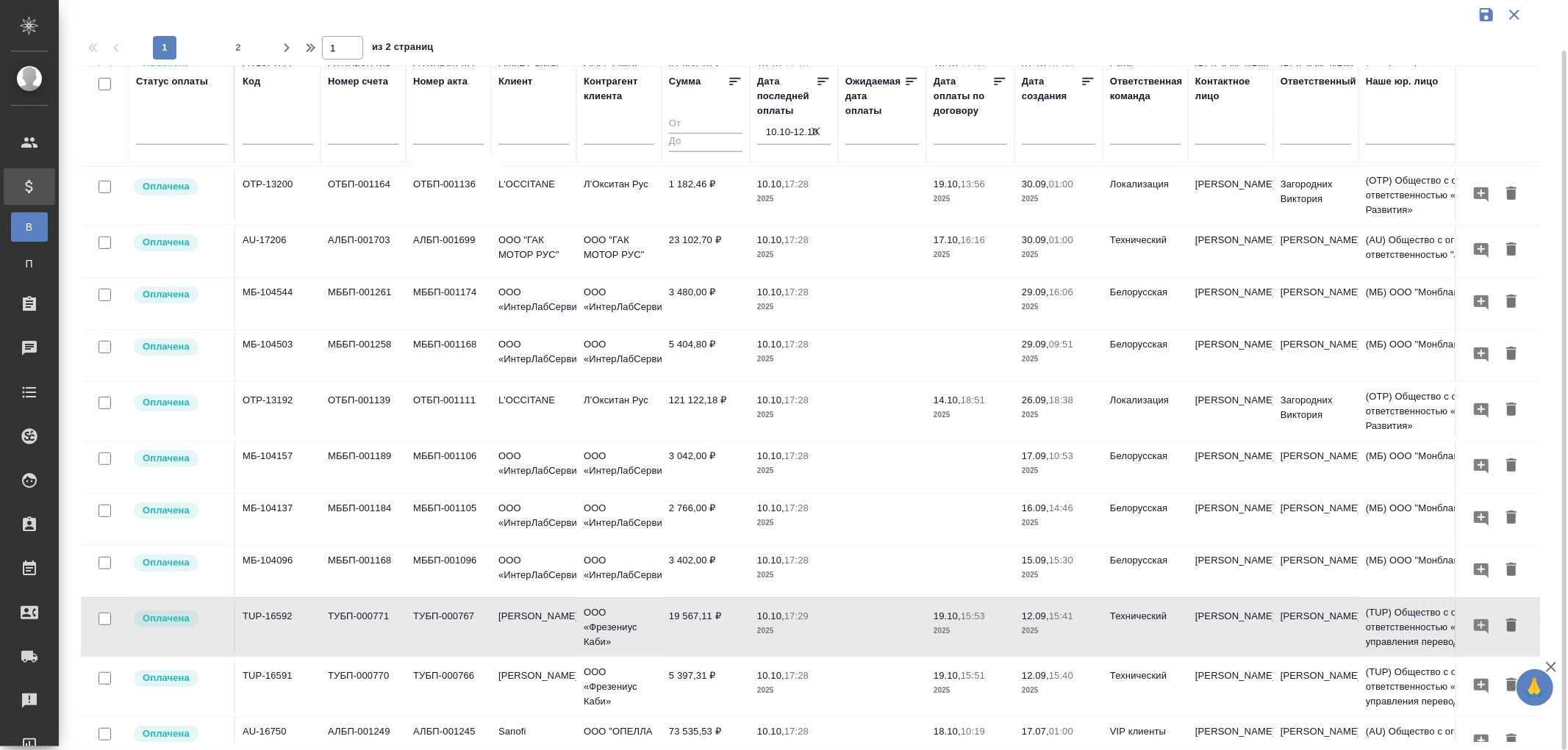
click at [706, 689] on td "5 397,31 ₽" at bounding box center [705, 687] width 88 height 52
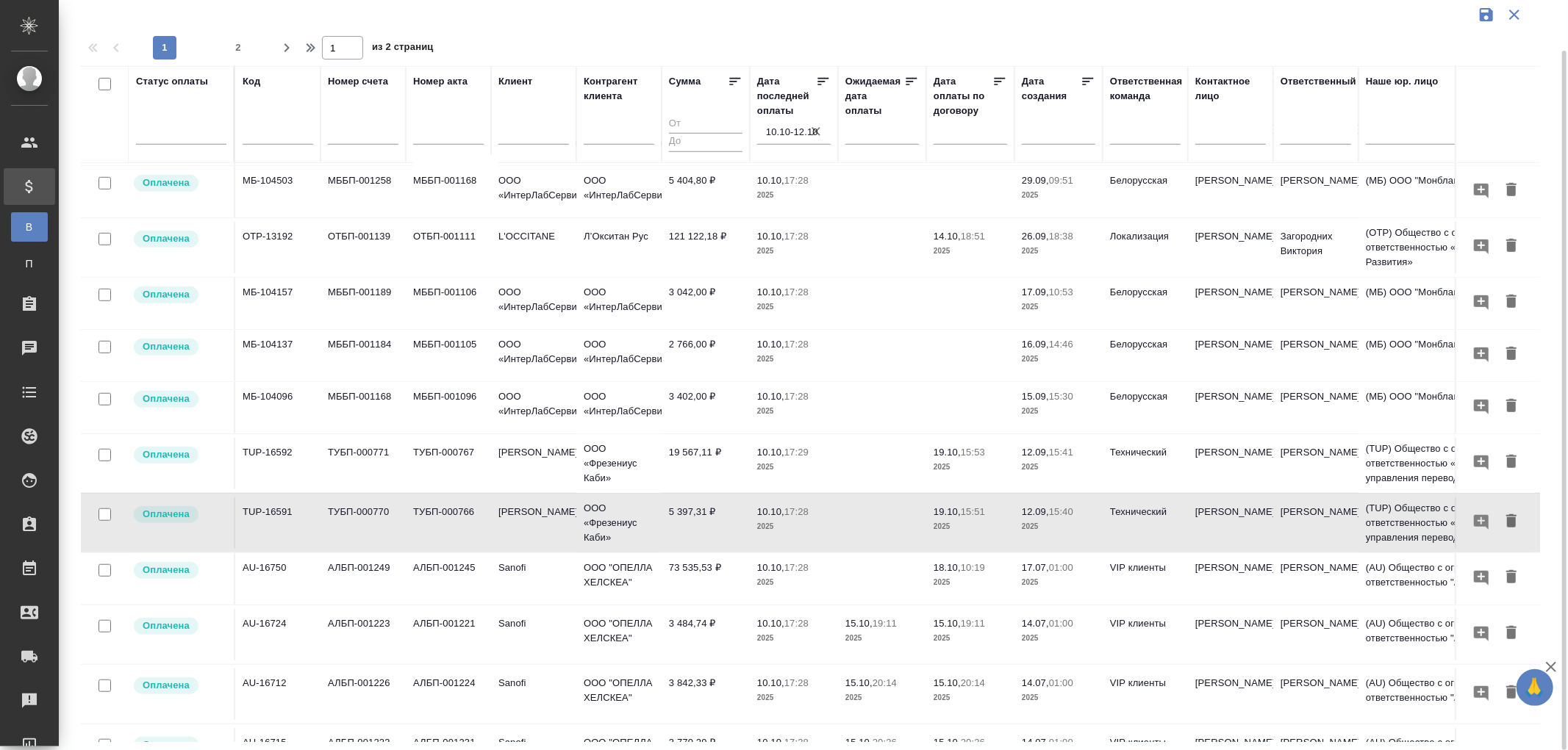
scroll to position [871, 0]
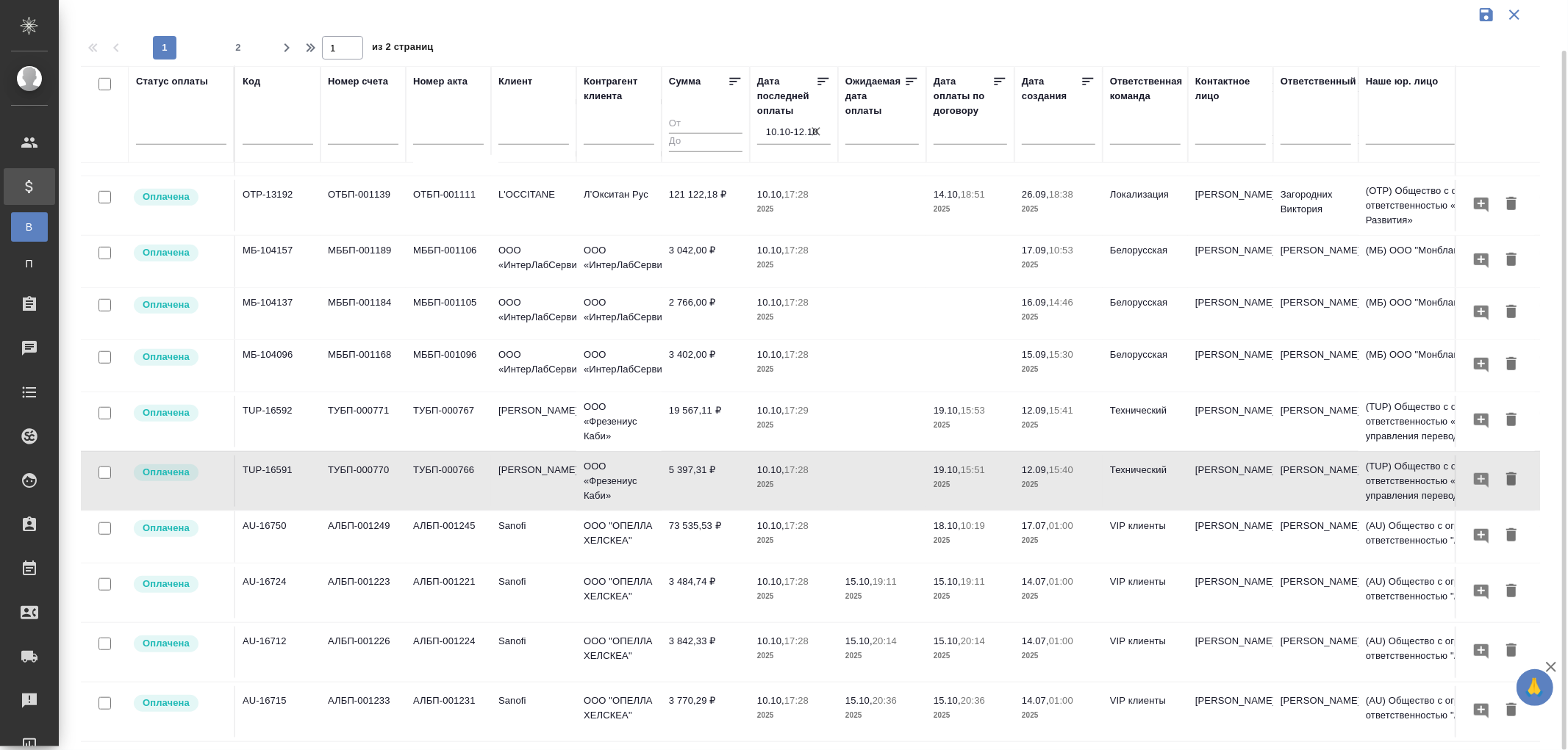
drag, startPoint x: 693, startPoint y: 512, endPoint x: 1547, endPoint y: 511, distance: 854.0
click at [693, 512] on td "73 535,53 ₽" at bounding box center [705, 537] width 88 height 52
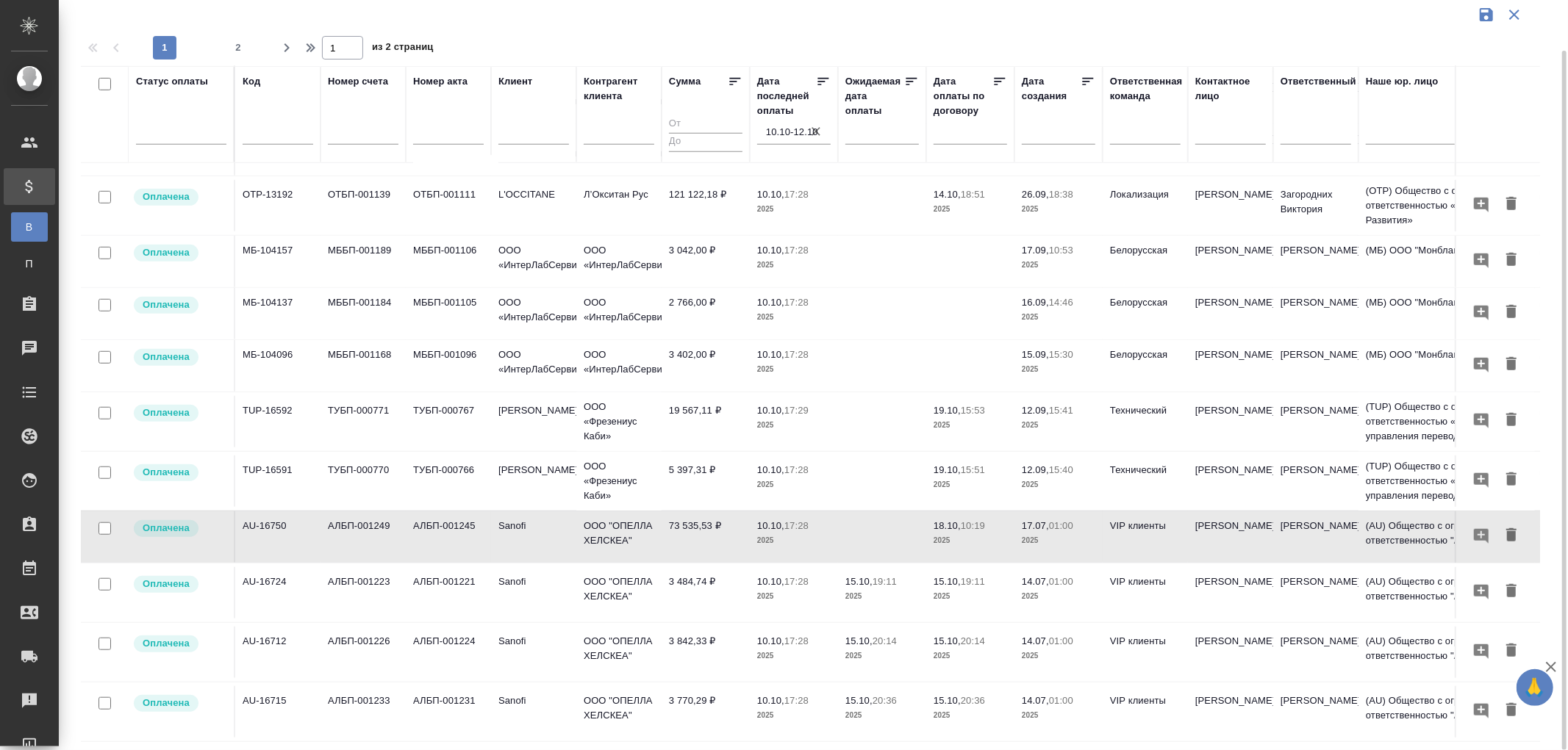
click at [695, 686] on td "3 770,29 ₽" at bounding box center [705, 712] width 88 height 52
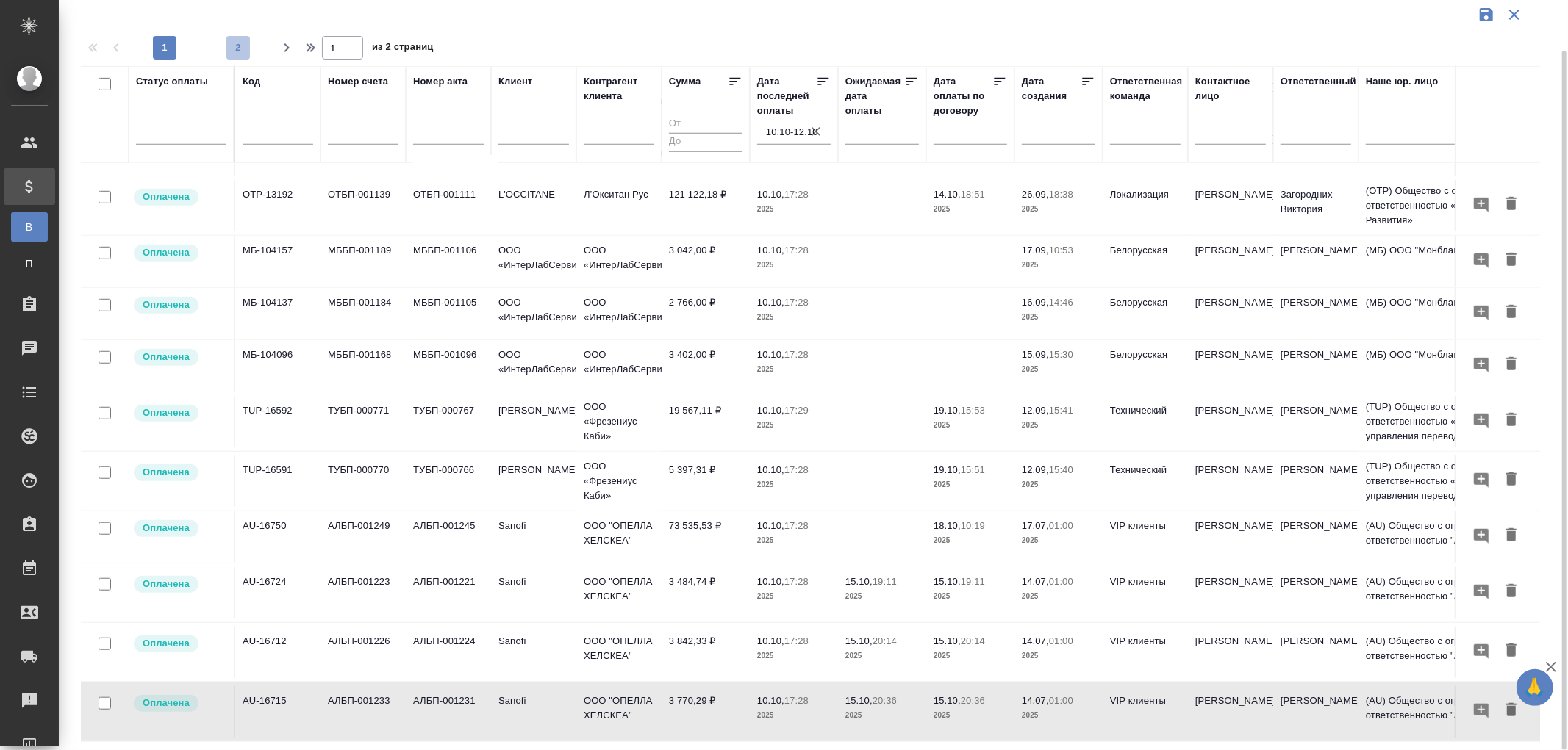
click at [243, 48] on span "2" at bounding box center [237, 47] width 24 height 14
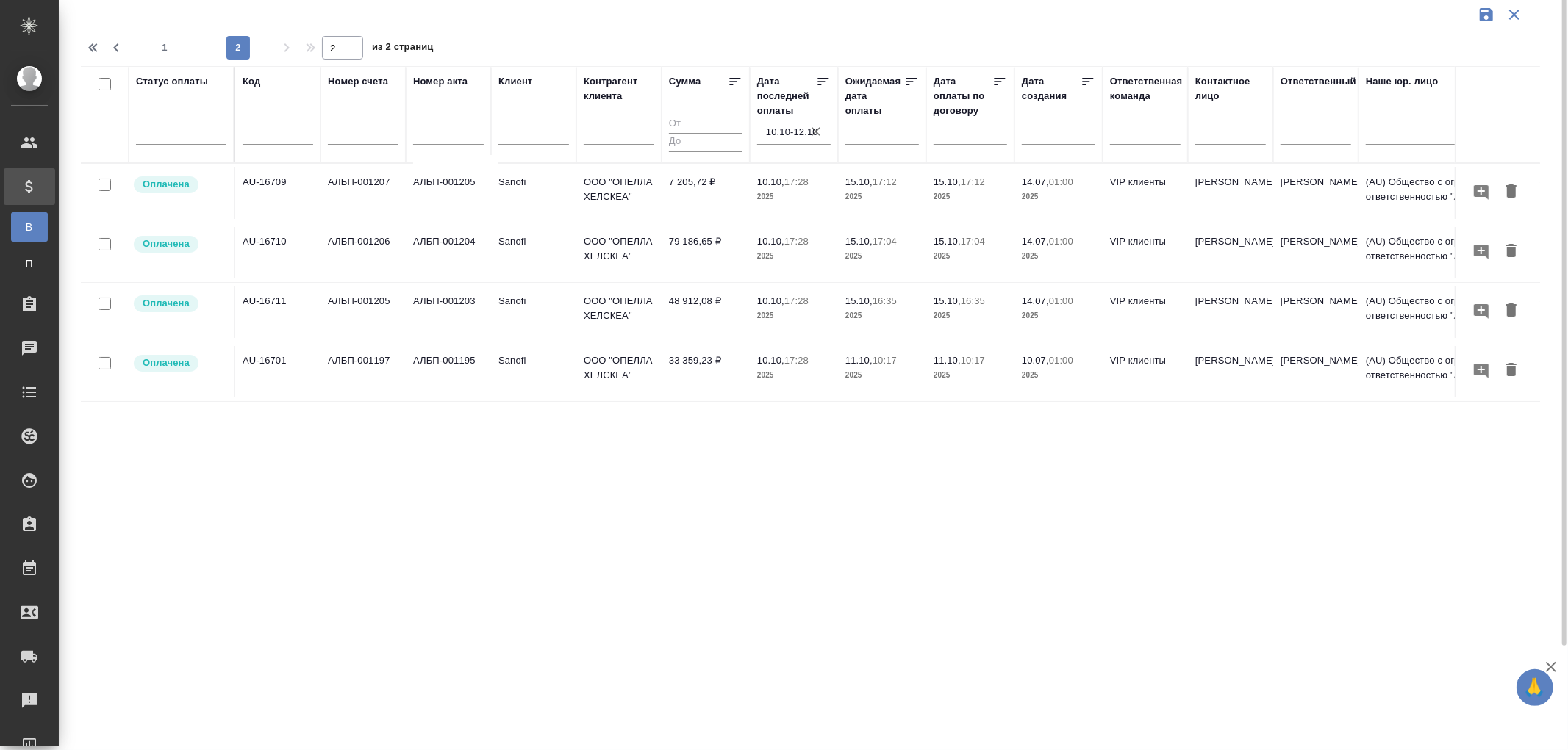
scroll to position [0, 0]
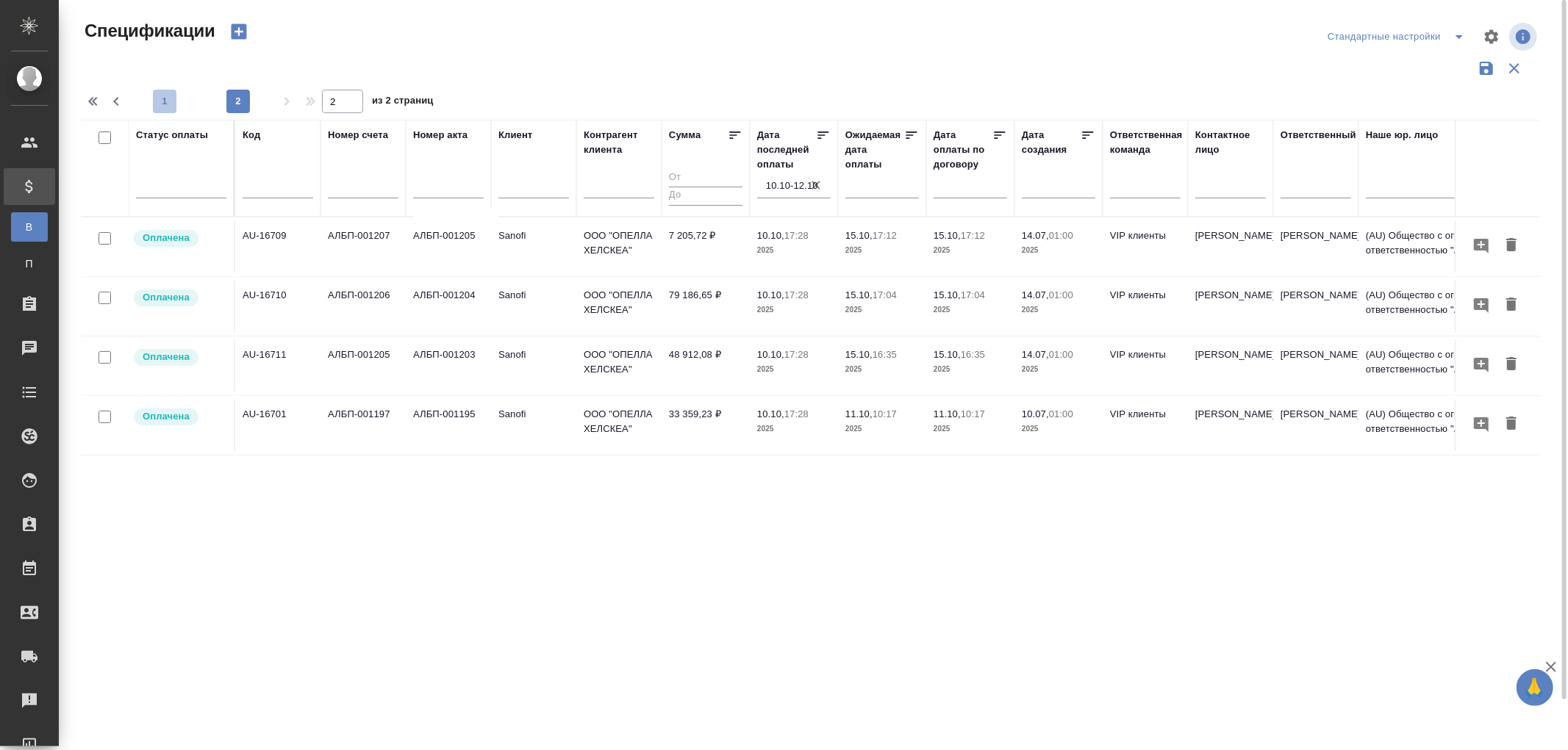
click at [171, 99] on span "1" at bounding box center [165, 101] width 24 height 14
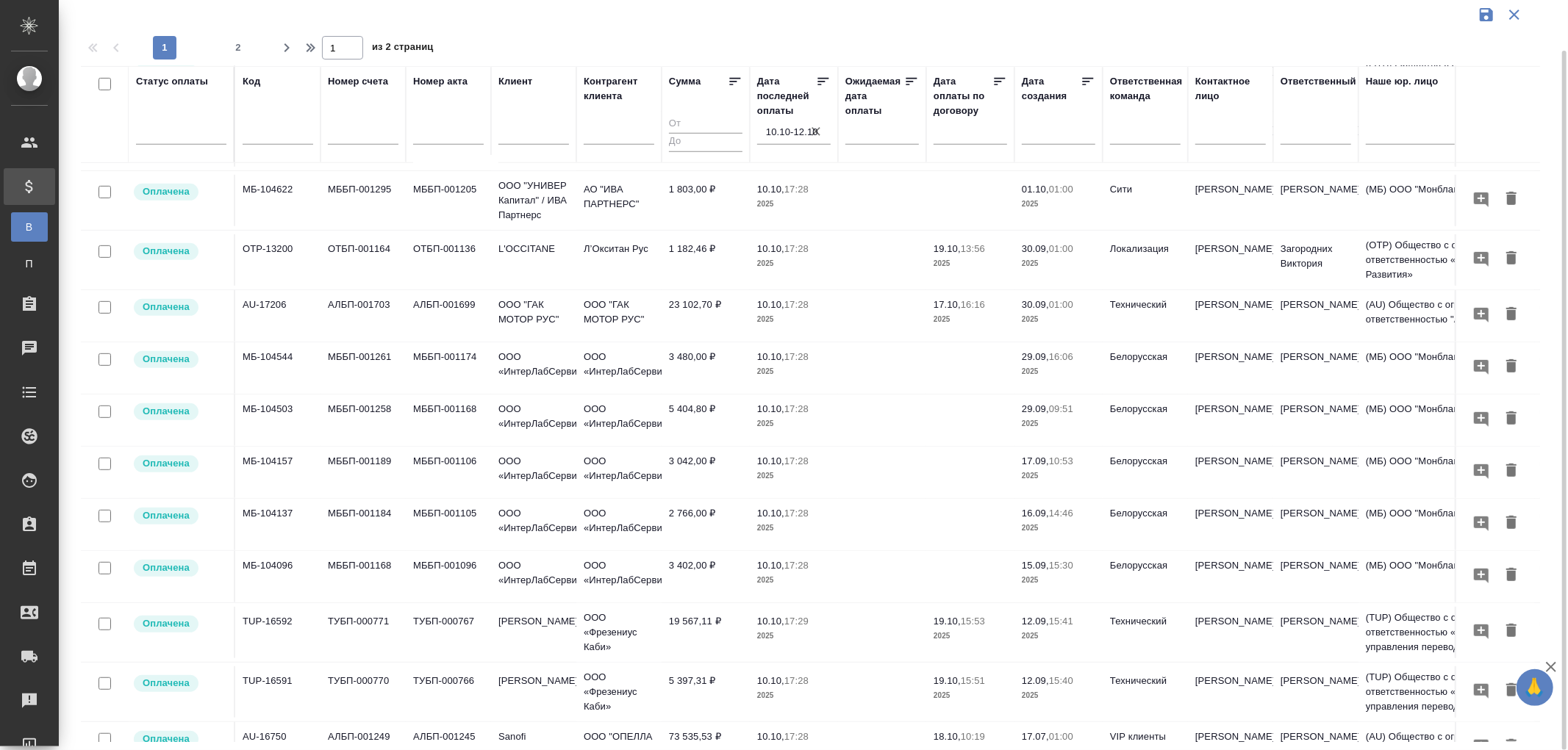
scroll to position [871, 0]
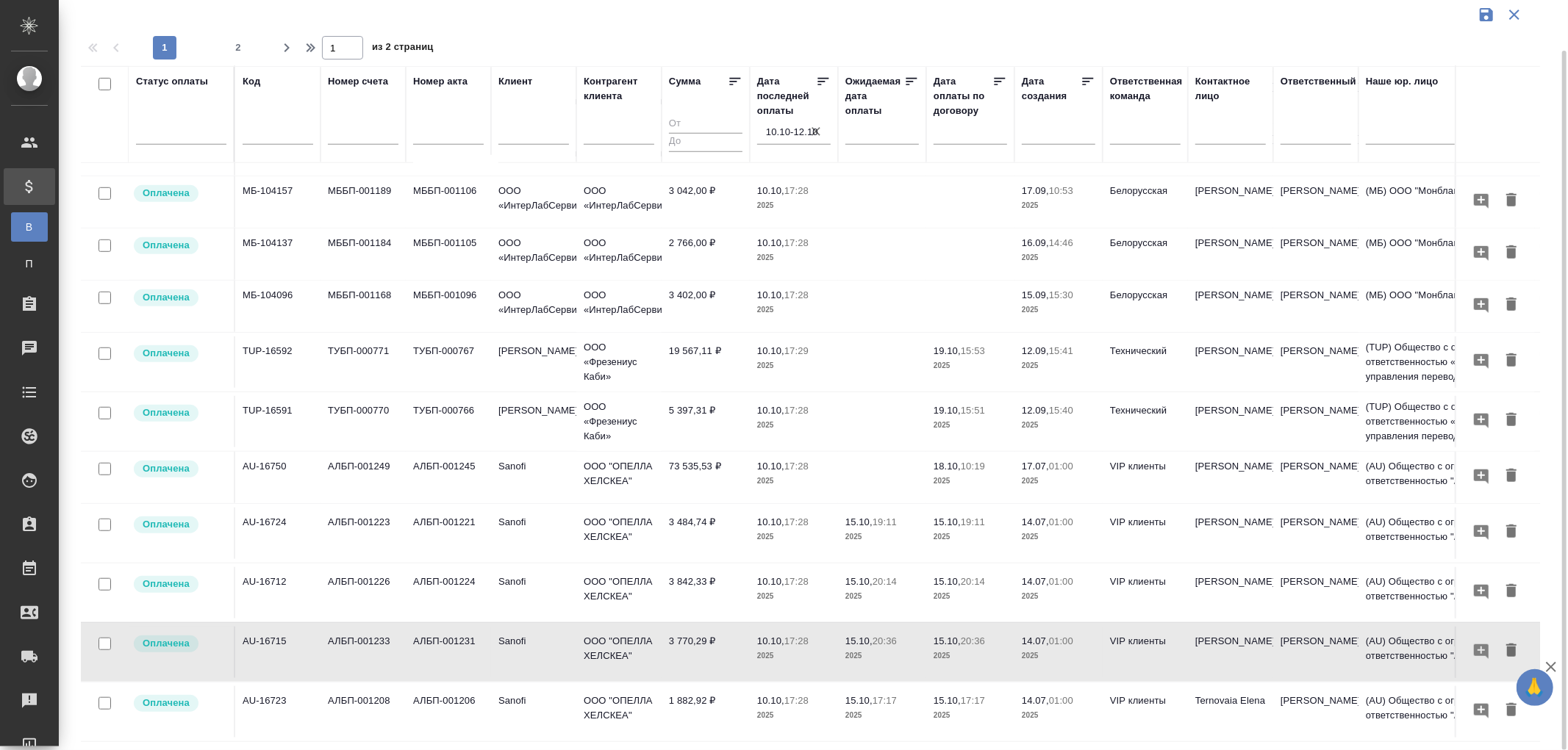
click at [693, 697] on td "1 882,92 ₽" at bounding box center [705, 712] width 88 height 52
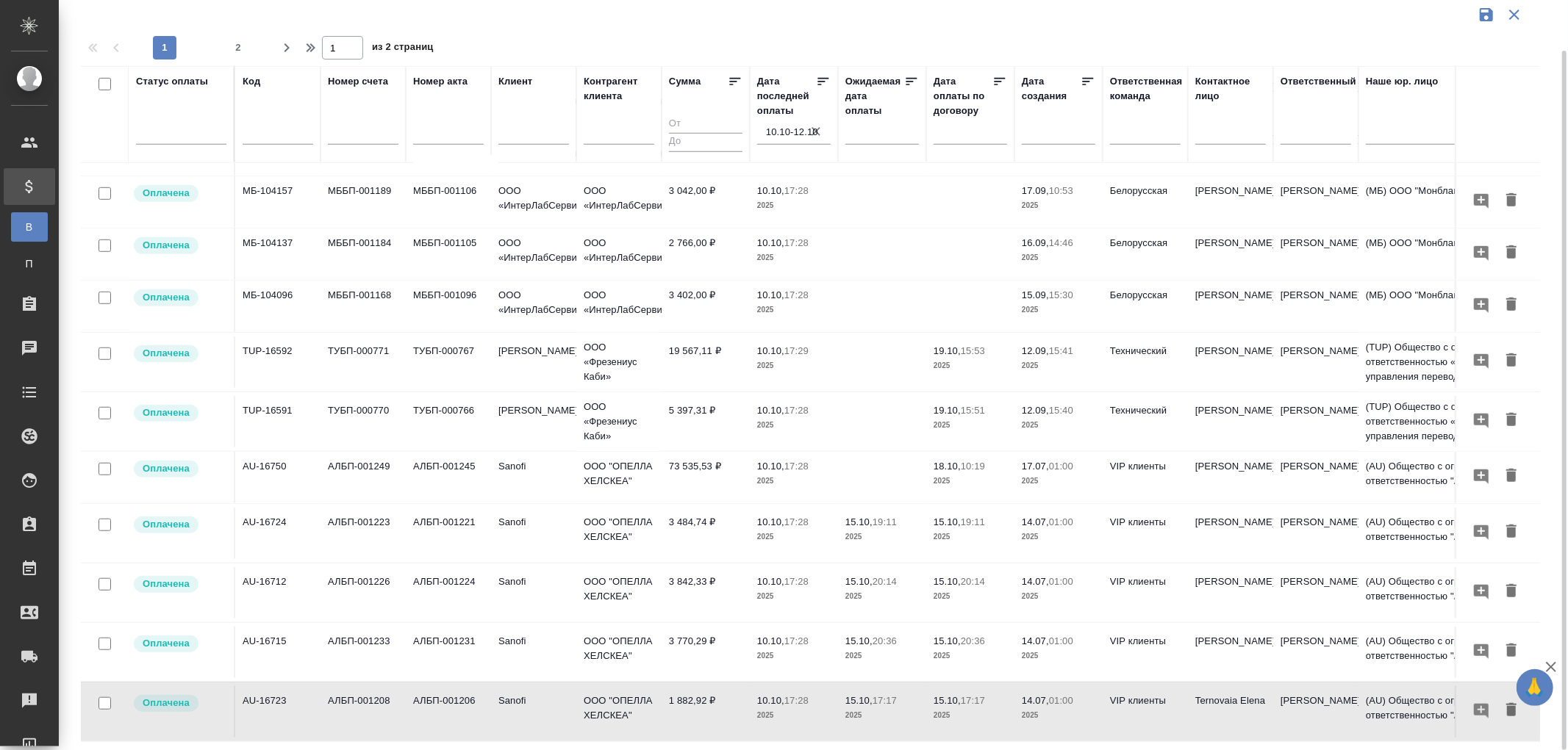
click at [707, 640] on td "3 770,29 ₽" at bounding box center [705, 653] width 88 height 52
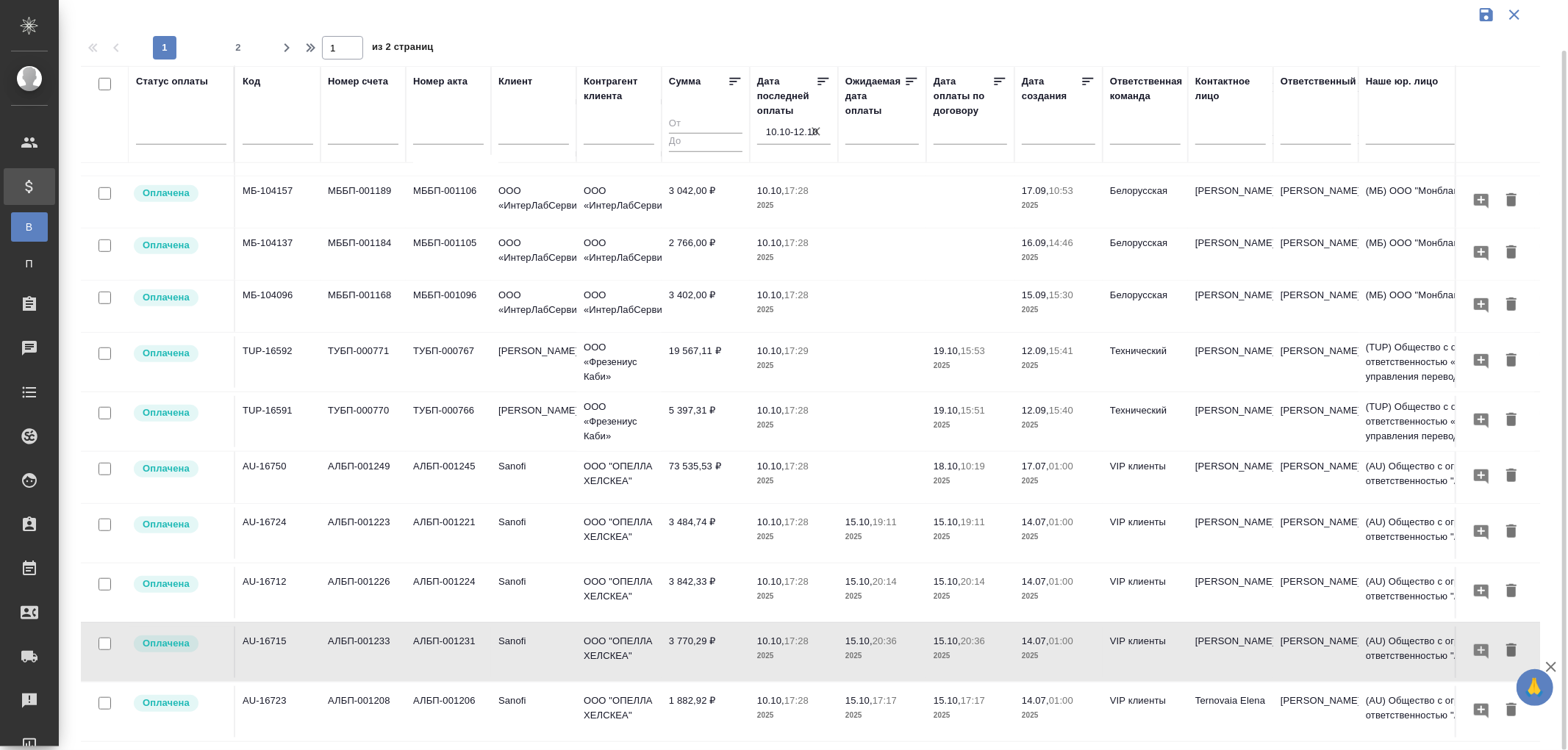
click at [697, 576] on td "3 842,33 ₽" at bounding box center [705, 593] width 88 height 52
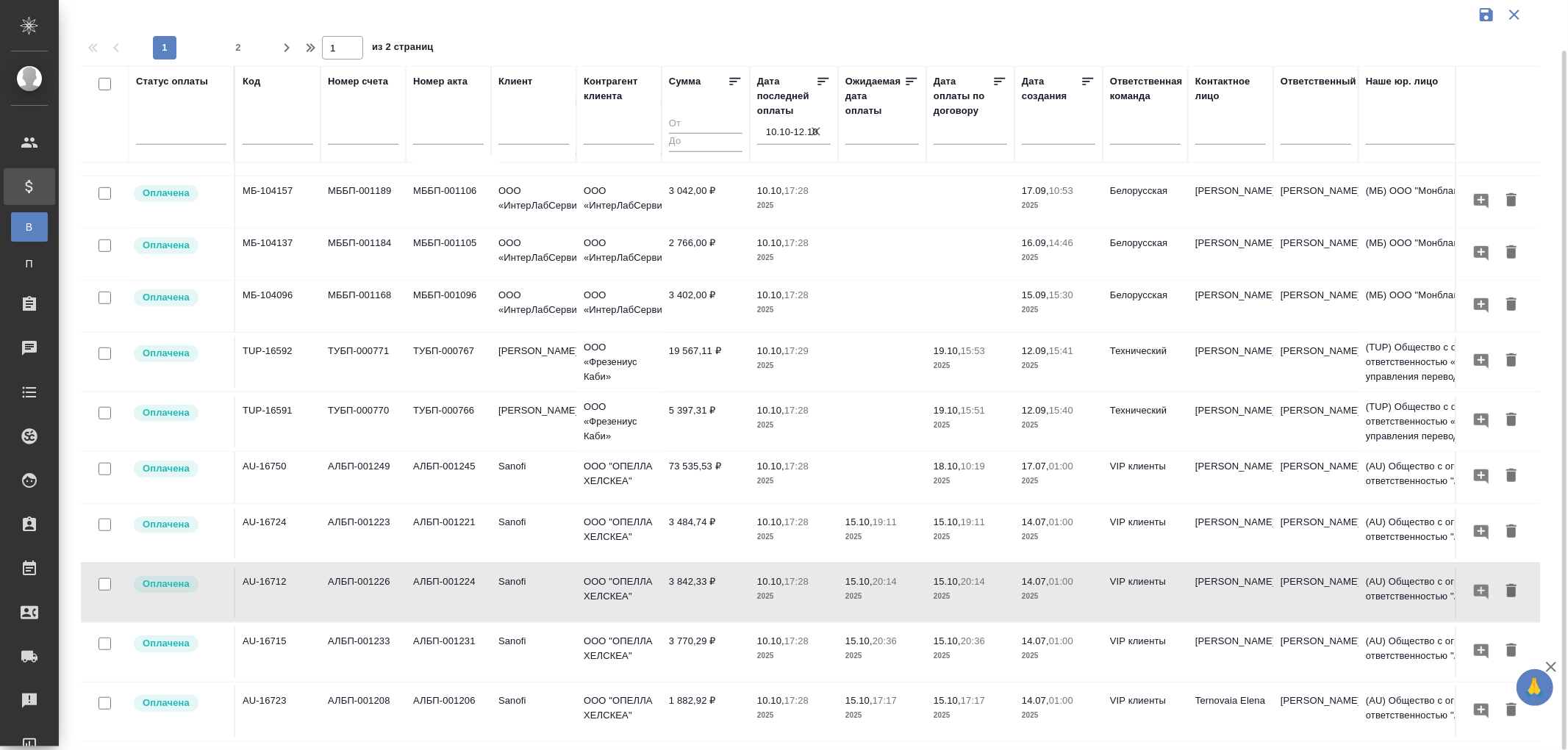
click at [681, 527] on td "3 484,74 ₽" at bounding box center [705, 534] width 88 height 52
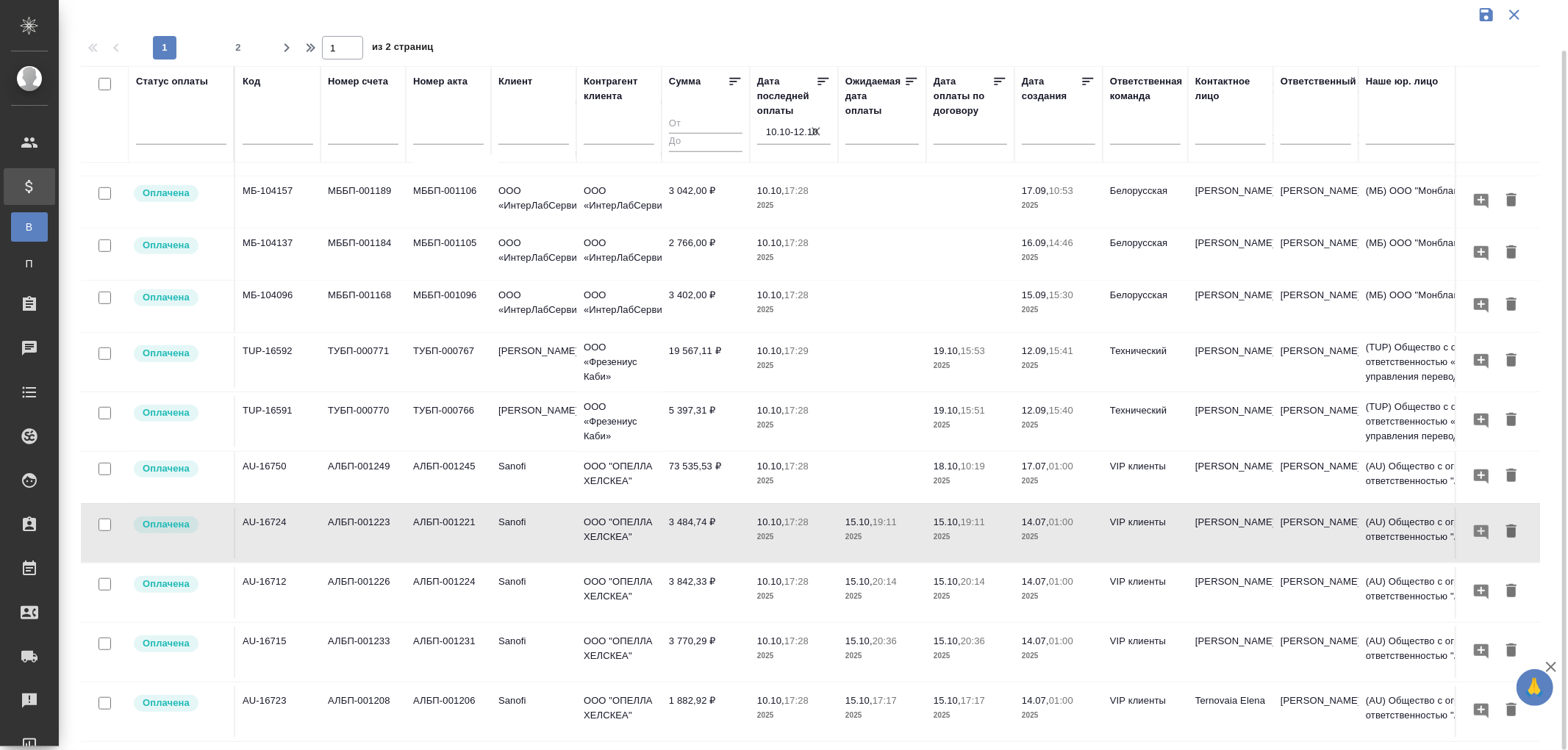
click at [703, 392] on tr "Оплачена TUP-16591 ТУБП-000770 ТУБП-000766 Fresenius Kabi ООО «Фрезениус Каби» …" at bounding box center [1035, 422] width 1909 height 59
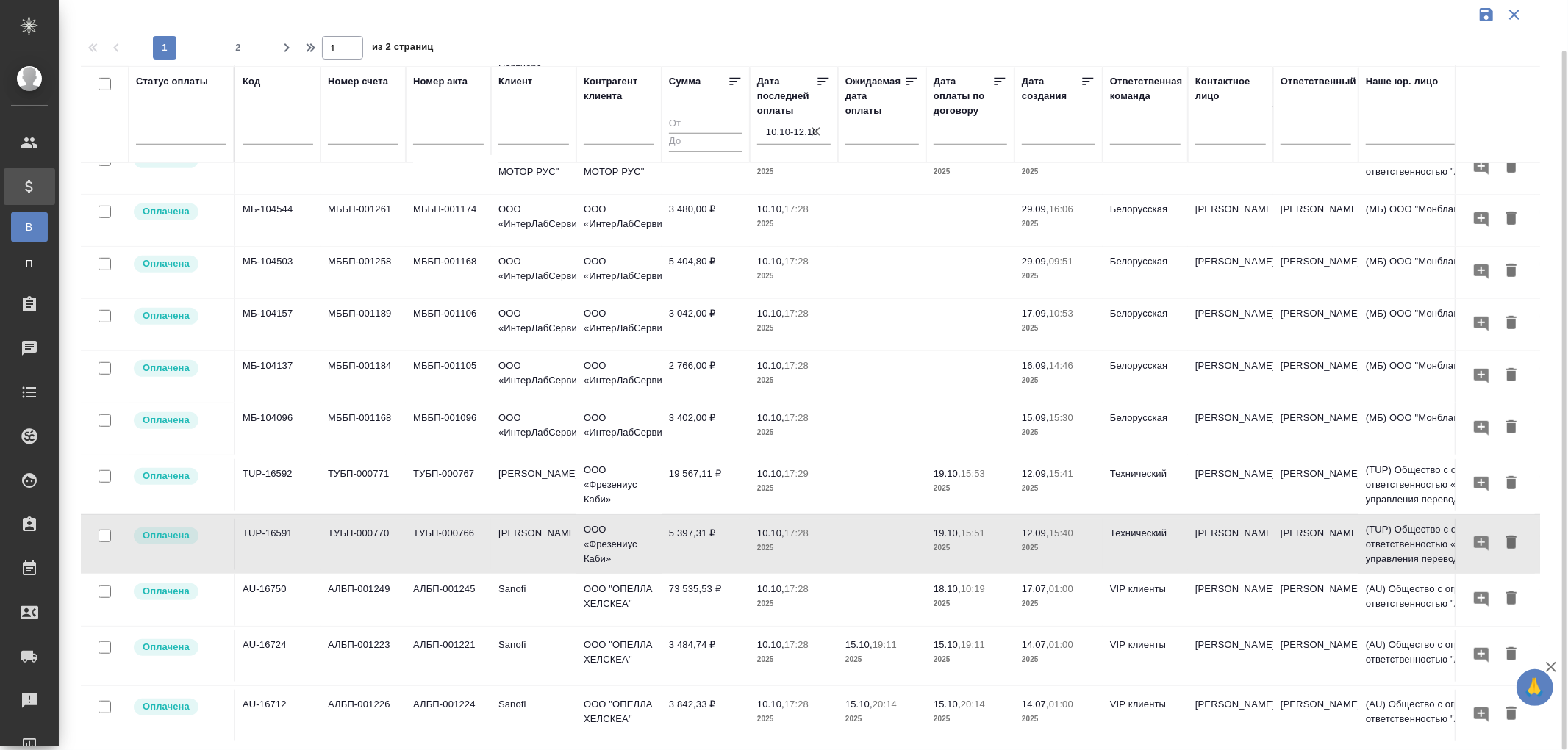
scroll to position [708, 0]
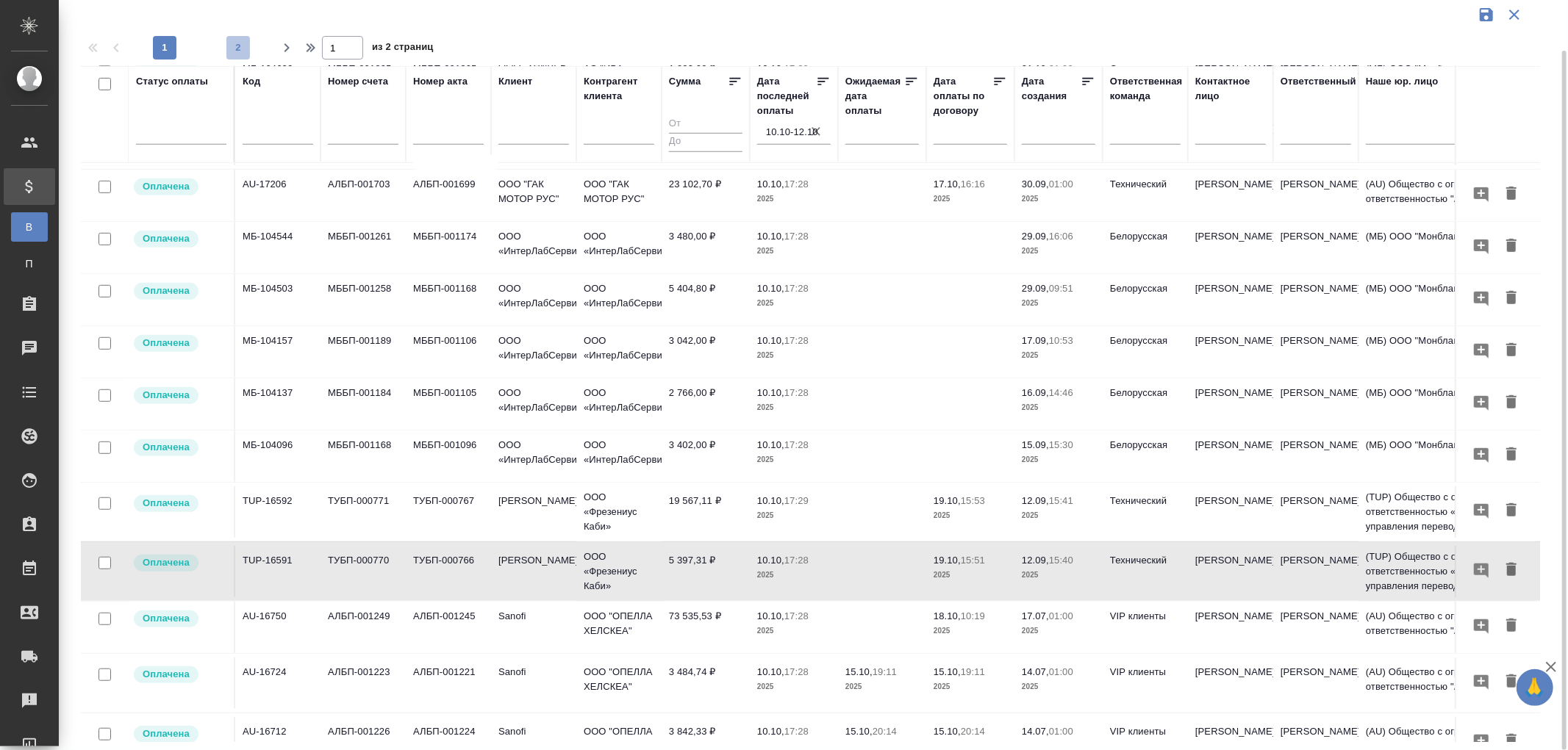
click at [231, 46] on span "2" at bounding box center [237, 47] width 24 height 14
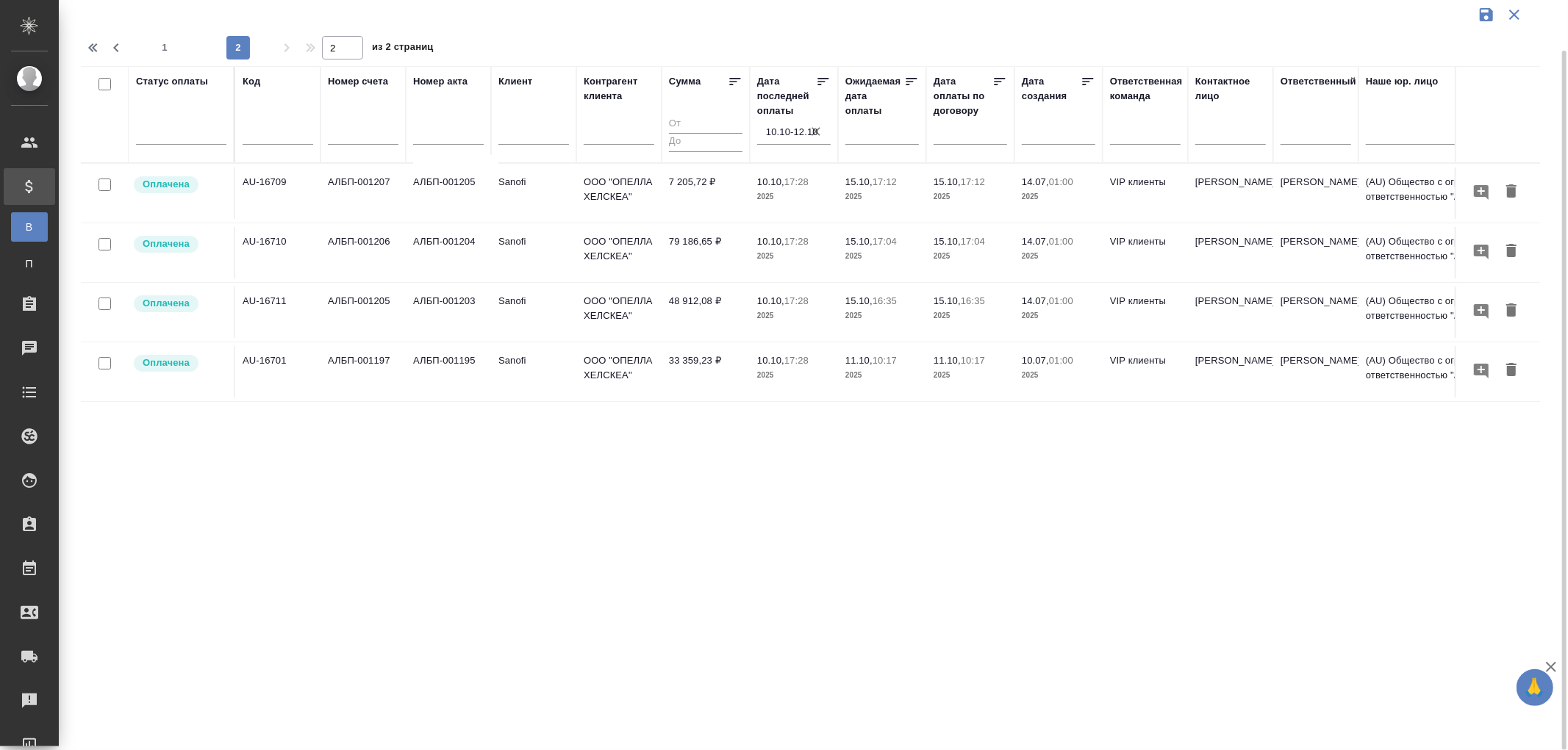
scroll to position [0, 0]
click at [160, 49] on span "1" at bounding box center [165, 47] width 24 height 14
type input "1"
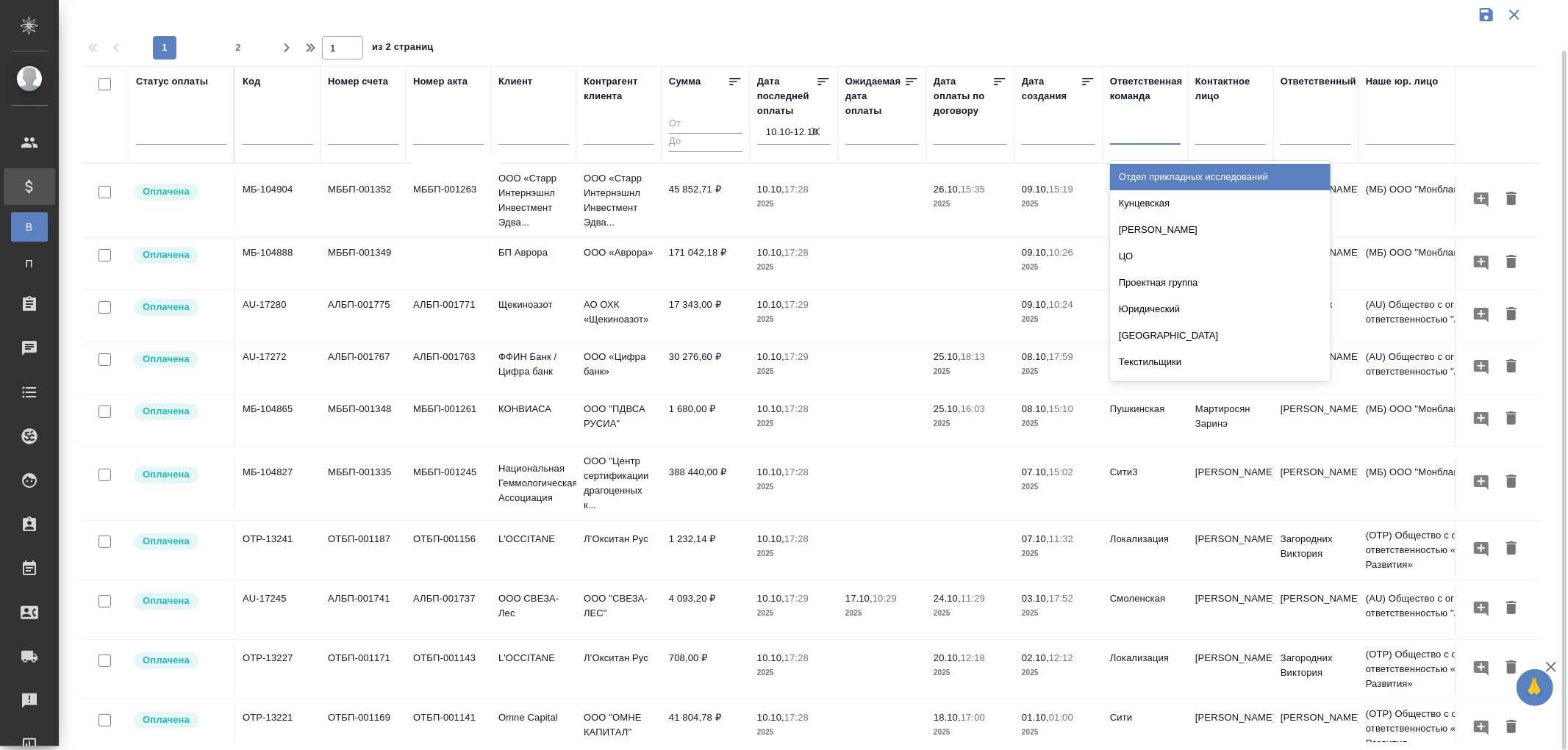
click at [1125, 135] on div at bounding box center [1145, 130] width 71 height 21
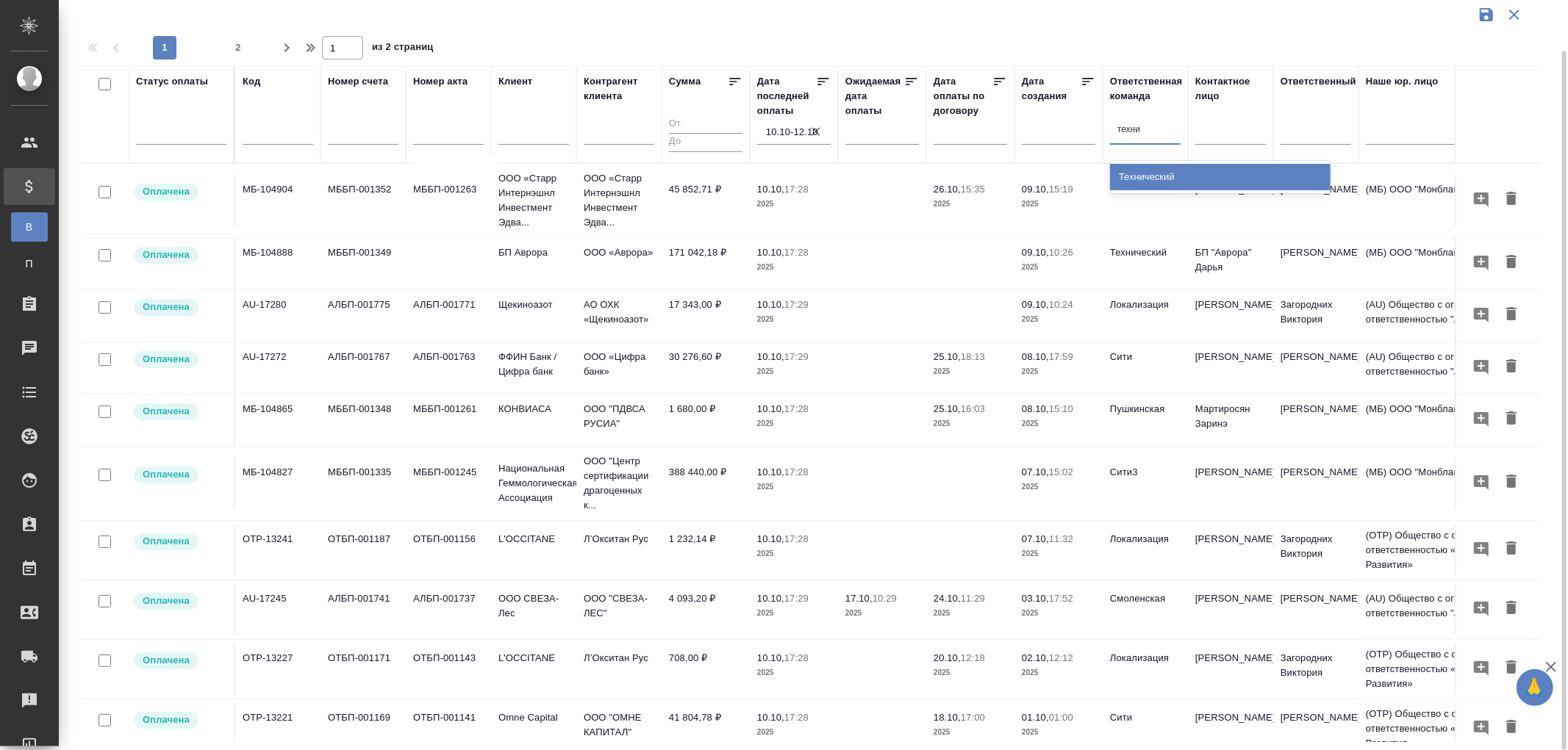
type input "технич"
click at [1133, 166] on div "Технический" at bounding box center [1220, 177] width 221 height 27
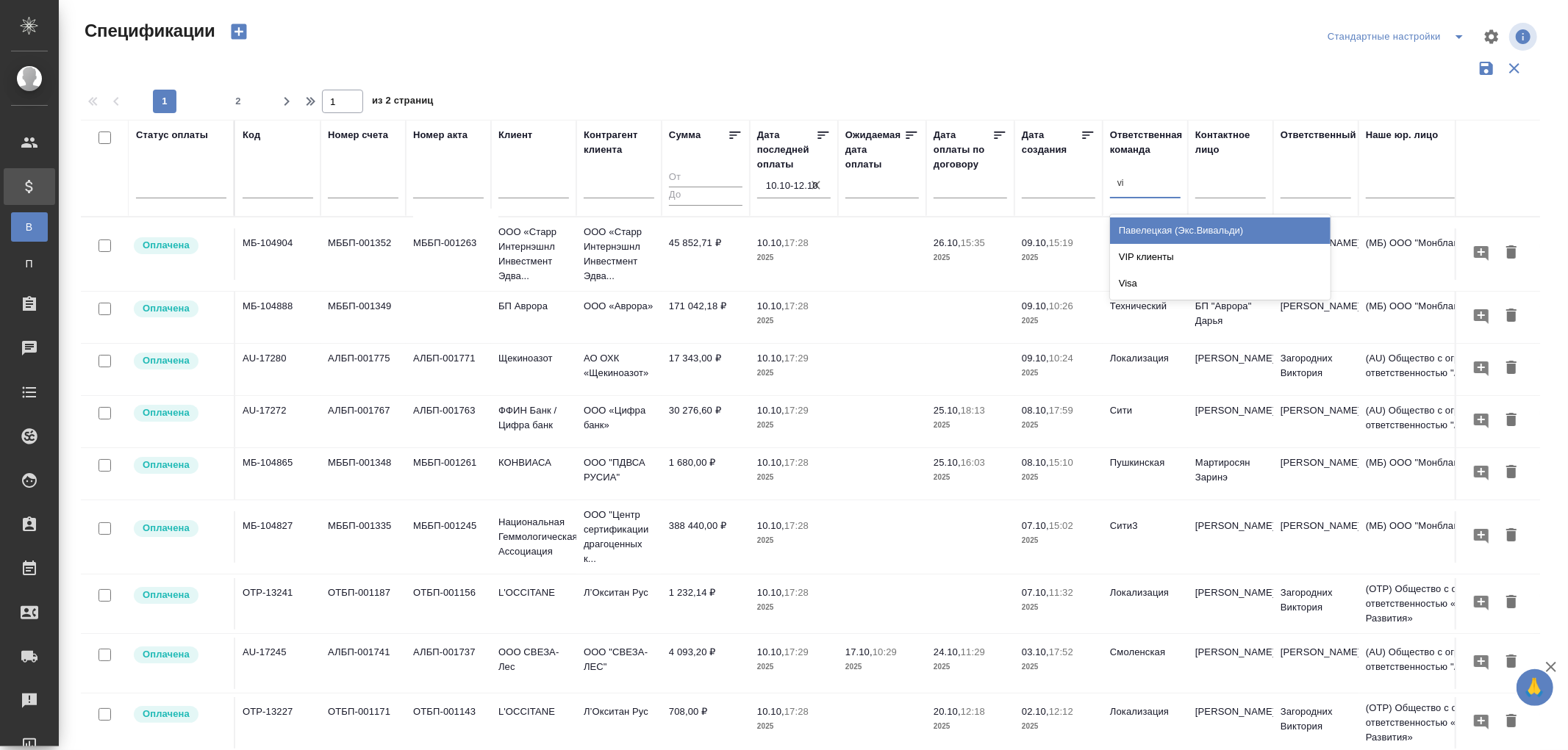
type input "vip"
click at [1113, 257] on div "VIP клиенты" at bounding box center [1220, 257] width 221 height 27
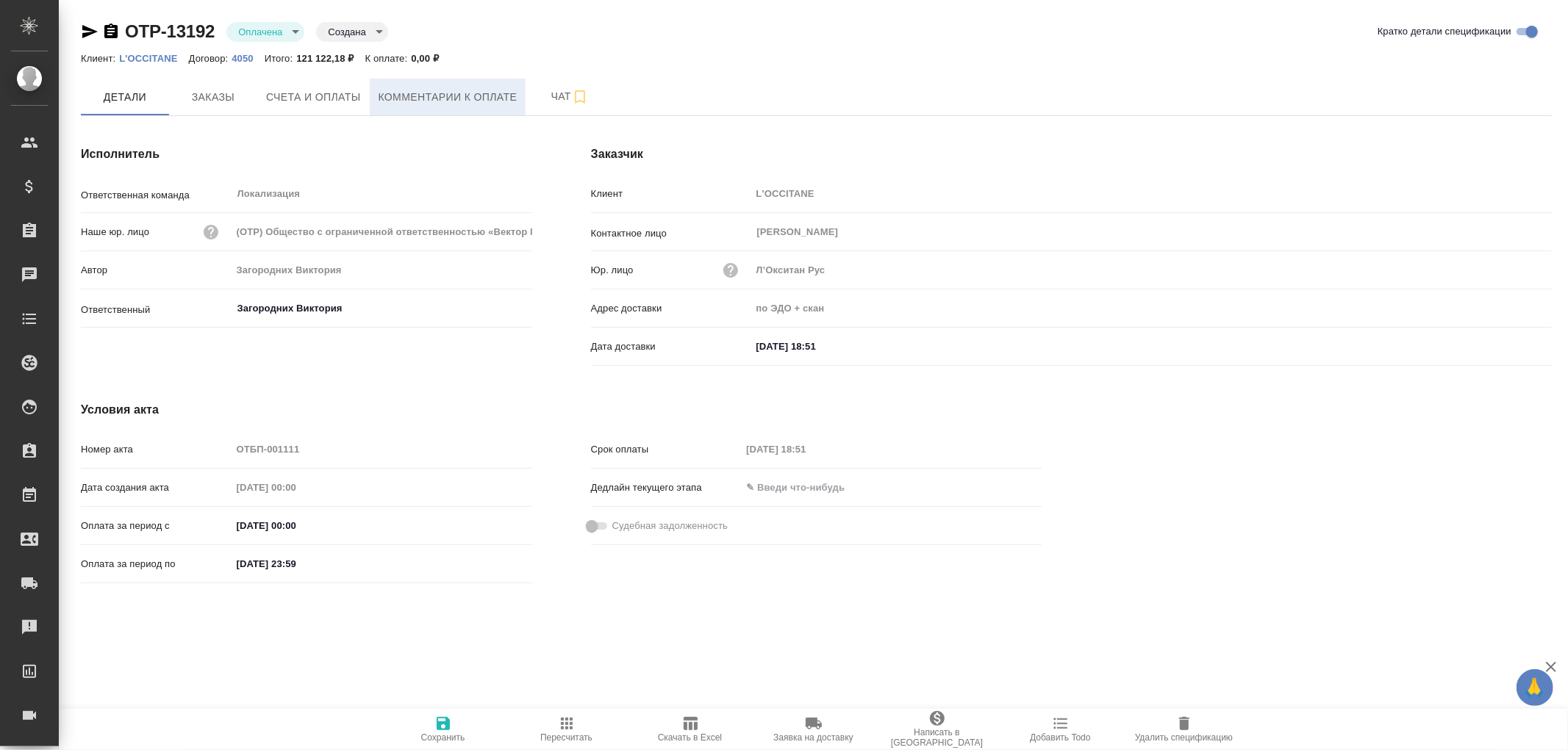
click at [453, 97] on span "Комментарии к оплате" at bounding box center [448, 97] width 139 height 18
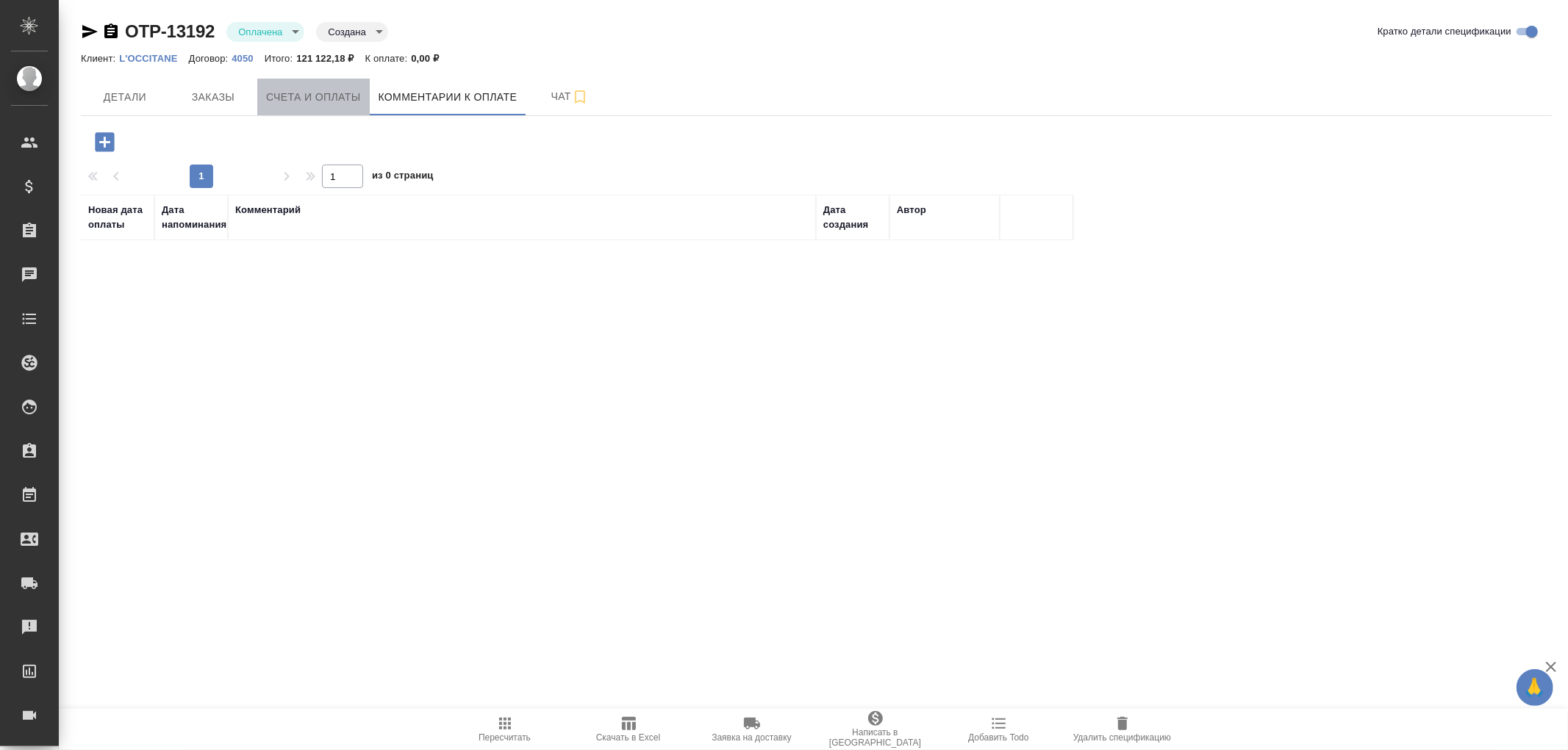
click at [320, 102] on span "Счета и оплаты" at bounding box center [313, 97] width 95 height 18
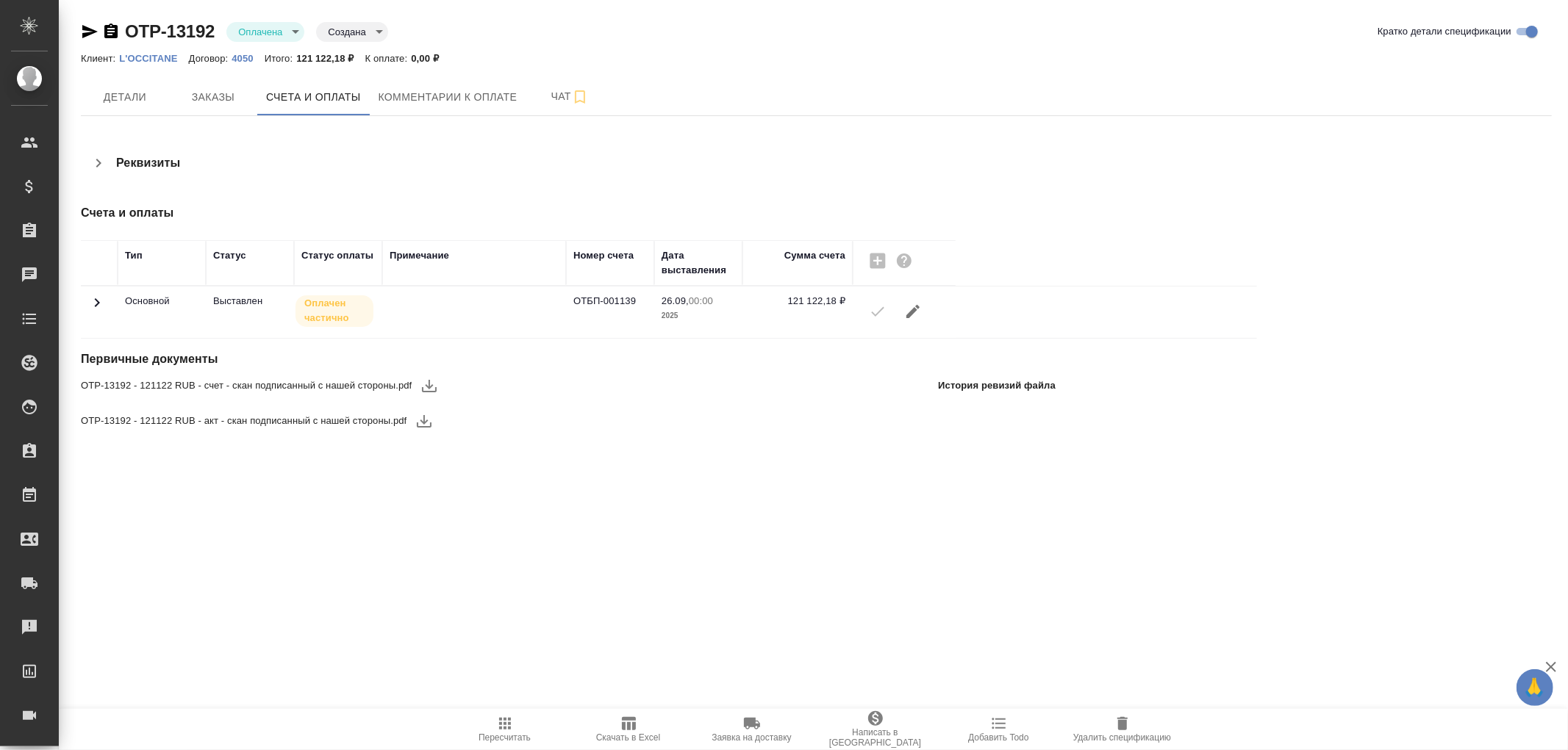
click at [94, 301] on icon at bounding box center [96, 303] width 17 height 17
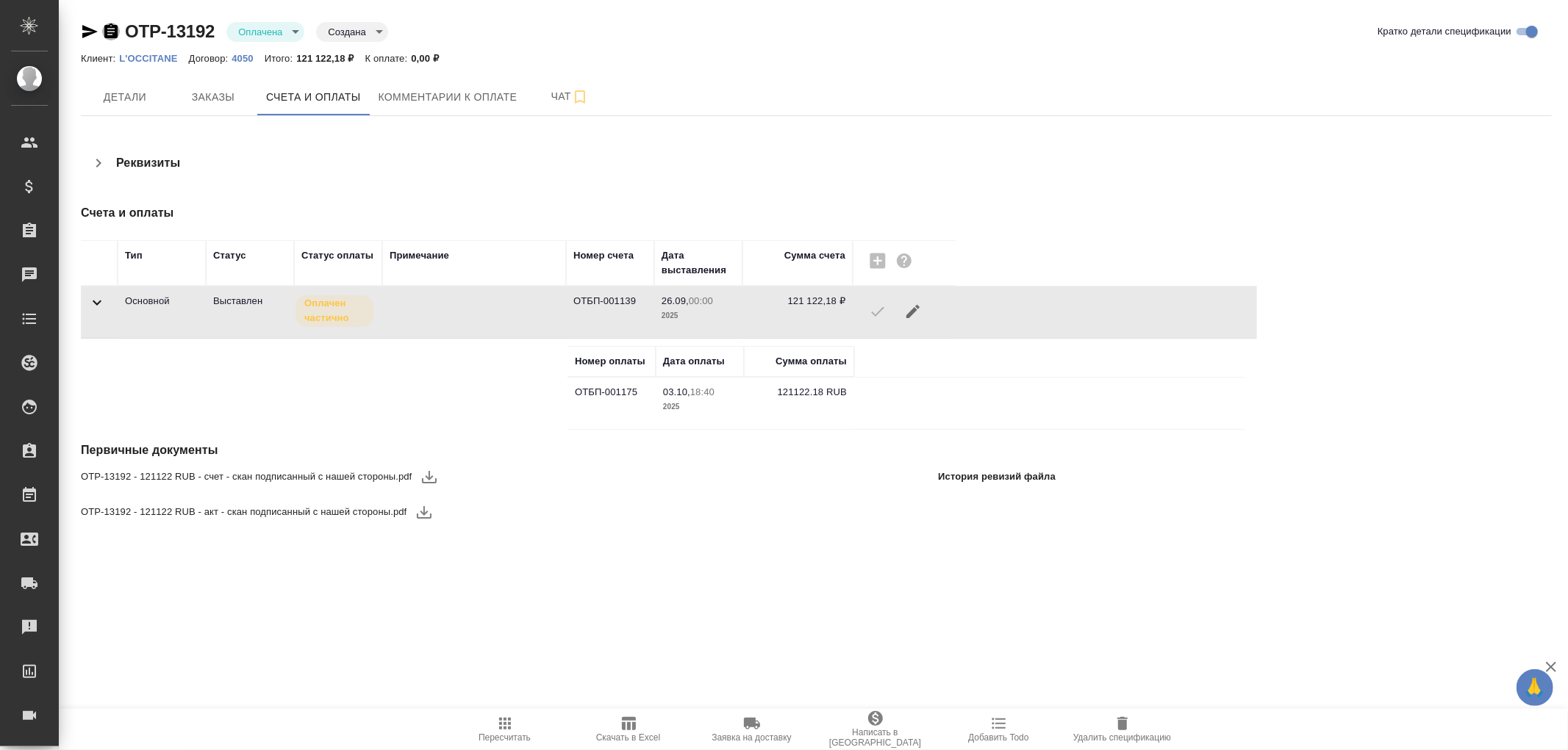
click at [115, 34] on icon "button" at bounding box center [111, 30] width 13 height 14
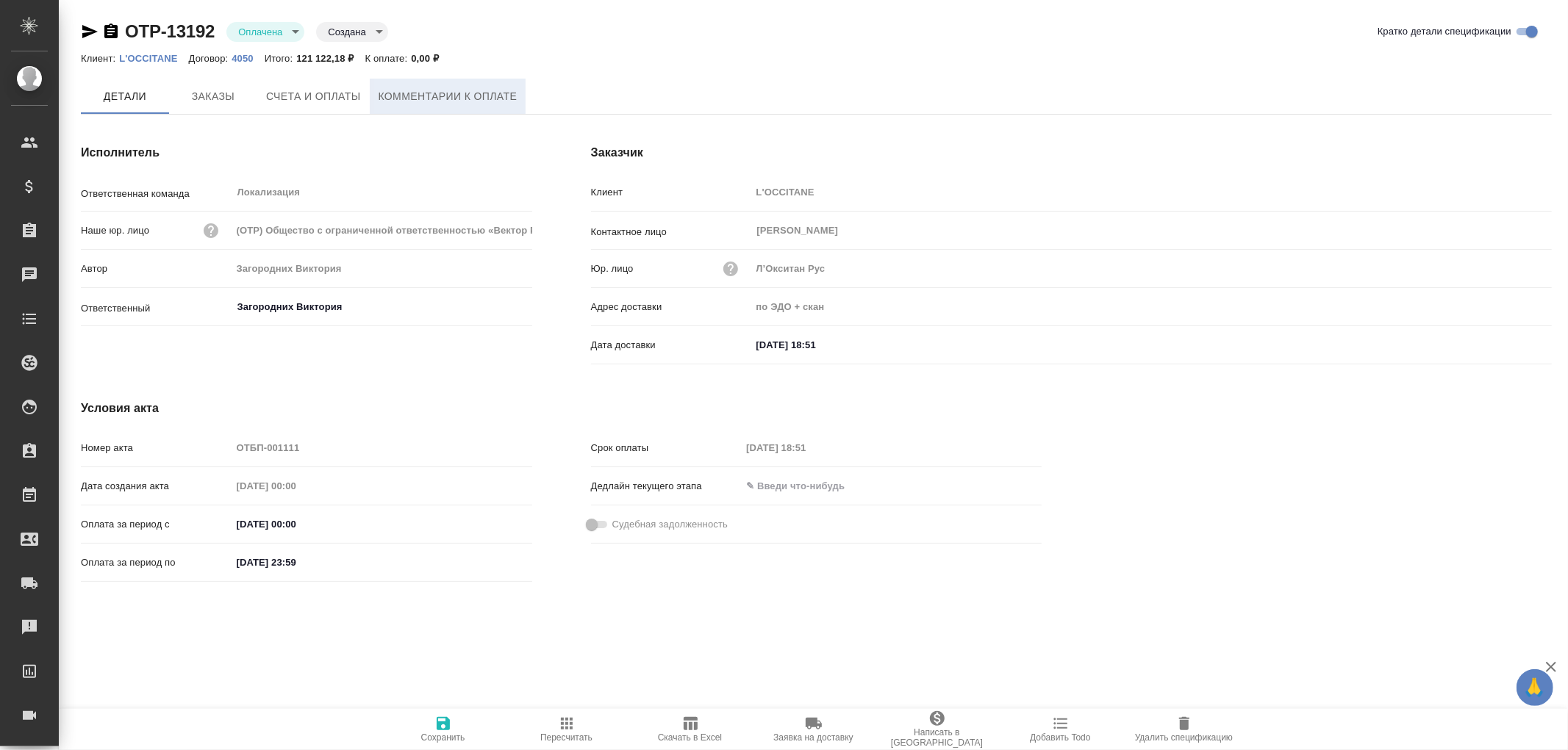
click at [425, 103] on span "Комментарии к оплате" at bounding box center [448, 96] width 139 height 18
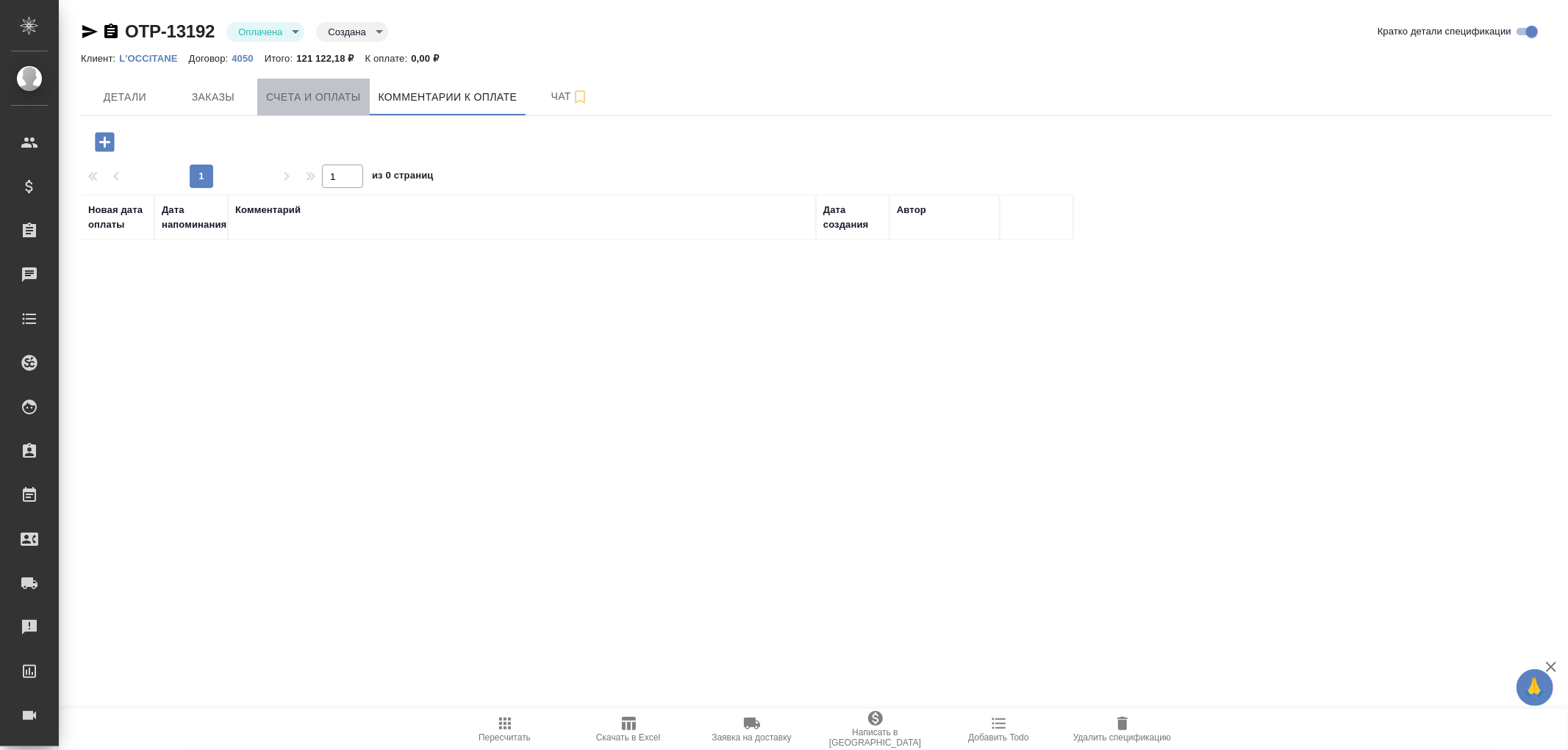
click at [326, 99] on span "Счета и оплаты" at bounding box center [313, 97] width 95 height 18
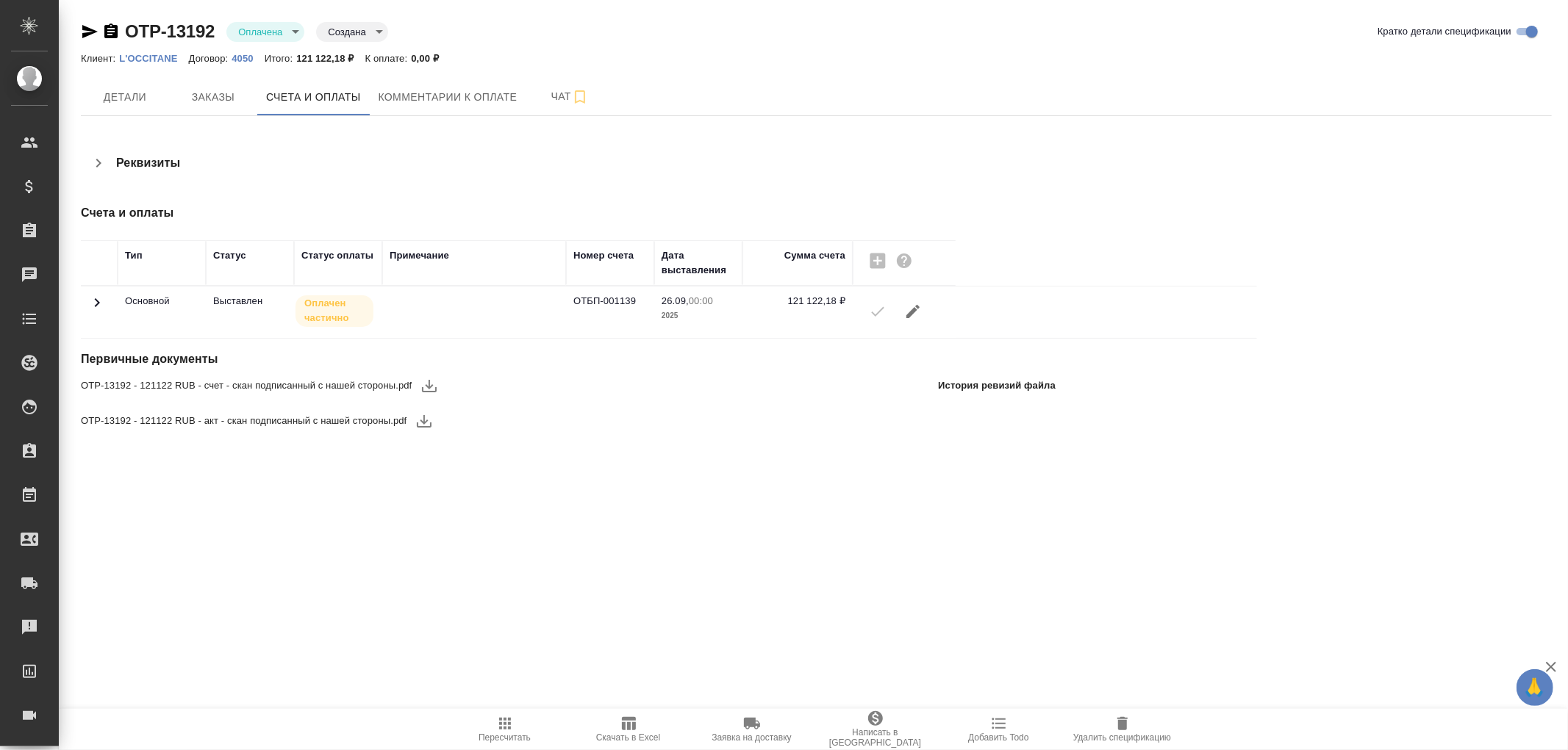
click at [100, 307] on icon at bounding box center [96, 303] width 17 height 17
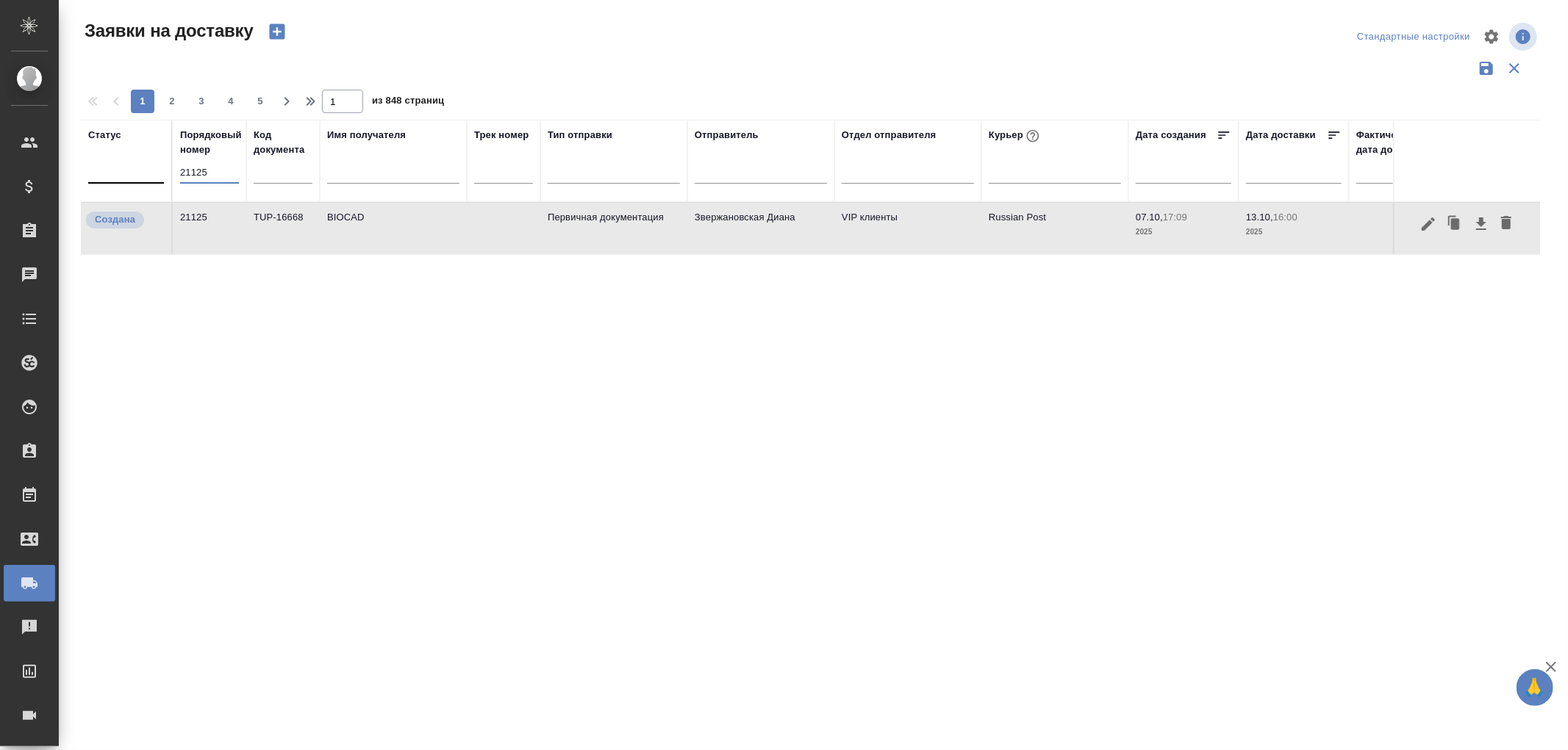
drag, startPoint x: 165, startPoint y: 175, endPoint x: 101, endPoint y: 162, distance: 65.3
click at [101, 162] on tr "Статус Порядковый номер 21125 Код документа Имя получателя Трек номер Тип отпра…" at bounding box center [844, 161] width 1526 height 83
type input "21034"
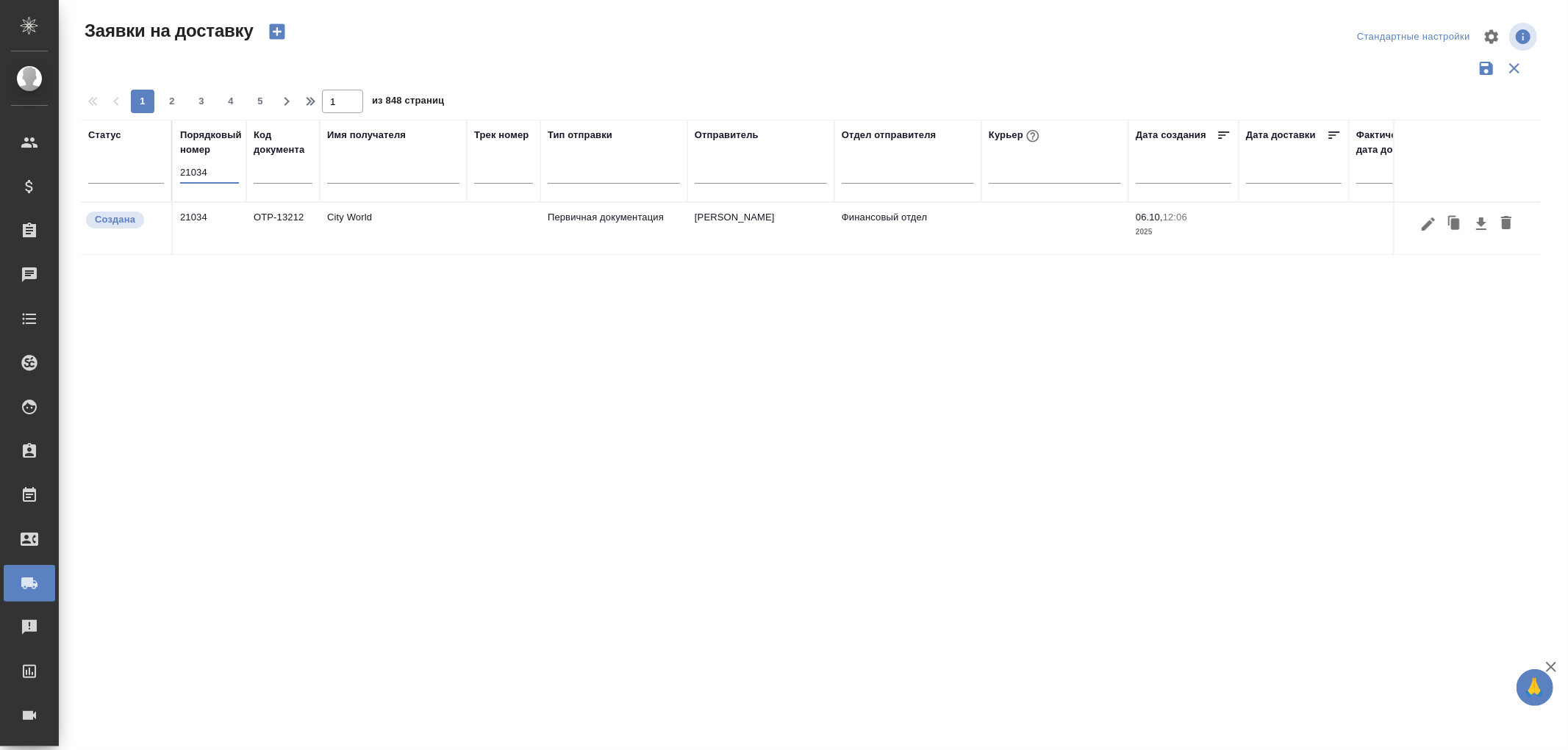
click at [350, 240] on td "City World" at bounding box center [394, 228] width 147 height 52
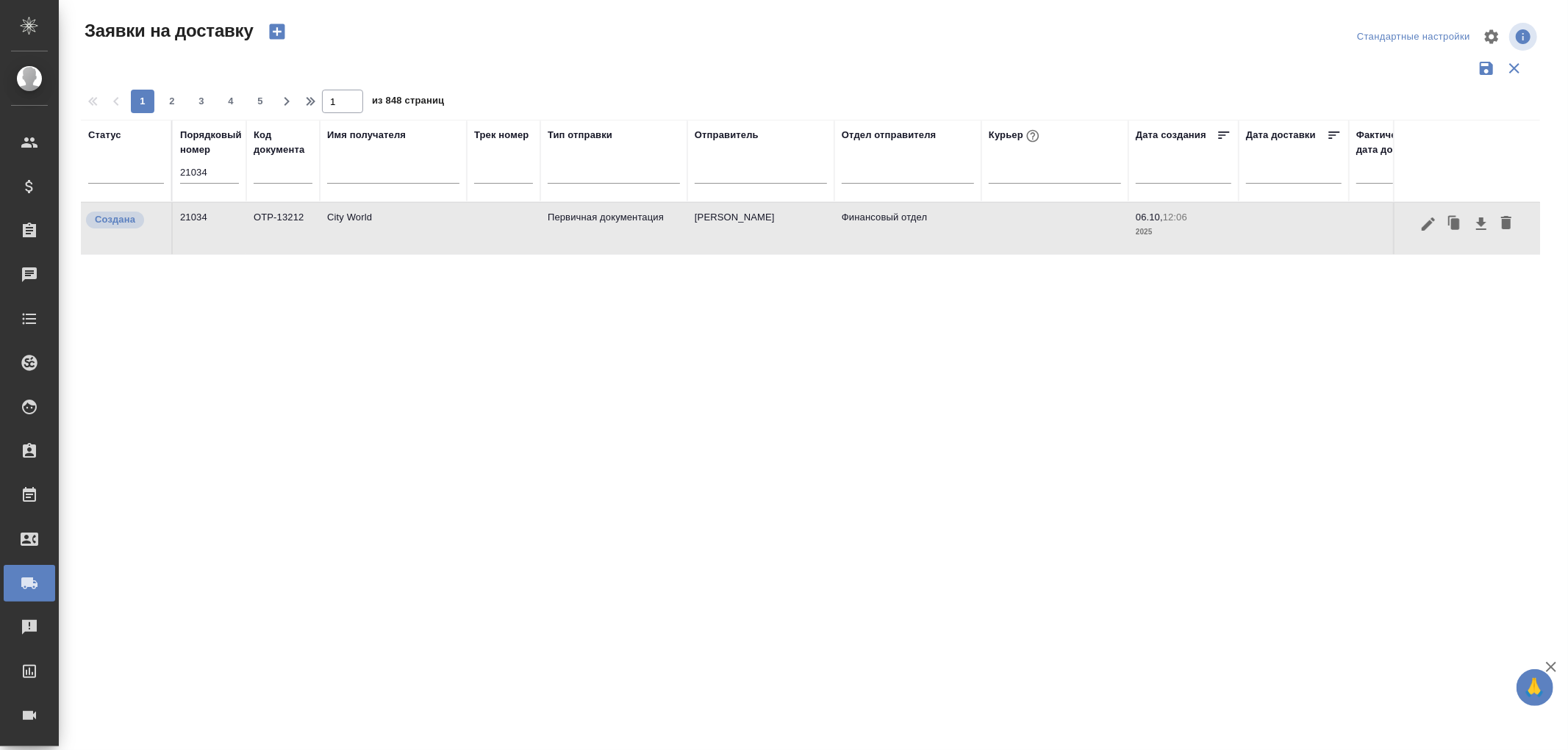
click at [365, 224] on td "City World" at bounding box center [394, 228] width 147 height 52
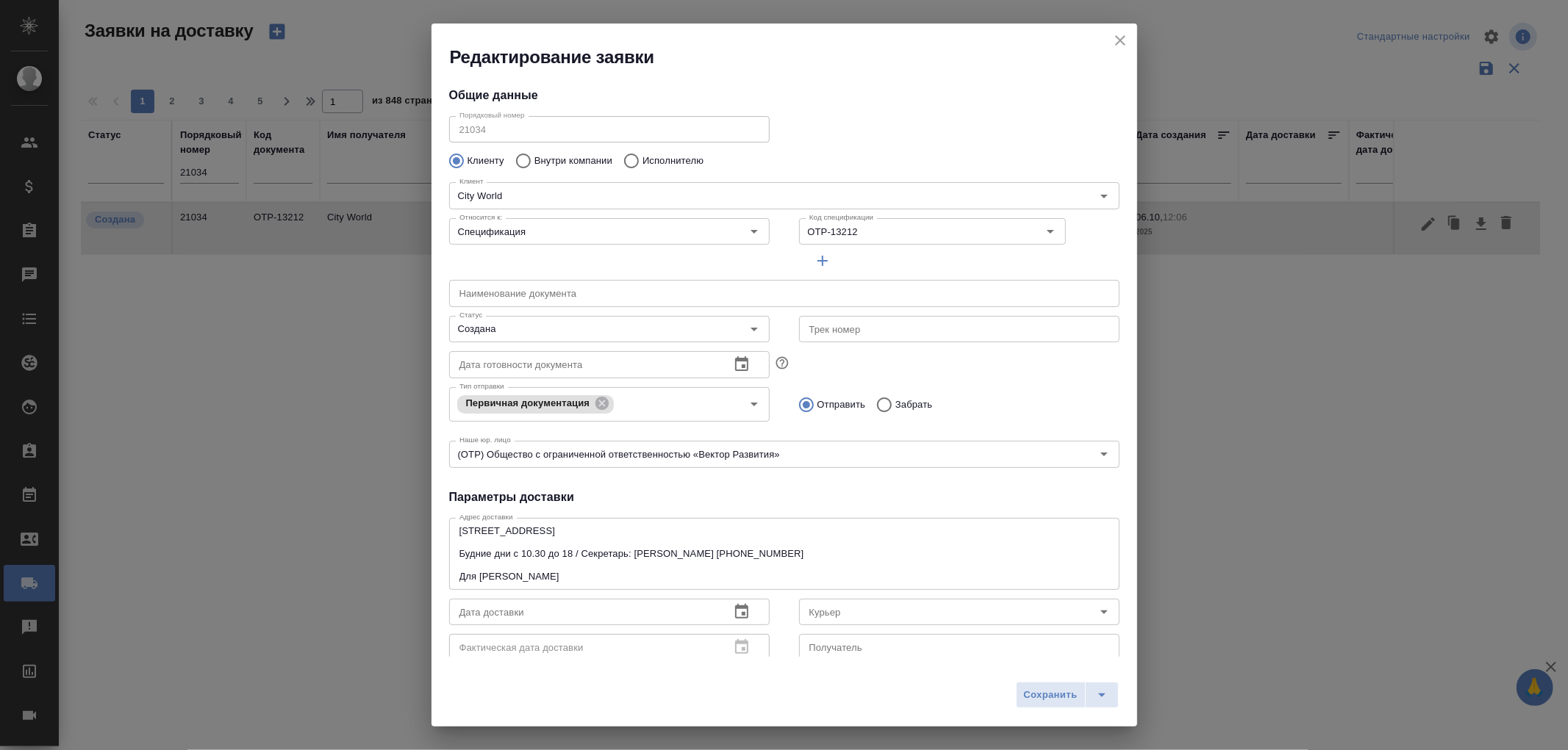
type input "Фролова Инна"
type input "8-926-554-77-51"
type input "Воробьёва Екатерина"
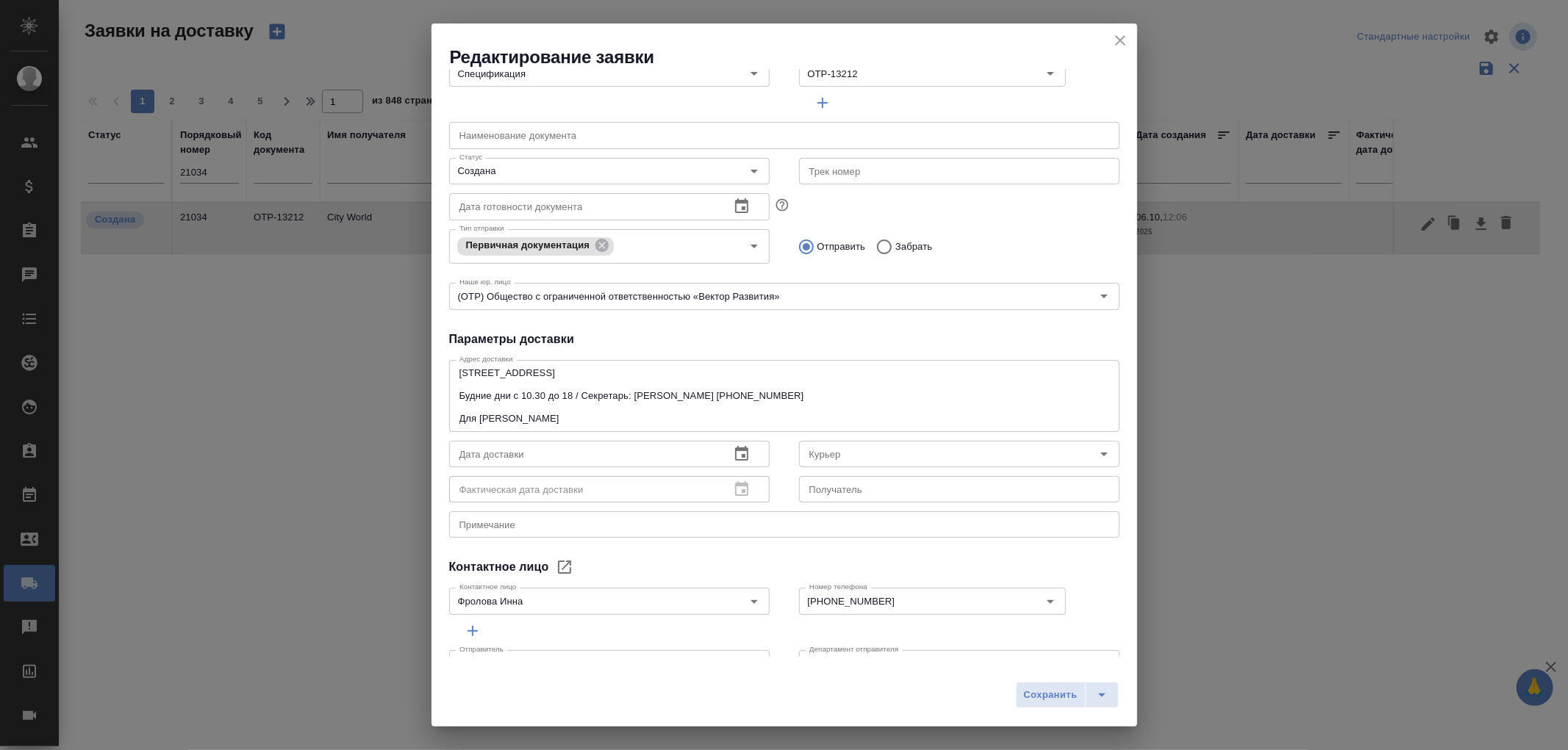
scroll to position [195, 0]
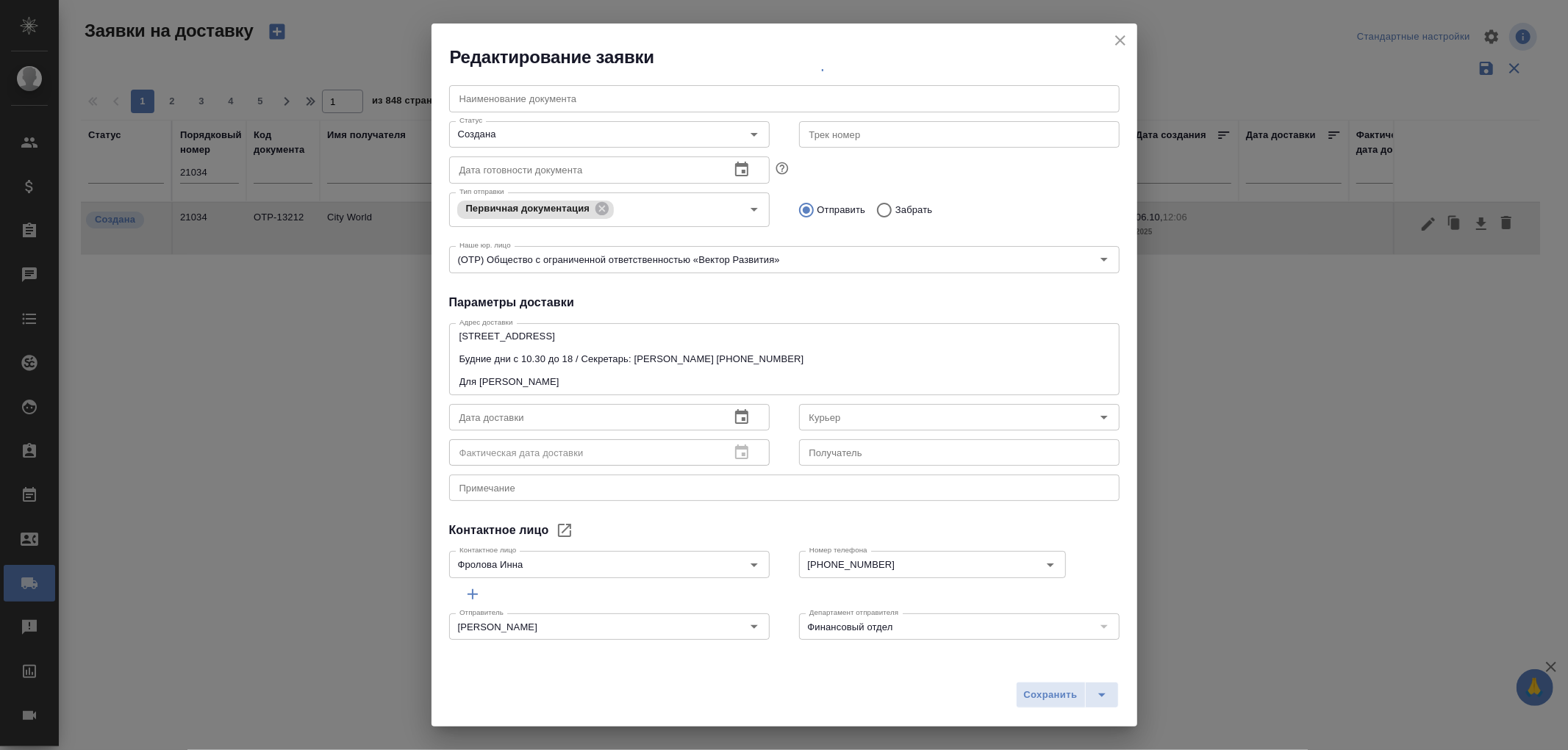
click at [511, 422] on input "text" at bounding box center [583, 417] width 269 height 27
click at [741, 416] on icon "button" at bounding box center [741, 416] width 13 height 14
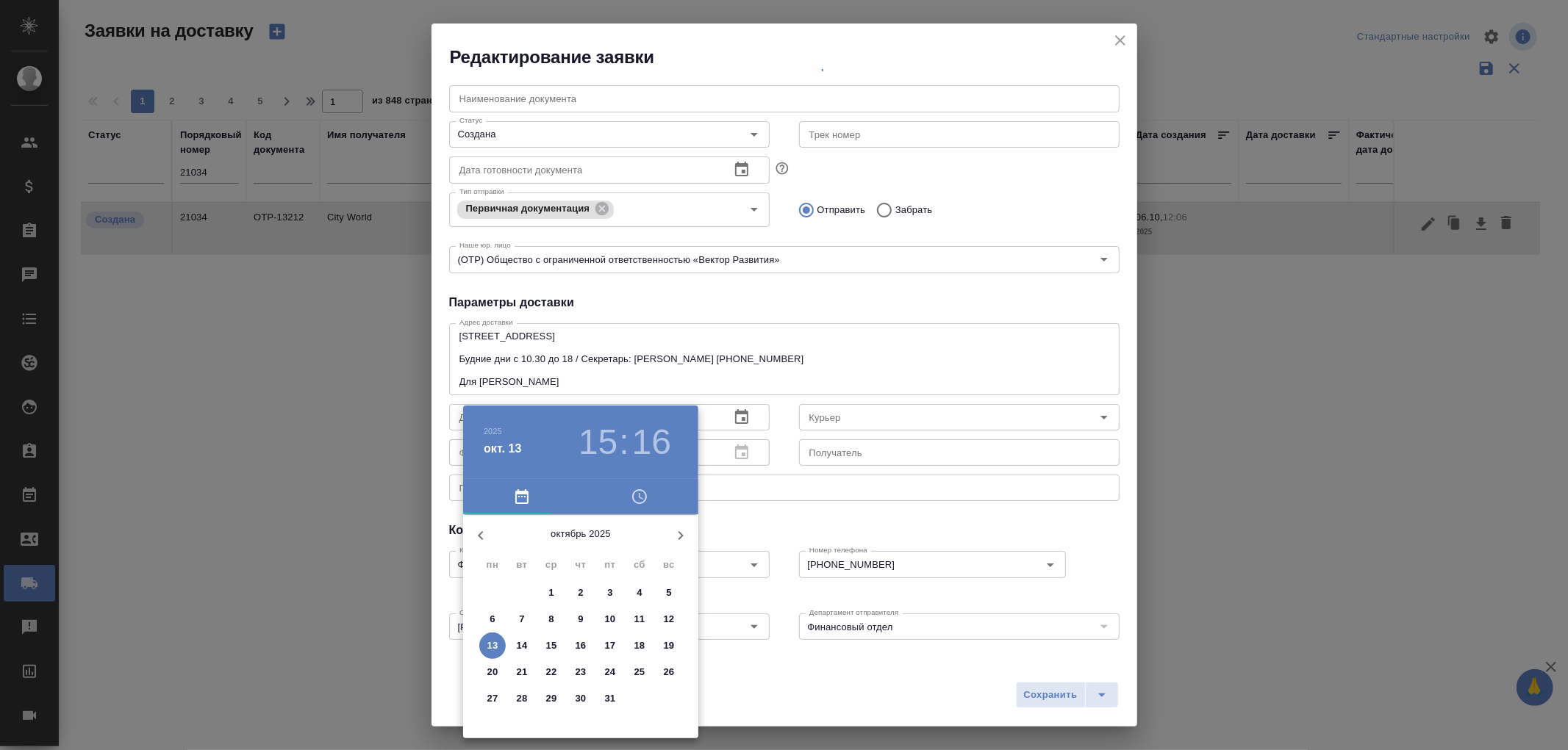
click at [483, 642] on span "13" at bounding box center [492, 645] width 27 height 14
type input "13.10.2025 15:16"
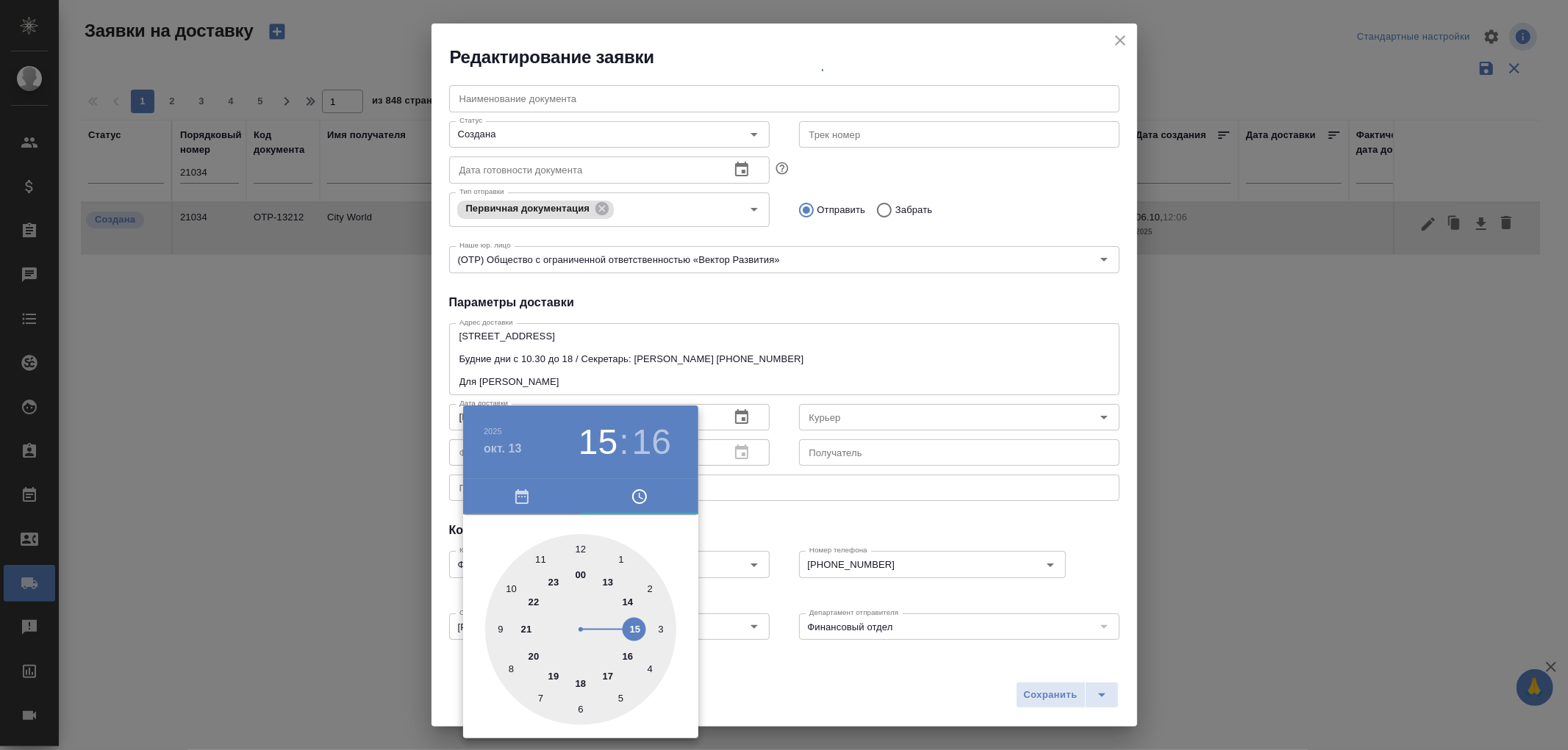
click at [790, 692] on div at bounding box center [784, 375] width 1568 height 750
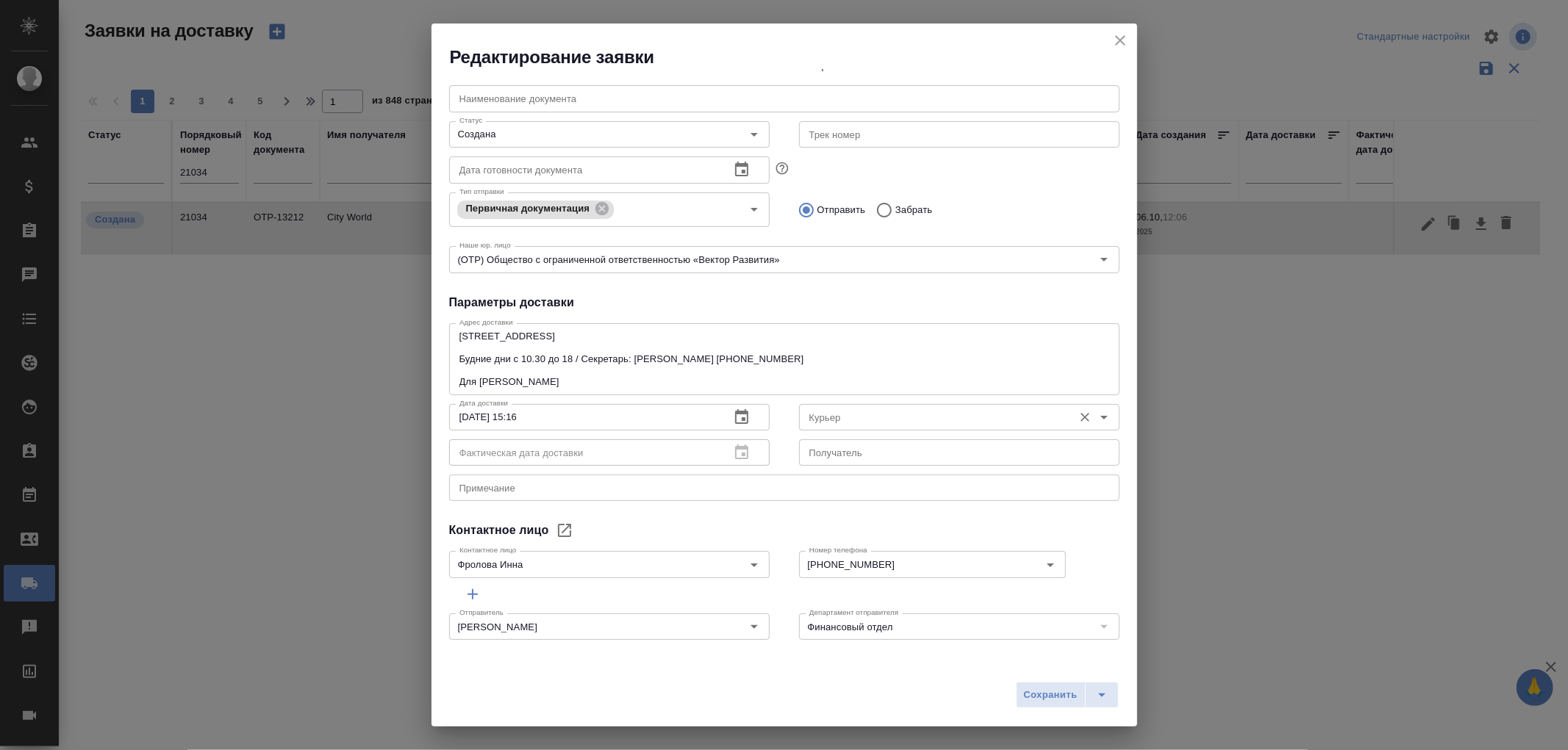
click at [868, 405] on div "Курьер" at bounding box center [959, 417] width 321 height 27
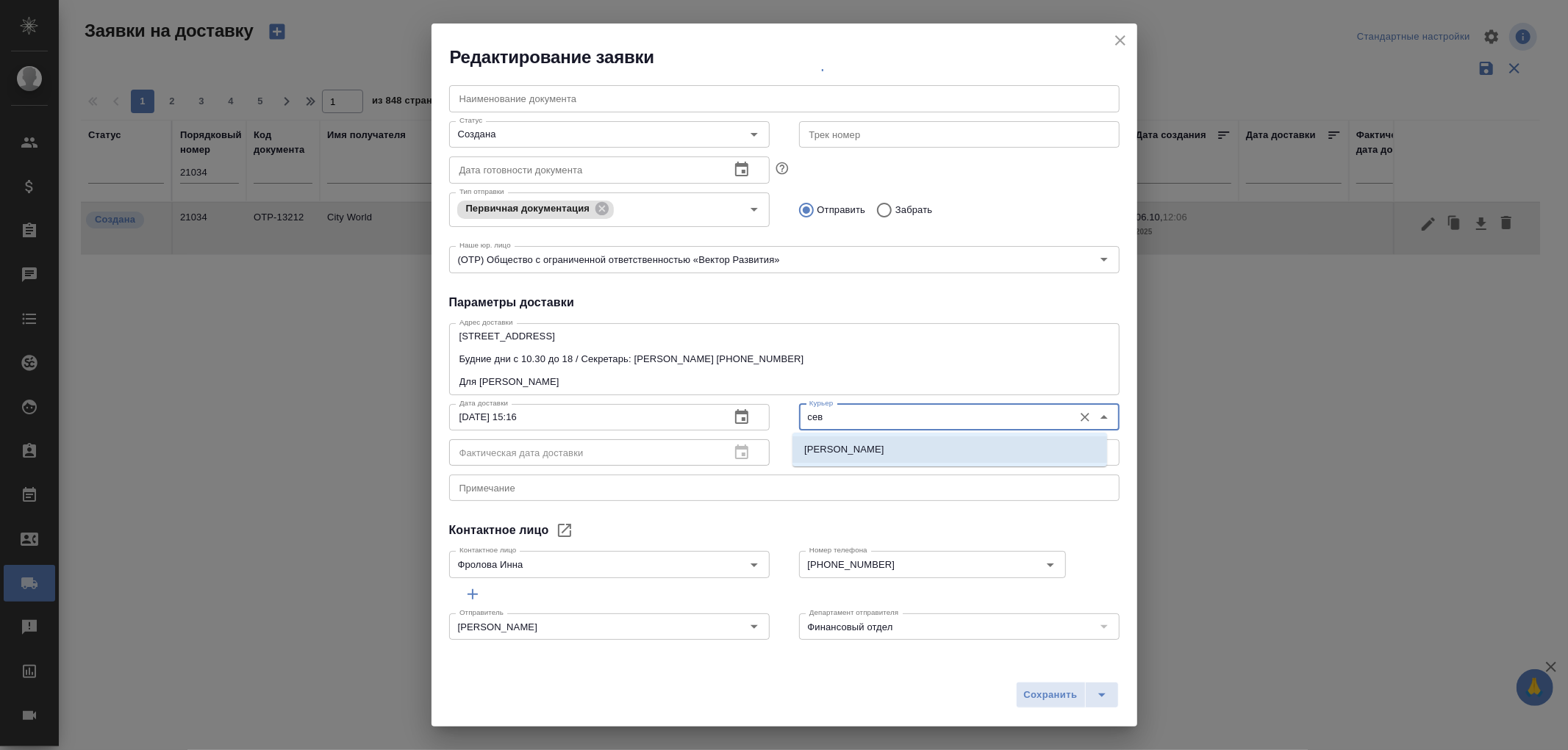
click at [846, 449] on p "Северов Олег" at bounding box center [844, 449] width 80 height 14
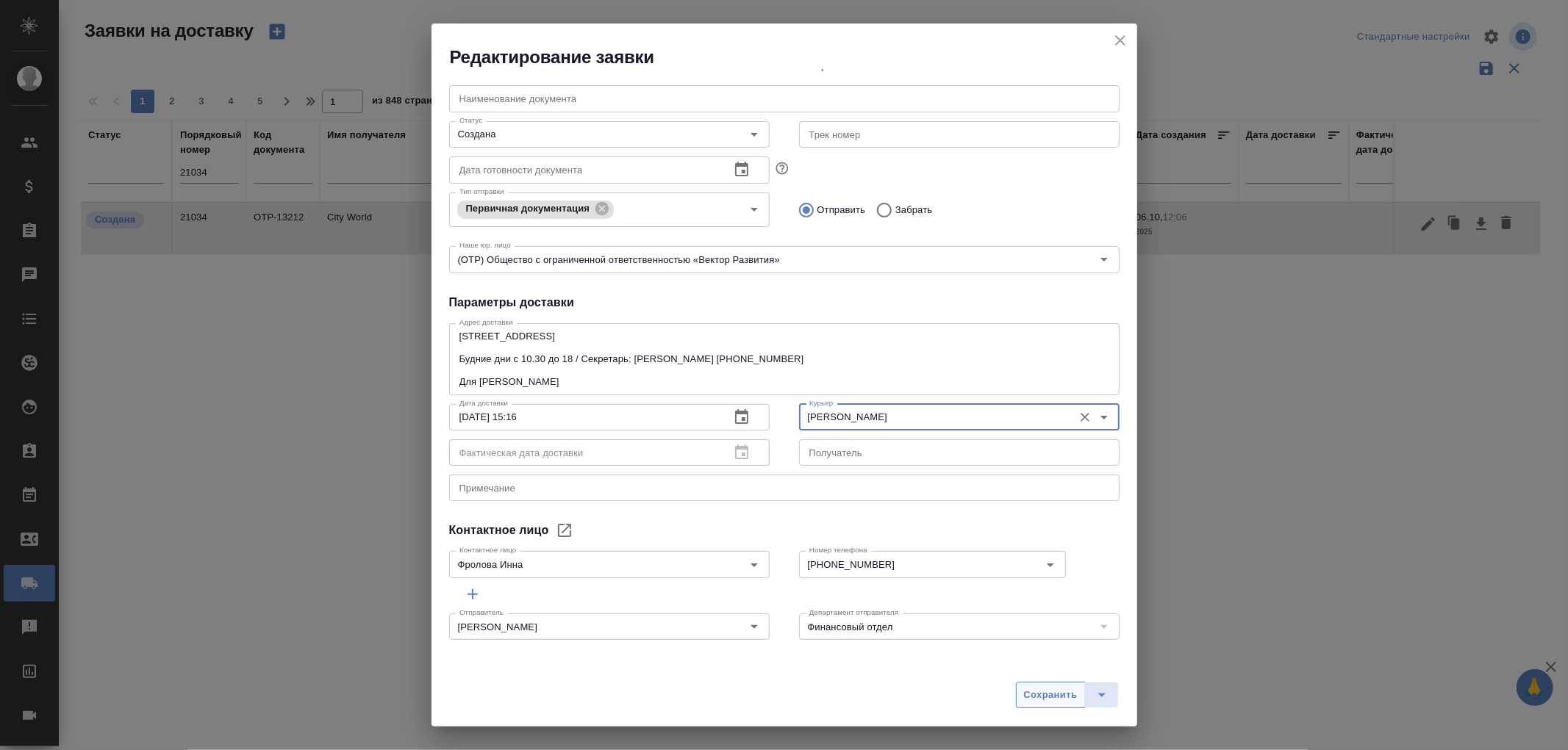
type input "Северов Олег"
click at [1057, 695] on span "Сохранить" at bounding box center [1051, 695] width 54 height 17
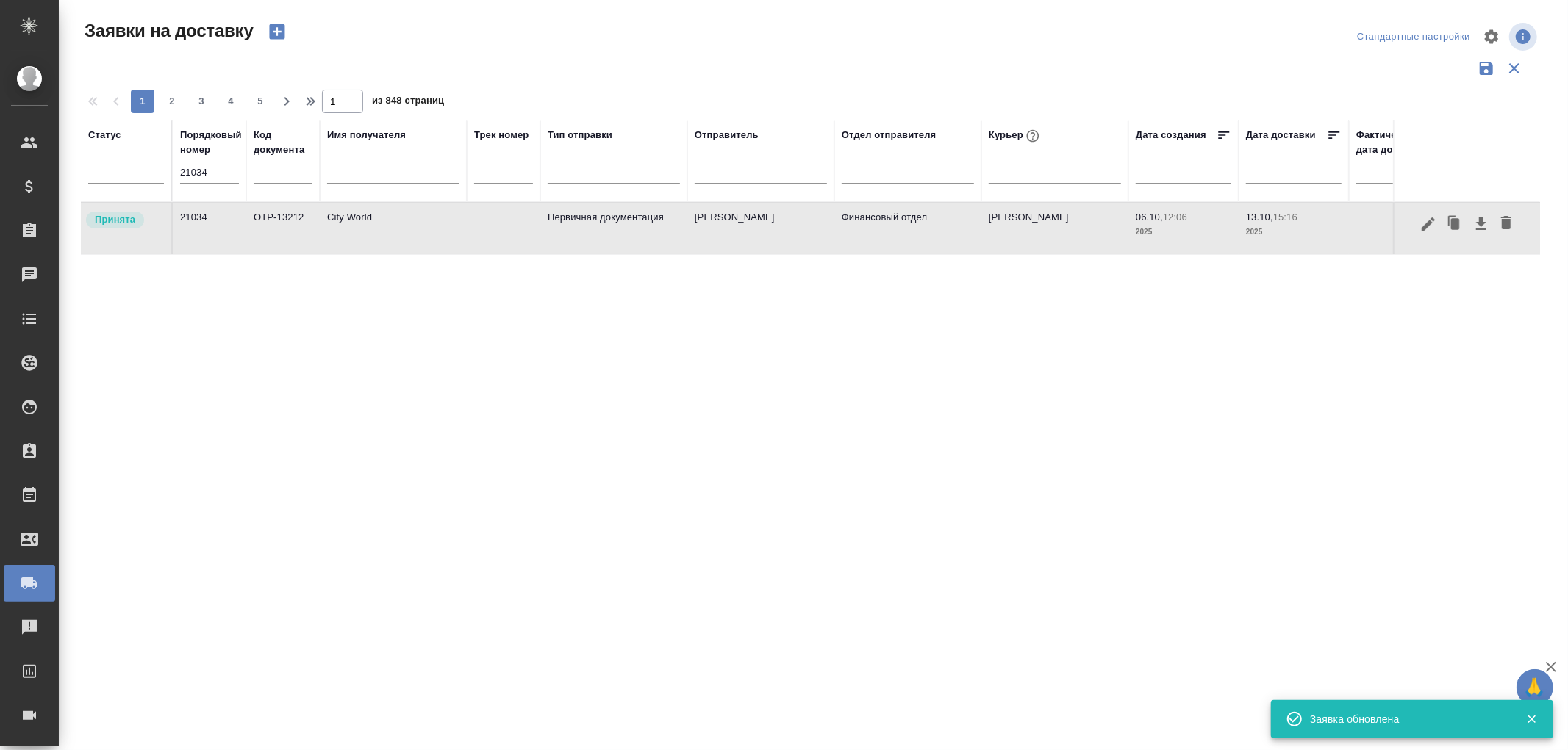
click at [595, 215] on td "Первичная документация" at bounding box center [614, 228] width 147 height 52
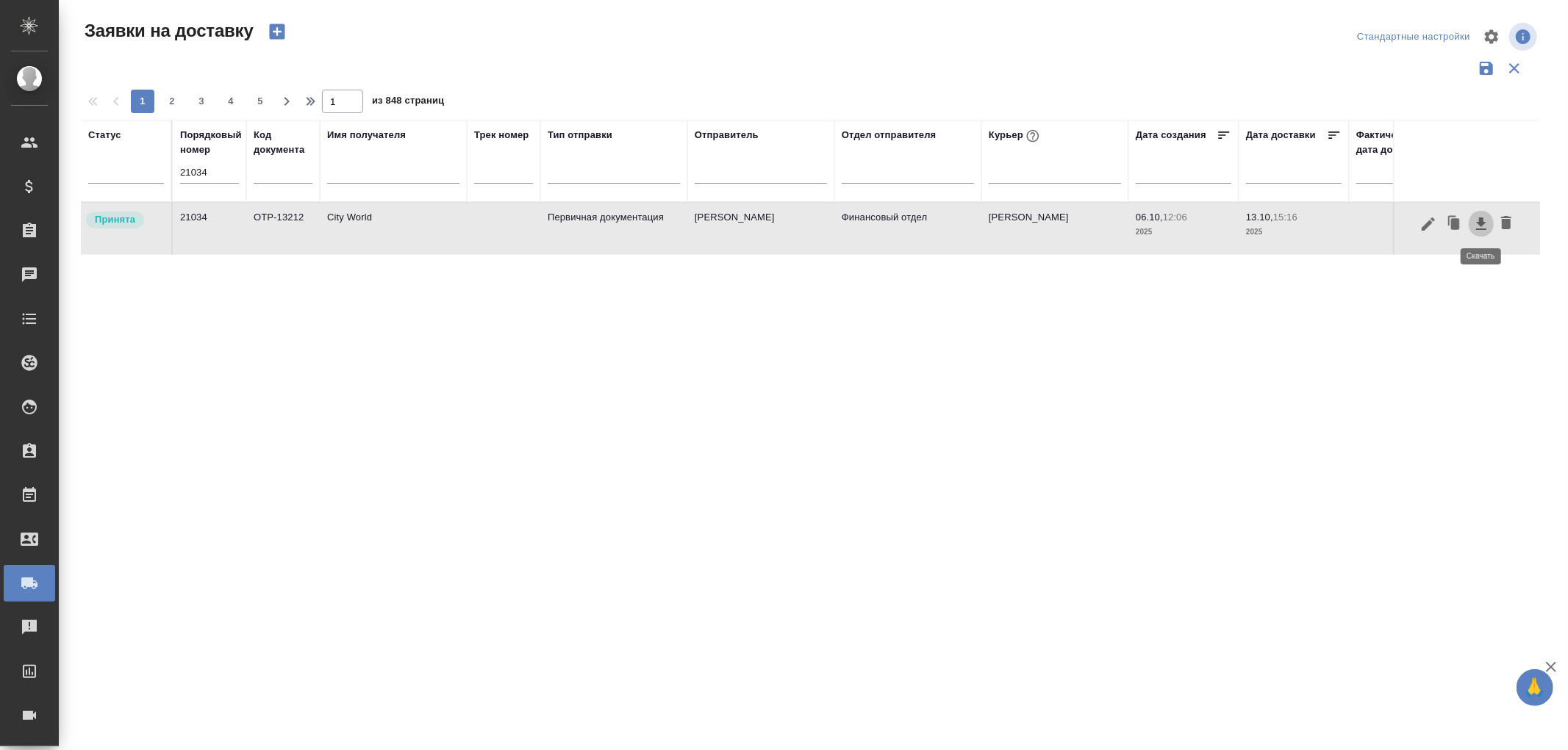
click at [1478, 222] on icon "button" at bounding box center [1482, 224] width 11 height 12
drag, startPoint x: 222, startPoint y: 174, endPoint x: 105, endPoint y: 174, distance: 117.0
click at [105, 174] on tr "Статус Порядковый номер 21034 Код документа Имя получателя Трек номер Тип отпра…" at bounding box center [844, 161] width 1526 height 83
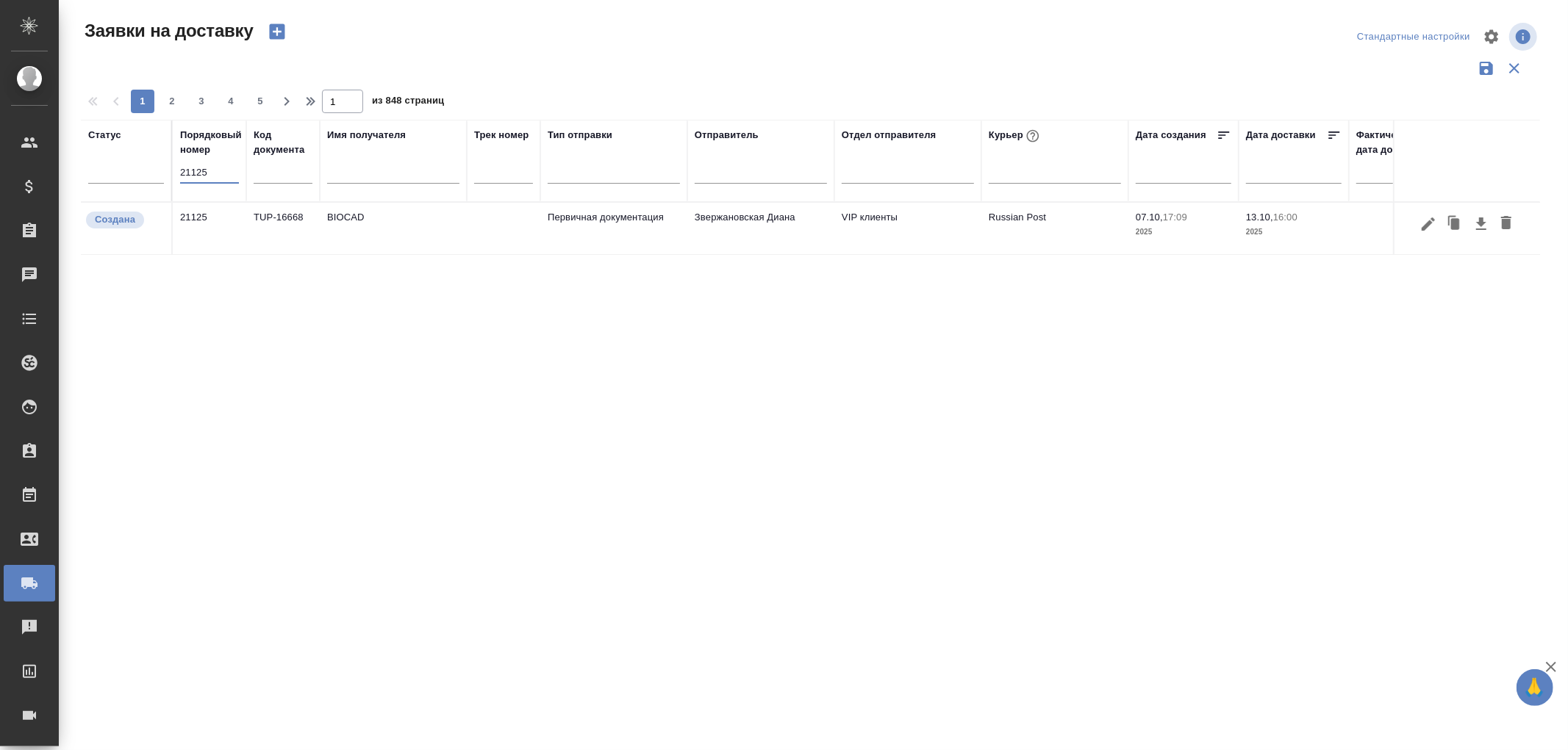
type input "21125"
click at [379, 219] on td "BIOCAD" at bounding box center [394, 228] width 147 height 52
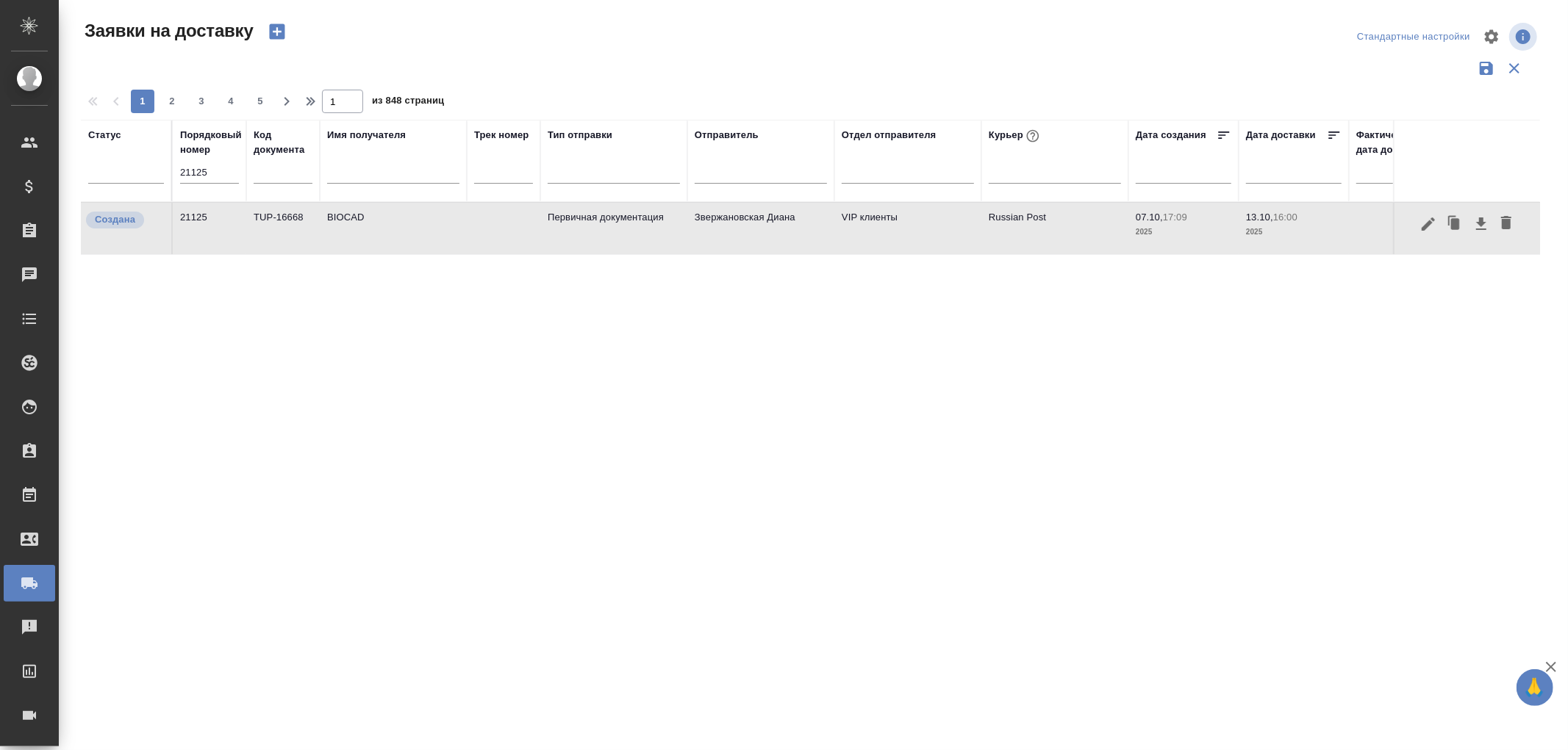
click at [379, 219] on td "BIOCAD" at bounding box center [394, 228] width 147 height 52
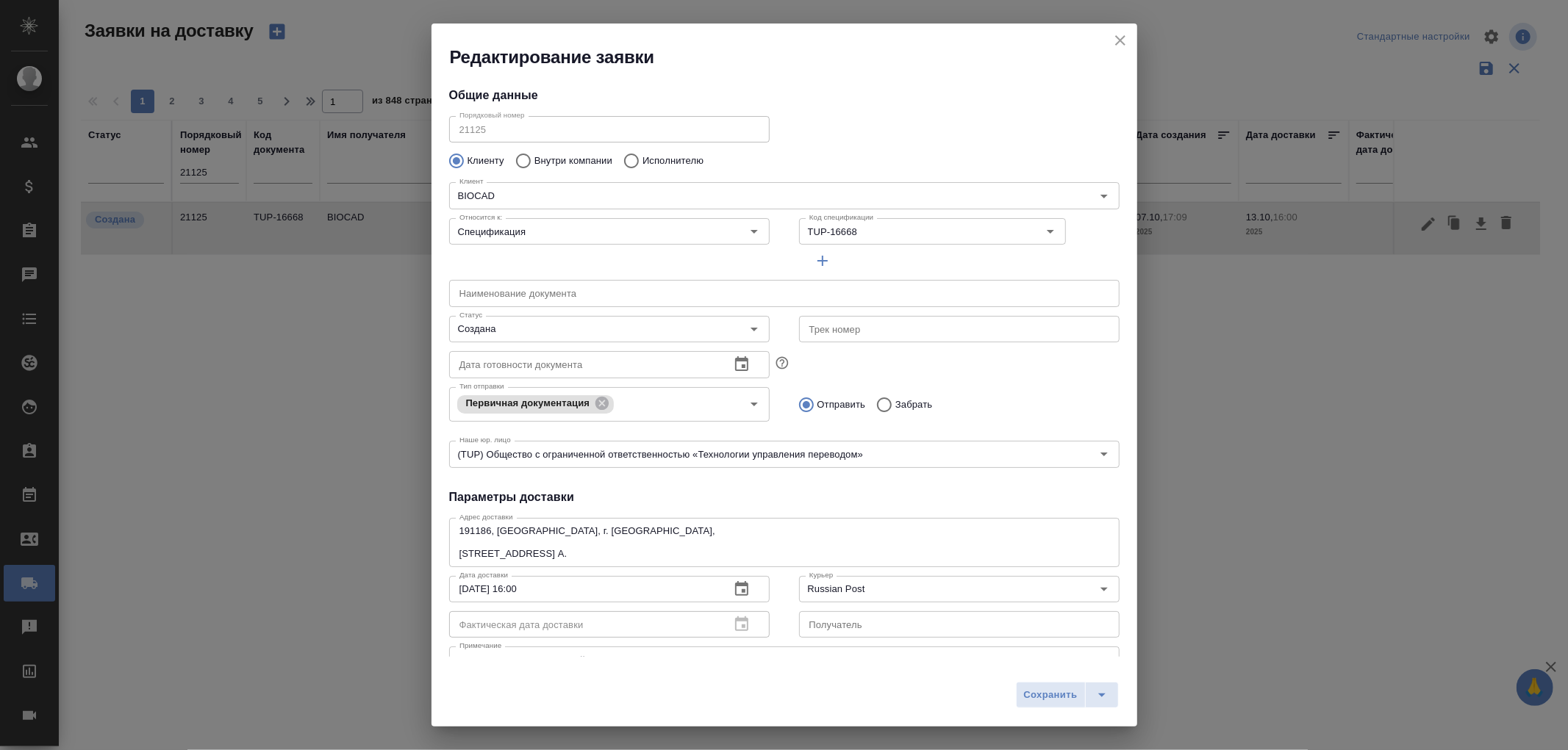
type input "Землеглядова Юлия"
type input "+7(921) 750-49-12"
click at [1118, 42] on icon "close" at bounding box center [1120, 41] width 11 height 11
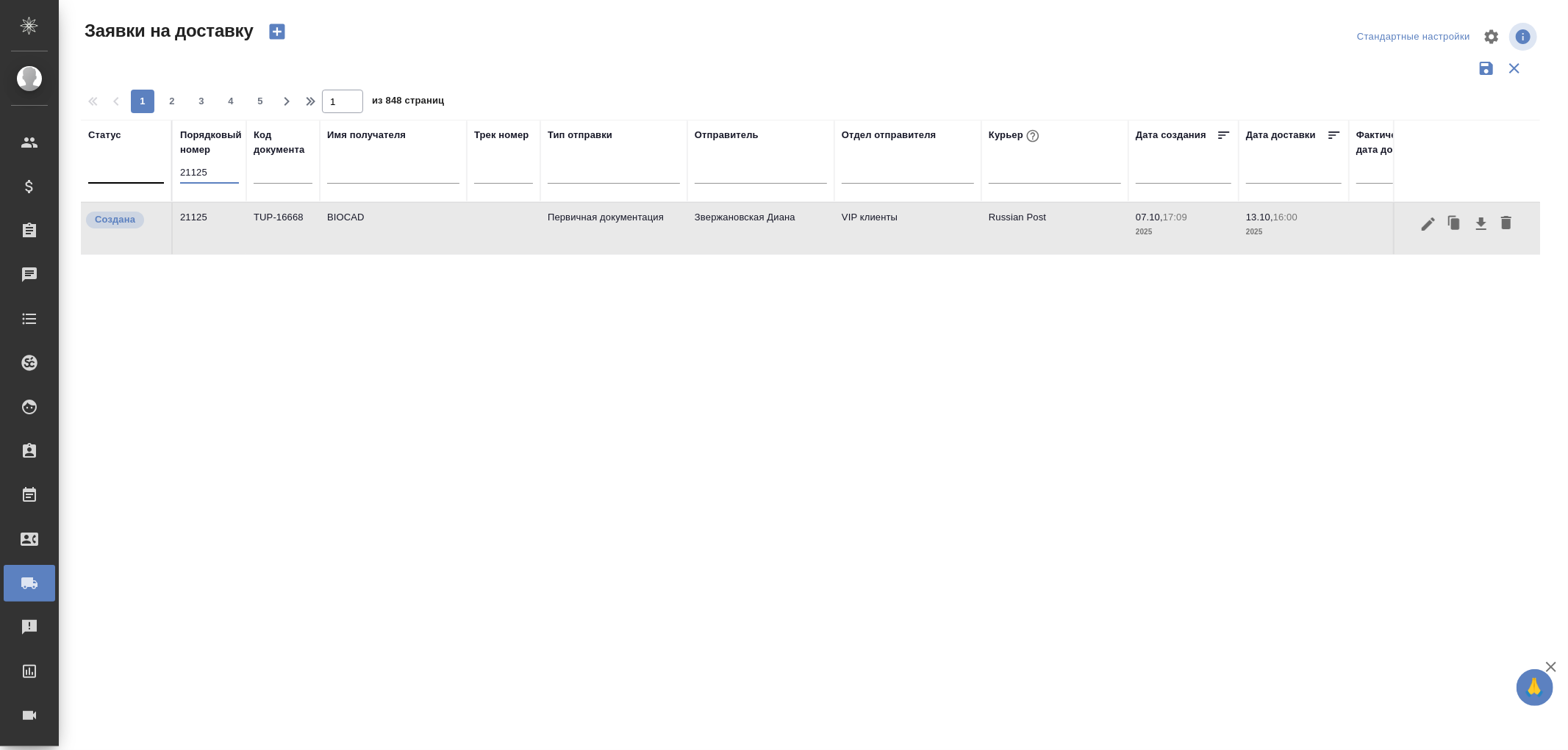
drag, startPoint x: 214, startPoint y: 178, endPoint x: 96, endPoint y: 165, distance: 118.7
click at [96, 165] on tr "Статус Порядковый номер 21125 Код документа Имя получателя Трек номер Тип отпра…" at bounding box center [844, 161] width 1526 height 83
type input "21124"
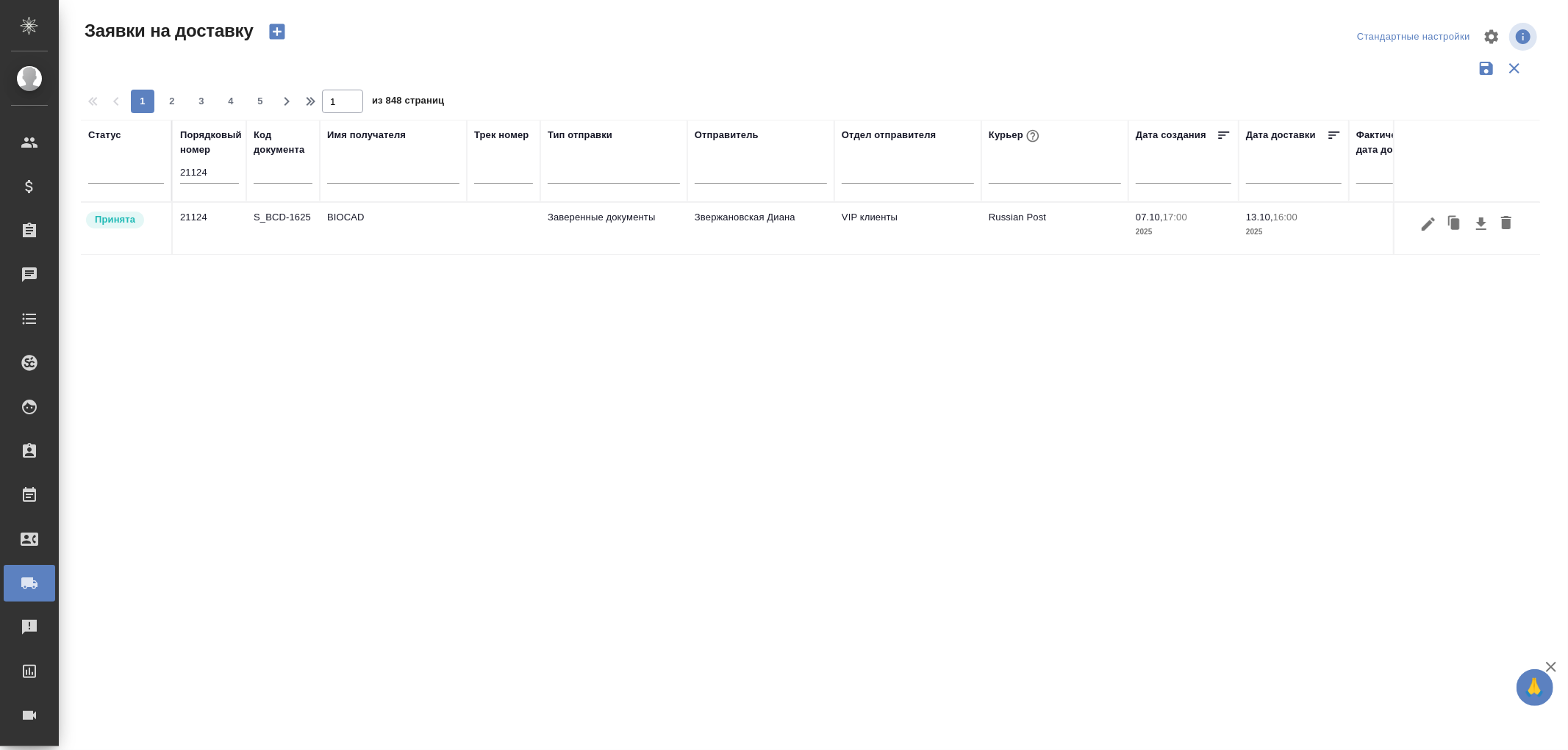
click at [369, 218] on td "BIOCAD" at bounding box center [394, 228] width 147 height 52
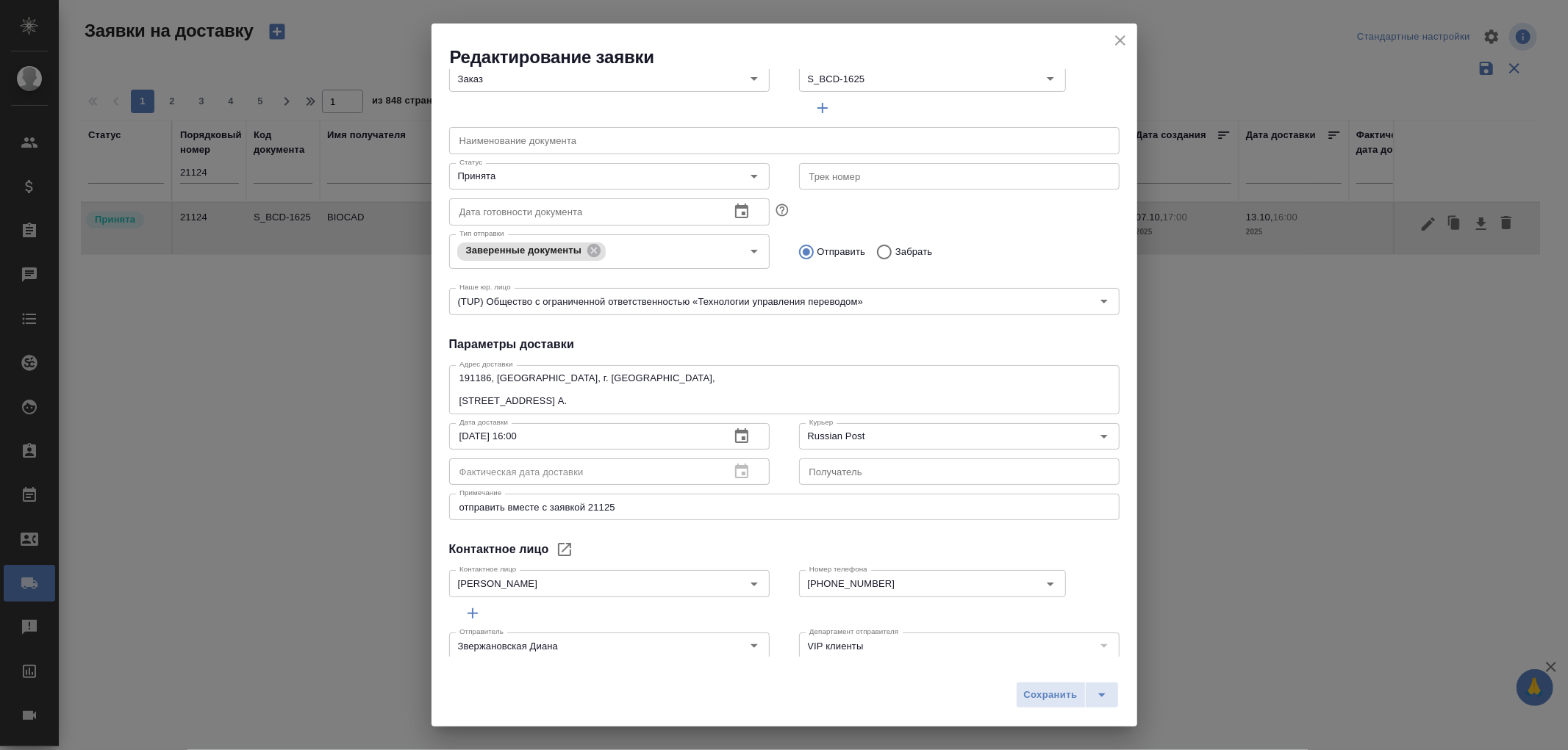
scroll to position [172, 0]
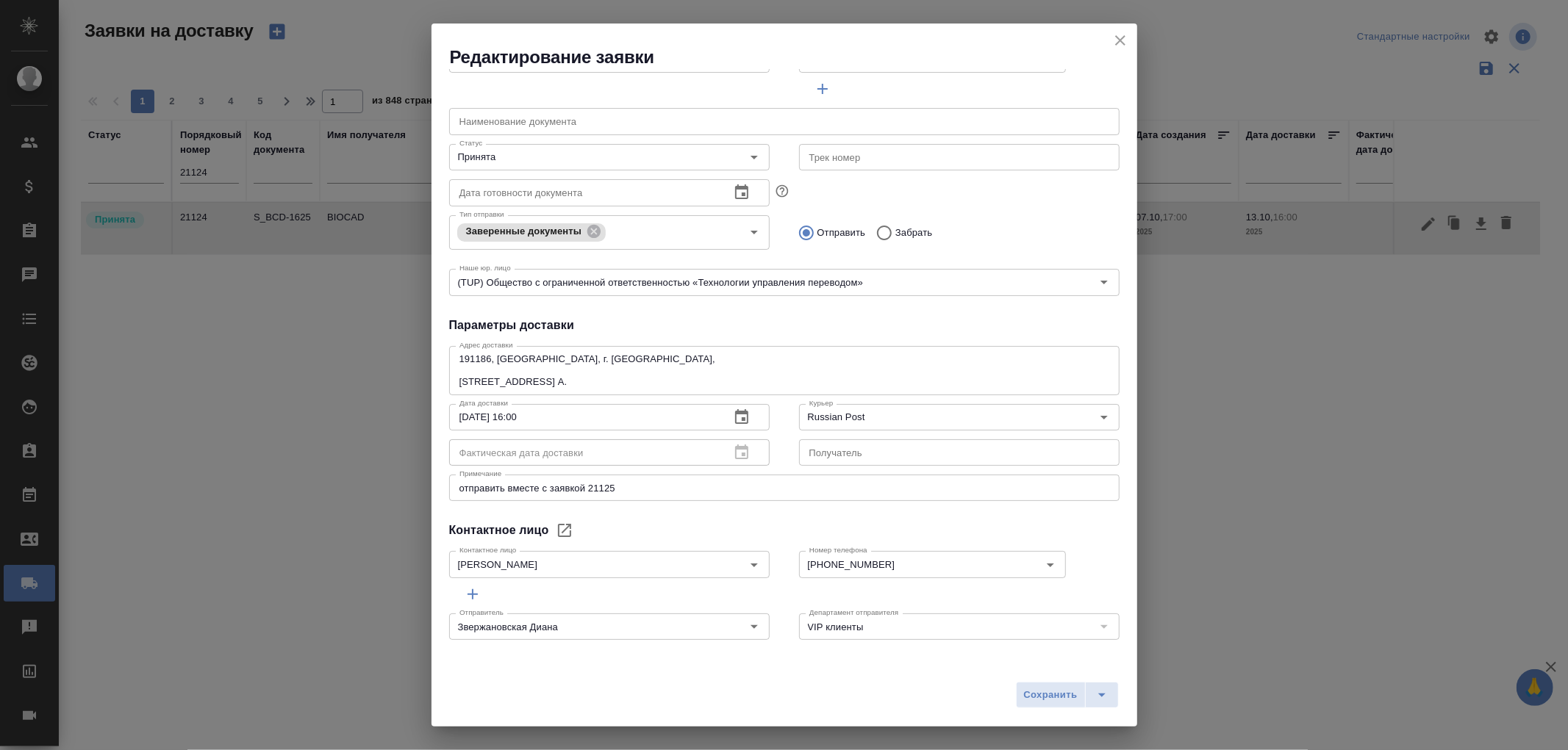
click at [1117, 38] on icon "close" at bounding box center [1120, 41] width 11 height 11
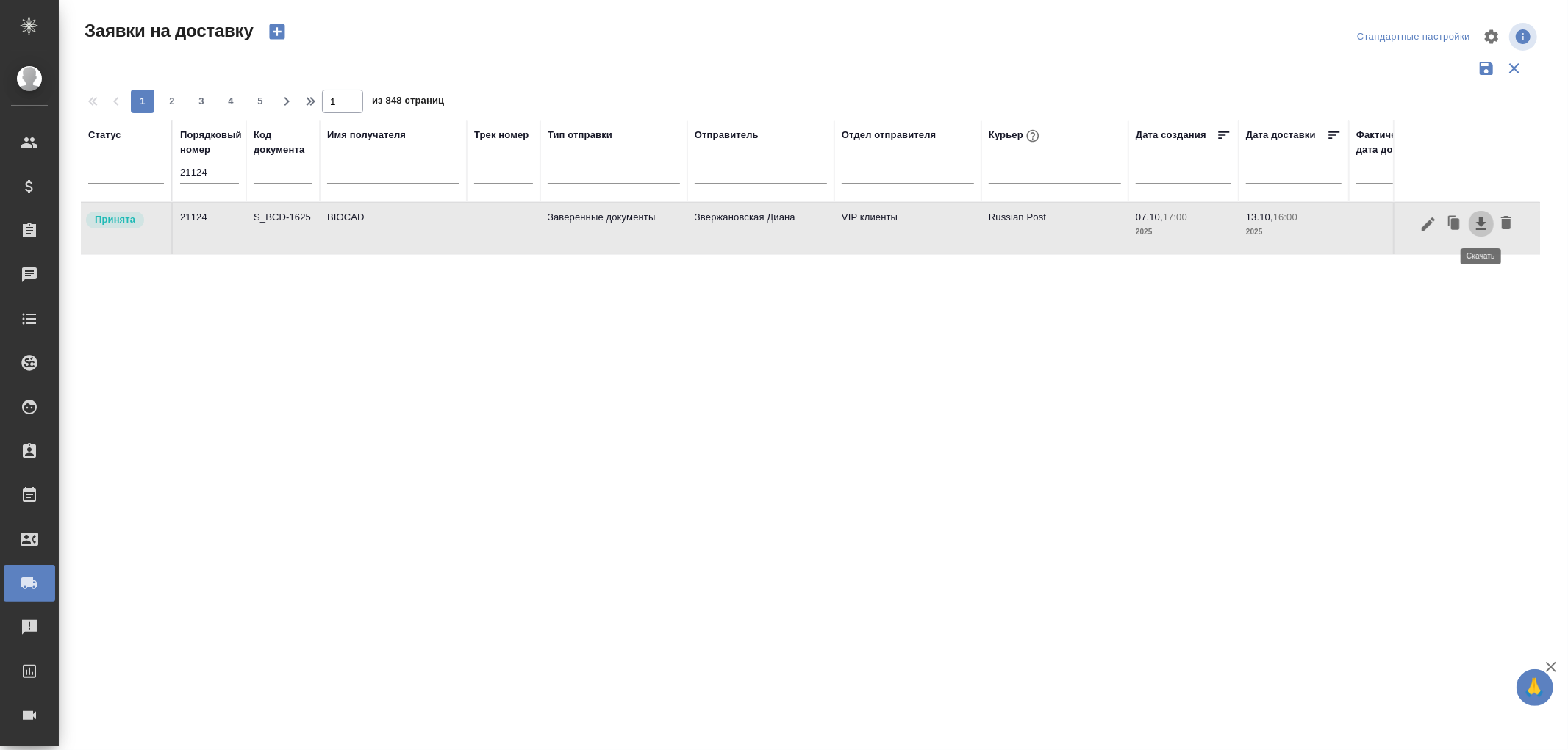
click at [1485, 221] on icon "button" at bounding box center [1481, 224] width 17 height 17
click at [385, 212] on td "BIOCAD" at bounding box center [394, 228] width 147 height 52
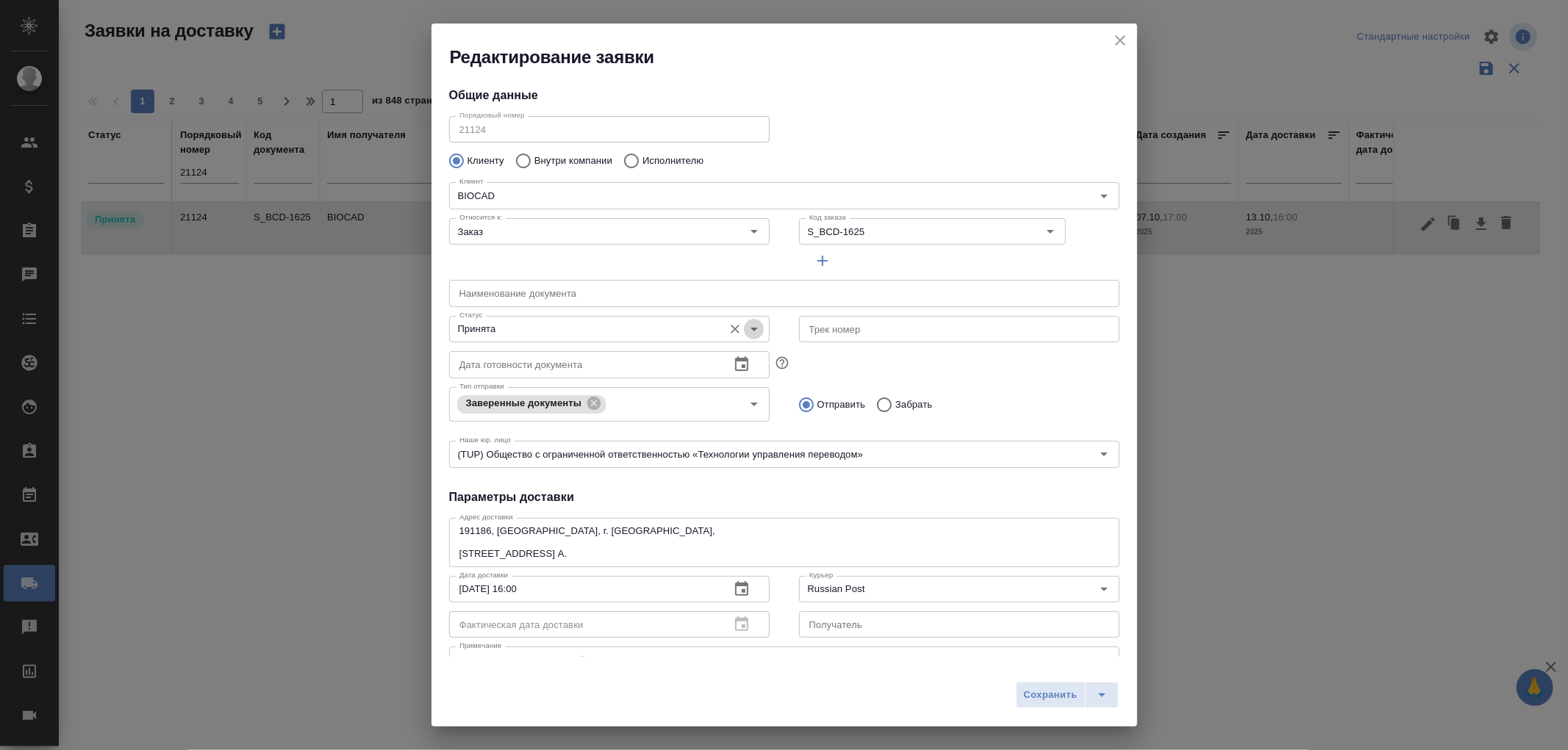
click at [750, 328] on icon "Open" at bounding box center [754, 329] width 8 height 4
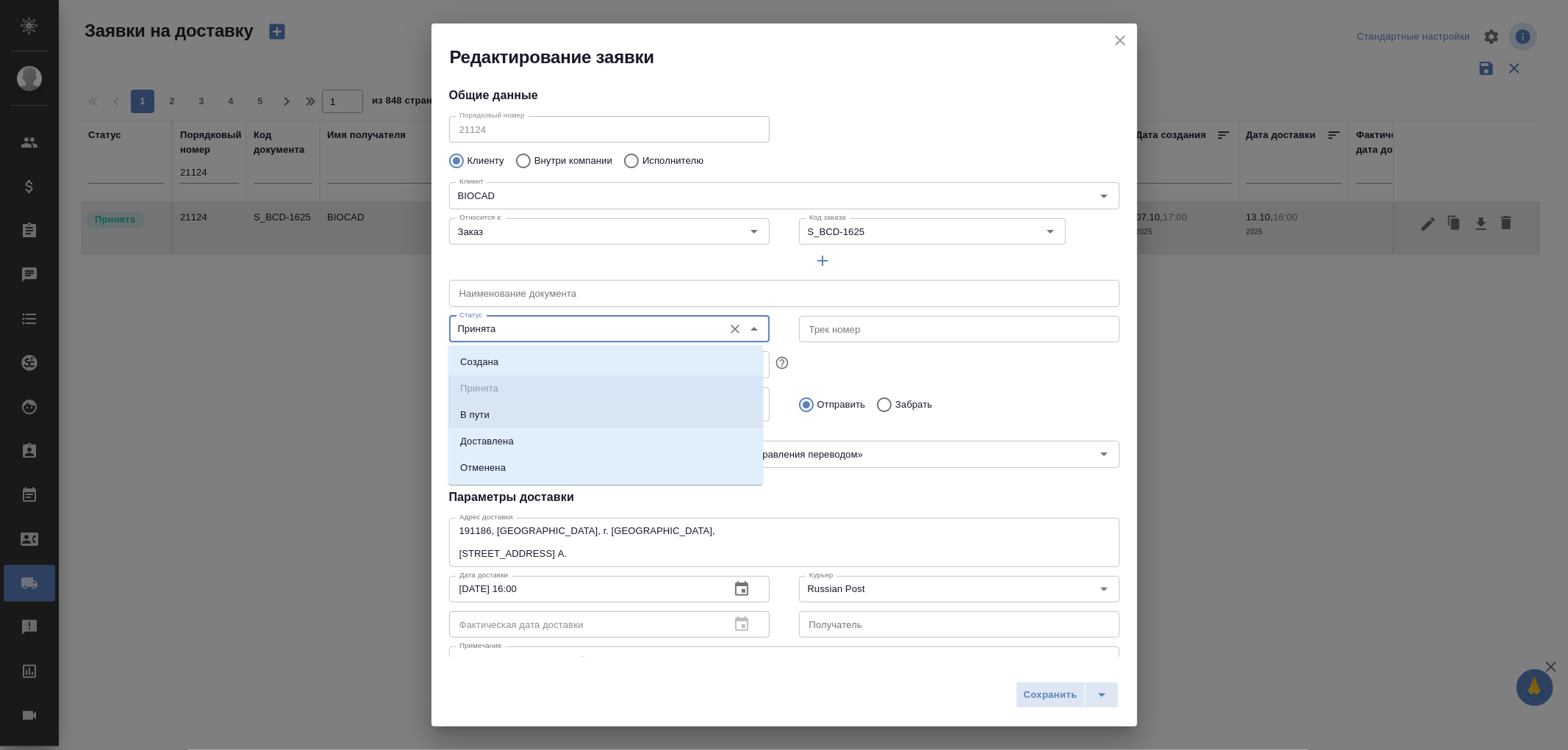
click at [498, 407] on li "В пути" at bounding box center [605, 415] width 315 height 27
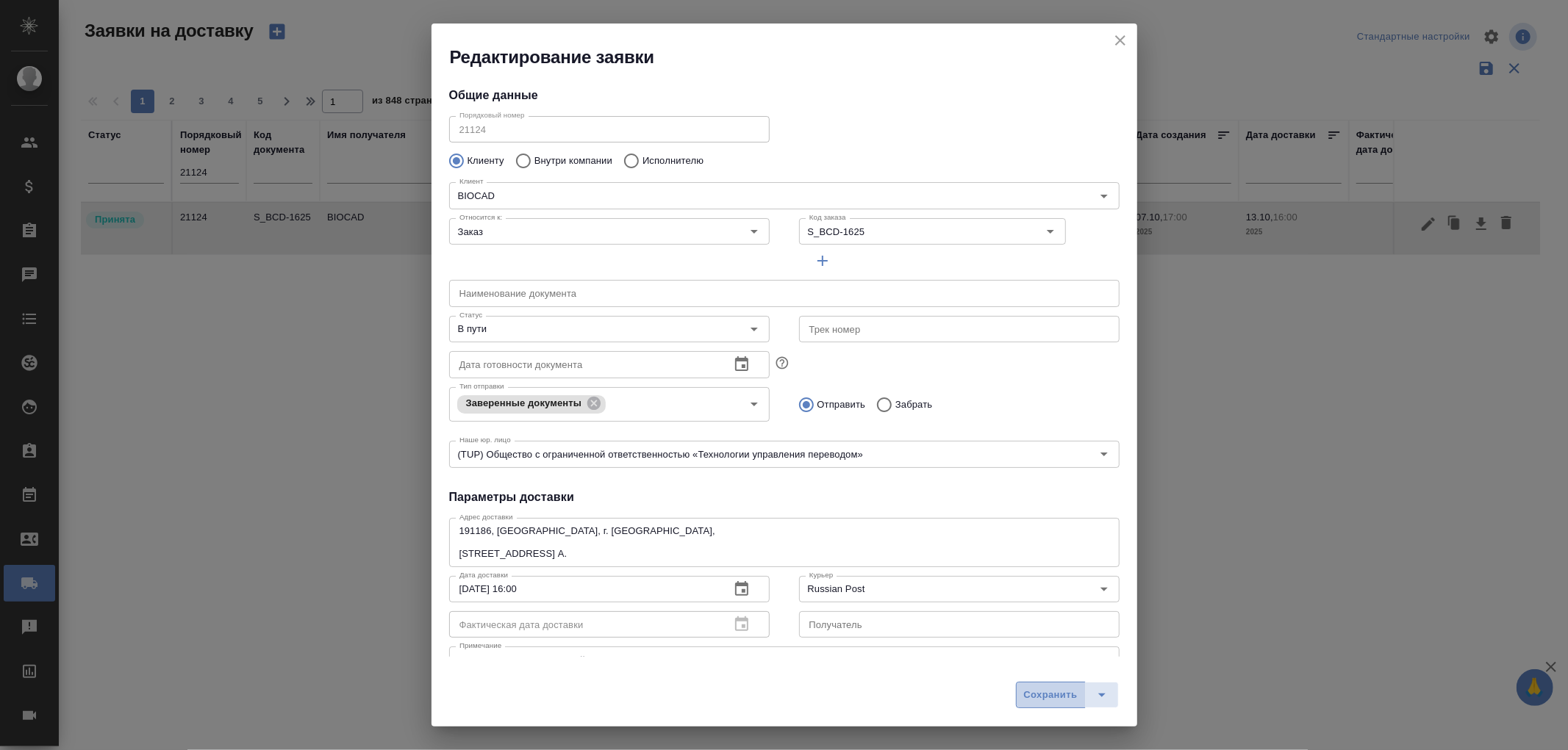
click at [1051, 689] on span "Сохранить" at bounding box center [1051, 695] width 54 height 17
type input "Принята"
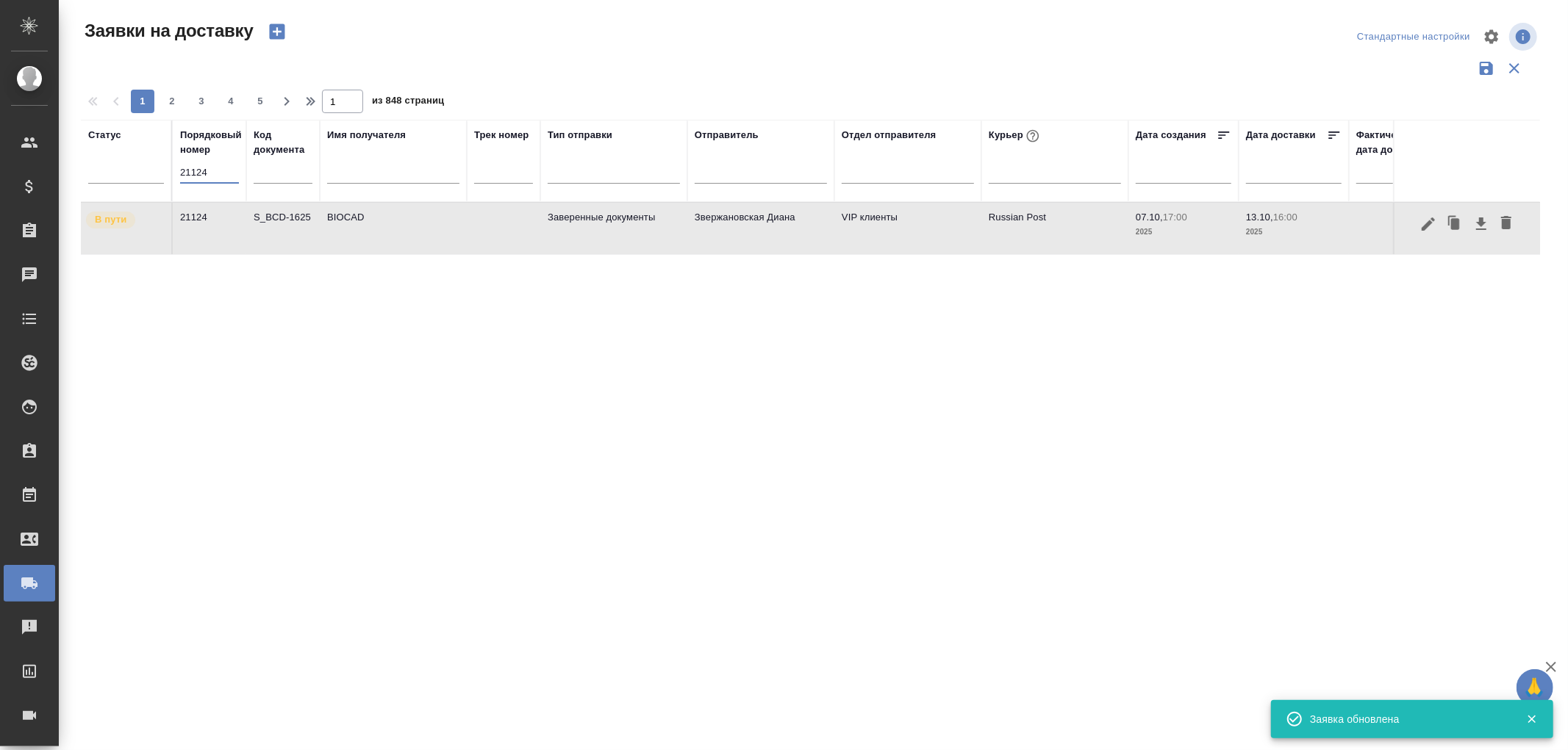
click at [210, 177] on input "21124" at bounding box center [209, 172] width 59 height 20
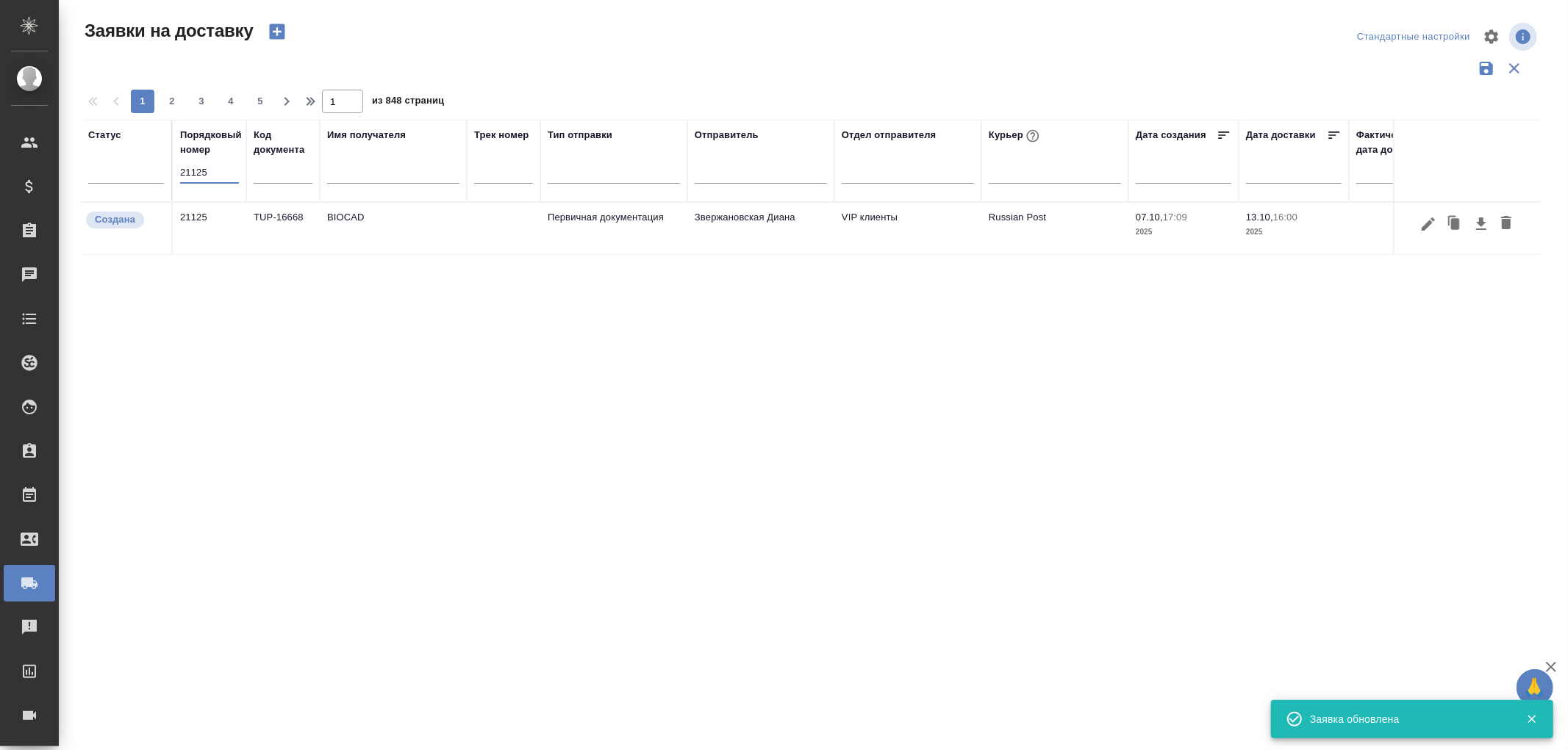
type input "21125"
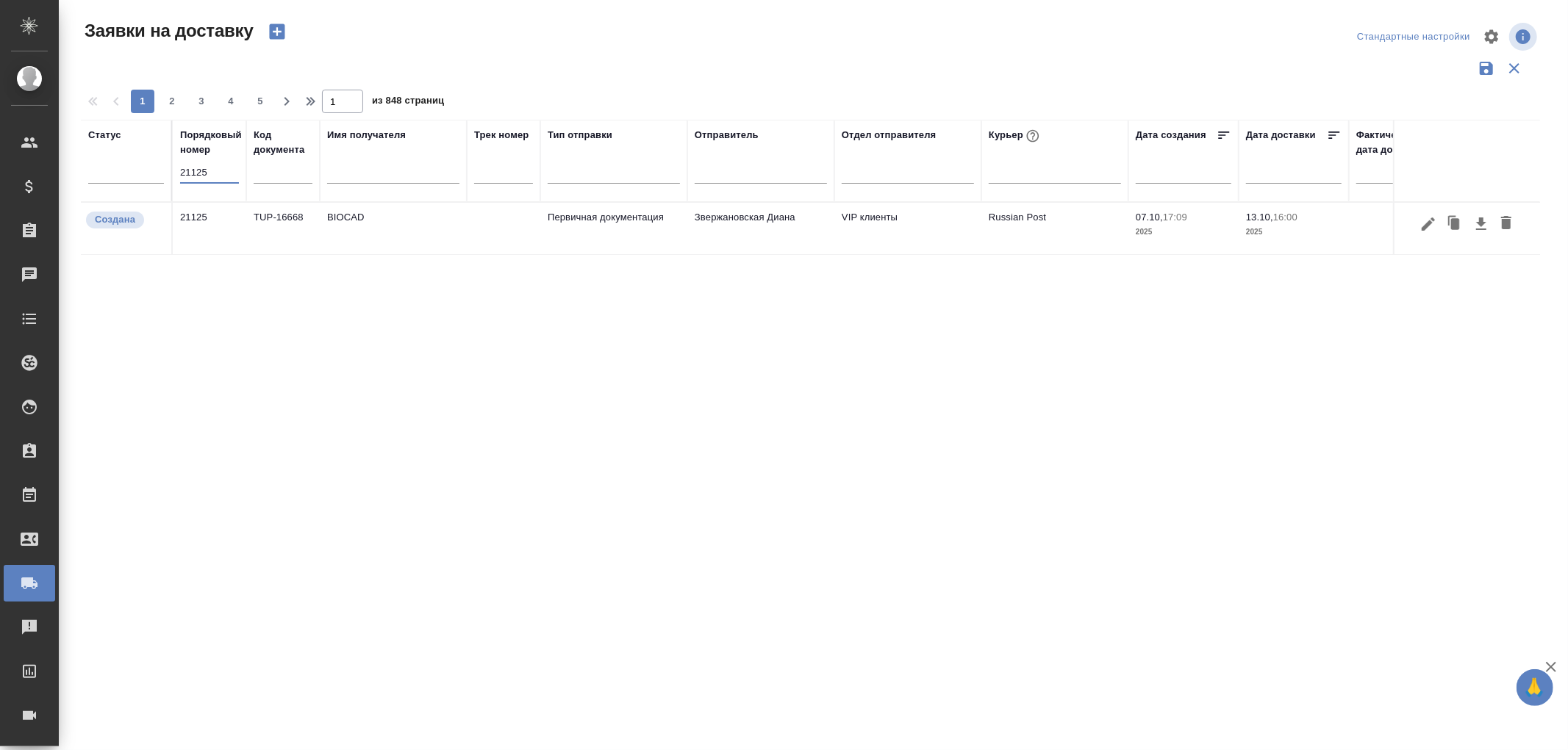
click at [294, 219] on td "TUP-16668" at bounding box center [283, 228] width 74 height 52
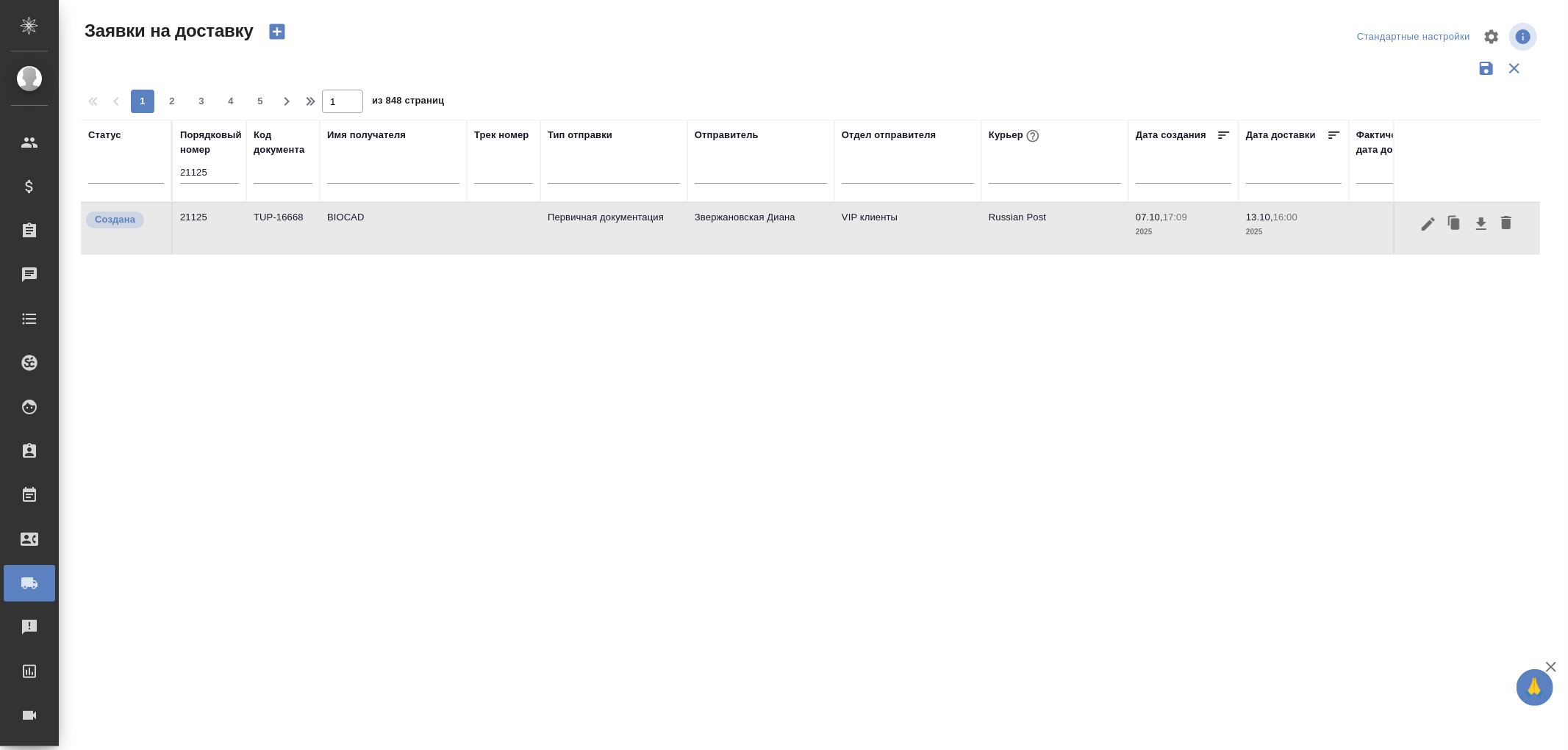
click at [294, 219] on td "TUP-16668" at bounding box center [283, 228] width 74 height 52
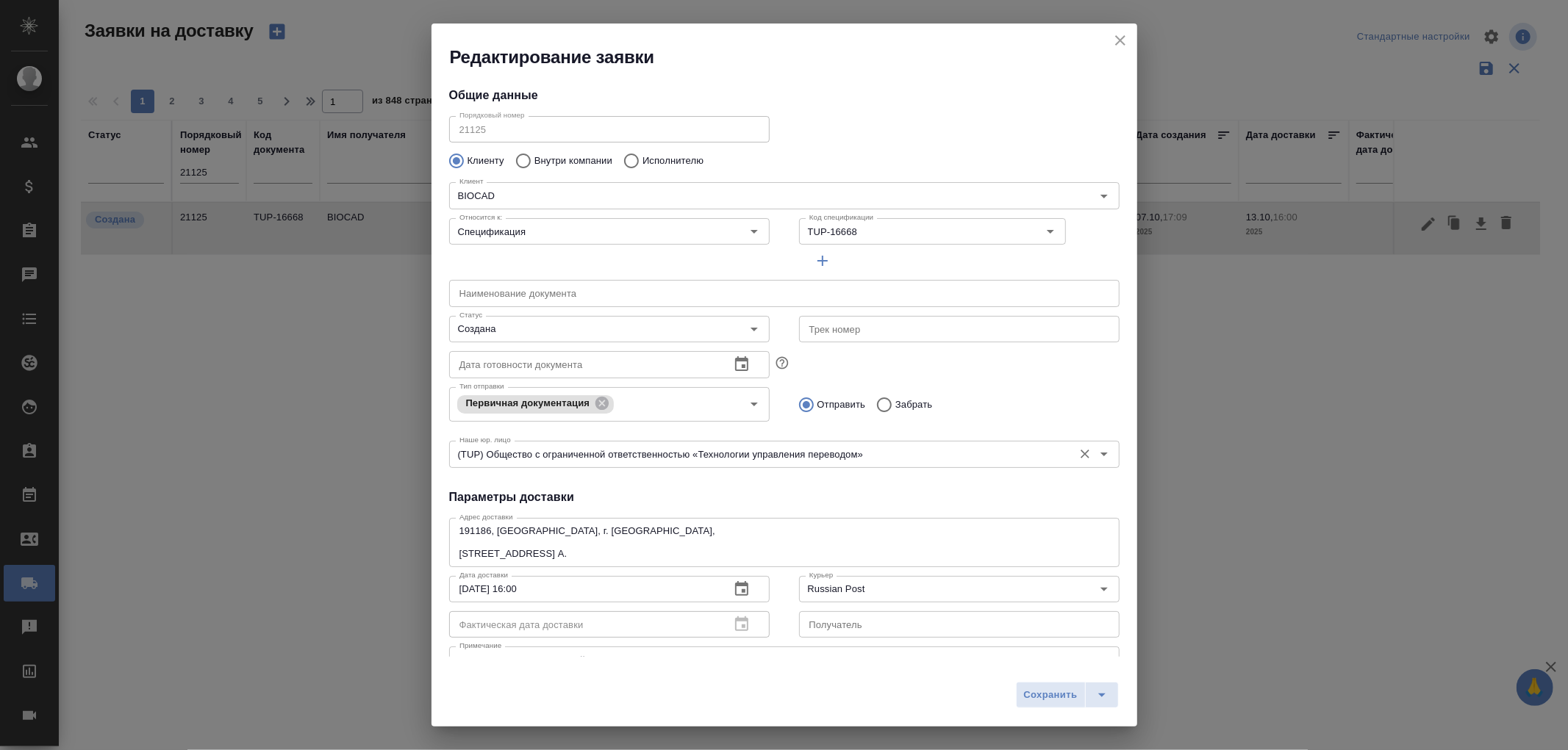
scroll to position [82, 0]
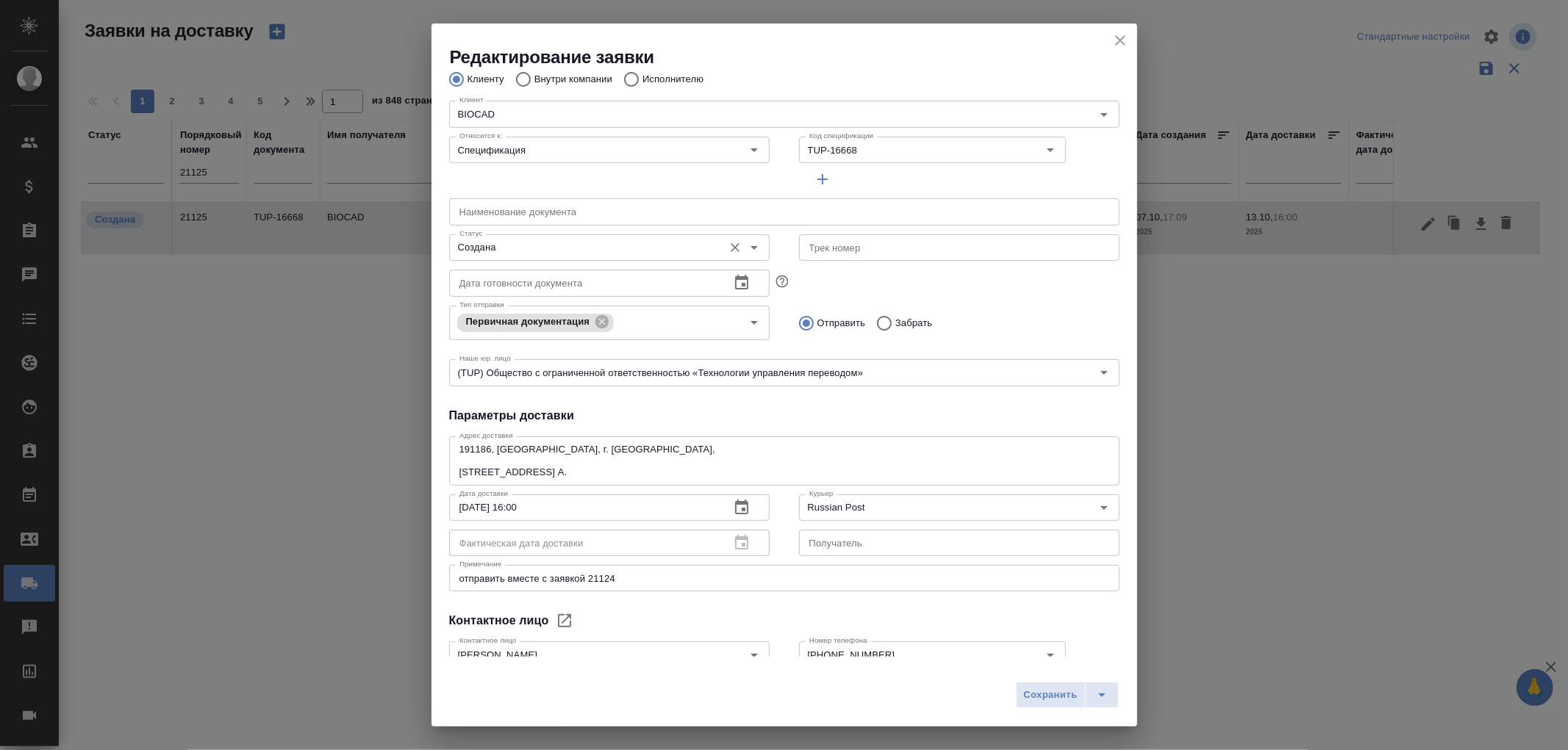
click at [746, 246] on icon "Open" at bounding box center [754, 247] width 17 height 17
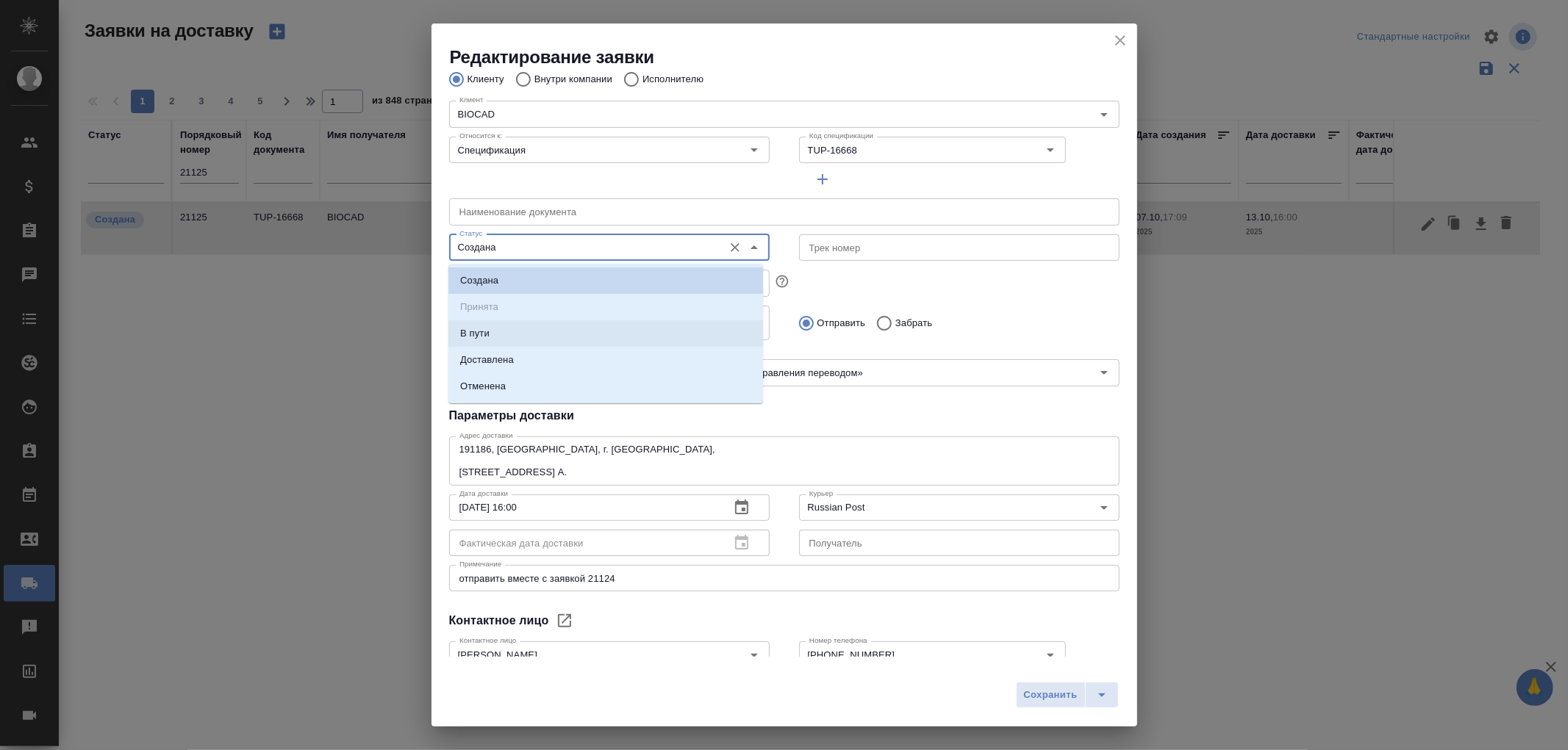
click at [482, 338] on p "В пути" at bounding box center [475, 333] width 30 height 14
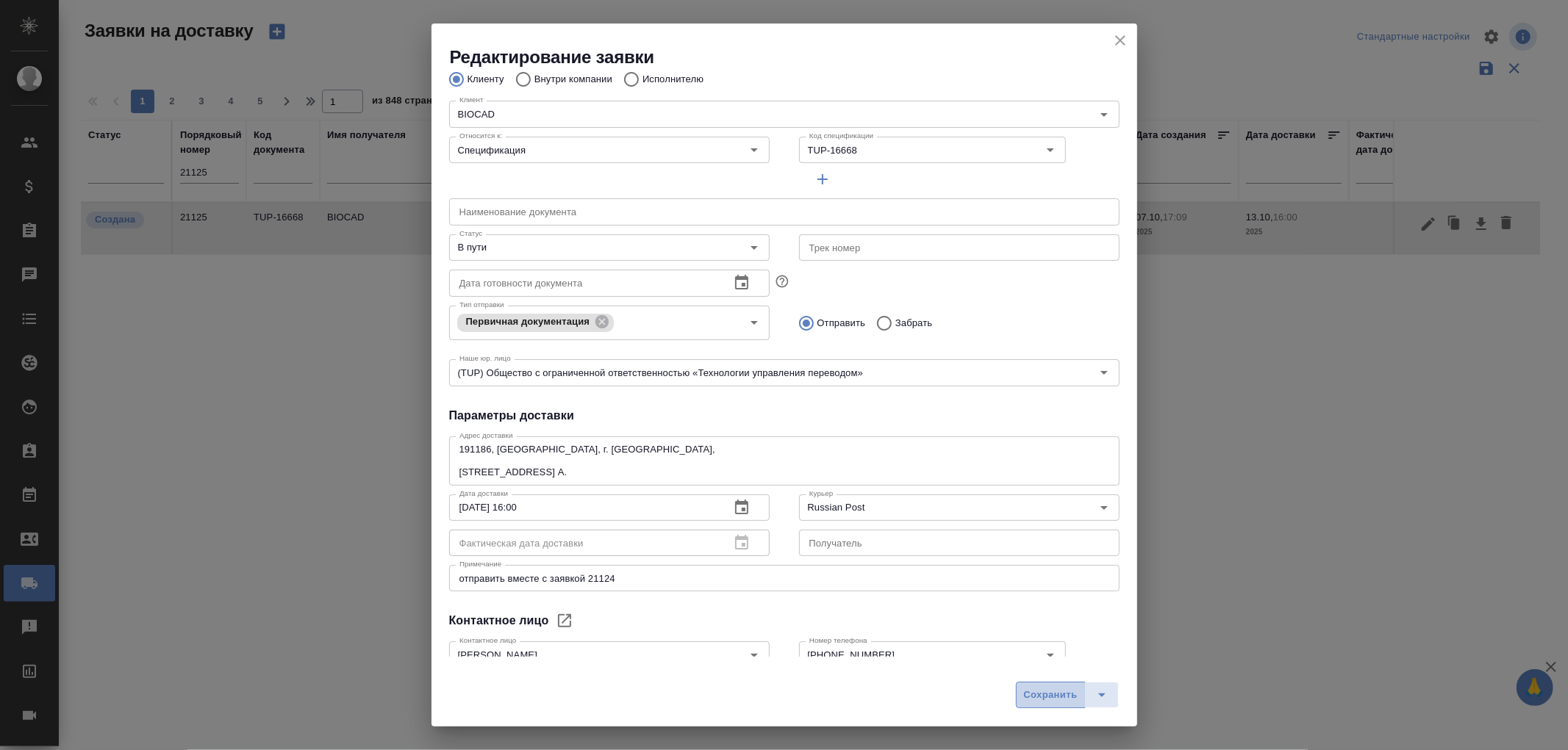
click at [1045, 695] on span "Сохранить" at bounding box center [1051, 695] width 54 height 17
type input "Создана"
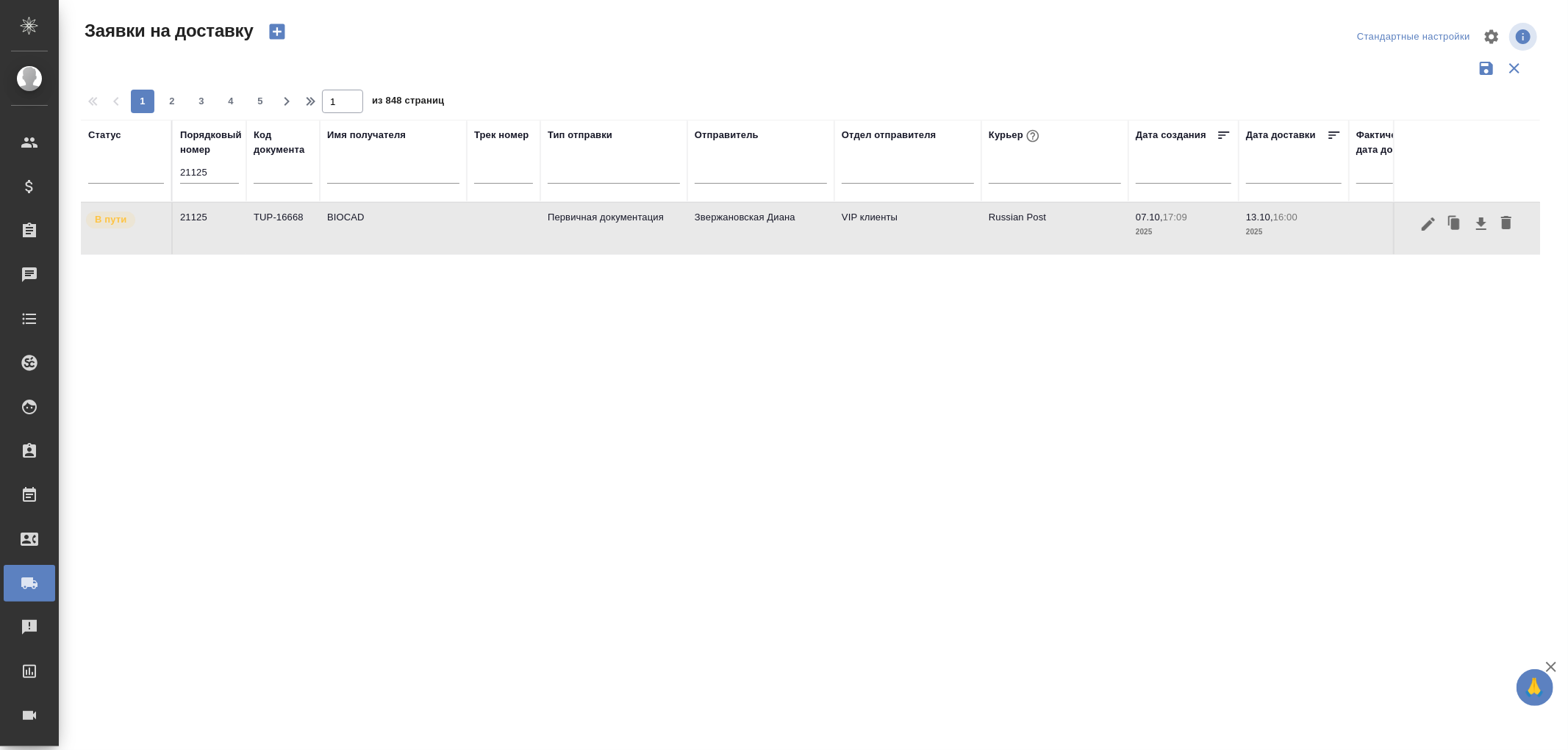
click at [578, 228] on td "Первичная документация" at bounding box center [614, 228] width 147 height 52
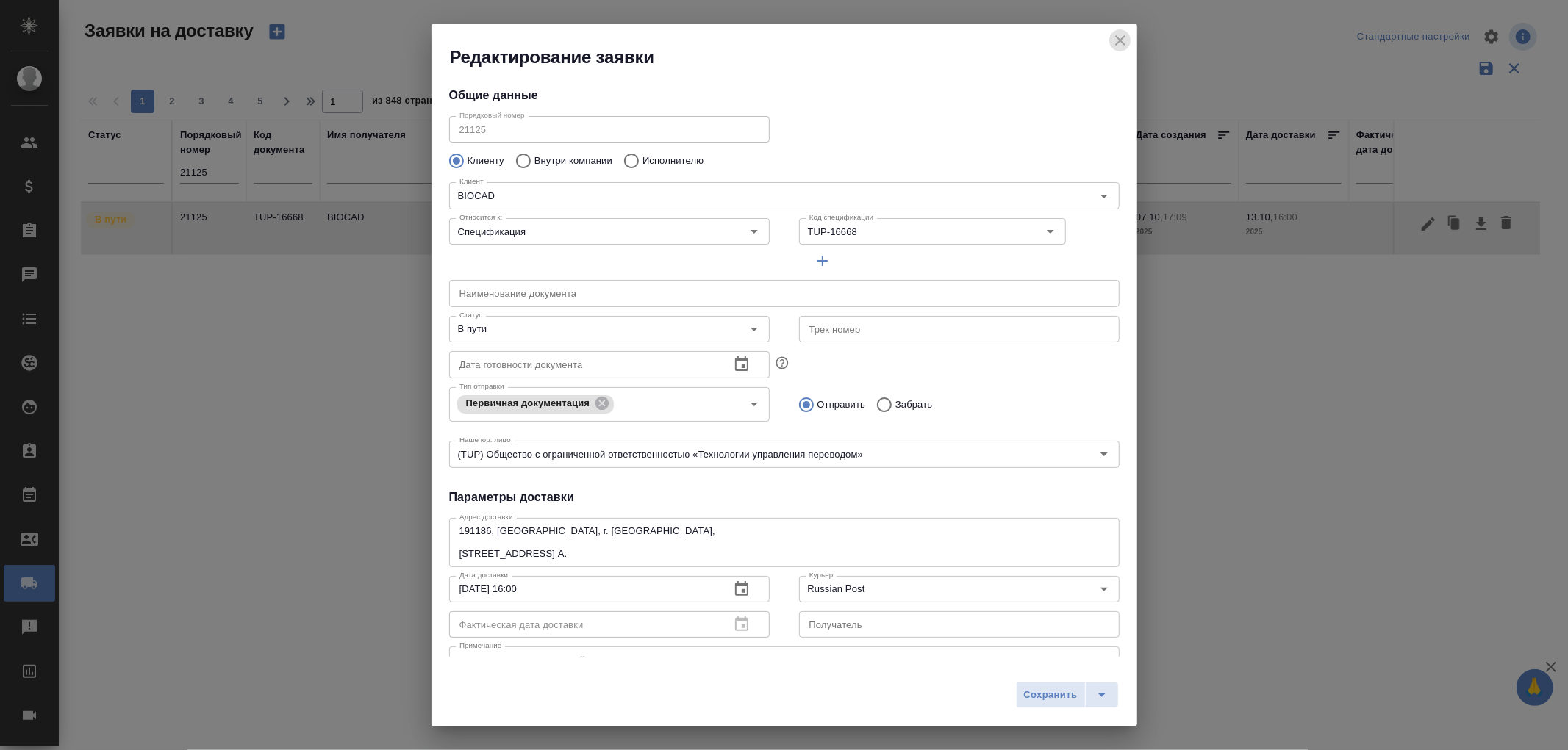
click at [1128, 47] on icon "close" at bounding box center [1120, 40] width 17 height 17
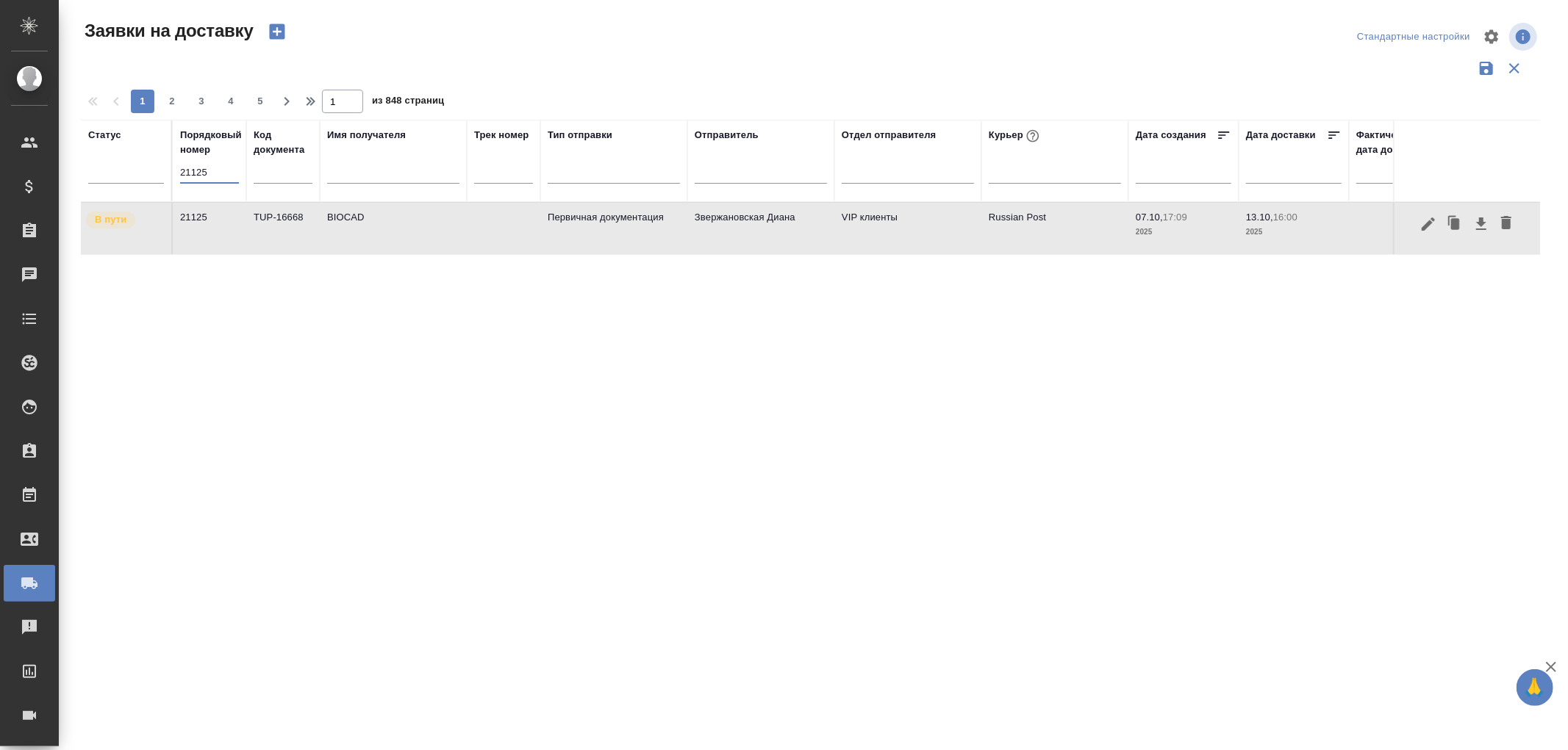
click at [215, 174] on input "21125" at bounding box center [209, 172] width 59 height 20
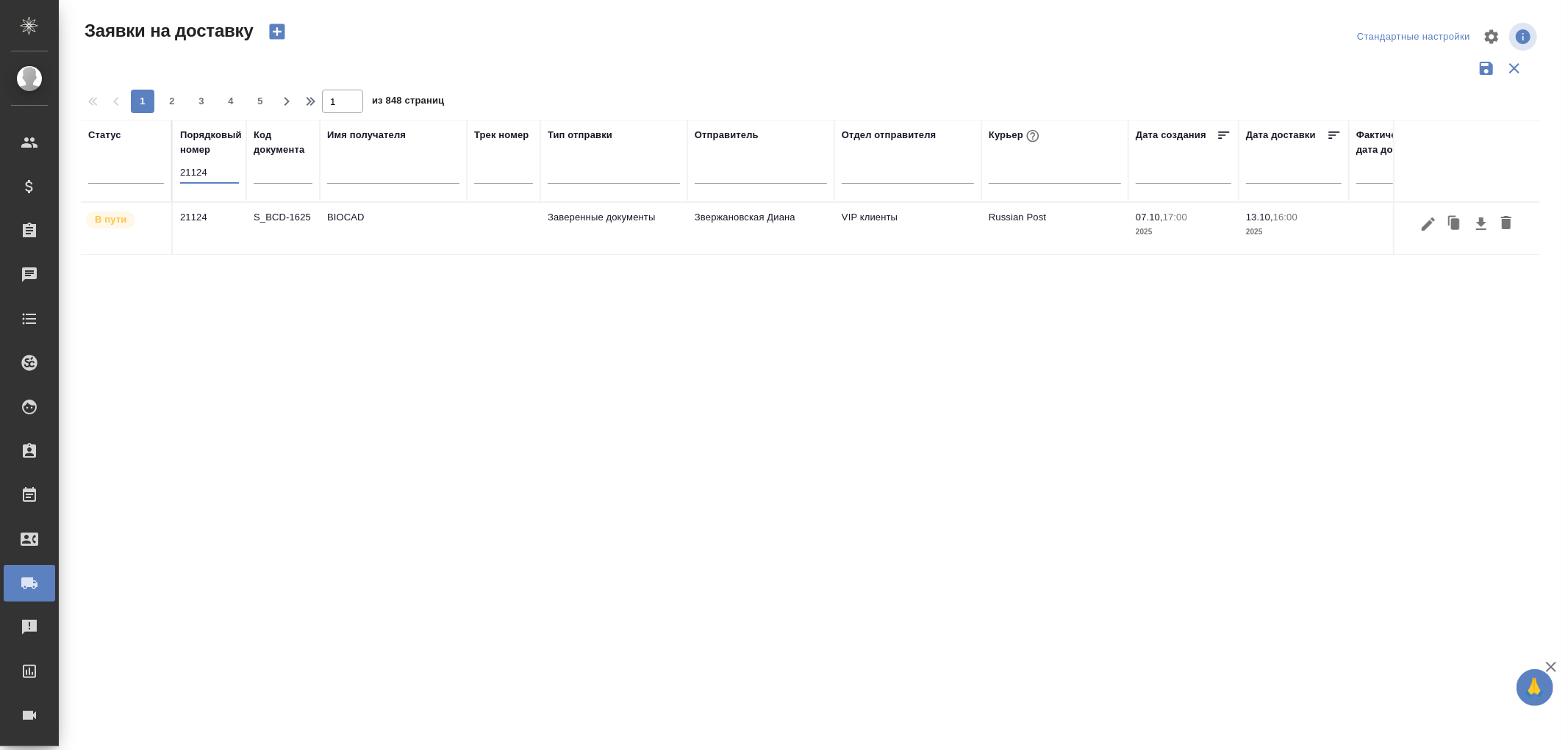
click at [322, 218] on td "BIOCAD" at bounding box center [394, 228] width 147 height 52
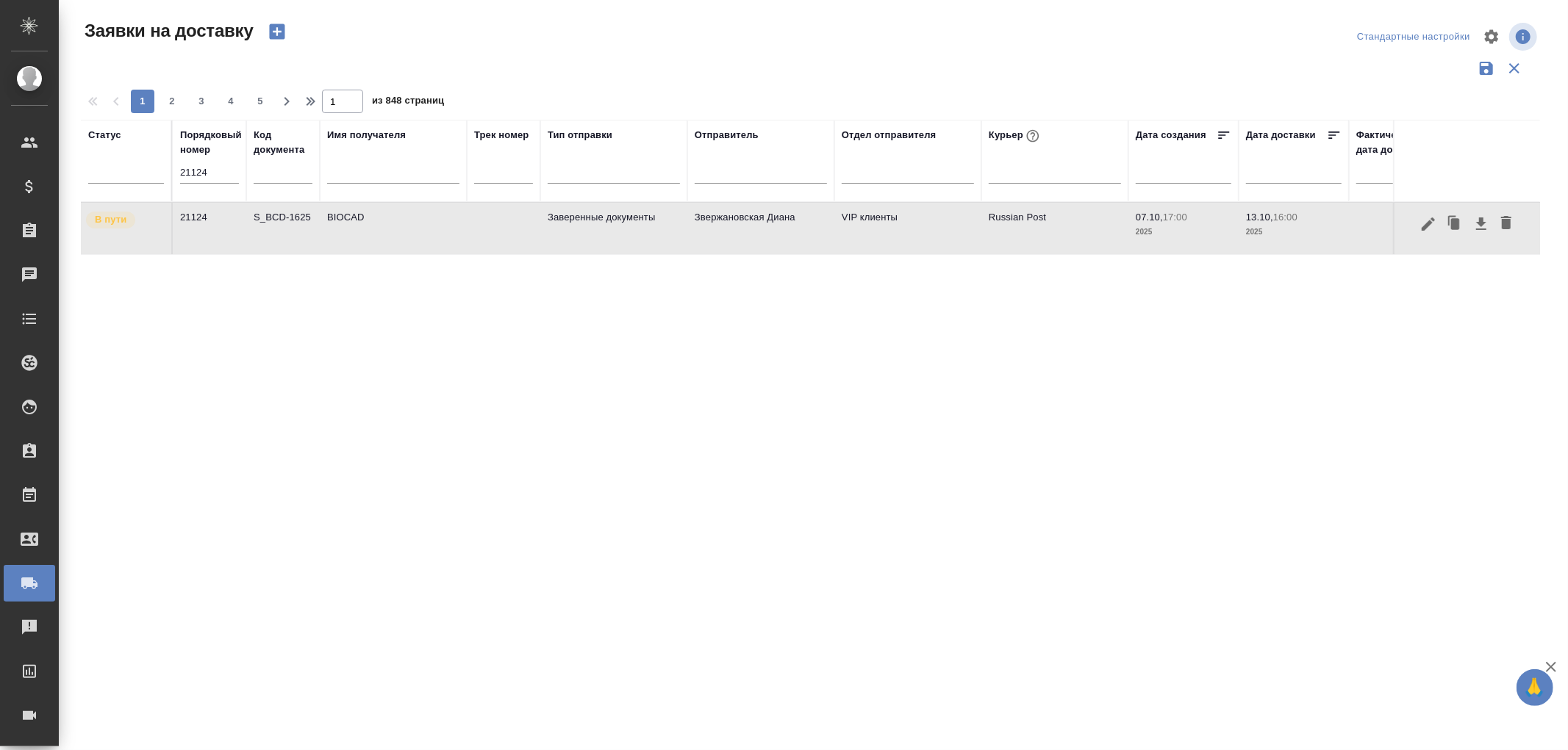
click at [322, 218] on td "BIOCAD" at bounding box center [394, 228] width 147 height 52
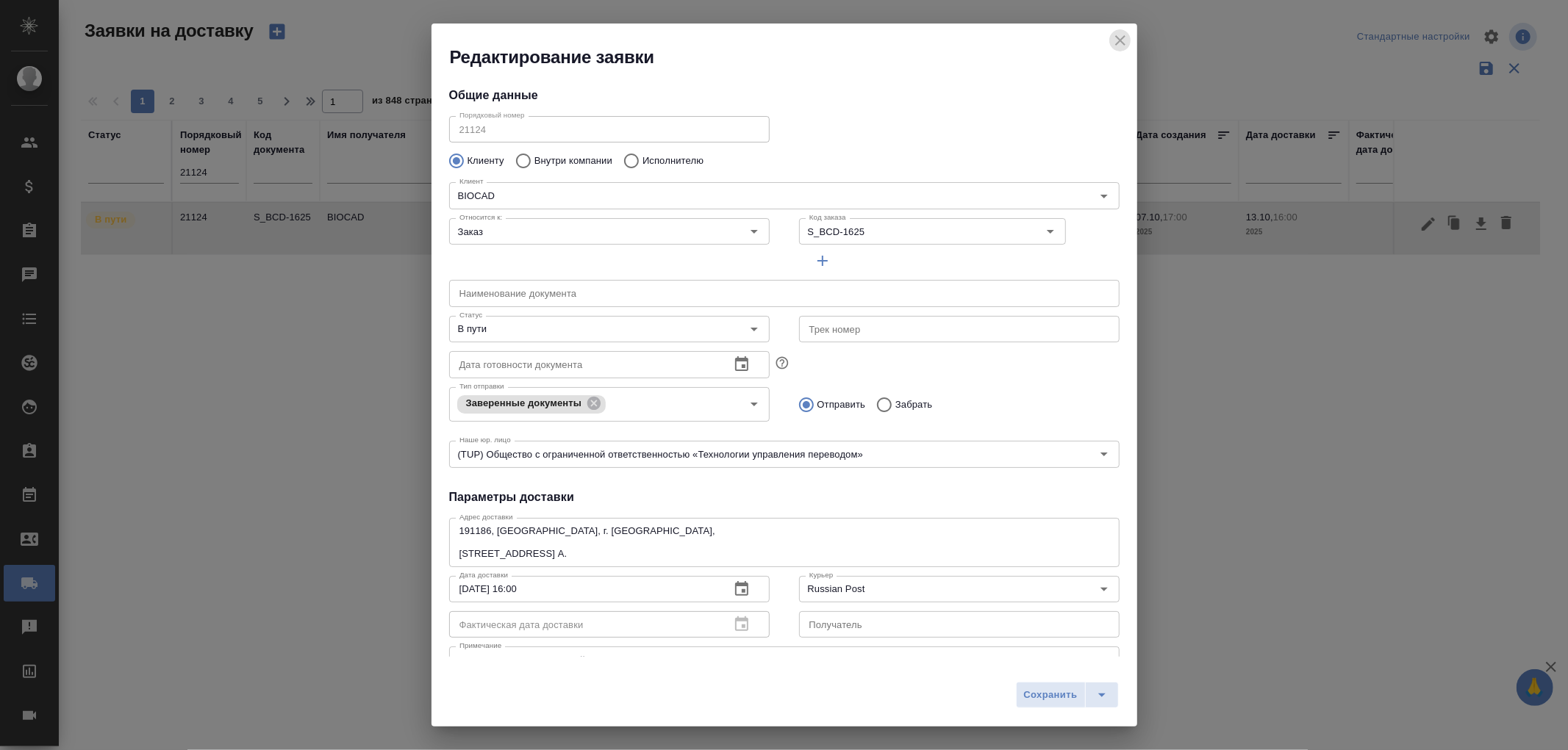
click at [1122, 47] on icon "close" at bounding box center [1120, 40] width 17 height 17
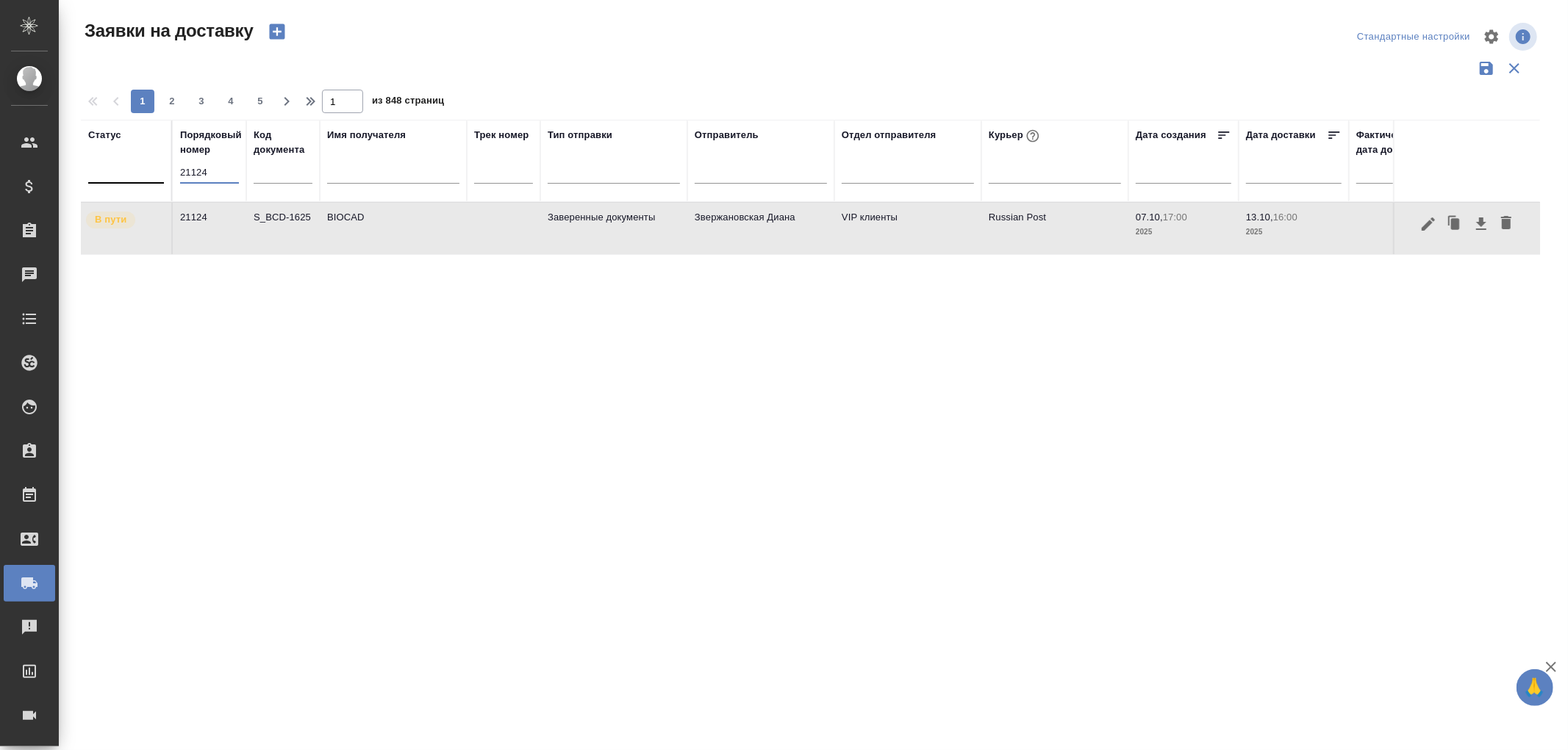
drag, startPoint x: 221, startPoint y: 172, endPoint x: 98, endPoint y: 165, distance: 123.2
click at [98, 165] on tr "Статус Порядковый номер 21124 Код документа Имя получателя Трек номер Тип отпра…" at bounding box center [844, 161] width 1526 height 83
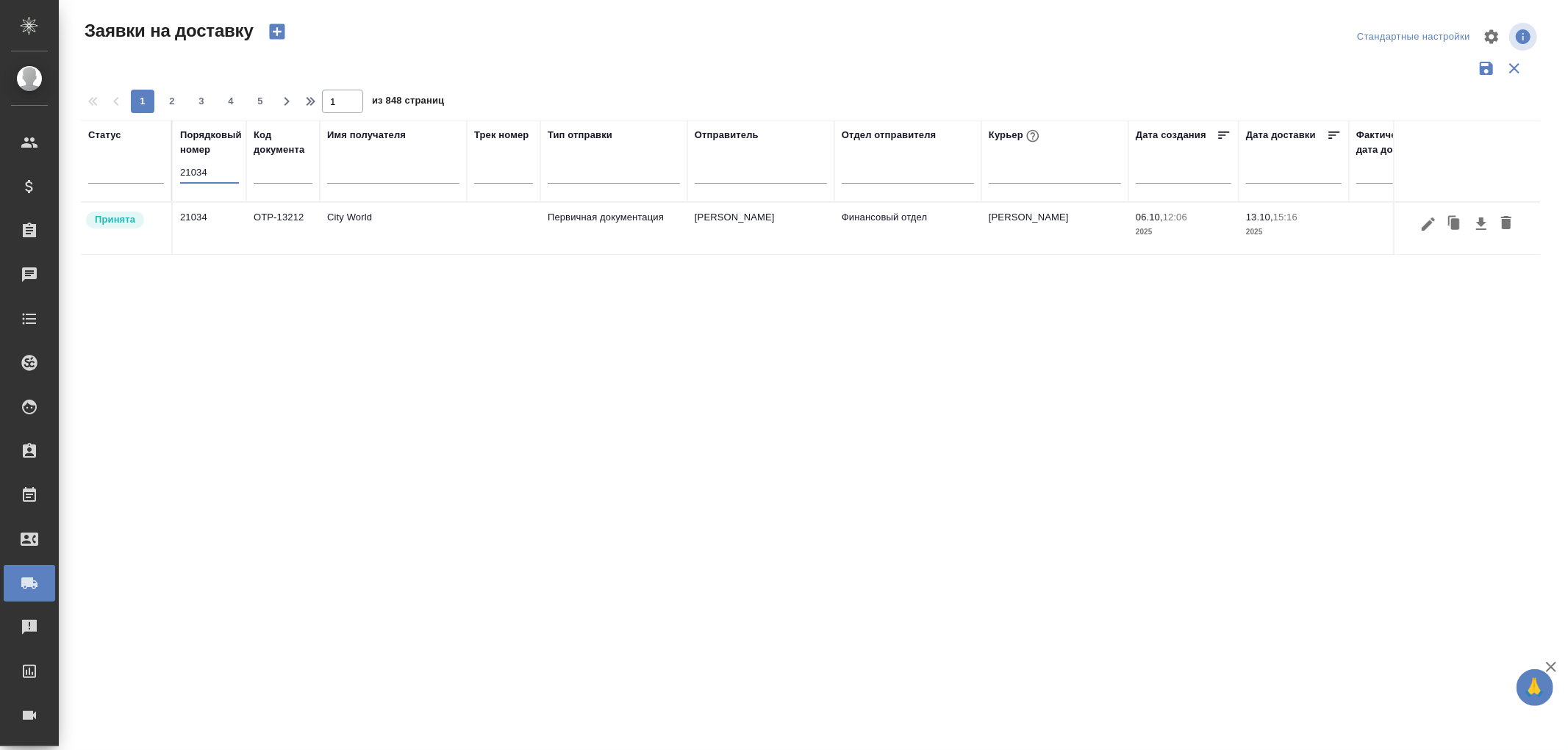
type input "21034"
click at [364, 221] on td "City World" at bounding box center [394, 228] width 147 height 52
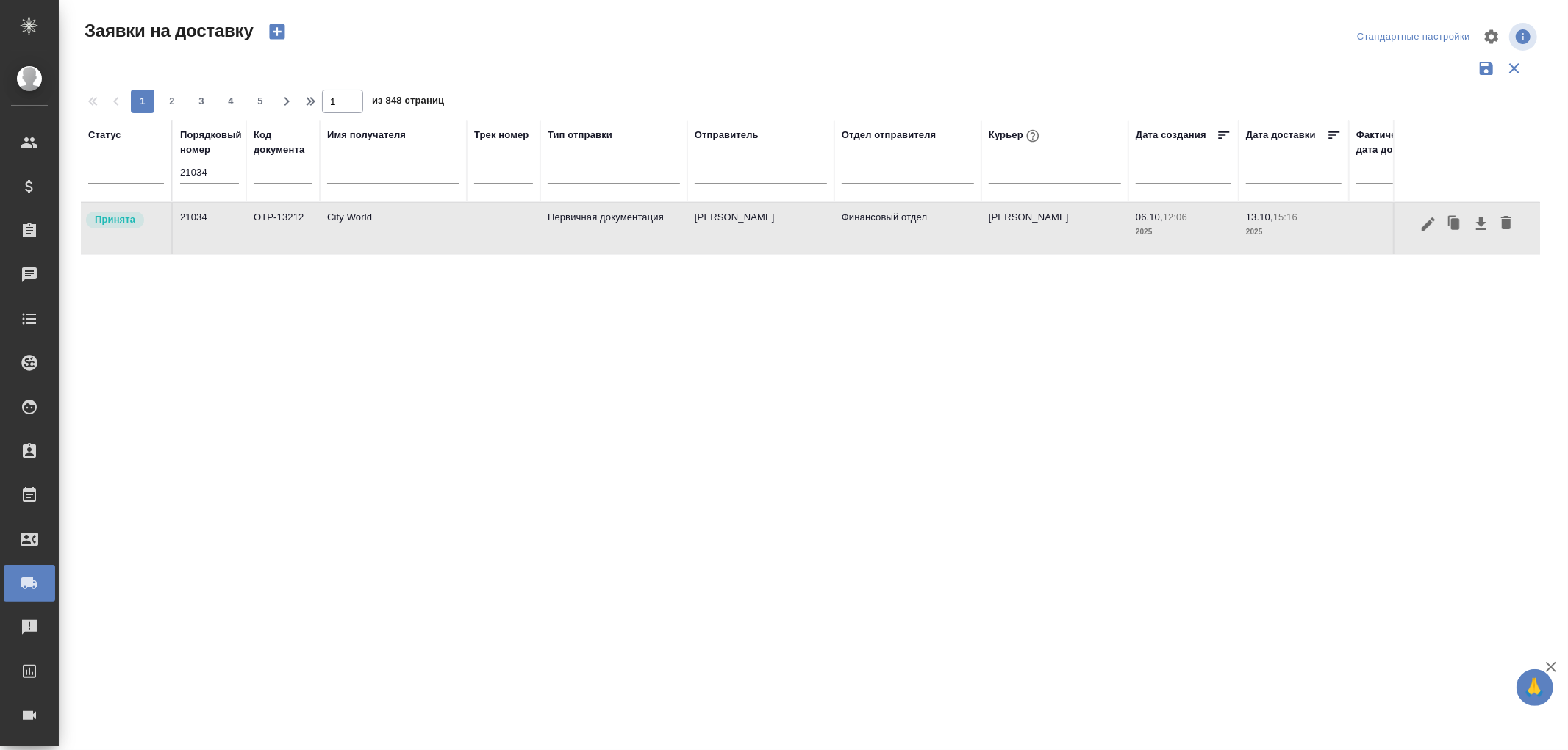
click at [364, 221] on td "City World" at bounding box center [394, 228] width 147 height 52
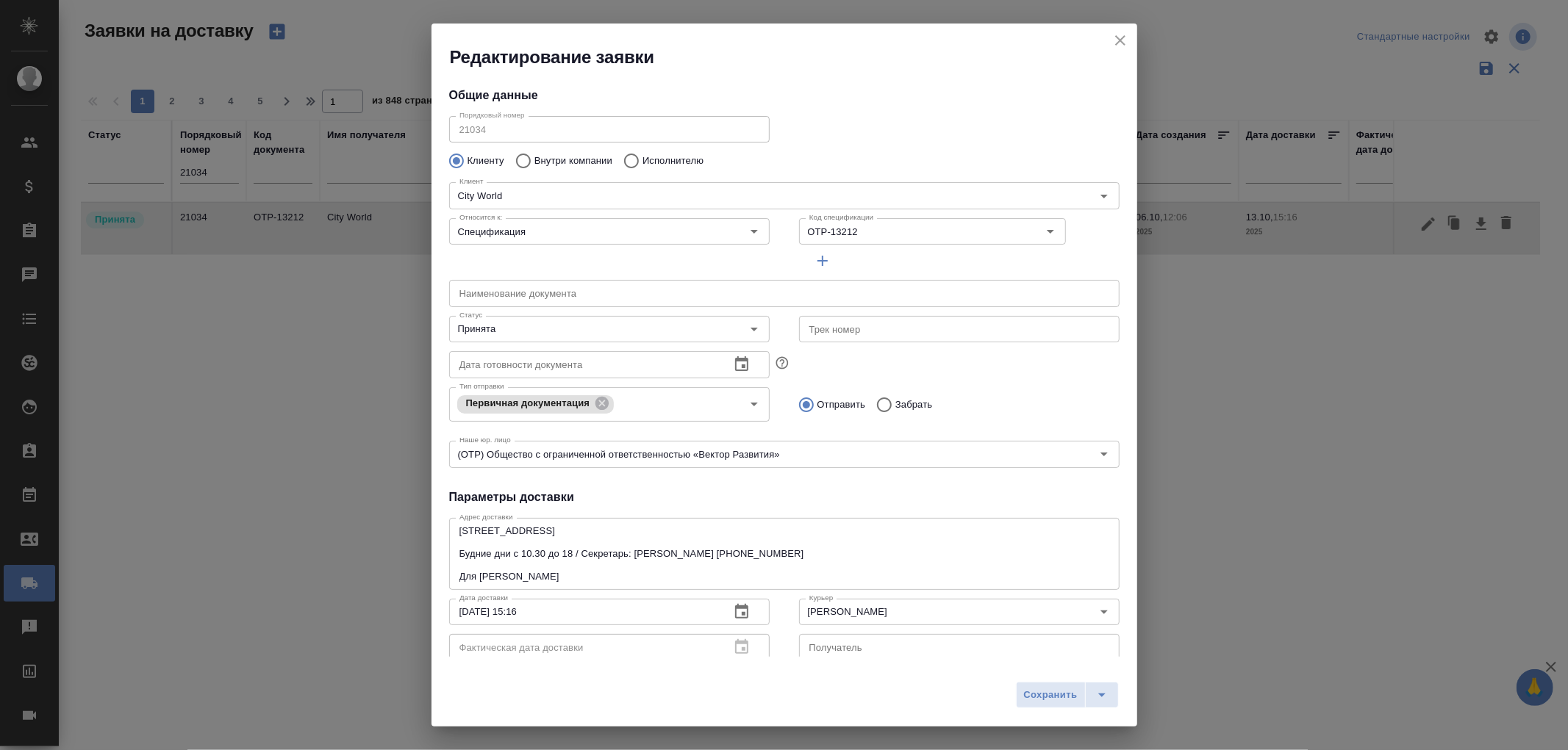
type input "Фролова Инна"
type input "8-926-554-77-51"
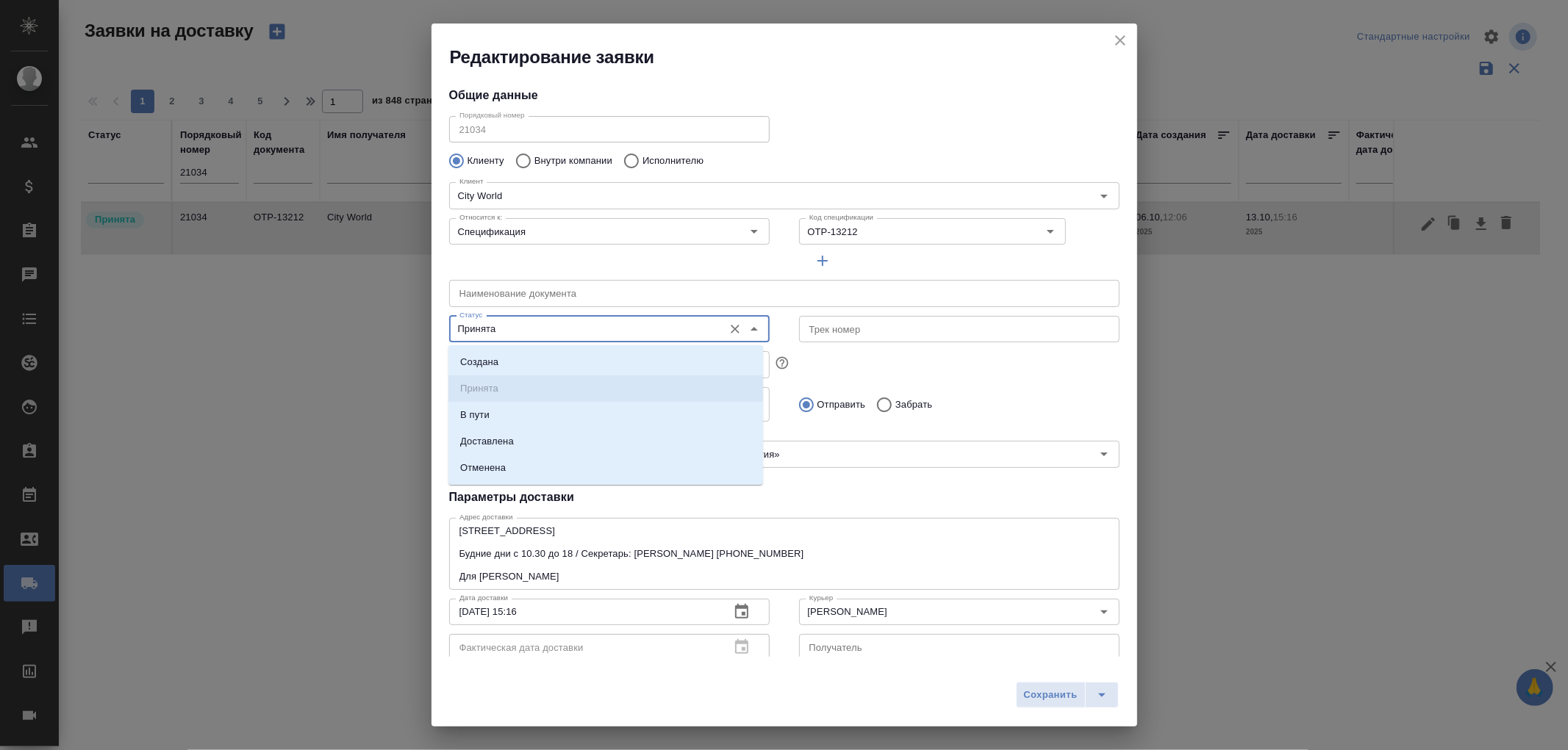
click at [561, 334] on input "Принята" at bounding box center [585, 329] width 262 height 17
click at [481, 416] on p "В пути" at bounding box center [475, 415] width 30 height 14
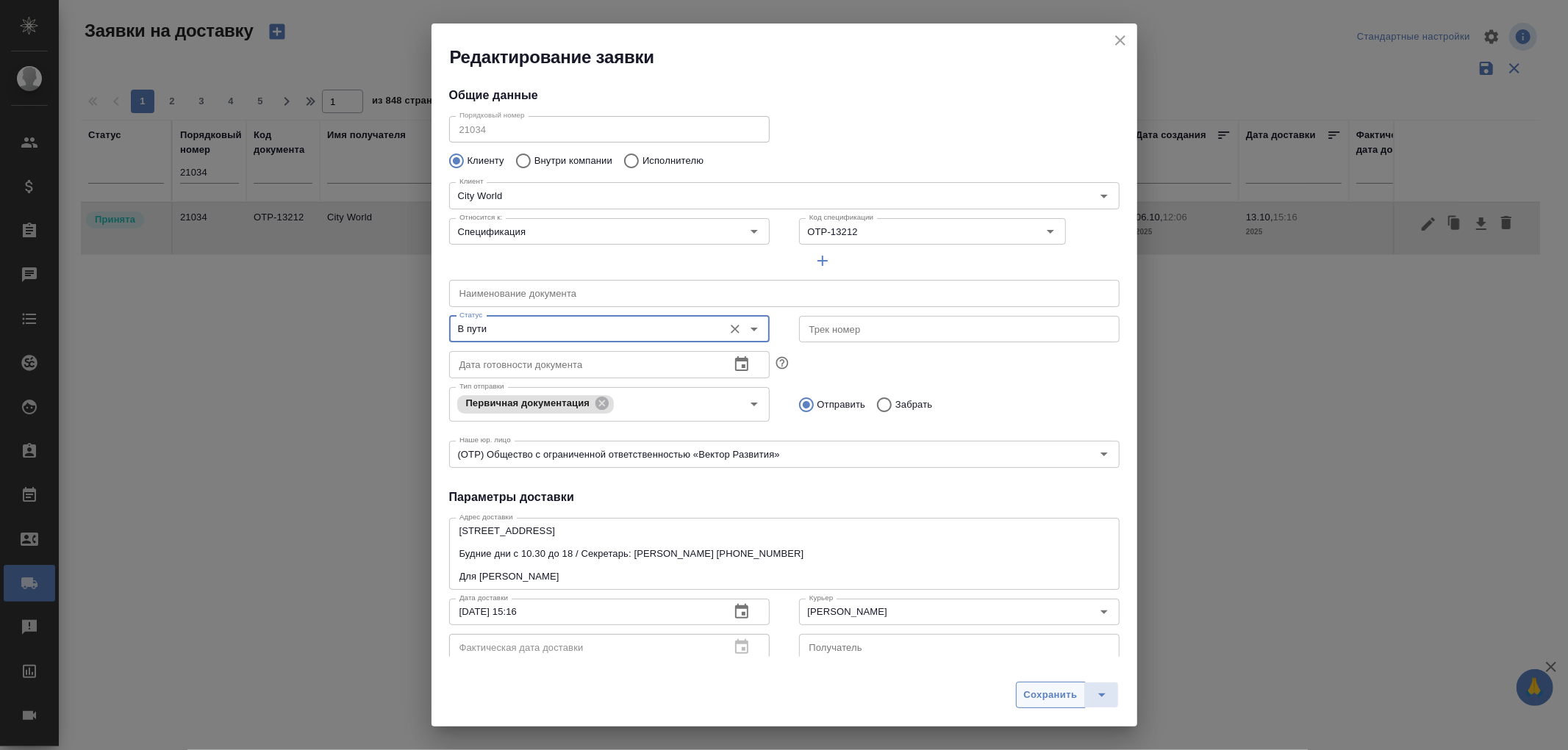
click at [1036, 695] on span "Сохранить" at bounding box center [1051, 695] width 54 height 17
type input "Принята"
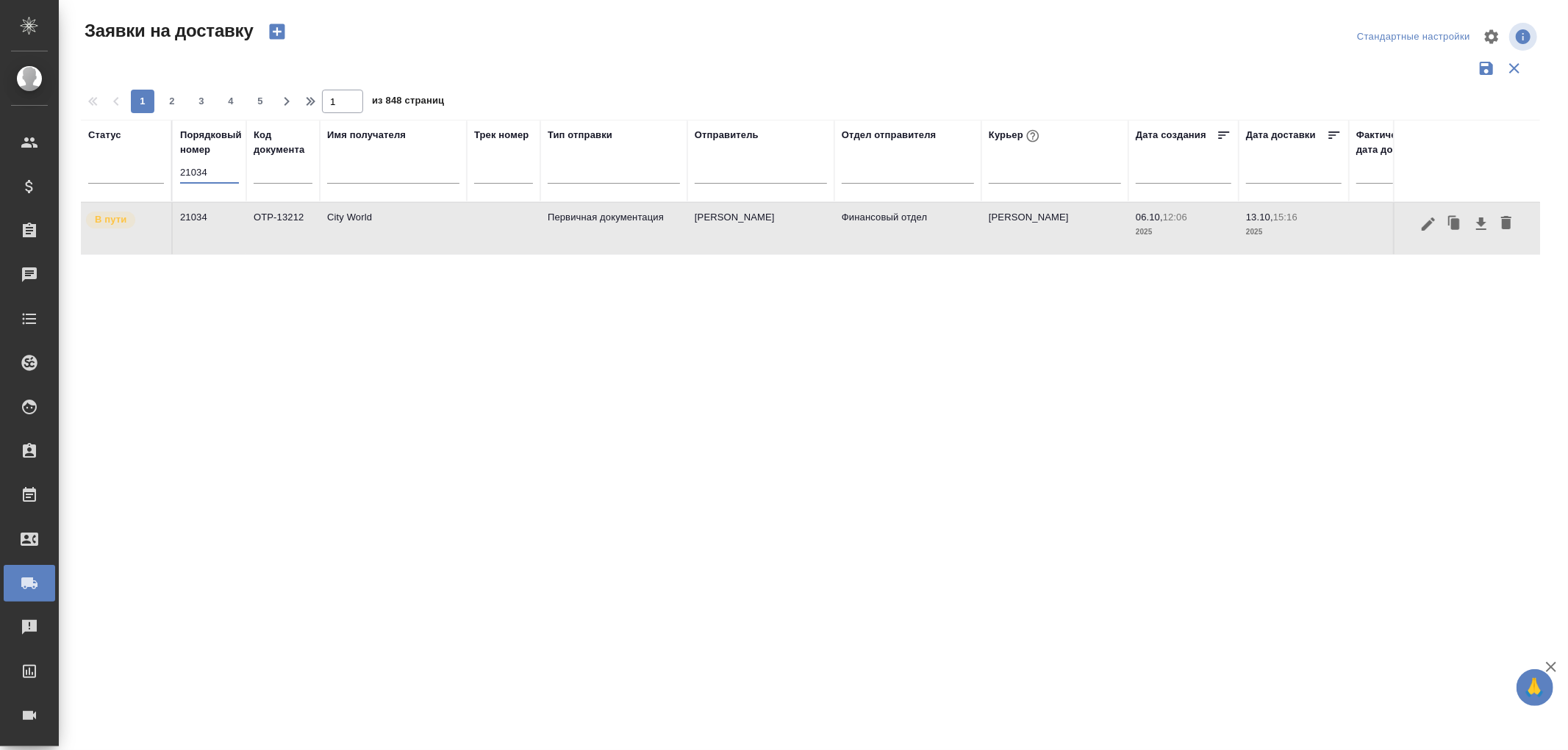
click at [209, 169] on input "21034" at bounding box center [209, 172] width 59 height 20
drag, startPoint x: 232, startPoint y: 177, endPoint x: 99, endPoint y: 174, distance: 133.0
click at [99, 174] on tr "Статус Порядковый номер 21034 Код документа Имя получателя Трек номер Тип отпра…" at bounding box center [844, 161] width 1526 height 83
type input "21131"
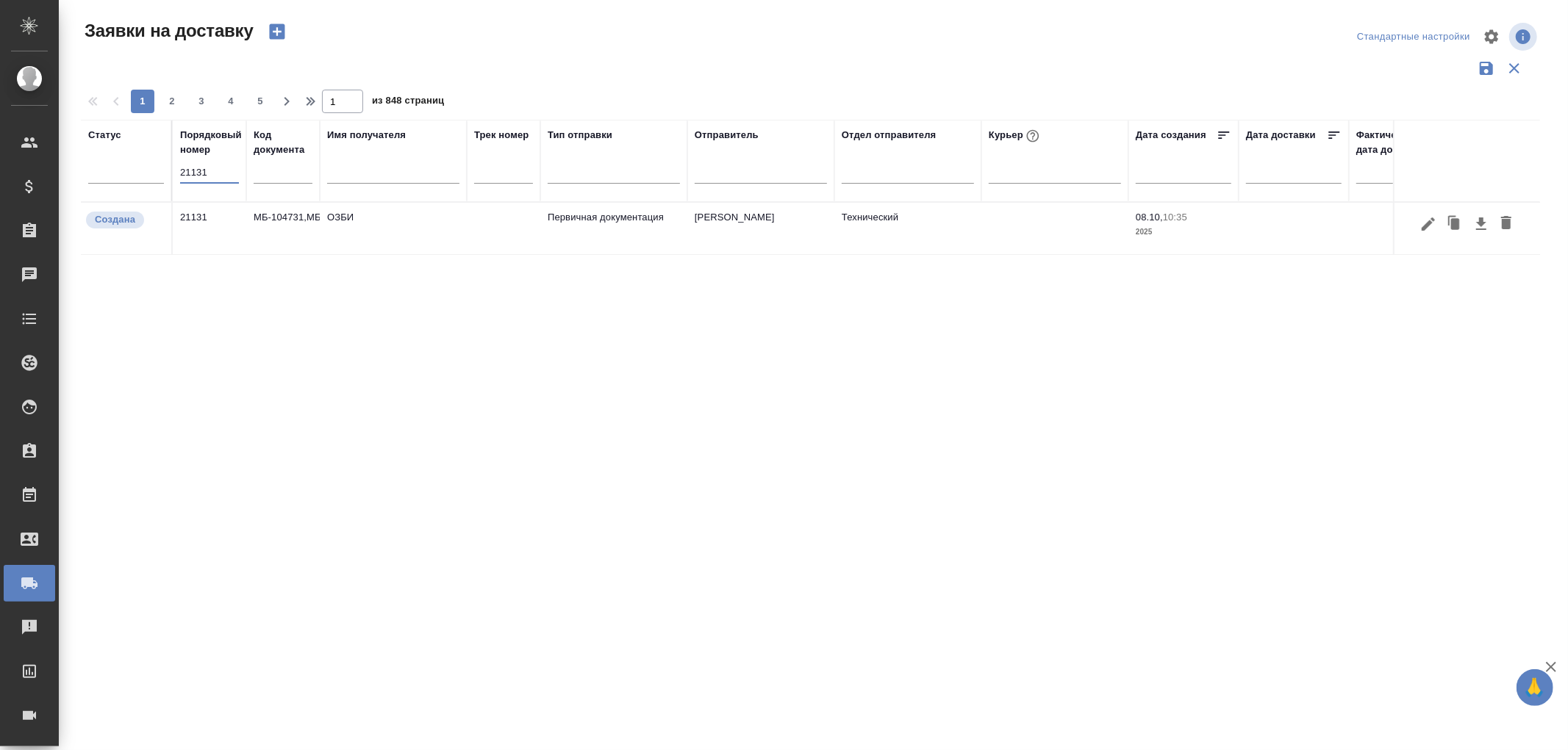
click at [348, 218] on td "ОЗБИ" at bounding box center [394, 228] width 147 height 52
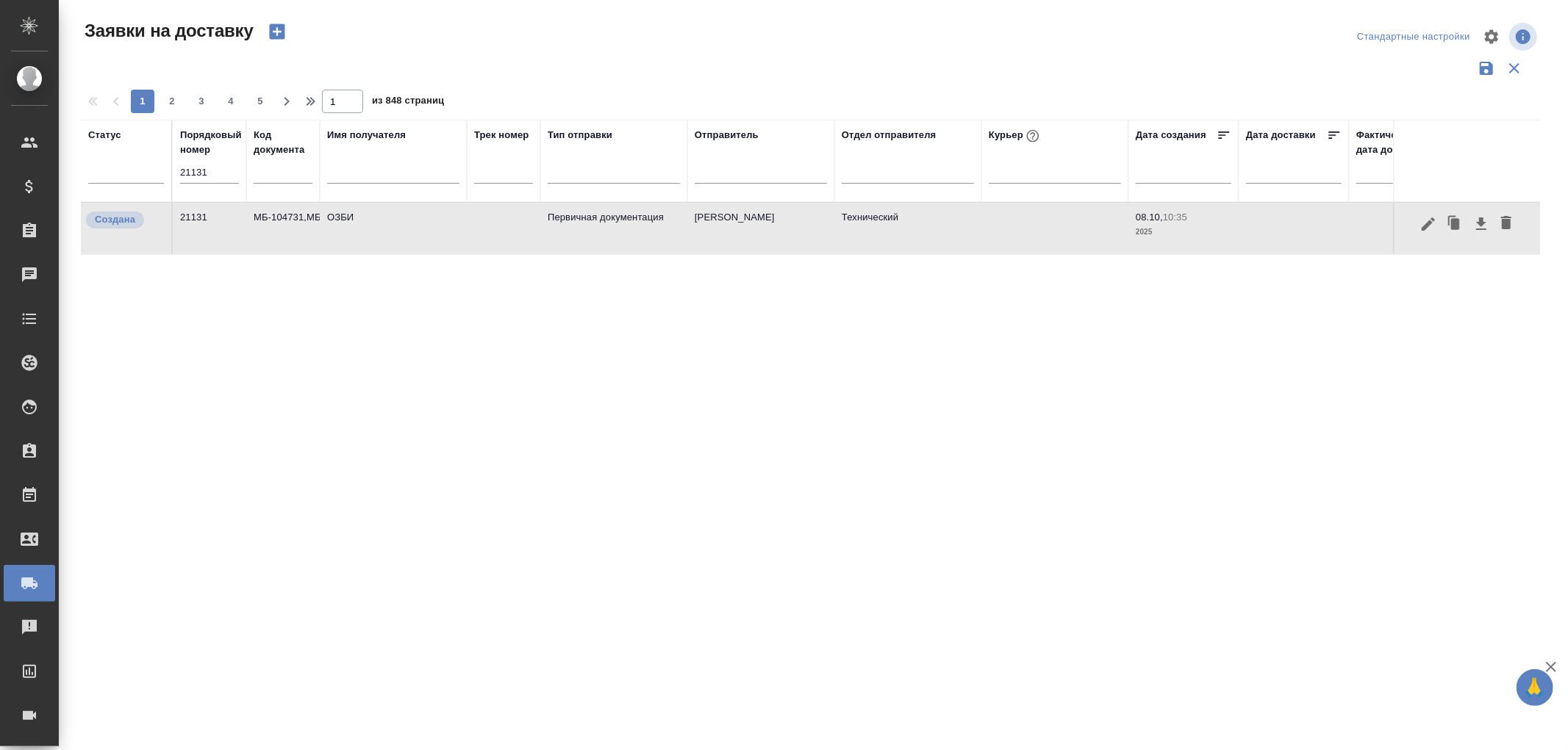
click at [348, 218] on td "ОЗБИ" at bounding box center [394, 228] width 147 height 52
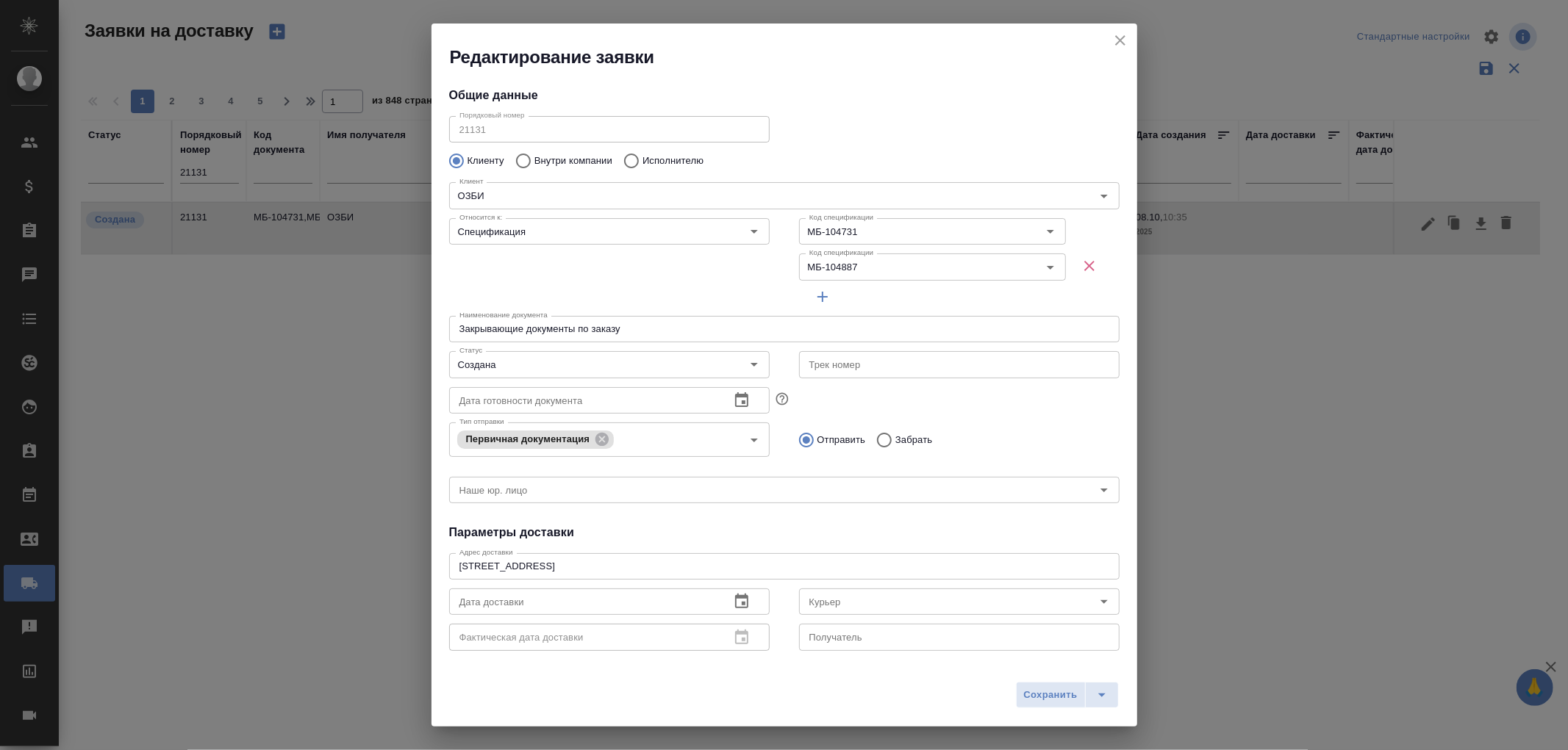
type input "Шадаева Ирина"
type input "+7 (495) 663-91-87 доб. 1282"
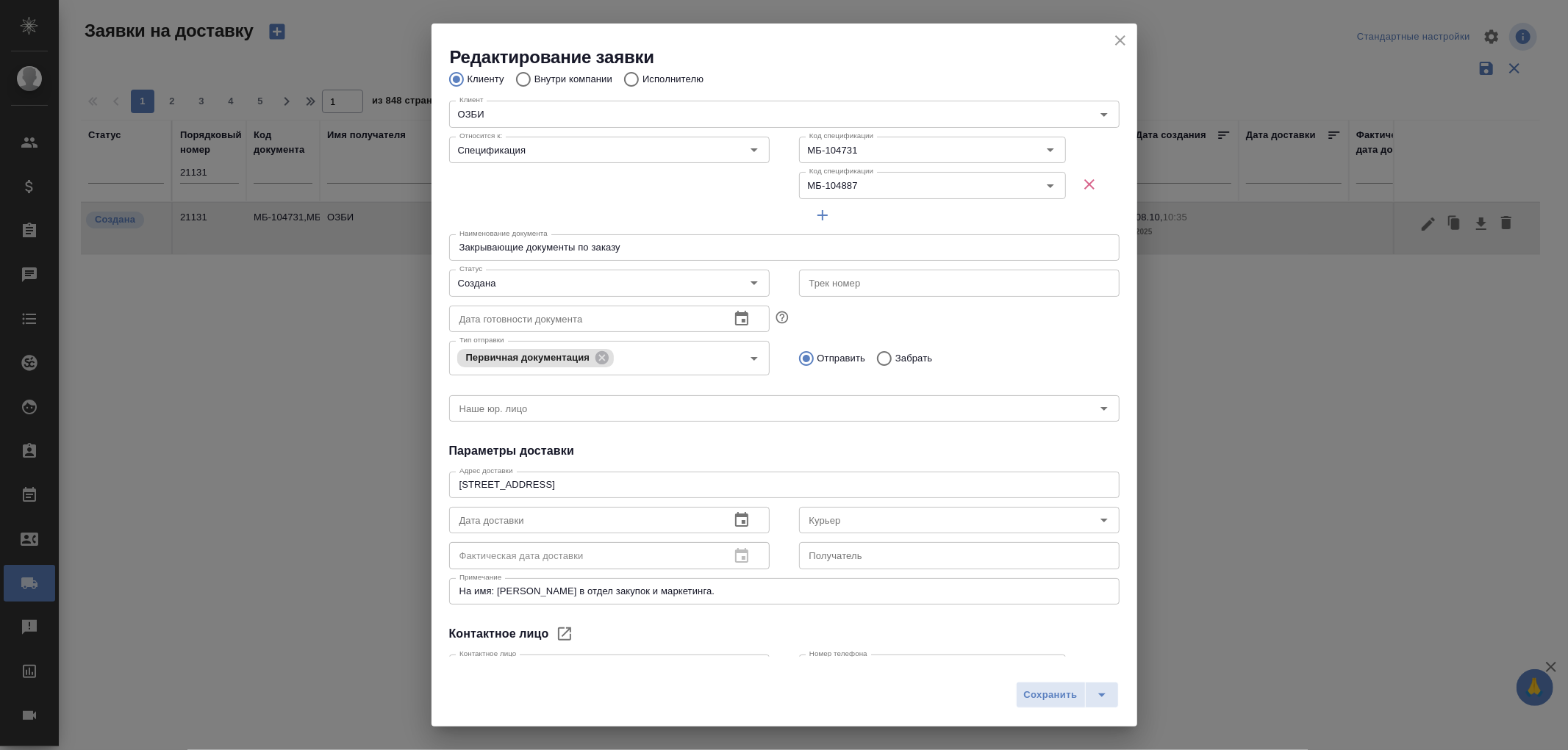
click at [1123, 42] on icon "close" at bounding box center [1120, 41] width 11 height 11
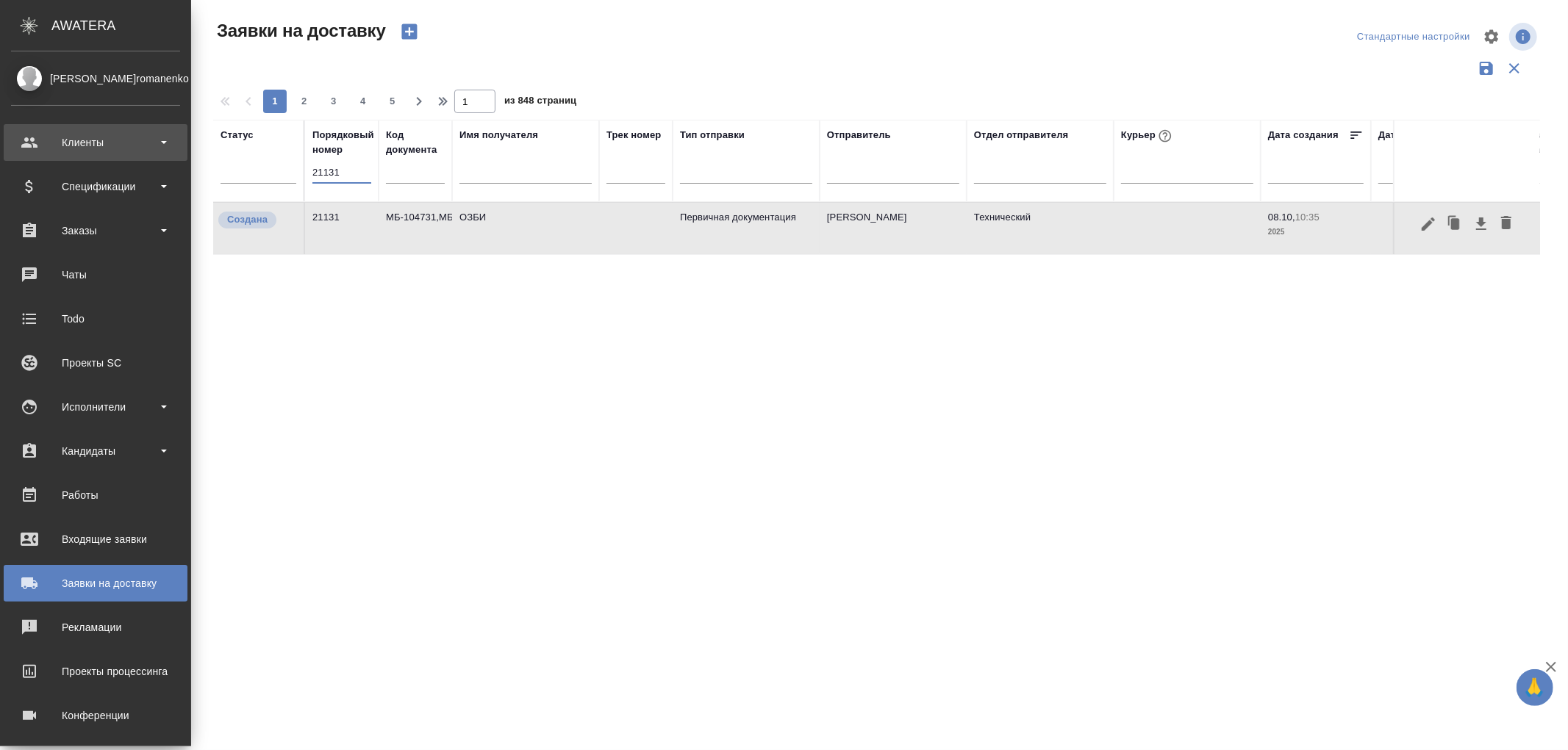
drag, startPoint x: 206, startPoint y: 173, endPoint x: 34, endPoint y: 150, distance: 173.5
click at [34, 150] on div ".cls-1 fill:#fff; AWATERA Романенко Руфина r.romanenko Клиенты Спецификации Зак…" at bounding box center [784, 375] width 1568 height 750
type input "21251"
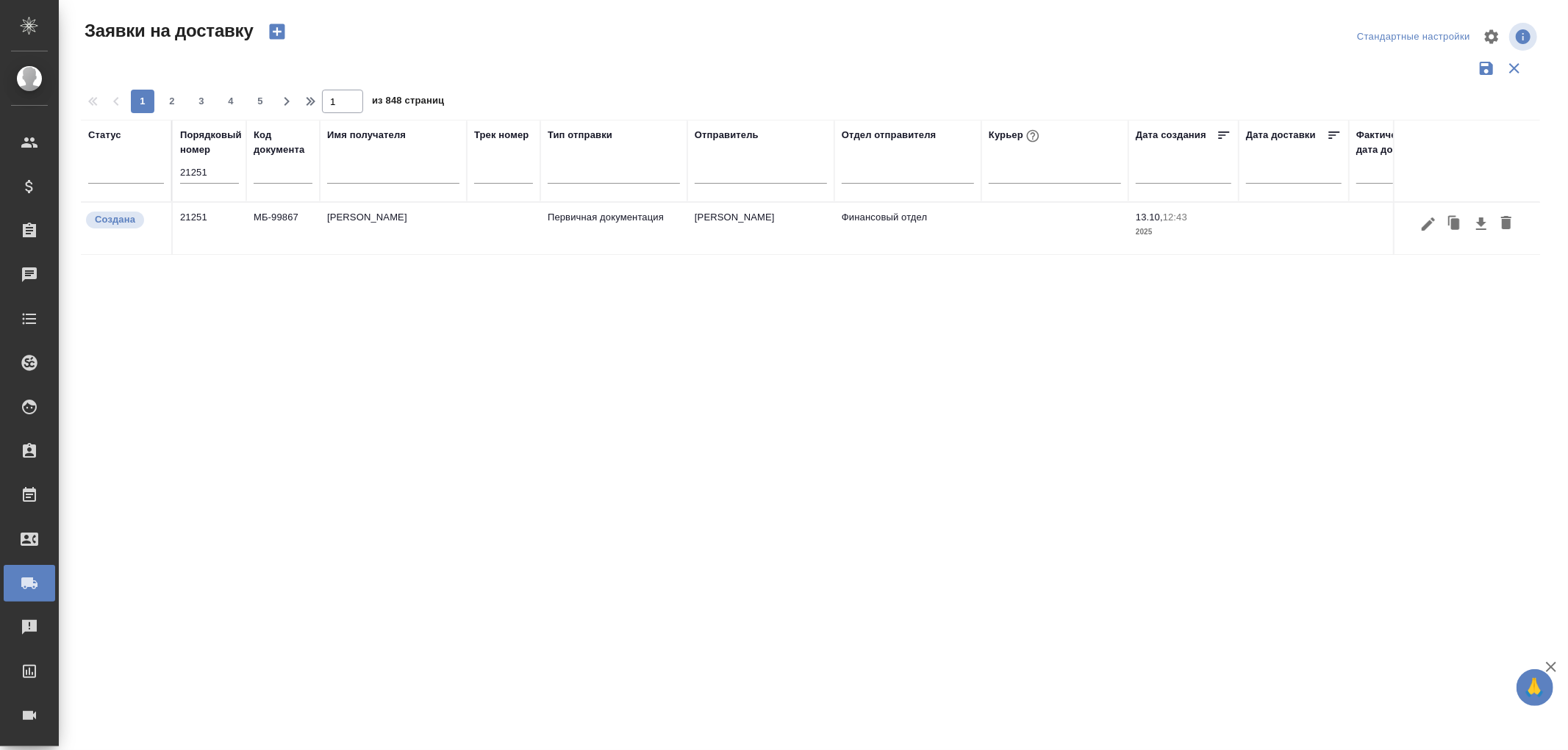
click at [376, 218] on td "Мэджик Сториз" at bounding box center [394, 228] width 147 height 52
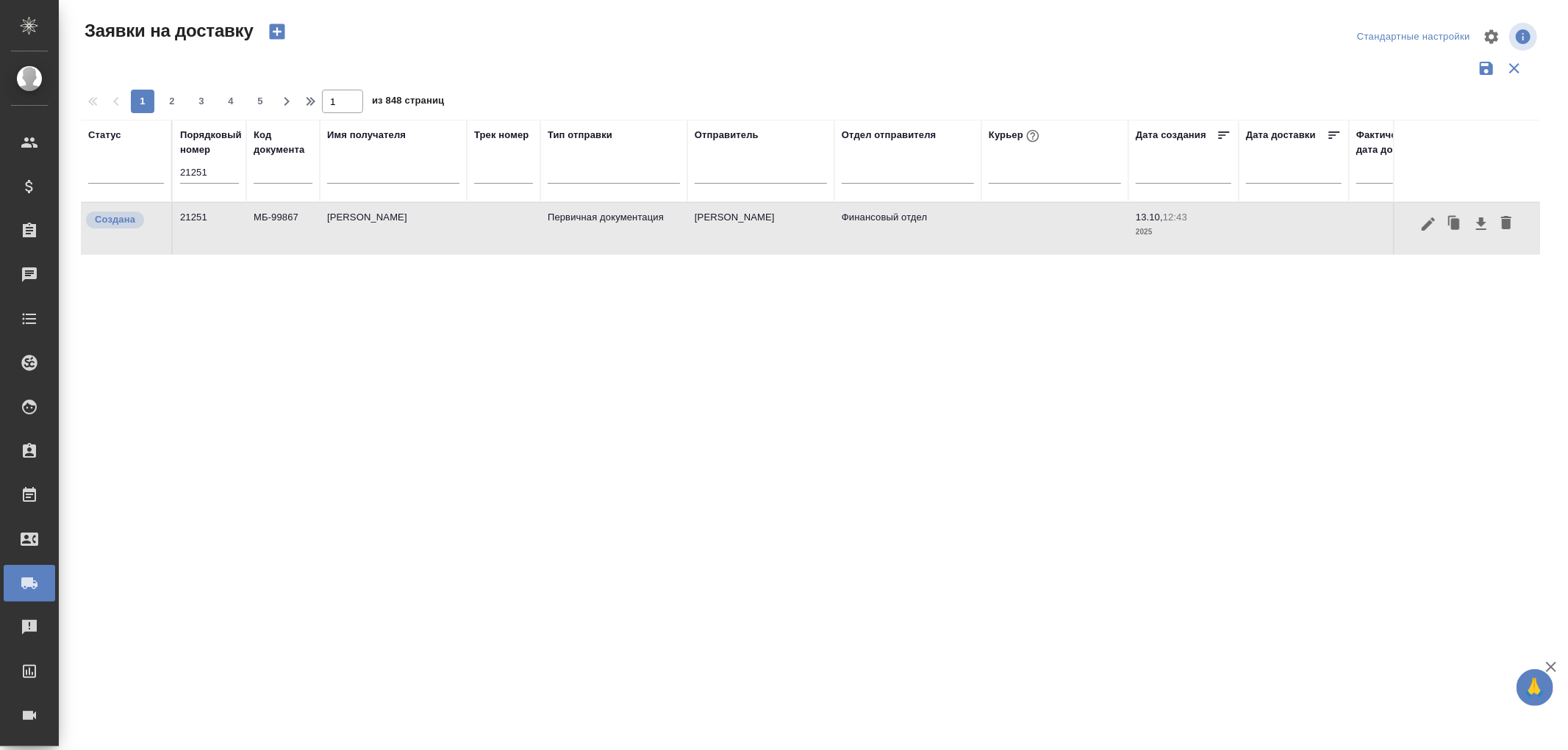
click at [376, 218] on td "Мэджик Сториз" at bounding box center [394, 228] width 147 height 52
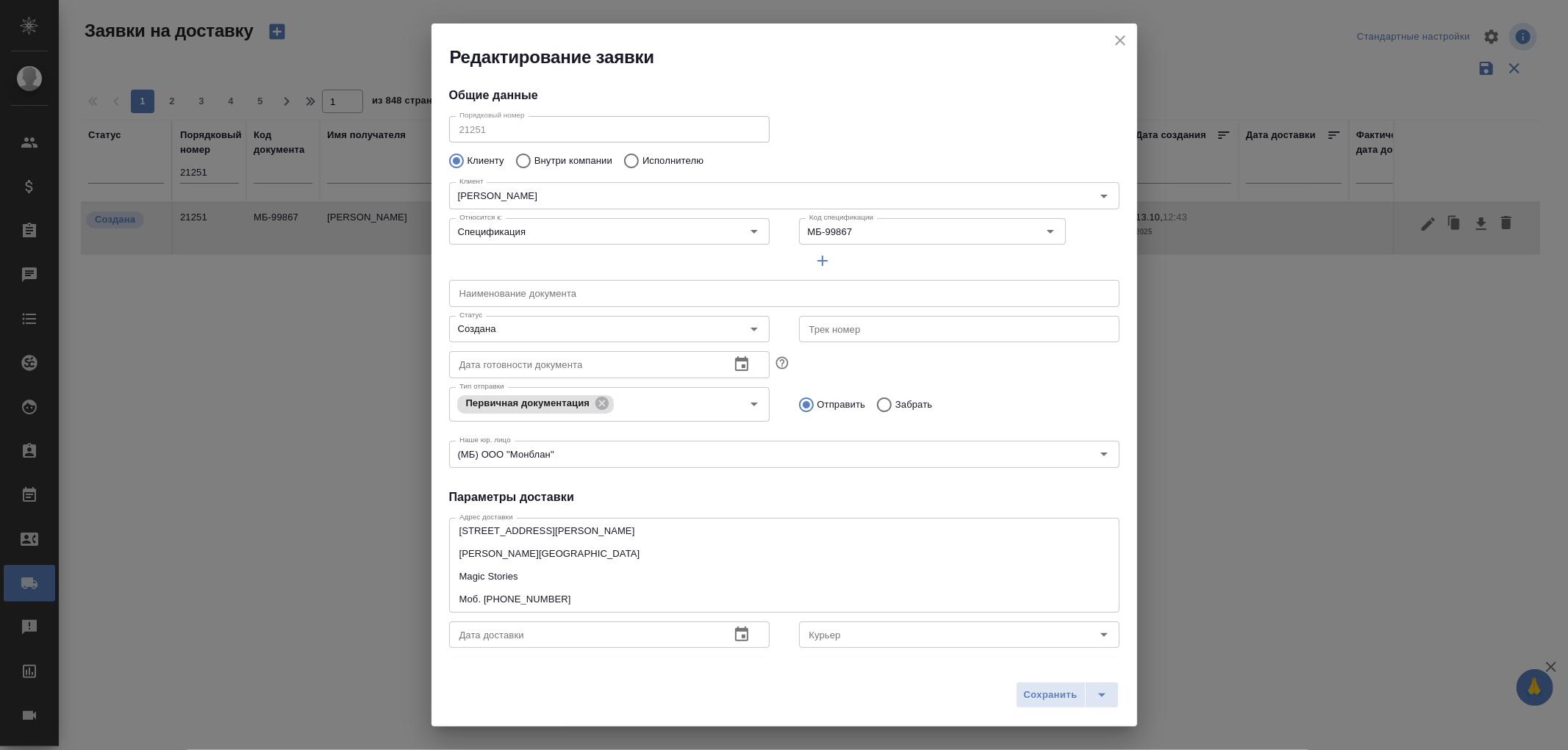
type input "Львова Надежда Геннадьевна"
type input "+79162543910"
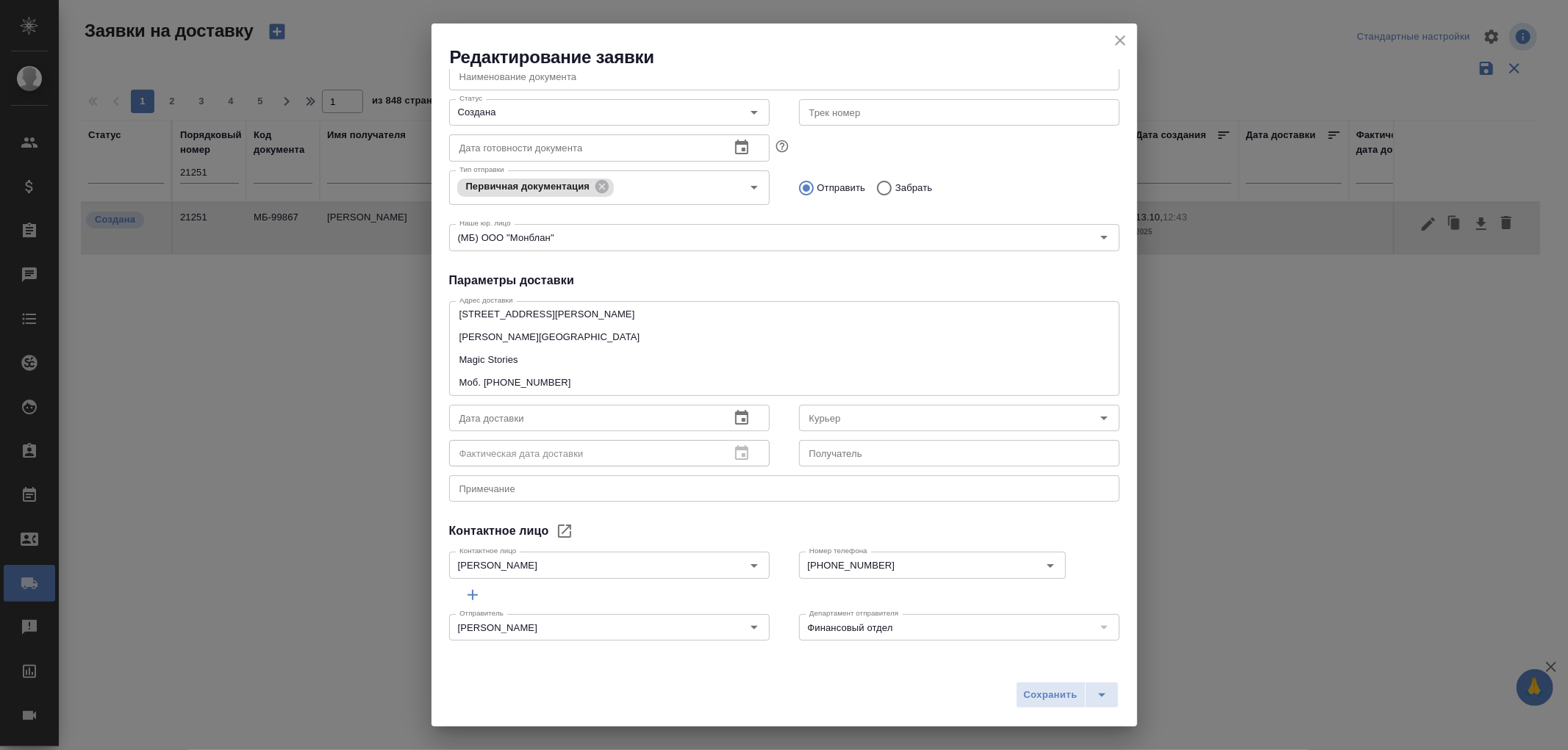
scroll to position [0, 0]
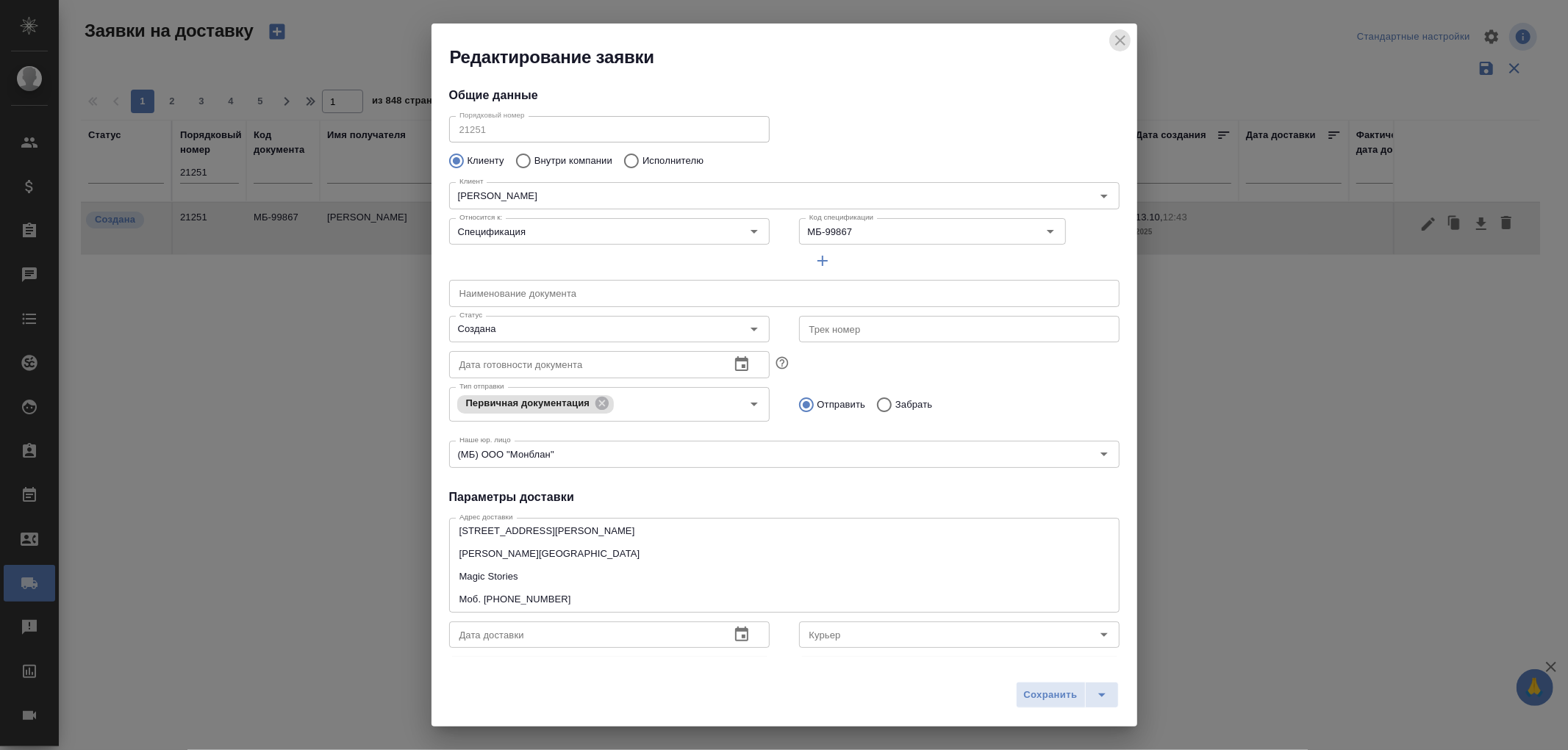
click at [1119, 42] on icon "close" at bounding box center [1120, 41] width 11 height 11
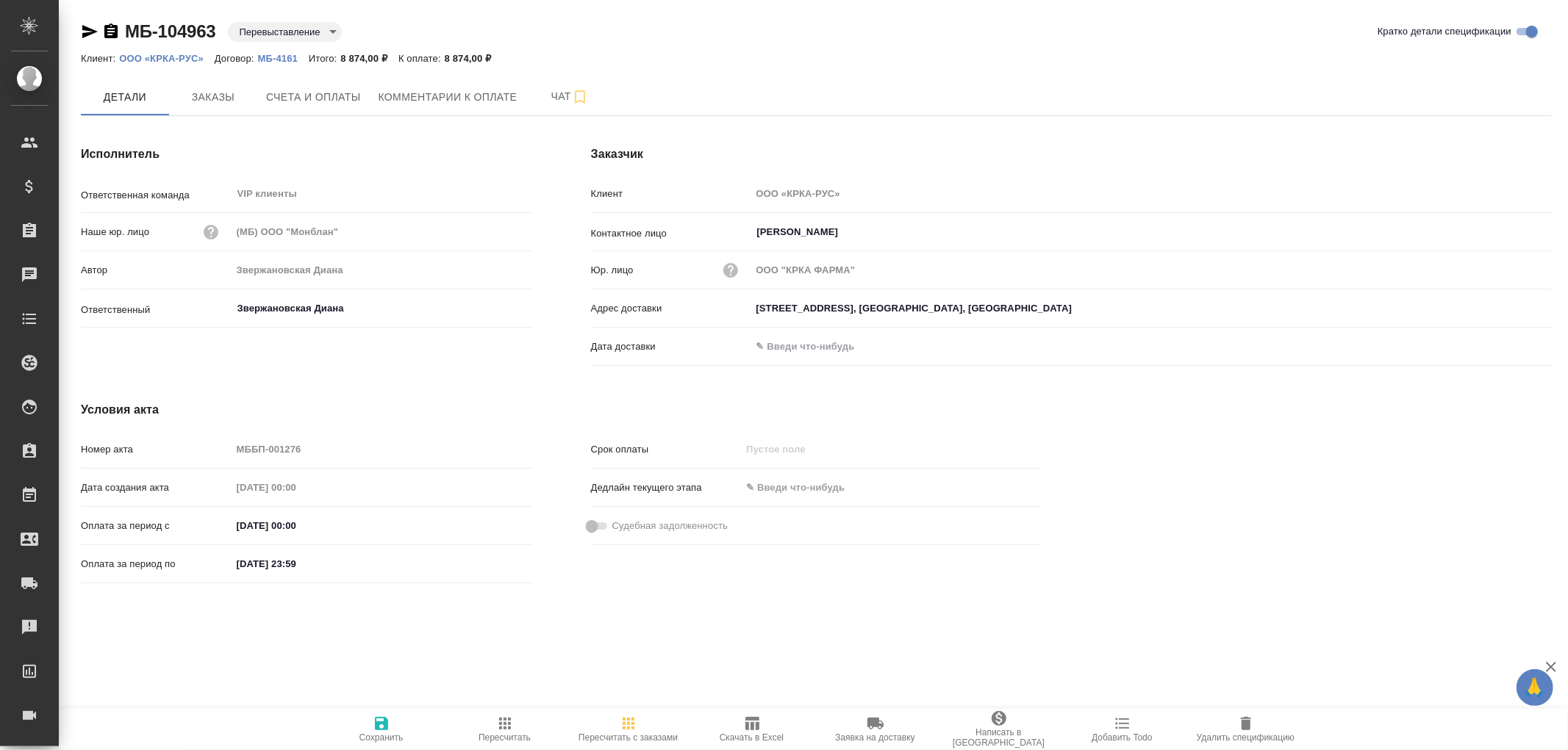
click at [110, 33] on icon "button" at bounding box center [111, 30] width 13 height 14
click at [108, 27] on icon "button" at bounding box center [111, 30] width 13 height 14
click at [111, 30] on icon "button" at bounding box center [111, 31] width 17 height 17
click at [318, 97] on span "Счета и оплаты" at bounding box center [313, 97] width 95 height 18
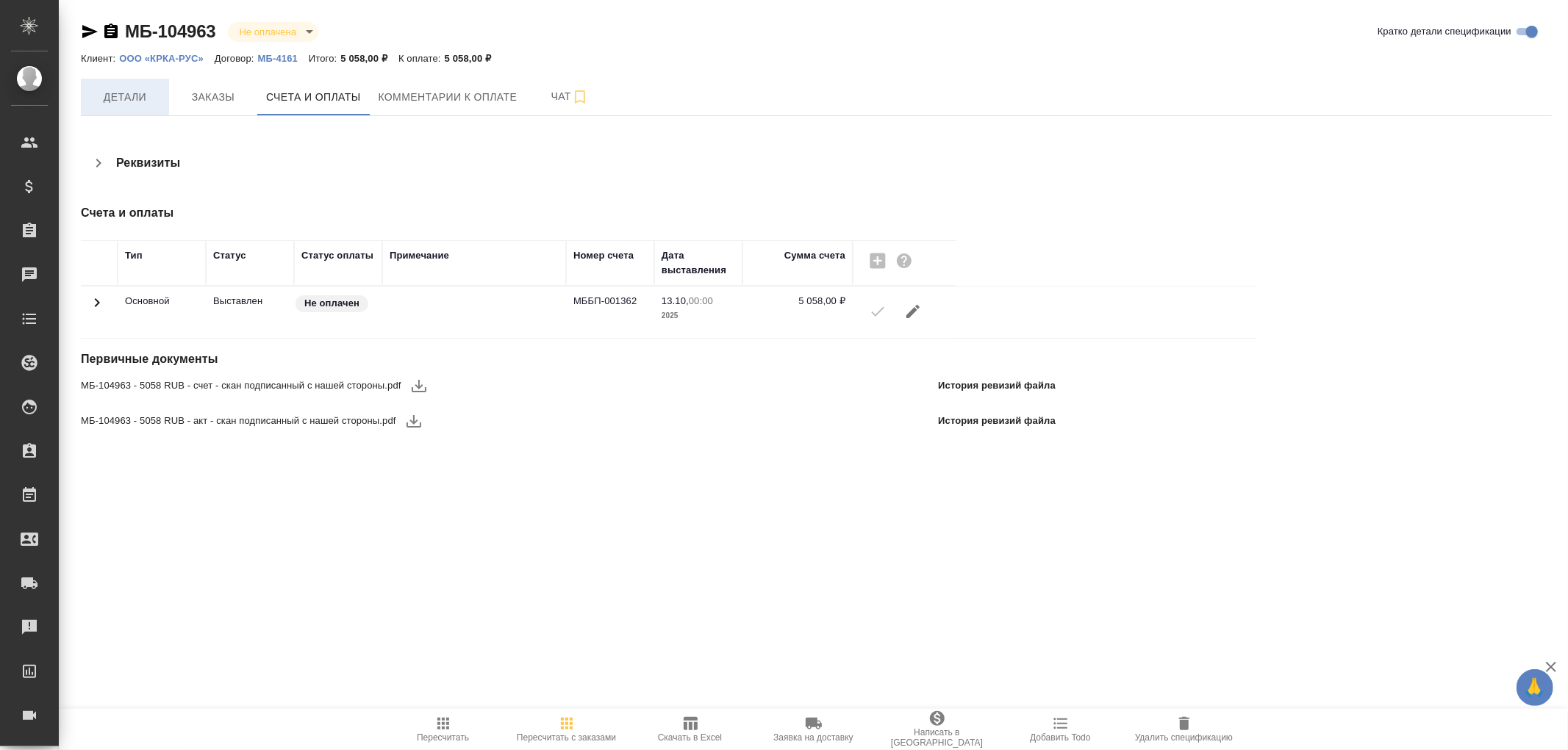
click at [122, 93] on span "Детали" at bounding box center [124, 97] width 71 height 18
